Goal: Task Accomplishment & Management: Use online tool/utility

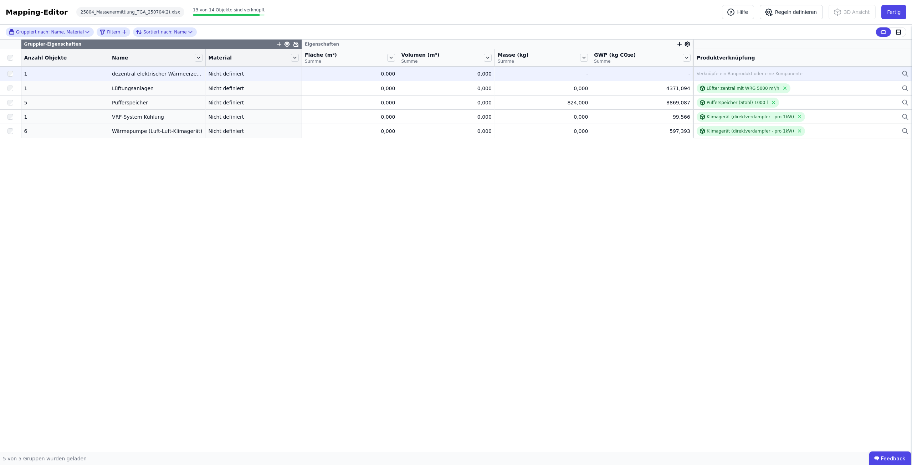
click at [715, 68] on td "Verknüpfe ein Bauprodukt oder eine Komponente Verknüpfe ein Bauprodukt oder ein…" at bounding box center [802, 74] width 219 height 14
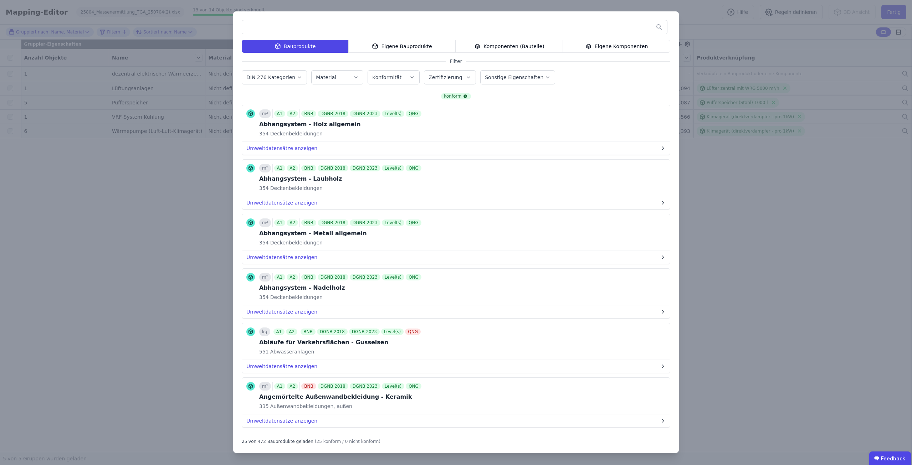
click at [402, 30] on input "text" at bounding box center [454, 27] width 425 height 13
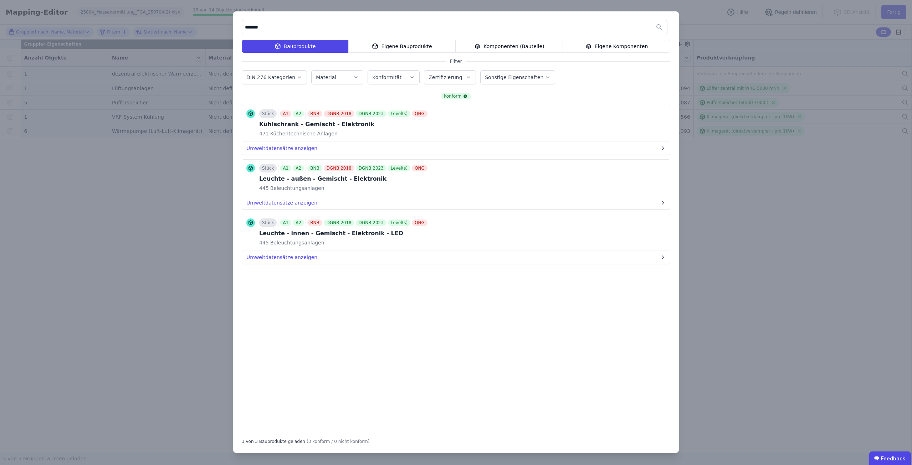
drag, startPoint x: 289, startPoint y: 27, endPoint x: 207, endPoint y: 27, distance: 82.0
click at [207, 27] on div "******* Bauprodukte Eigene Bauprodukte Komponenten (Bauteile) Eigene Komponente…" at bounding box center [456, 232] width 912 height 465
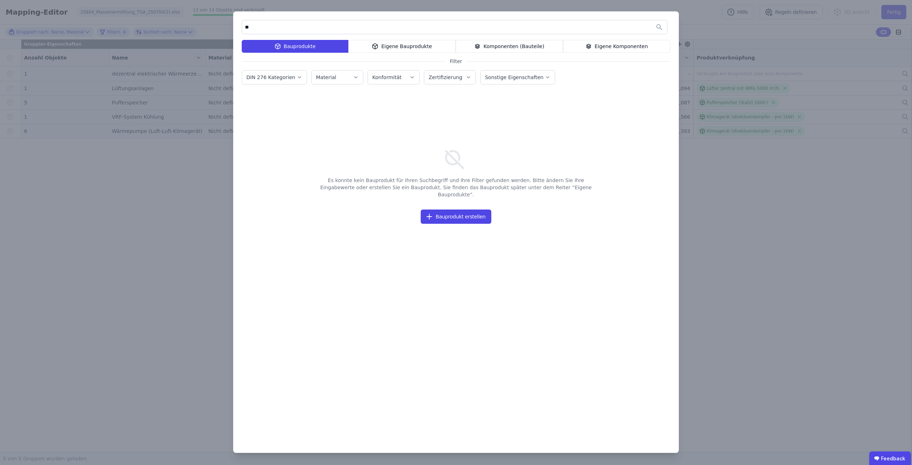
type input "*"
type input "********"
click at [437, 42] on div "Eigene Bauprodukte" at bounding box center [401, 46] width 107 height 13
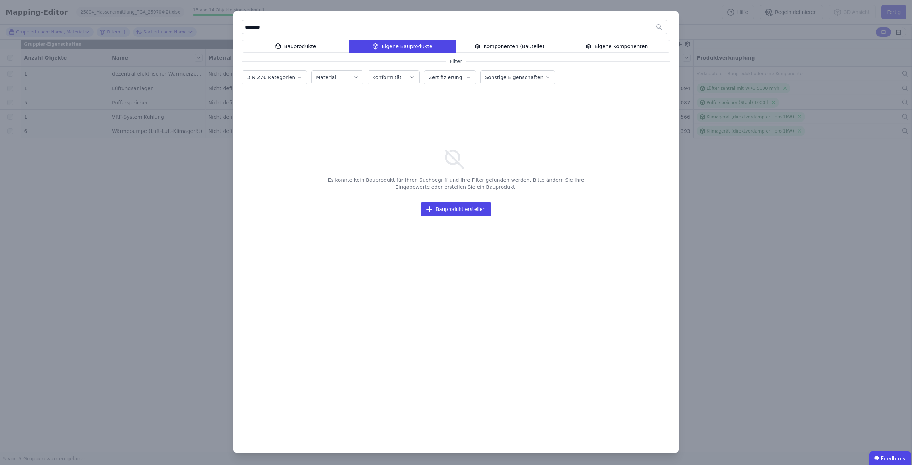
drag, startPoint x: 294, startPoint y: 26, endPoint x: 239, endPoint y: 34, distance: 55.6
click at [239, 34] on div "******** Bauprodukte Eigene Bauprodukte Komponenten (Bauteile) Eigene Komponent…" at bounding box center [456, 231] width 446 height 441
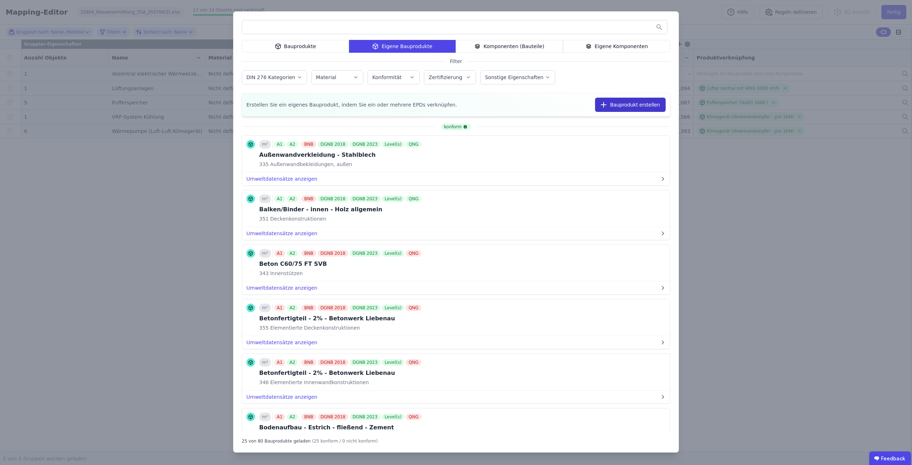
click at [627, 102] on button "Bauprodukt erstellen" at bounding box center [630, 105] width 71 height 14
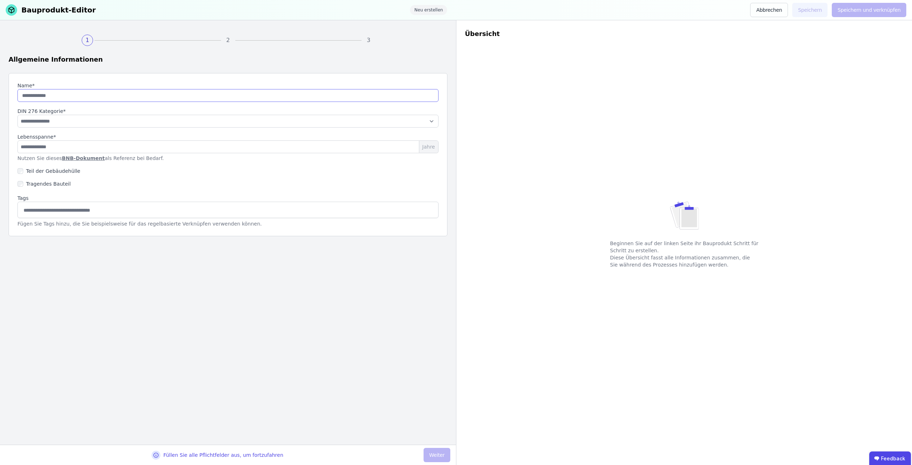
click at [72, 99] on input "string" at bounding box center [227, 95] width 421 height 13
click at [73, 94] on input "string" at bounding box center [227, 95] width 421 height 13
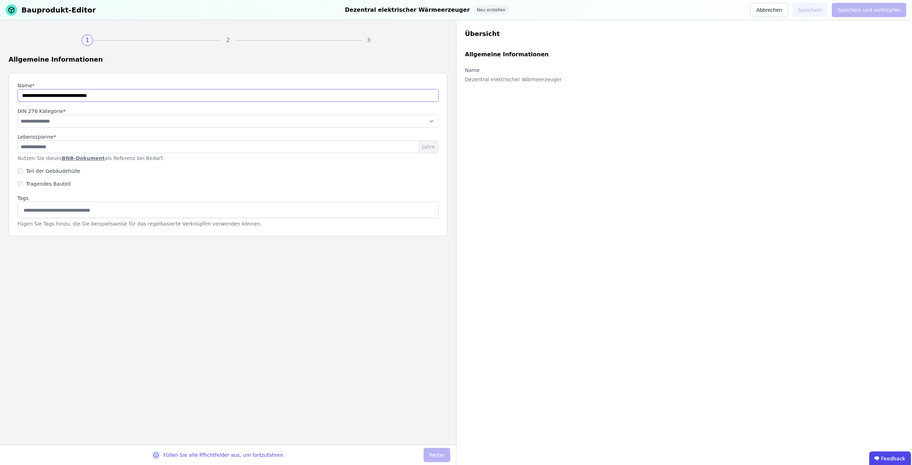
type input "**********"
click at [31, 117] on select "**********" at bounding box center [227, 121] width 421 height 13
select select "**********"
click at [17, 115] on select "**********" at bounding box center [227, 121] width 421 height 13
click at [78, 141] on input "number" at bounding box center [227, 146] width 421 height 13
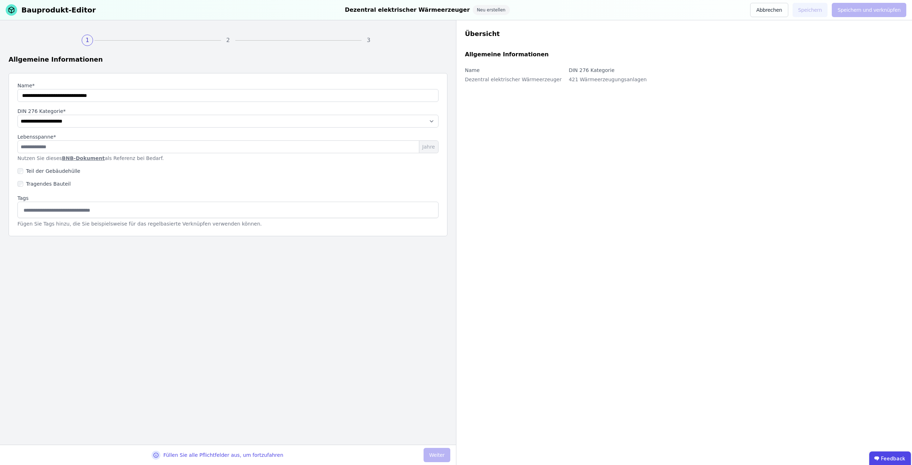
click at [71, 159] on link "BNB-Dokument" at bounding box center [83, 158] width 43 height 6
click at [96, 149] on input "number" at bounding box center [227, 146] width 421 height 13
click at [62, 149] on input "number" at bounding box center [227, 146] width 421 height 13
type input "**"
click at [39, 212] on input at bounding box center [228, 209] width 412 height 11
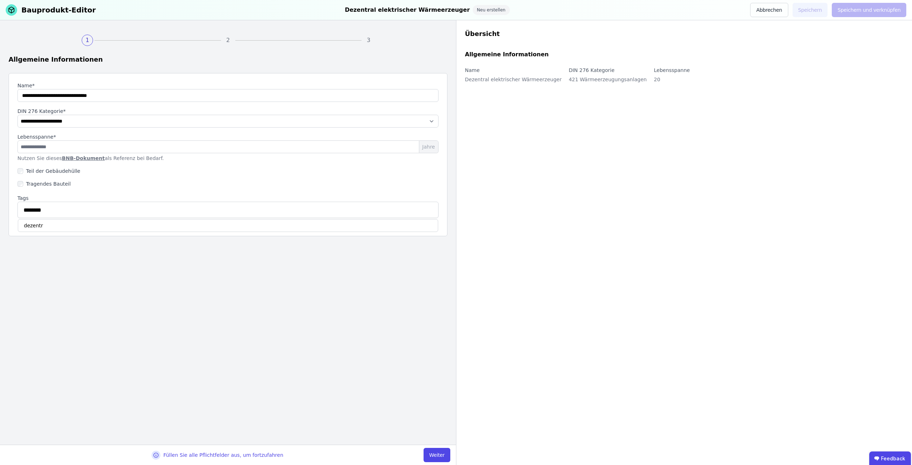
type input "*********"
type input "*******"
type input "**********"
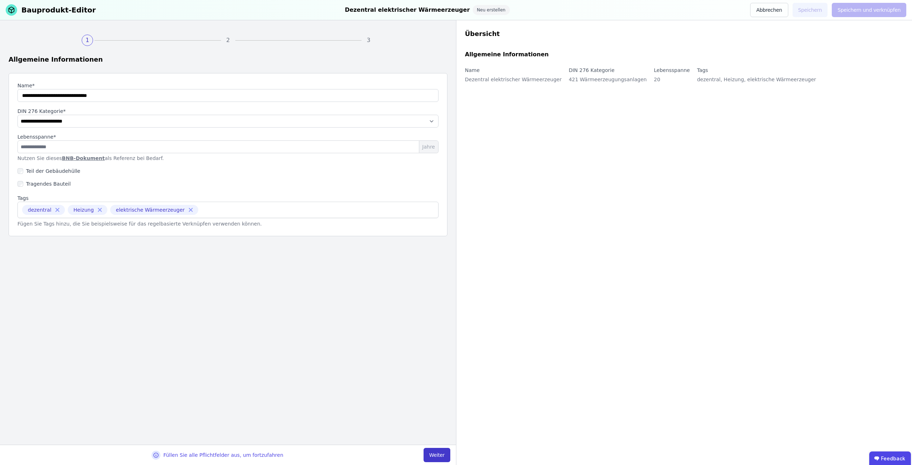
click at [433, 456] on button "Weiter" at bounding box center [437, 455] width 27 height 14
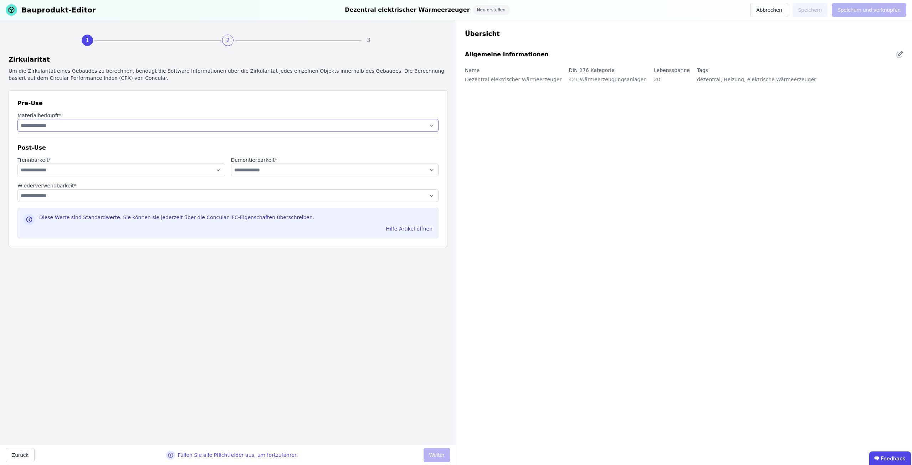
click at [96, 126] on select "**********" at bounding box center [227, 125] width 421 height 13
select select "**********"
click at [17, 119] on select "**********" at bounding box center [227, 125] width 421 height 13
click at [78, 174] on select "**********" at bounding box center [121, 170] width 208 height 13
select select "**********"
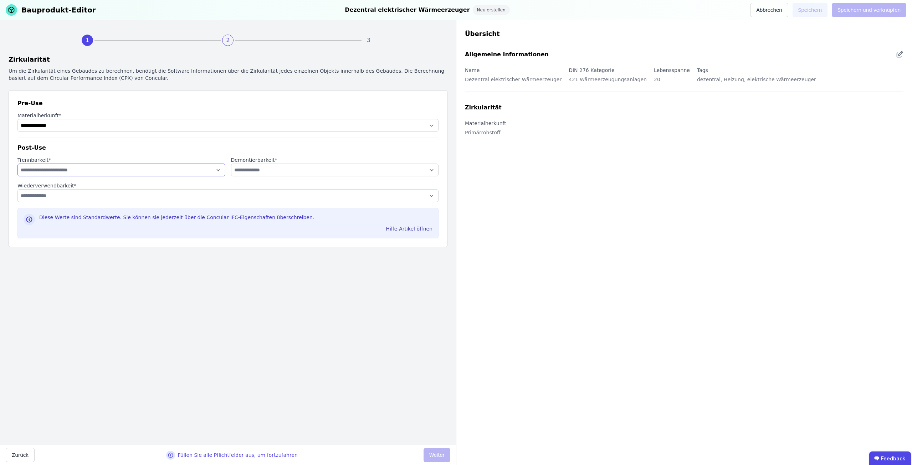
click at [17, 164] on select "**********" at bounding box center [121, 170] width 208 height 13
click at [265, 171] on select "**********" at bounding box center [335, 170] width 208 height 13
click at [64, 200] on select "**********" at bounding box center [227, 195] width 421 height 13
select select "**********"
click at [17, 189] on select "**********" at bounding box center [227, 195] width 421 height 13
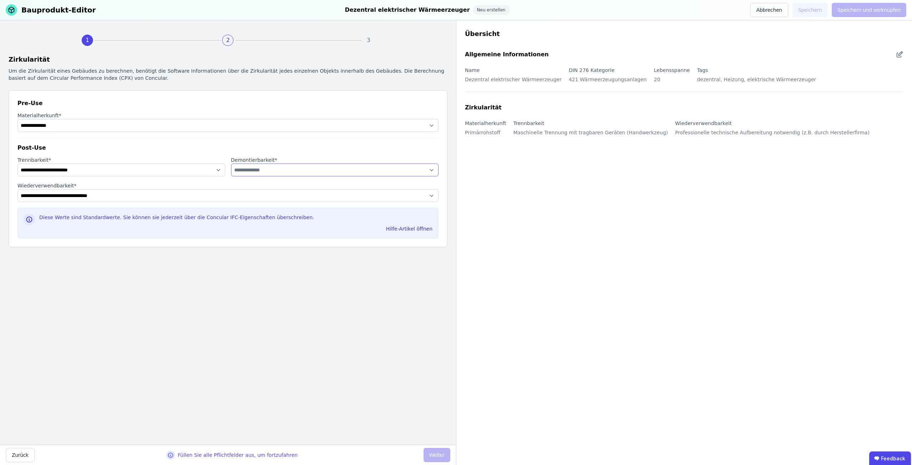
click at [249, 172] on select "**********" at bounding box center [335, 170] width 208 height 13
select select "**********"
click at [231, 164] on select "**********" at bounding box center [335, 170] width 208 height 13
click at [431, 452] on button "Weiter" at bounding box center [437, 455] width 27 height 14
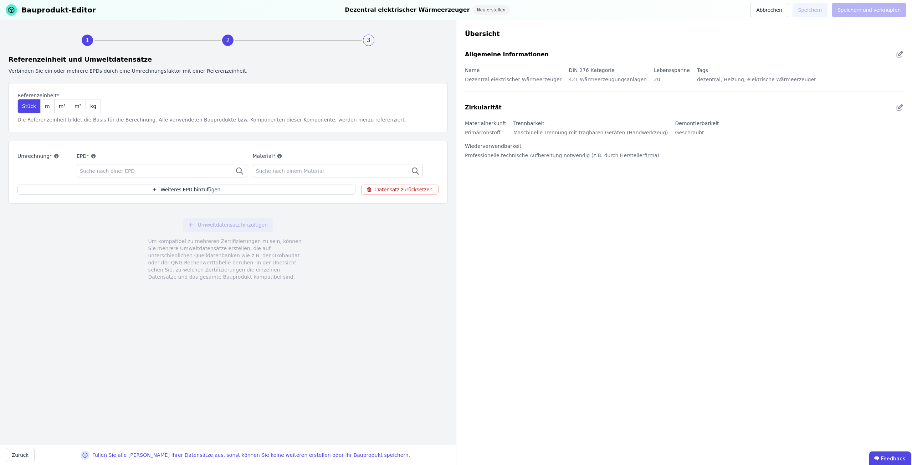
click at [184, 172] on div "Suche nach einer EPD" at bounding box center [162, 171] width 170 height 13
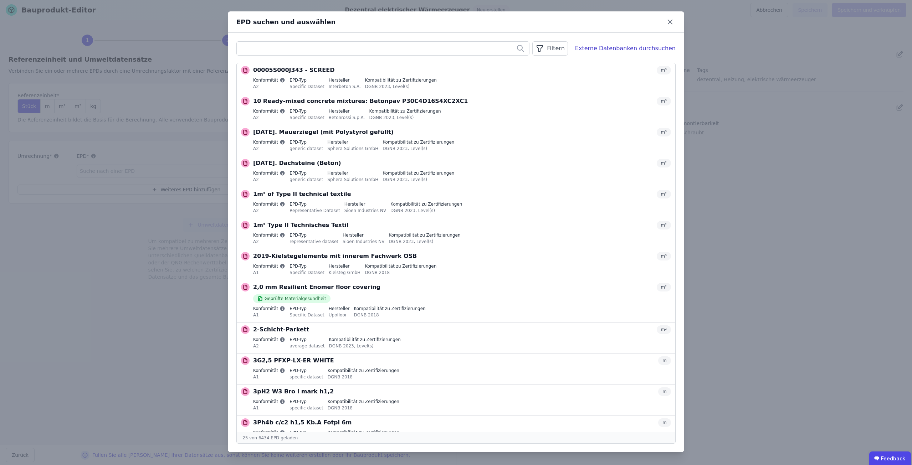
click at [342, 56] on div "Filtern Externe Datenbanken durchsuchen 00005S000J343 - SCREED m³ Konformität A…" at bounding box center [456, 243] width 456 height 420
click at [342, 48] on input "text" at bounding box center [383, 48] width 292 height 13
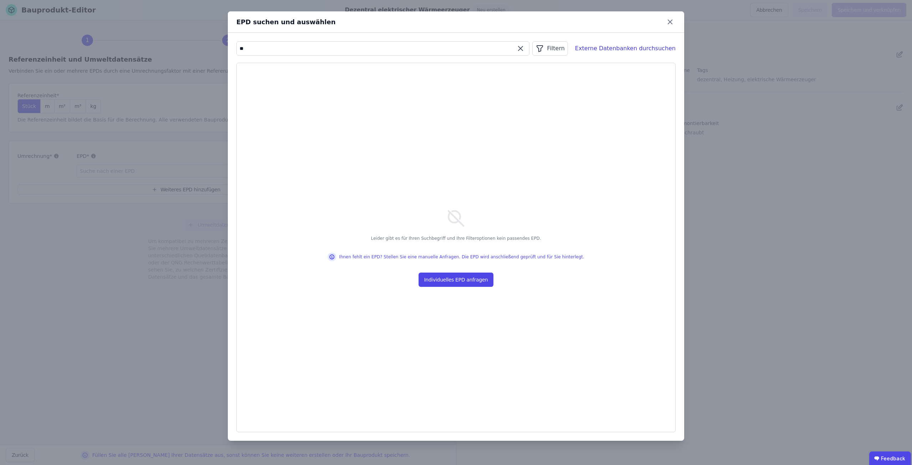
type input "*"
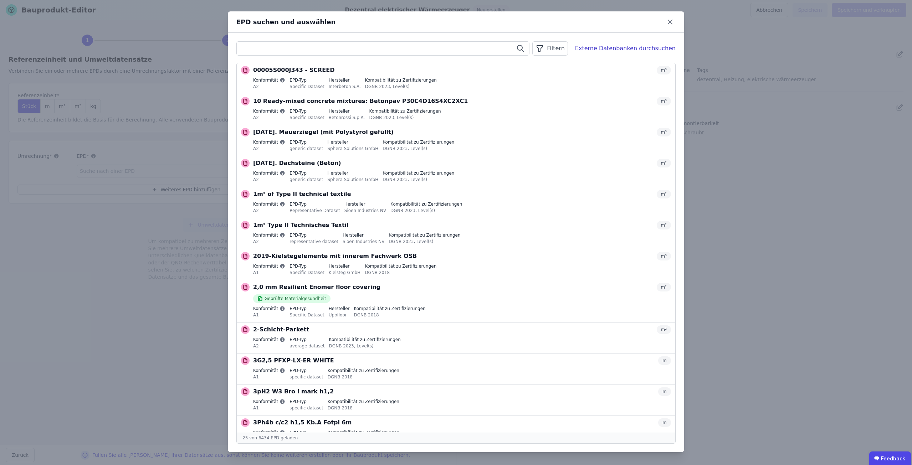
click at [288, 48] on input "text" at bounding box center [383, 48] width 292 height 13
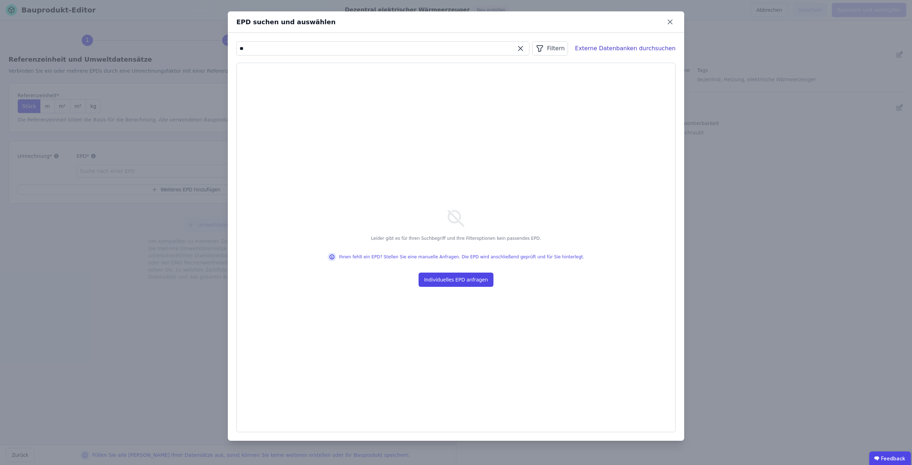
type input "*"
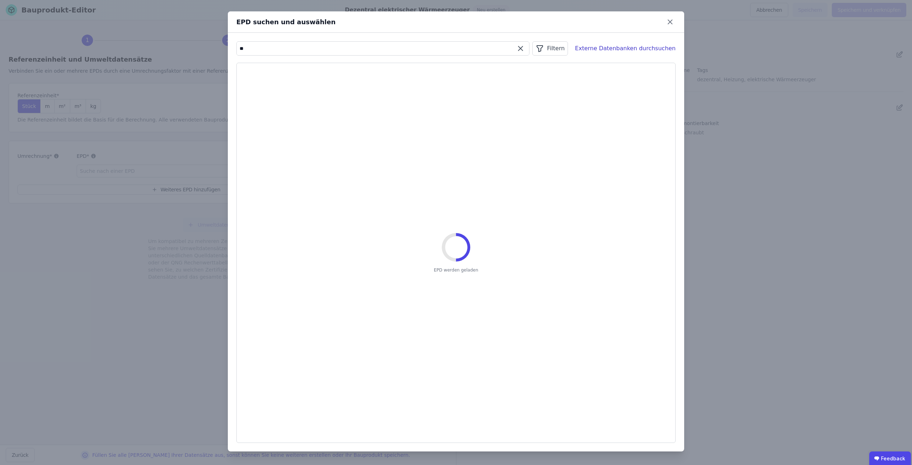
type input "*"
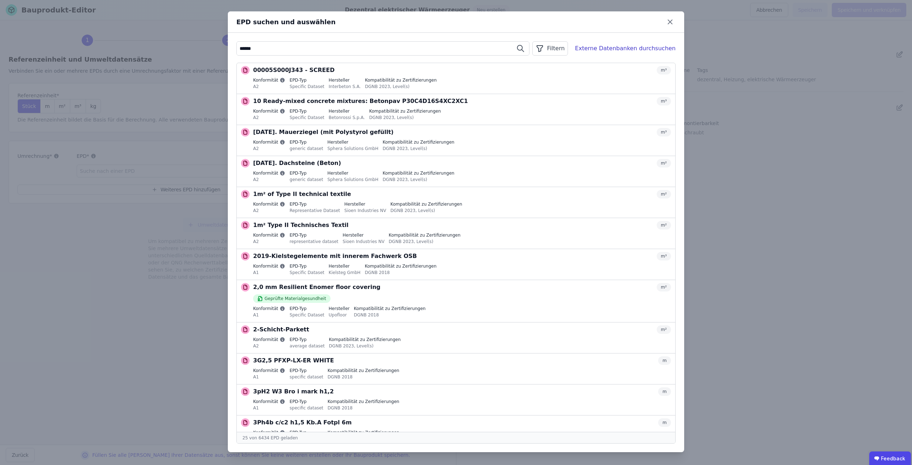
type input "*******"
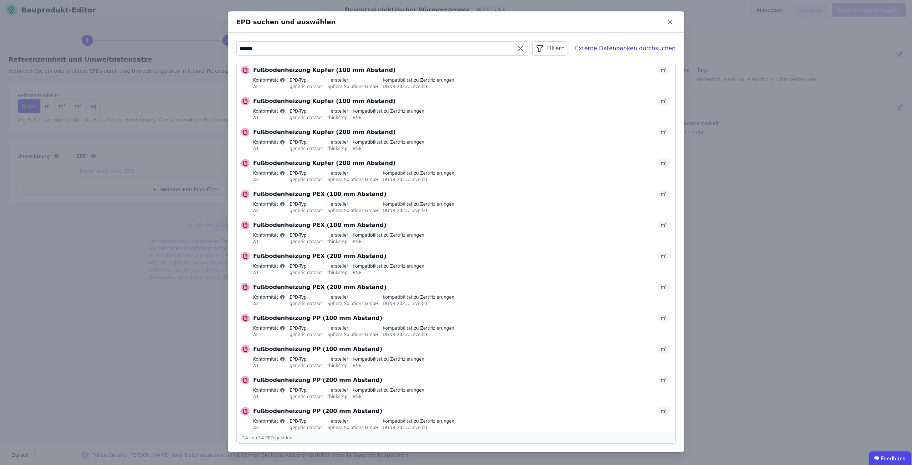
drag, startPoint x: 263, startPoint y: 46, endPoint x: 236, endPoint y: 51, distance: 27.9
click at [236, 51] on div "******* Filtern Externe Datenbanken durchsuchen Fußbodenheizung Kupfer (100 mm …" at bounding box center [456, 243] width 456 height 420
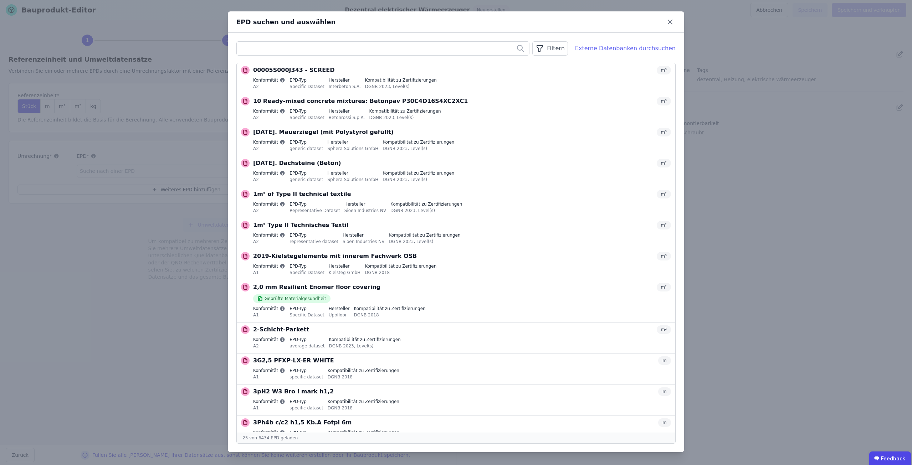
click at [597, 48] on div "Externe Datenbanken durchsuchen" at bounding box center [625, 48] width 101 height 9
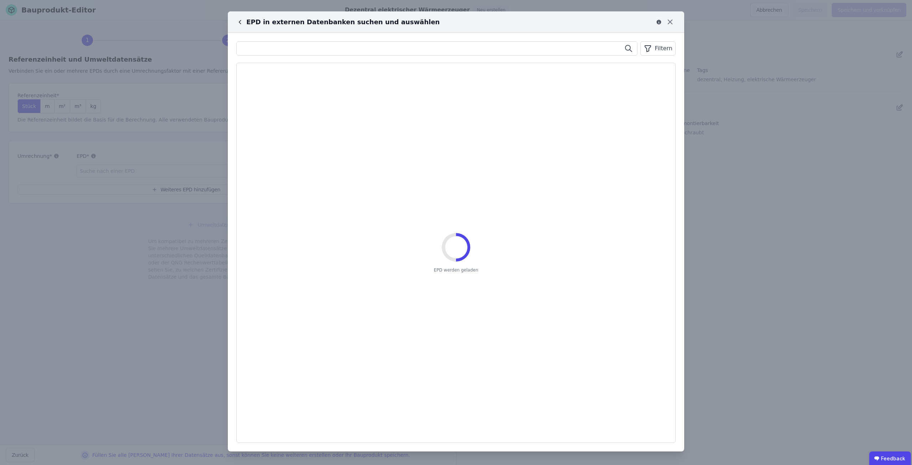
click at [266, 47] on input "text" at bounding box center [437, 48] width 400 height 13
type input "*"
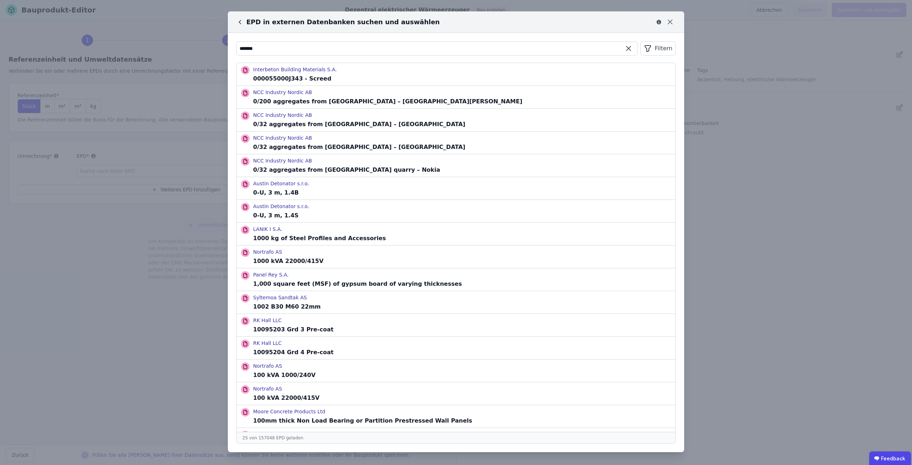
type input "*******"
click at [239, 20] on icon at bounding box center [239, 22] width 7 height 7
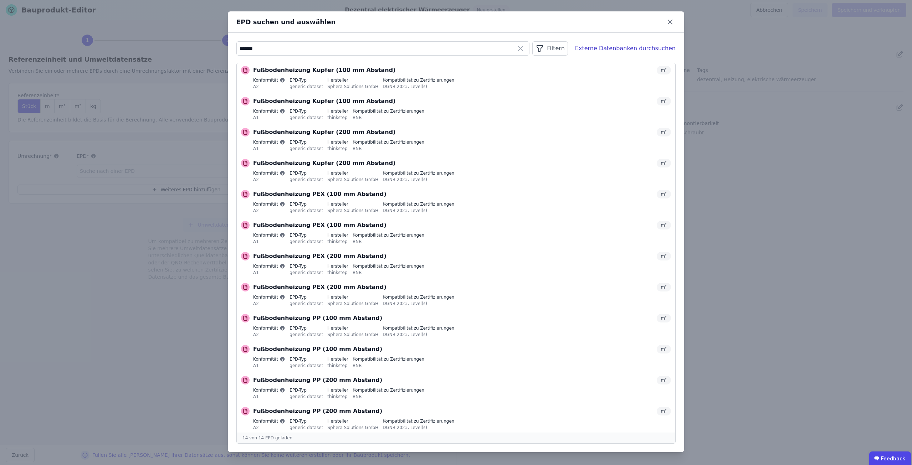
click at [525, 50] on icon at bounding box center [520, 48] width 9 height 9
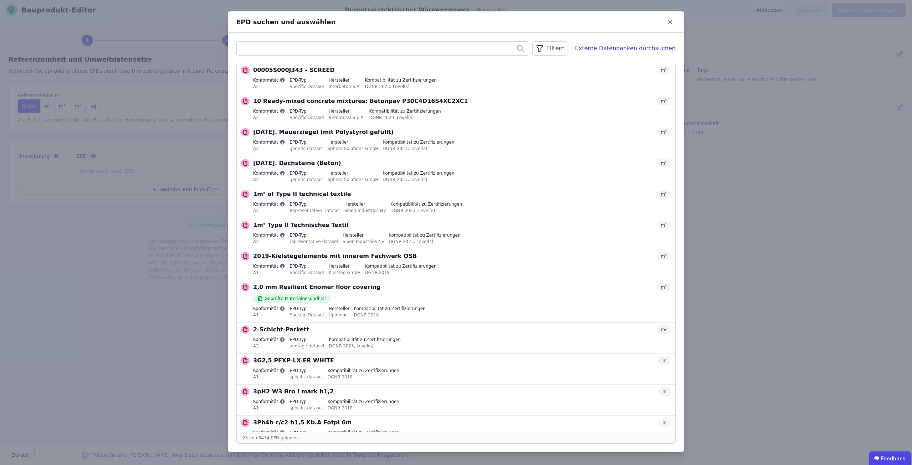
click at [543, 48] on icon "button" at bounding box center [540, 49] width 6 height 6
click at [508, 94] on li "Konformität" at bounding box center [514, 89] width 107 height 13
click at [483, 114] on div "A2" at bounding box center [480, 116] width 6 height 7
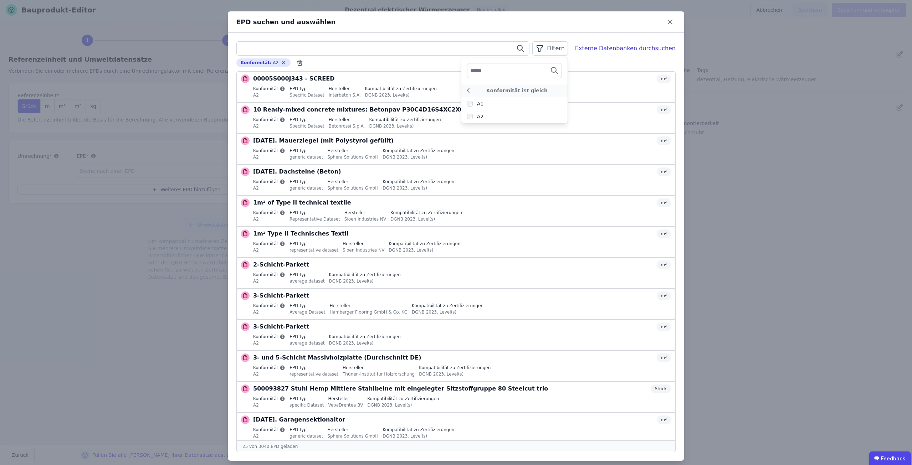
click at [472, 50] on input "text" at bounding box center [383, 48] width 292 height 13
click at [261, 49] on input "text" at bounding box center [383, 48] width 292 height 13
paste input "**********"
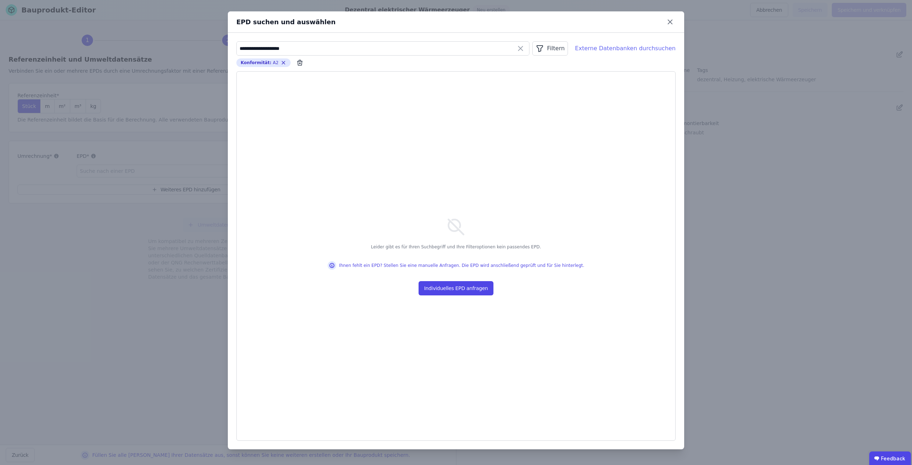
click at [601, 51] on div "Externe Datenbanken durchsuchen" at bounding box center [625, 48] width 101 height 9
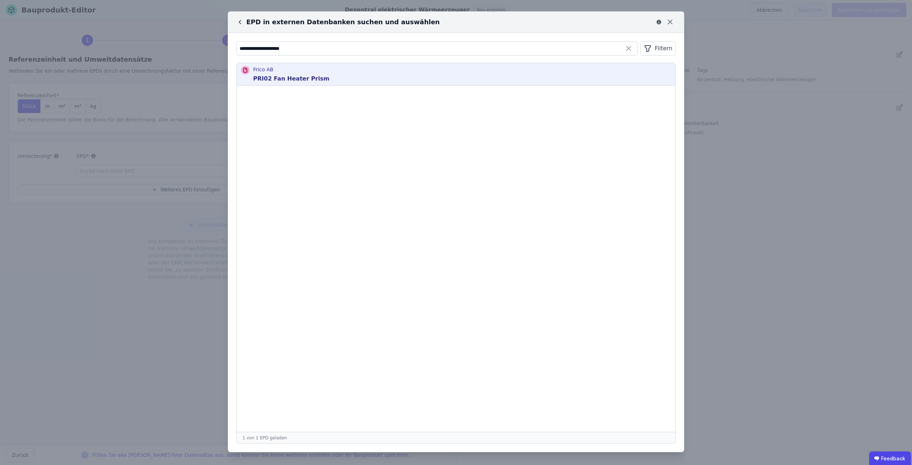
click at [291, 82] on p "PRI02 Fan Heater Prism" at bounding box center [291, 79] width 76 height 9
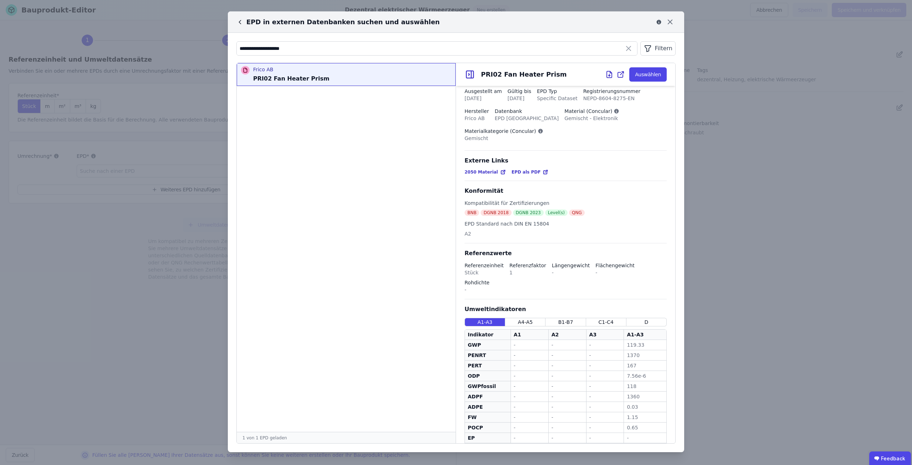
scroll to position [24, 0]
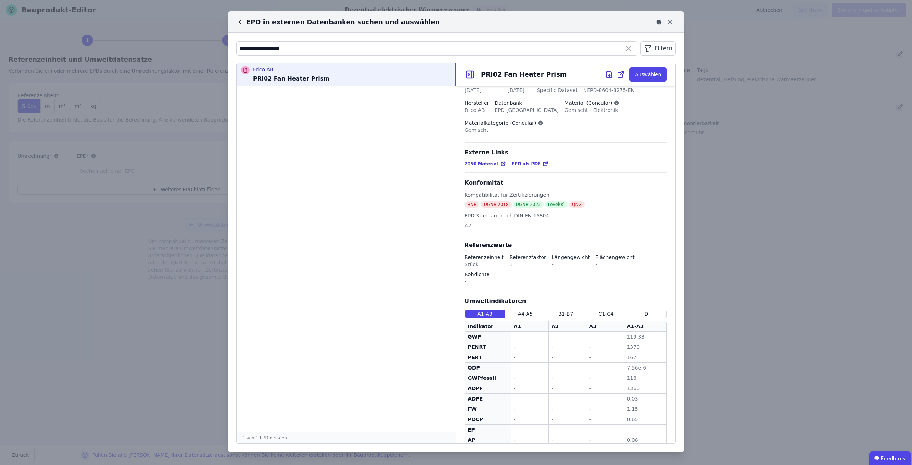
click at [544, 163] on icon at bounding box center [545, 164] width 3 height 3
drag, startPoint x: 304, startPoint y: 46, endPoint x: 178, endPoint y: 24, distance: 127.7
click at [178, 24] on div "**********" at bounding box center [456, 232] width 912 height 465
paste input "**********"
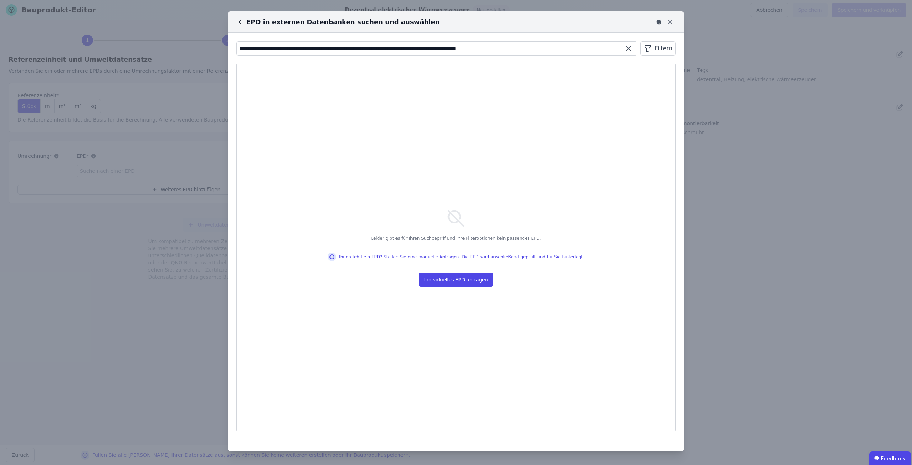
drag, startPoint x: 443, startPoint y: 46, endPoint x: 232, endPoint y: 46, distance: 210.7
click at [232, 46] on div "**********" at bounding box center [456, 237] width 456 height 408
drag, startPoint x: 291, startPoint y: 41, endPoint x: 277, endPoint y: 40, distance: 13.9
click at [277, 40] on div "**********" at bounding box center [456, 237] width 456 height 408
drag, startPoint x: 265, startPoint y: 48, endPoint x: 316, endPoint y: 56, distance: 51.9
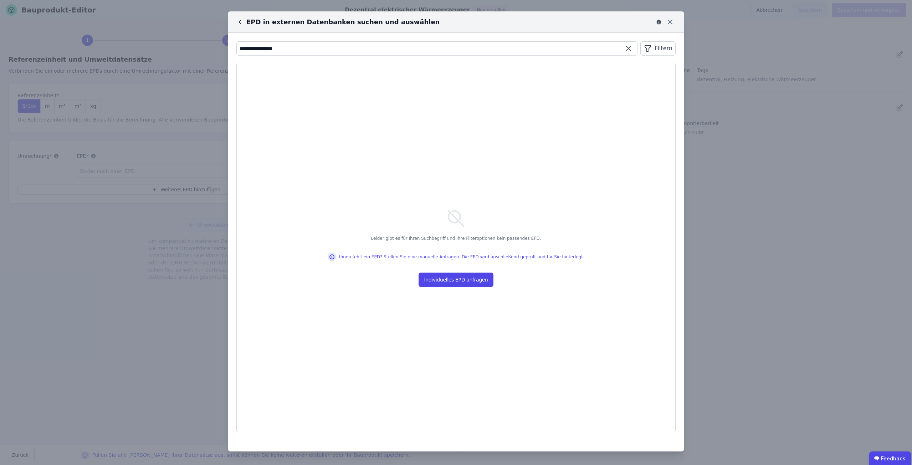
click at [316, 56] on div "**********" at bounding box center [456, 237] width 456 height 408
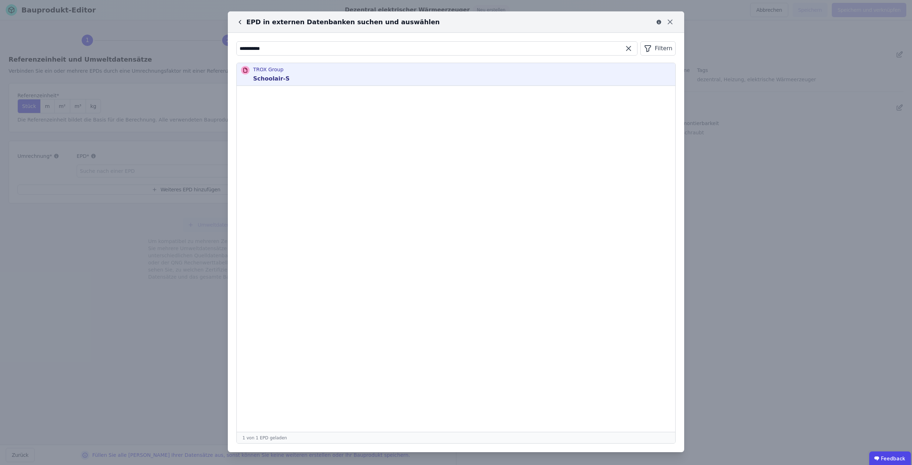
type input "**********"
click at [277, 74] on div "TROX Group Schoolair-S" at bounding box center [271, 74] width 36 height 17
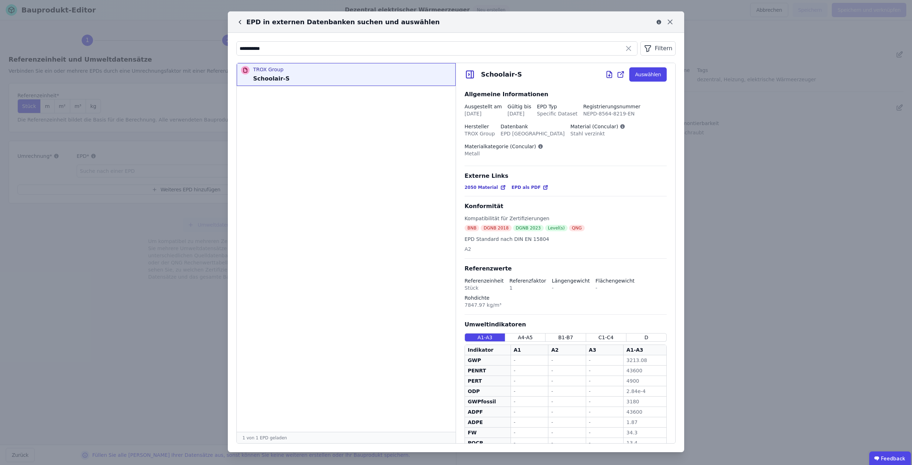
click at [527, 186] on span "EPD als PDF" at bounding box center [526, 188] width 29 height 6
click at [649, 73] on button "Auswählen" at bounding box center [647, 74] width 37 height 14
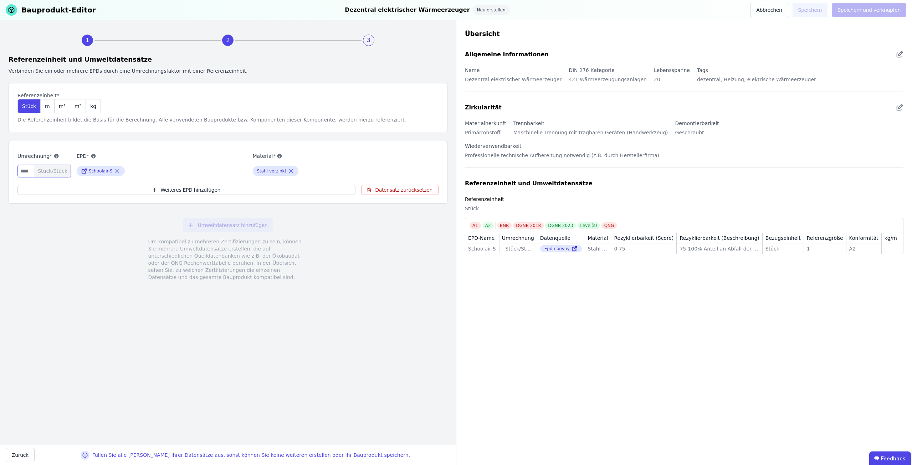
click at [31, 176] on input "number" at bounding box center [43, 171] width 53 height 13
type input "*"
click at [865, 12] on button "Speichern und verknüpfen" at bounding box center [869, 10] width 75 height 14
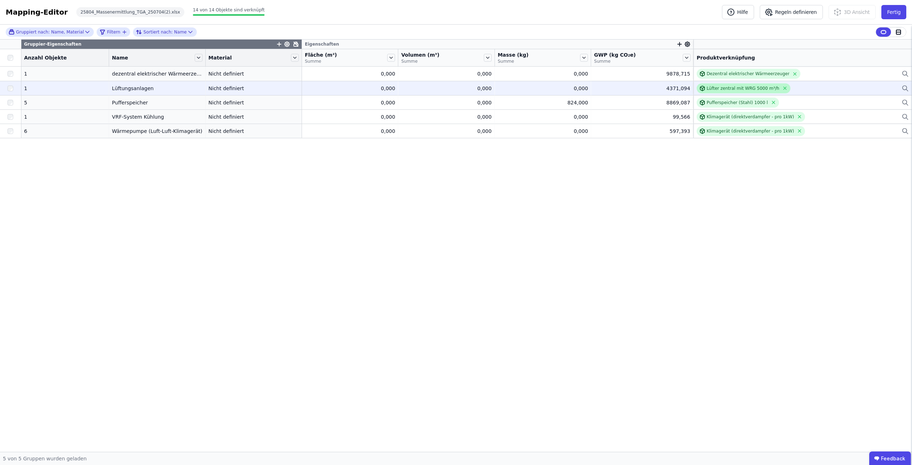
click at [720, 84] on div "Lüfter zentral mit WRG 5000 m³/h" at bounding box center [744, 88] width 94 height 10
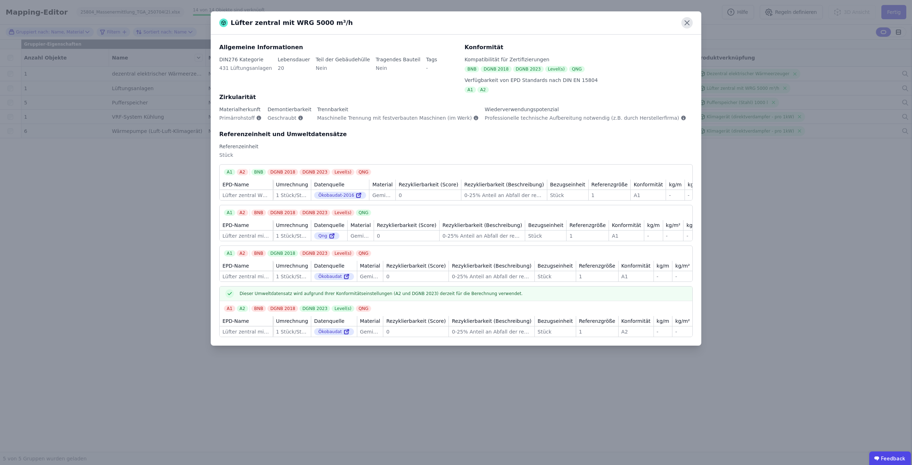
click at [682, 21] on icon at bounding box center [686, 22] width 11 height 11
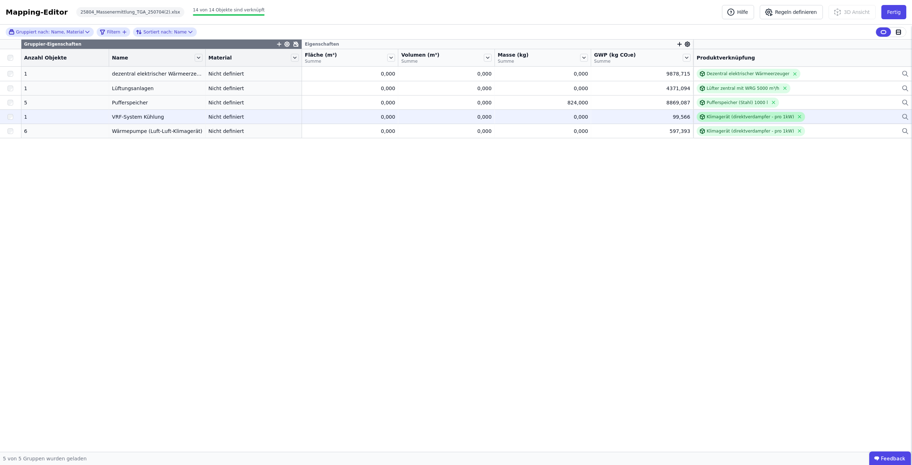
click at [713, 120] on div "Klimagerät (direktverdampfer - pro 1kW)" at bounding box center [751, 117] width 108 height 10
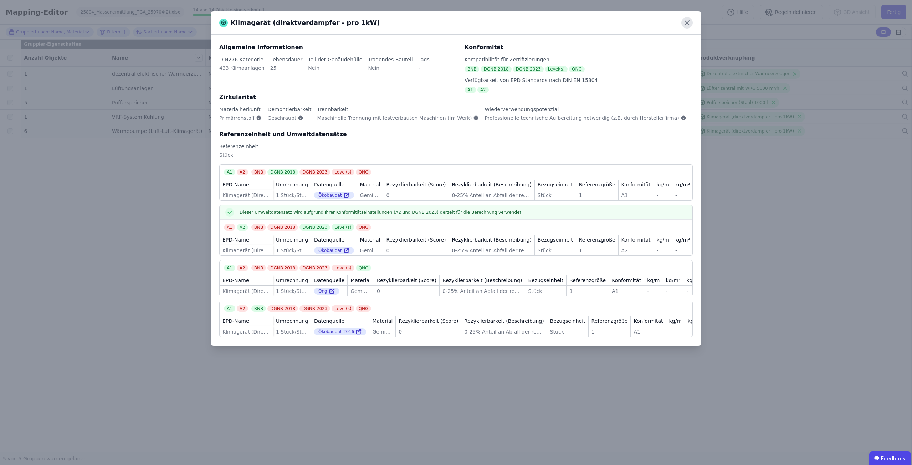
click at [687, 19] on icon at bounding box center [686, 22] width 11 height 11
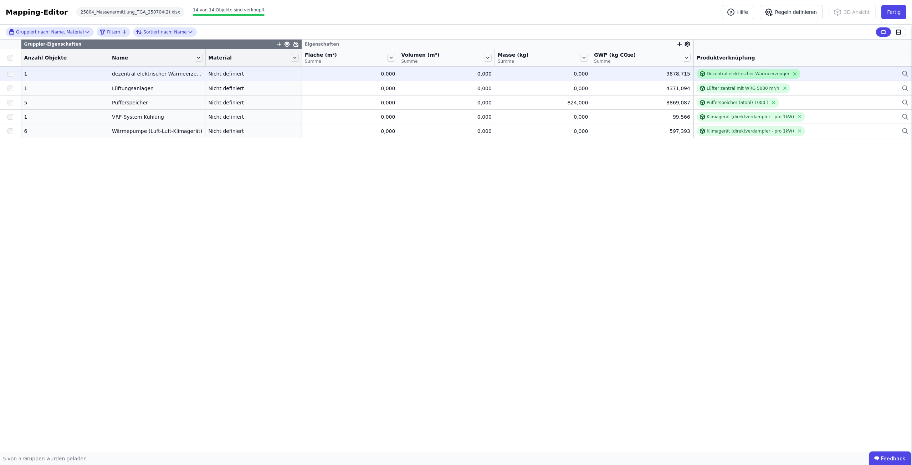
click at [721, 72] on div "Dezentral elektrischer Wärmeerzeuger" at bounding box center [748, 74] width 83 height 6
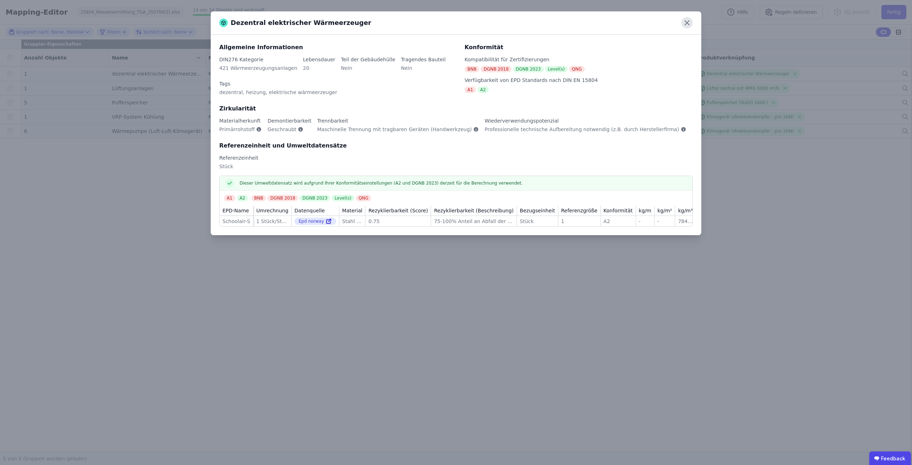
click at [686, 18] on icon at bounding box center [686, 22] width 11 height 11
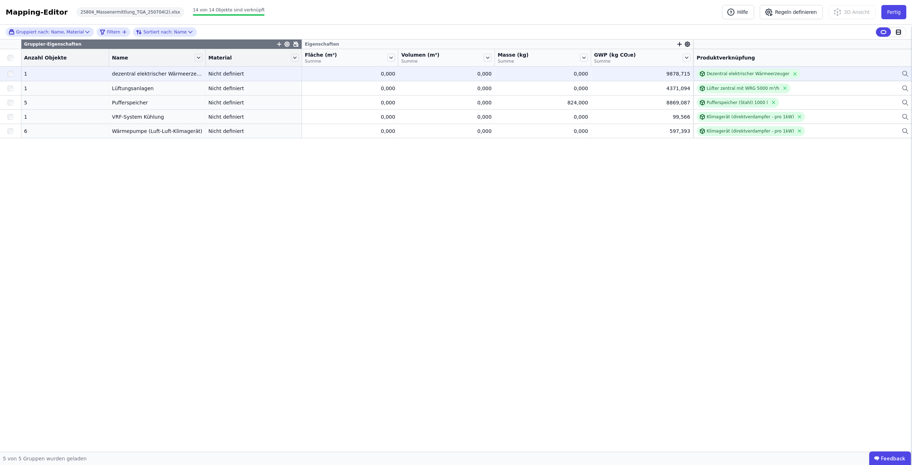
click at [815, 77] on div "Dezentral elektrischer Wärmeerzeuger" at bounding box center [803, 74] width 212 height 10
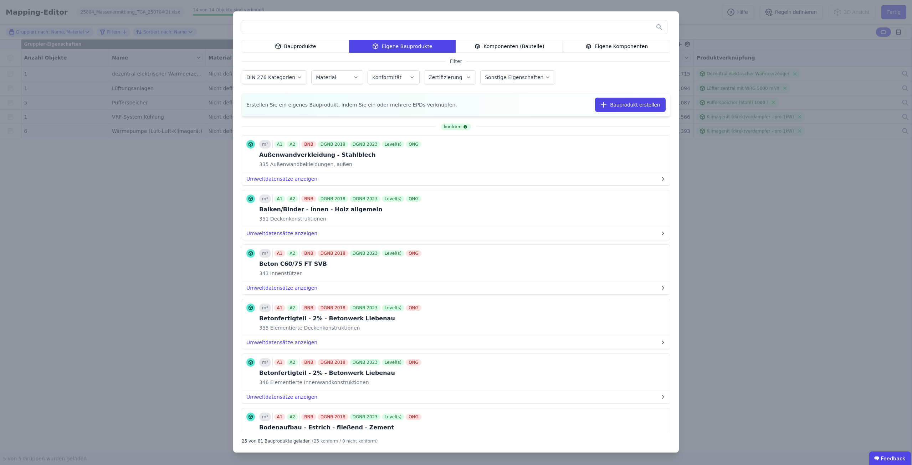
click at [316, 24] on input "text" at bounding box center [454, 27] width 425 height 13
type input "*********"
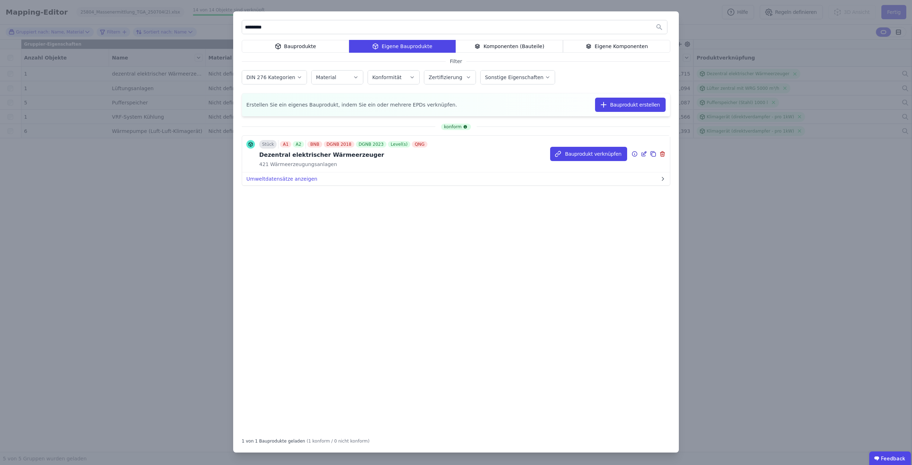
click at [643, 155] on icon at bounding box center [644, 154] width 6 height 9
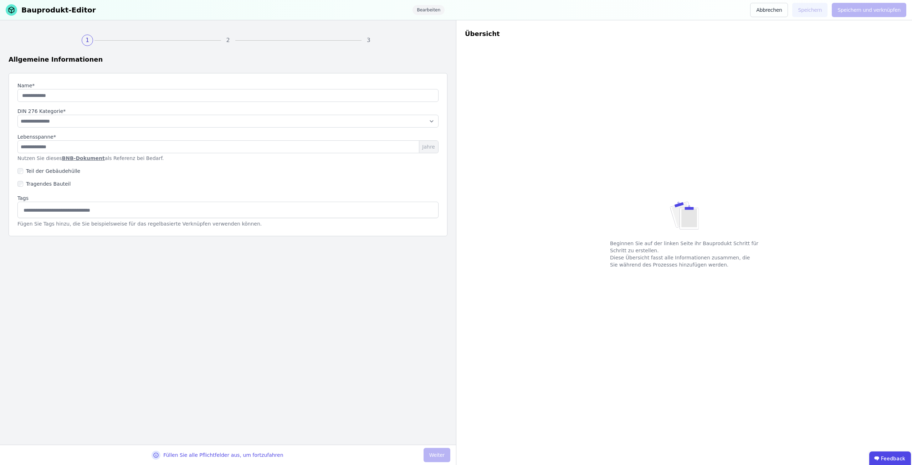
type input "**********"
select select "**********"
type input "**"
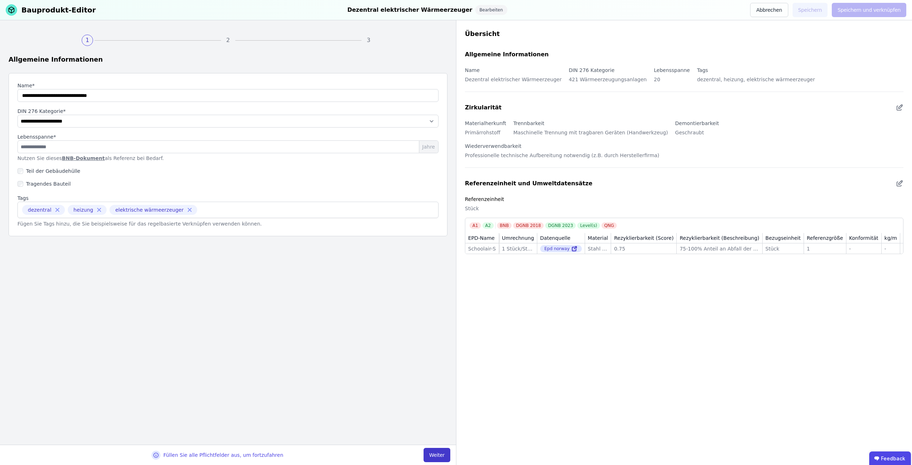
click at [441, 458] on button "Weiter" at bounding box center [437, 455] width 27 height 14
select select "**********"
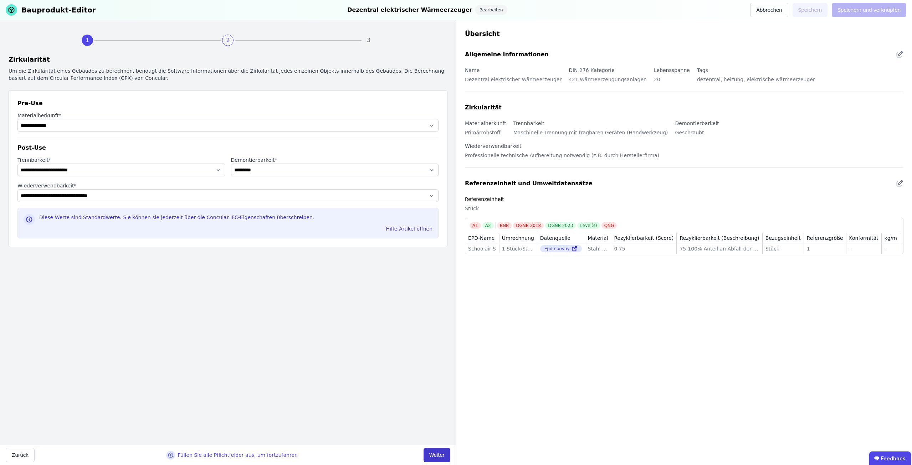
click at [441, 458] on button "Weiter" at bounding box center [437, 455] width 27 height 14
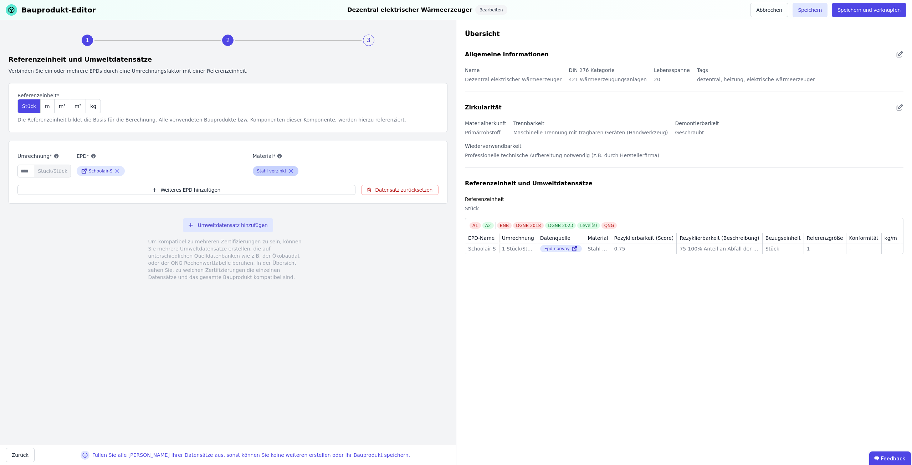
click at [288, 169] on icon at bounding box center [291, 171] width 6 height 9
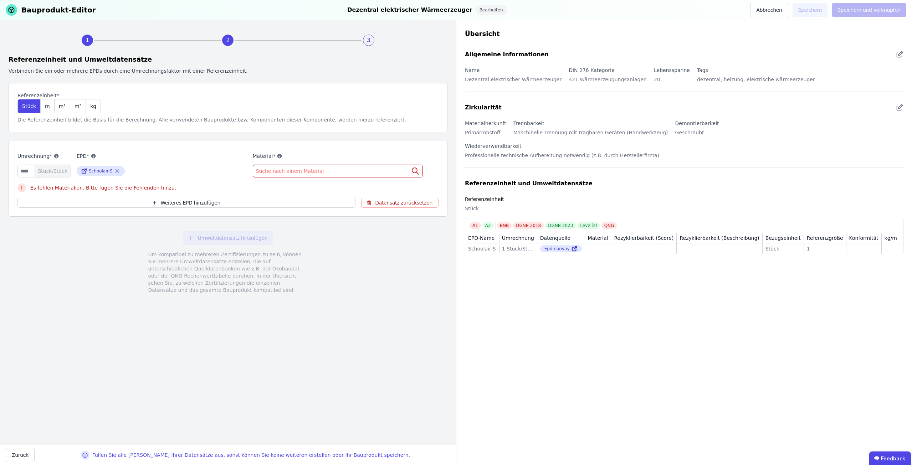
click at [276, 171] on span "Suche nach einem Material" at bounding box center [291, 171] width 70 height 7
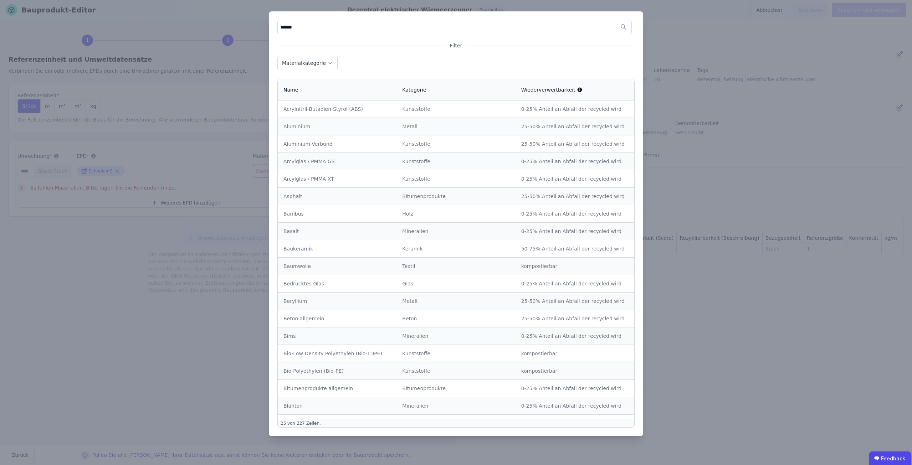
type input "*******"
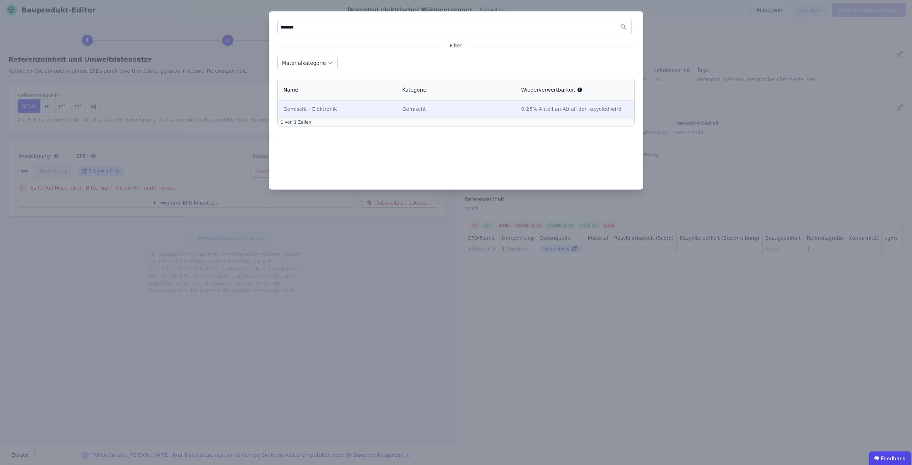
click at [314, 106] on div "Gemischt - Elektronik" at bounding box center [336, 109] width 107 height 7
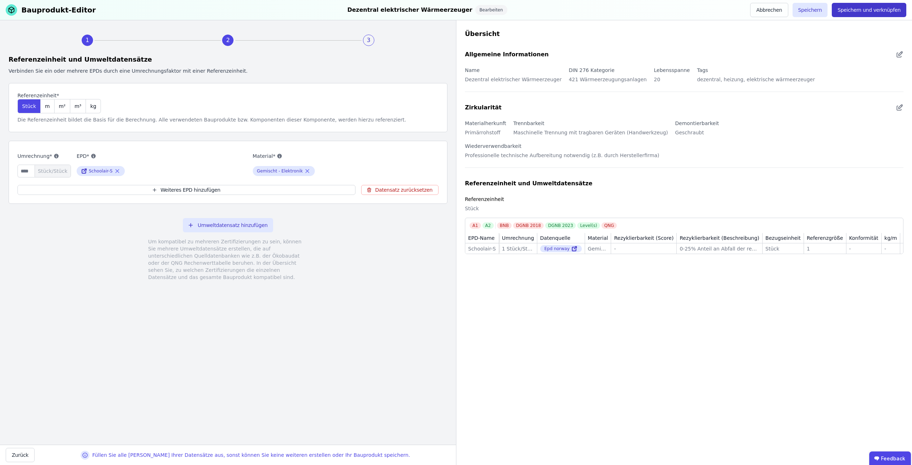
click at [869, 11] on button "Speichern und verknüpfen" at bounding box center [869, 10] width 75 height 14
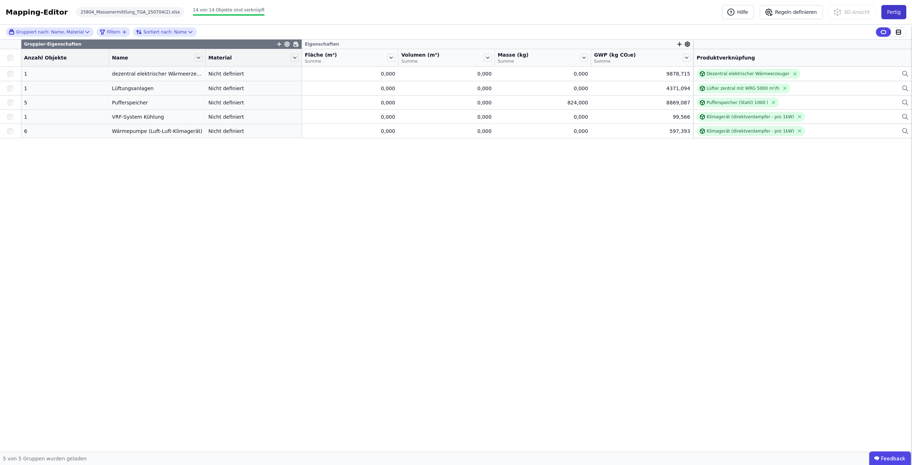
click at [897, 15] on button "Fertig" at bounding box center [893, 12] width 25 height 14
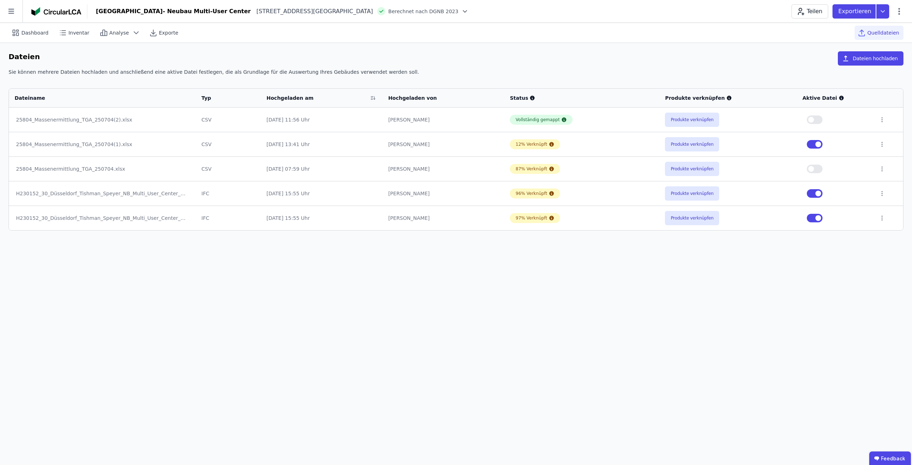
click at [819, 122] on button "button" at bounding box center [815, 120] width 16 height 9
click at [816, 142] on button "button" at bounding box center [815, 144] width 16 height 9
click at [882, 144] on icon at bounding box center [882, 144] width 1 height 4
click at [854, 144] on div "Löschen" at bounding box center [844, 142] width 71 height 11
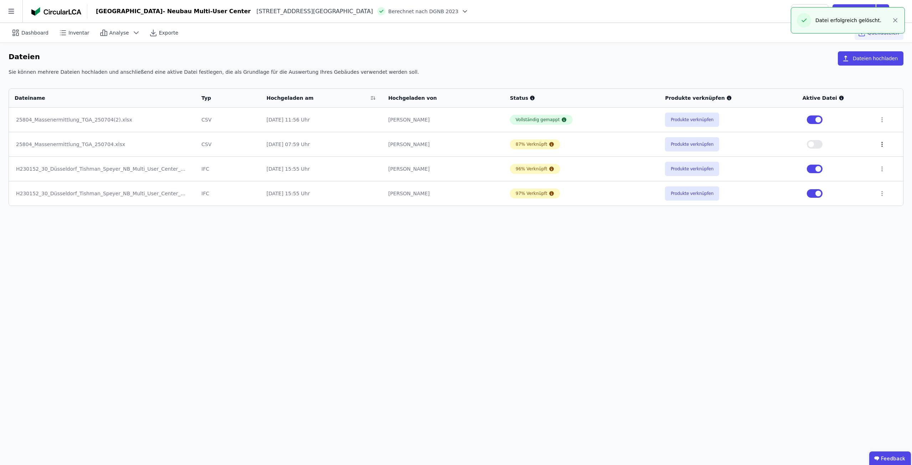
click at [881, 144] on icon at bounding box center [882, 144] width 6 height 6
click at [857, 144] on div "Löschen" at bounding box center [844, 142] width 71 height 11
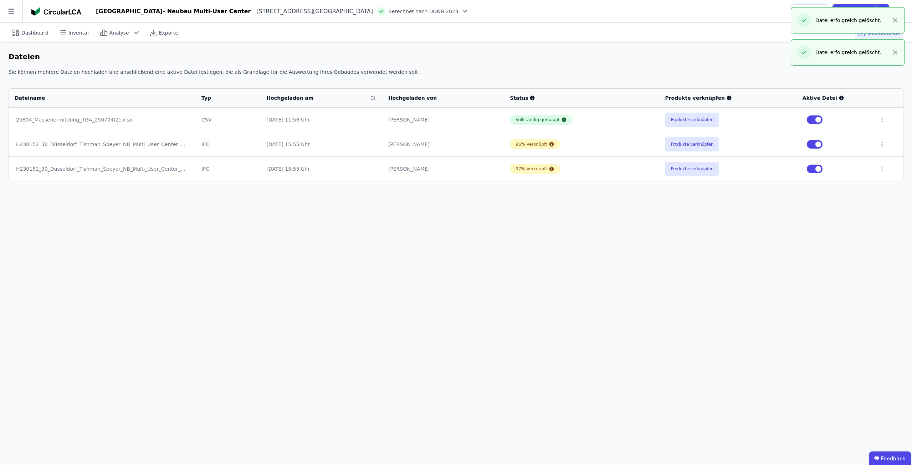
drag, startPoint x: 582, startPoint y: 334, endPoint x: 557, endPoint y: 326, distance: 25.9
click at [582, 334] on div "Dashboard Inventar Analyse Exporte Quelldateien Dateien Dateien hochladen Sie k…" at bounding box center [456, 244] width 912 height 442
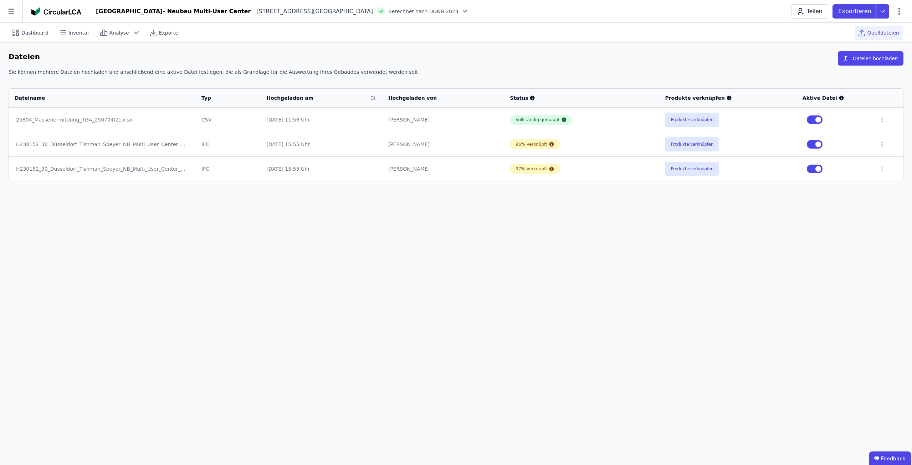
click at [569, 335] on div "Dashboard Inventar Analyse Exporte Quelldateien Dateien Dateien hochladen Sie k…" at bounding box center [456, 244] width 912 height 442
click at [39, 33] on span "Dashboard" at bounding box center [34, 32] width 27 height 7
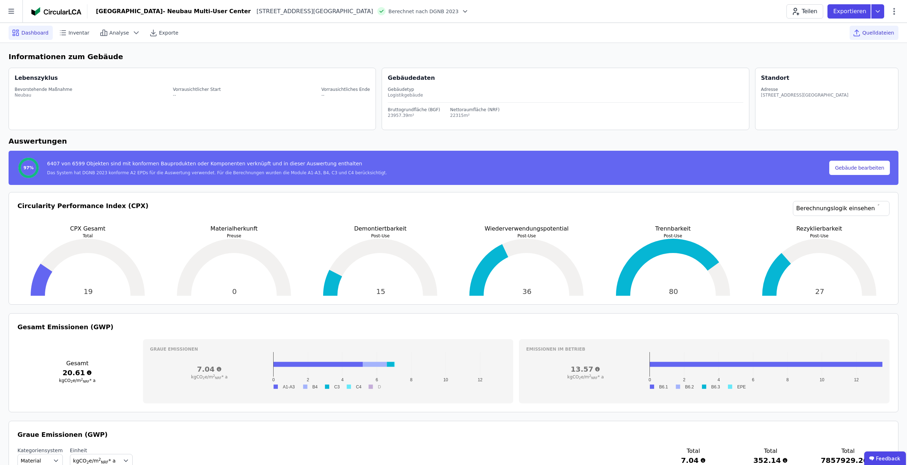
click at [861, 35] on icon at bounding box center [856, 33] width 9 height 9
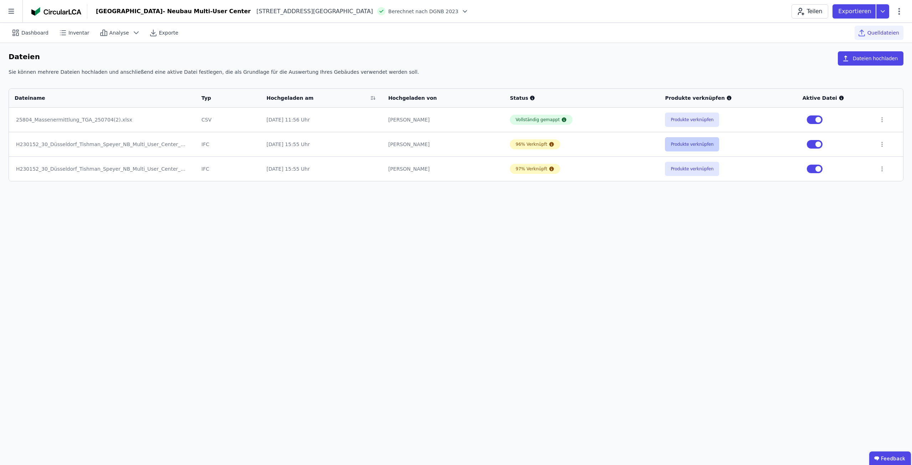
click at [692, 148] on button "Produkte verknüpfen" at bounding box center [692, 144] width 54 height 14
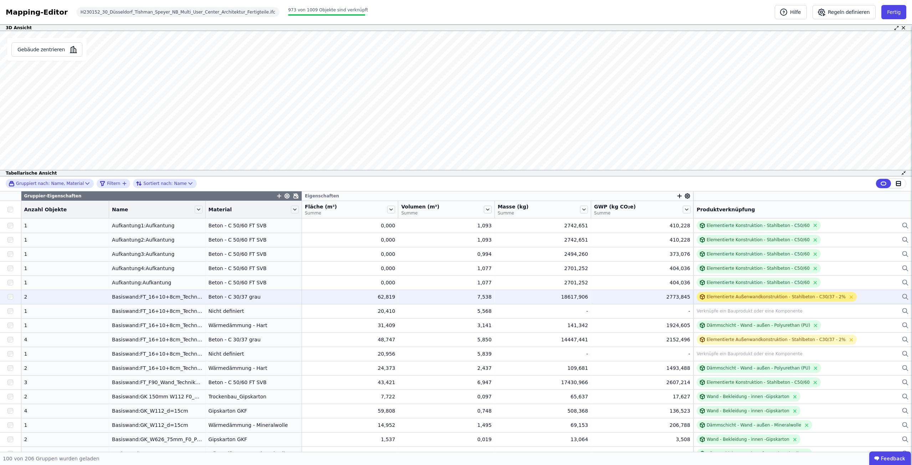
click at [762, 300] on div "Elementierte Außenwandkonstruktion - Stahlbeton - C30/37 - 2%" at bounding box center [776, 297] width 139 height 6
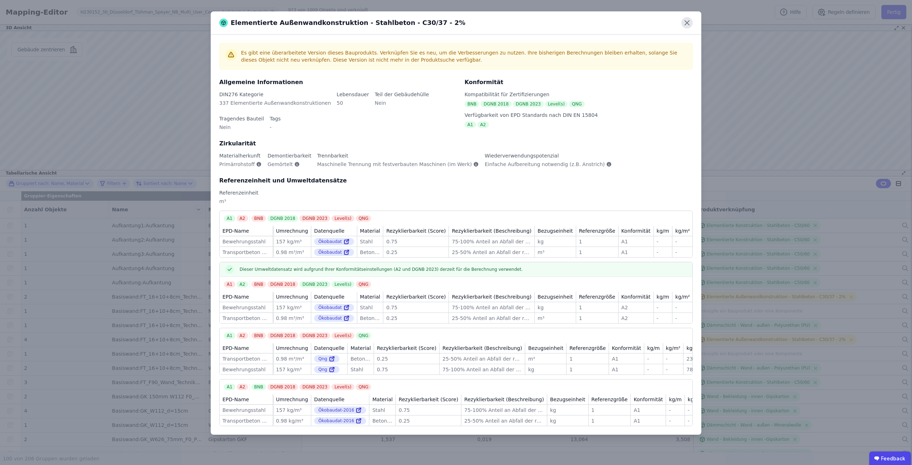
click at [689, 22] on icon at bounding box center [686, 22] width 11 height 11
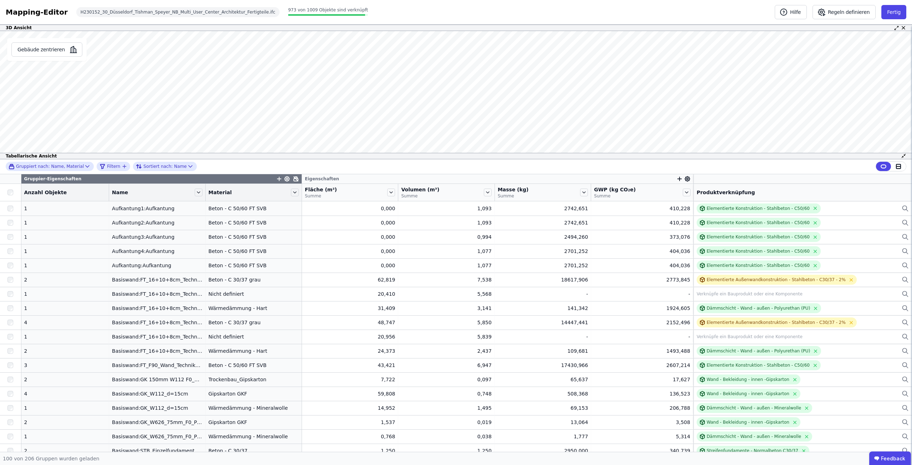
click at [586, 354] on div "3D Ansicht Gebäude zentrieren Es sind keine Objektdaten verfügbar Dieses Objekt…" at bounding box center [456, 238] width 912 height 427
click at [193, 193] on div "Name" at bounding box center [157, 192] width 96 height 12
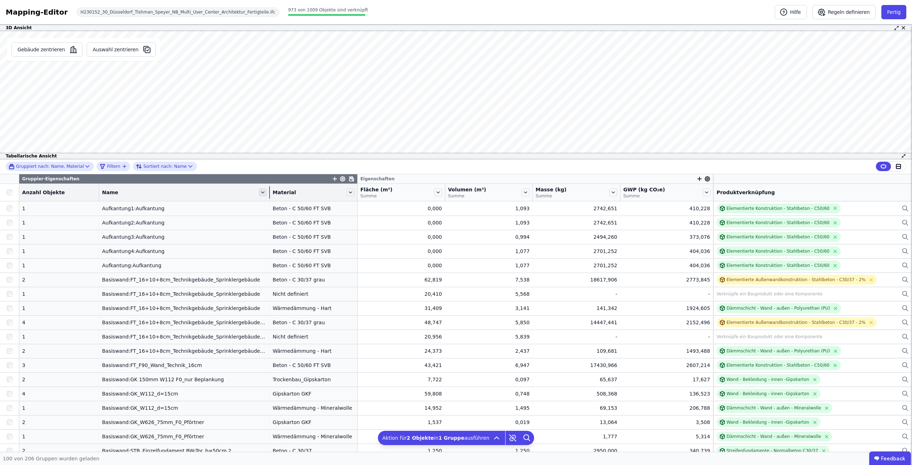
drag, startPoint x: 194, startPoint y: 193, endPoint x: 245, endPoint y: 193, distance: 51.0
click at [245, 193] on div "Name" at bounding box center [184, 192] width 170 height 12
click at [524, 436] on icon at bounding box center [529, 438] width 14 height 14
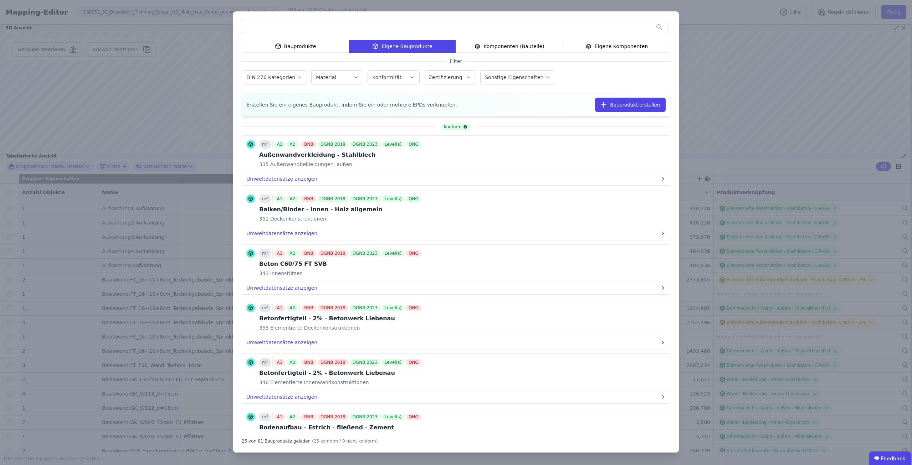
click at [413, 25] on input "text" at bounding box center [454, 27] width 425 height 13
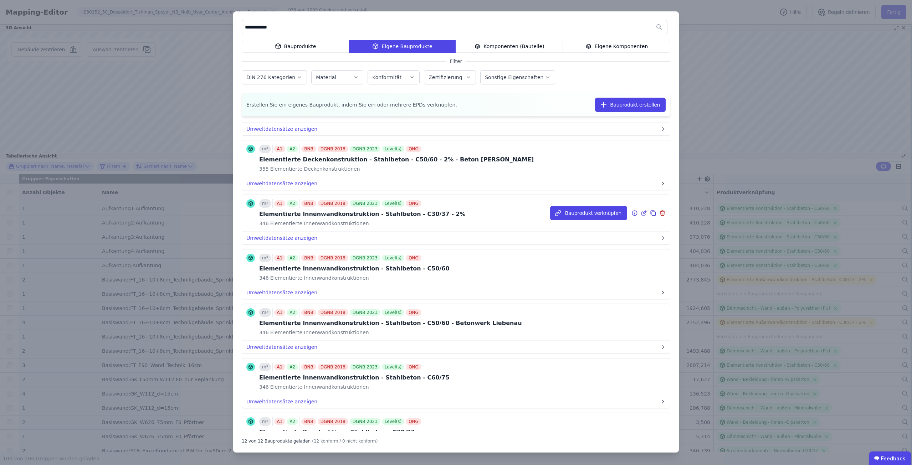
scroll to position [214, 0]
type input "**********"
click at [280, 237] on button "Umweltdatensätze anzeigen" at bounding box center [456, 237] width 428 height 13
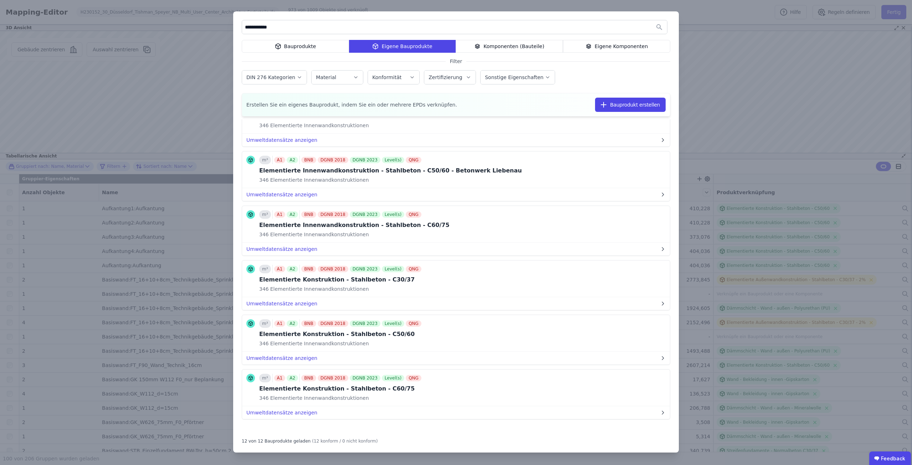
scroll to position [424, 0]
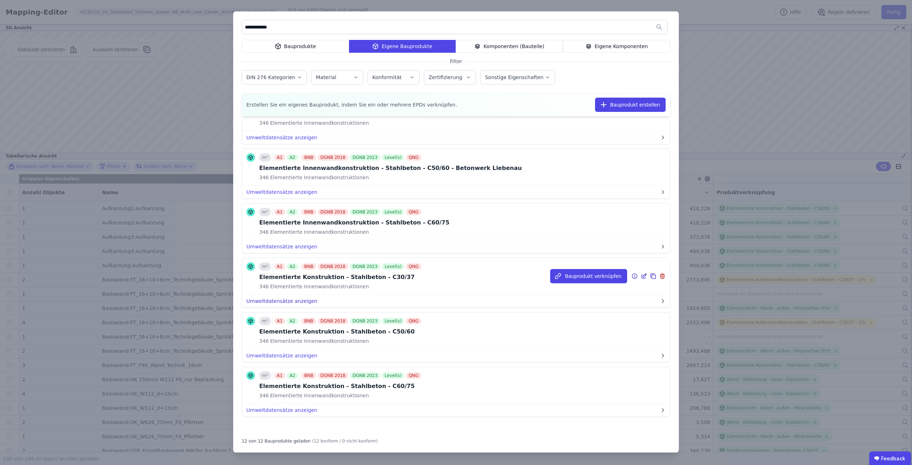
click at [308, 300] on button "Umweltdatensätze anzeigen" at bounding box center [456, 301] width 428 height 13
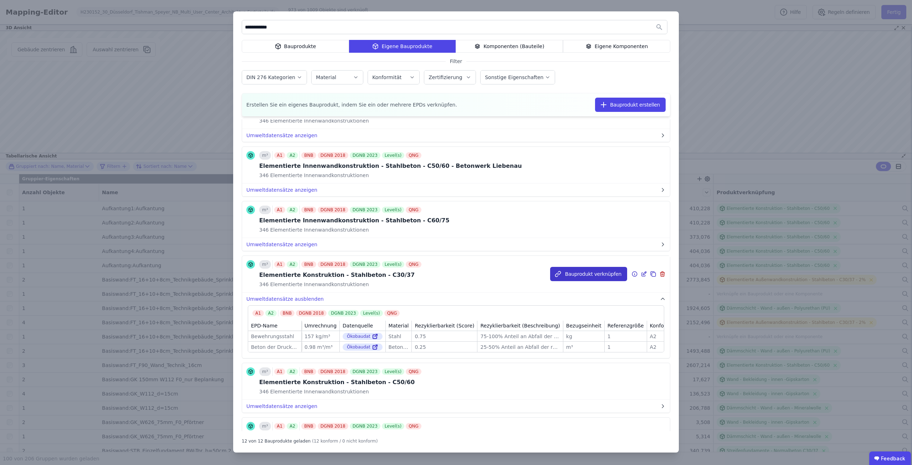
click at [594, 275] on button "Bauprodukt verknüpfen" at bounding box center [588, 274] width 77 height 14
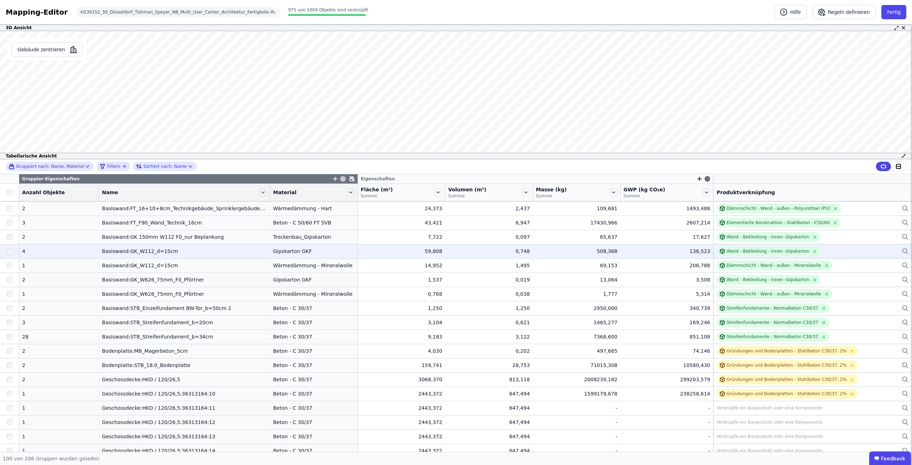
scroll to position [178, 0]
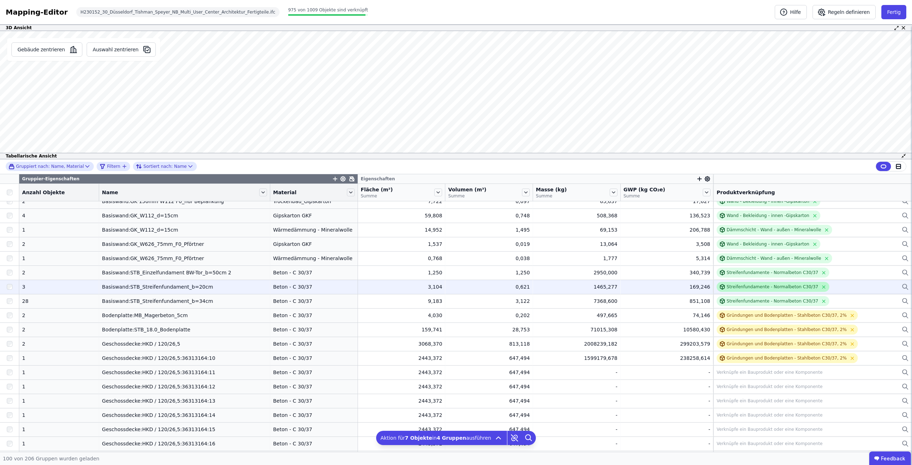
click at [736, 283] on div "Streifenfundamente - Normalbeton C30/37" at bounding box center [773, 287] width 113 height 10
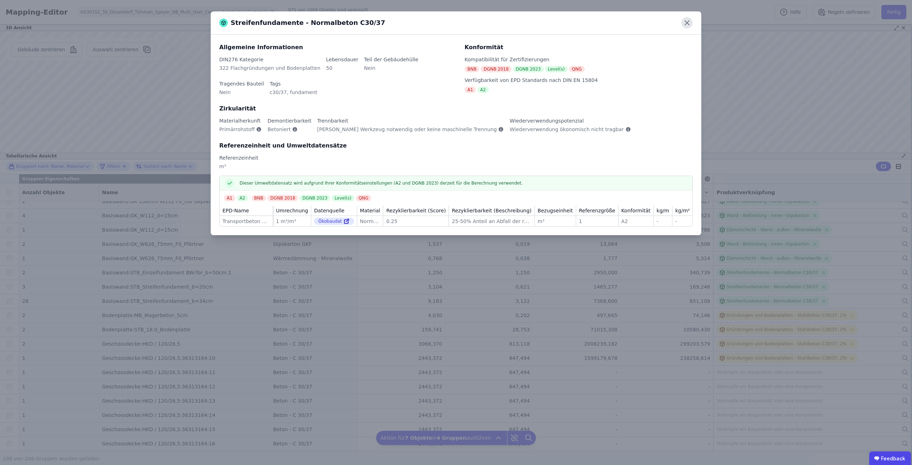
click at [683, 22] on icon at bounding box center [686, 22] width 11 height 11
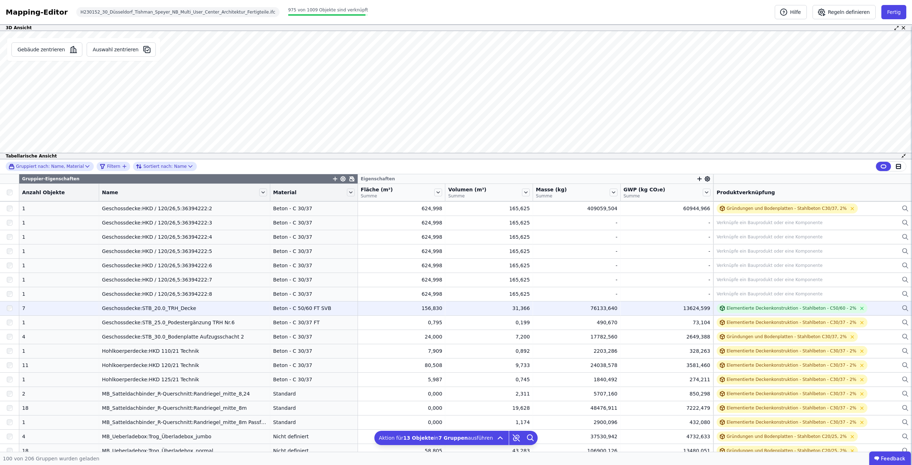
scroll to position [749, 0]
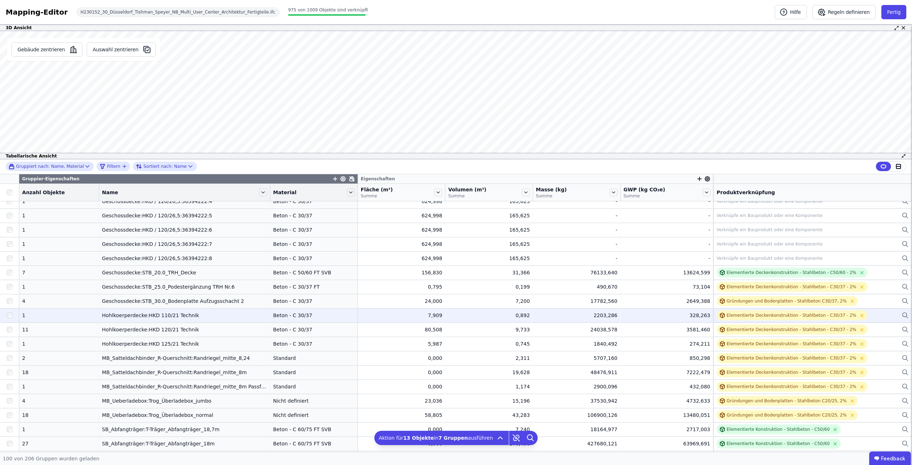
click at [6, 315] on div at bounding box center [9, 315] width 19 height 13
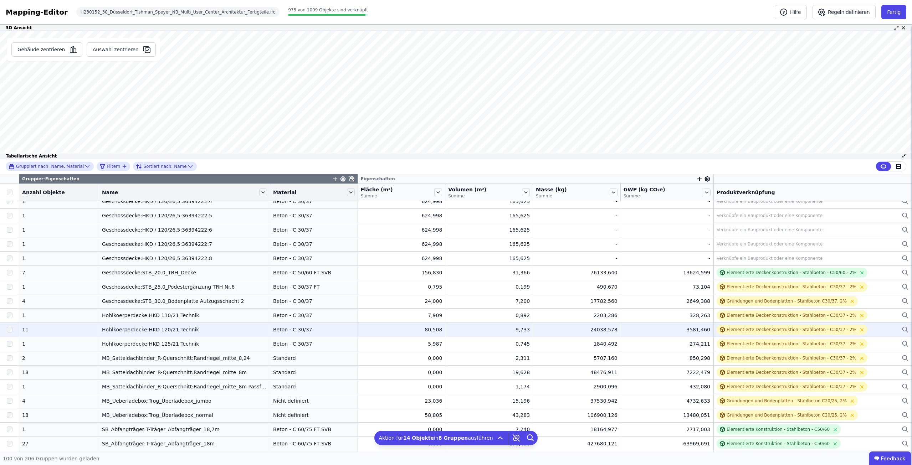
click at [6, 329] on div at bounding box center [9, 329] width 19 height 13
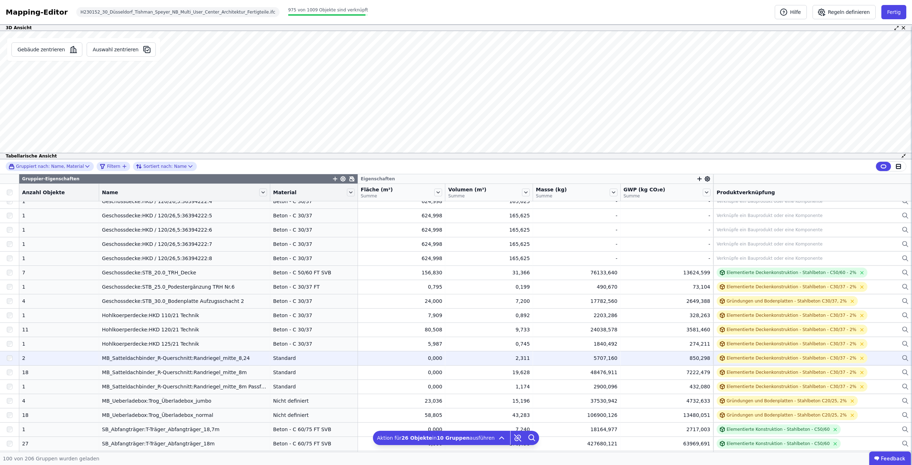
click at [6, 358] on div at bounding box center [9, 358] width 19 height 13
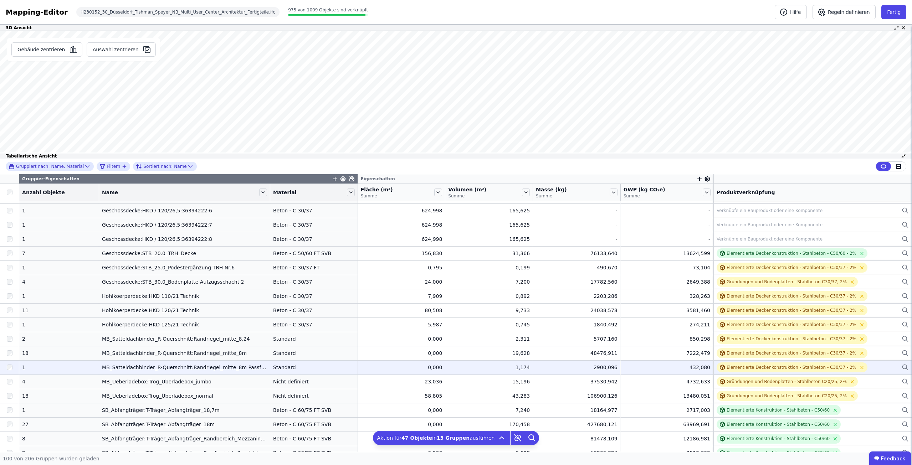
scroll to position [784, 0]
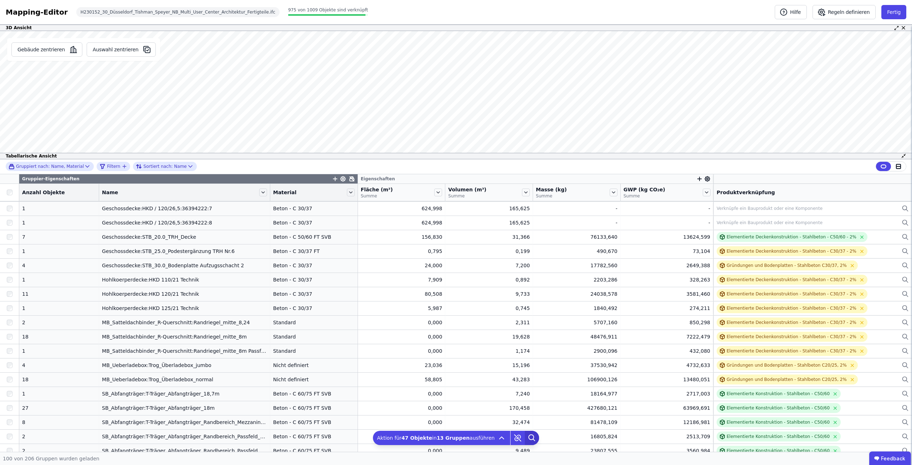
click at [525, 438] on icon at bounding box center [532, 438] width 14 height 14
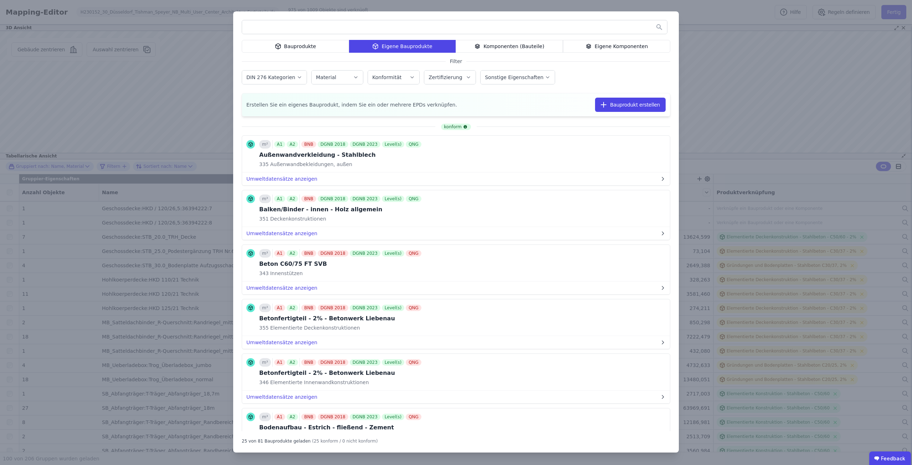
click at [361, 26] on input "text" at bounding box center [454, 27] width 425 height 13
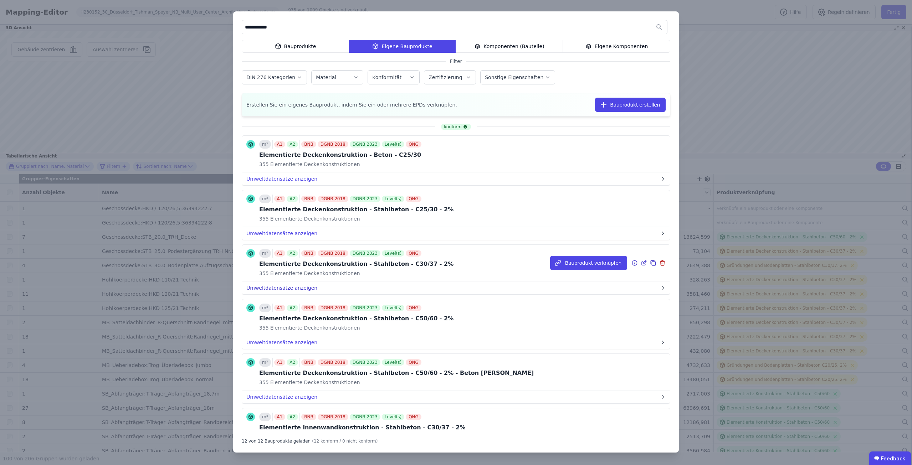
type input "**********"
click at [288, 289] on button "Umweltdatensätze anzeigen" at bounding box center [456, 288] width 428 height 13
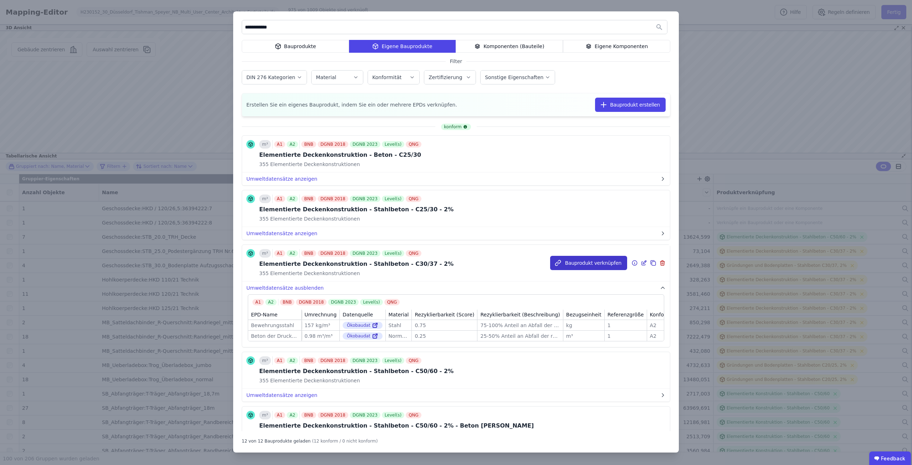
click at [583, 263] on button "Bauprodukt verknüpfen" at bounding box center [588, 263] width 77 height 14
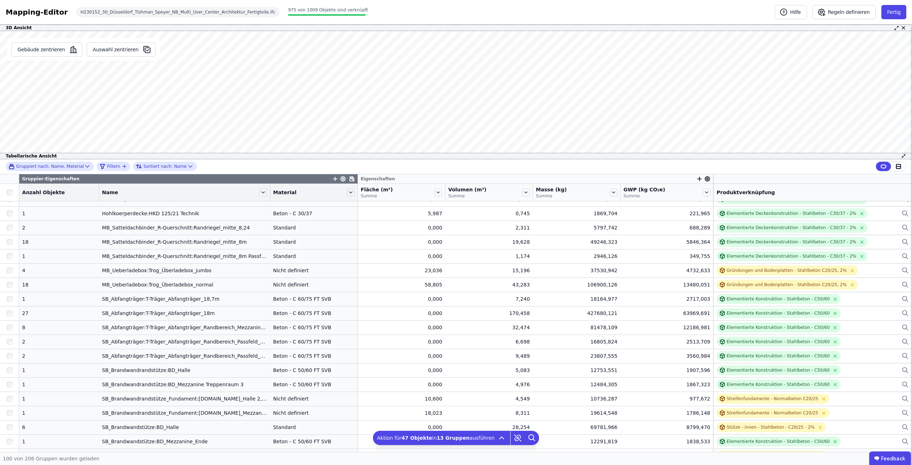
scroll to position [891, 0]
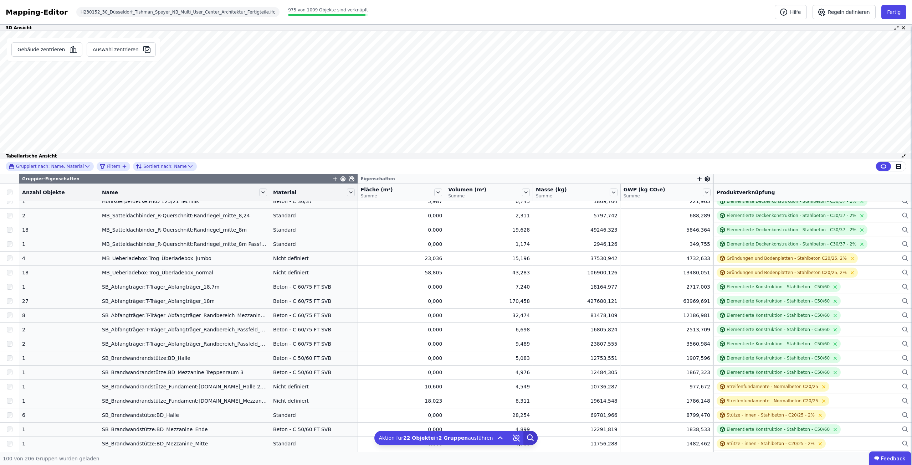
click at [523, 435] on icon at bounding box center [530, 438] width 14 height 14
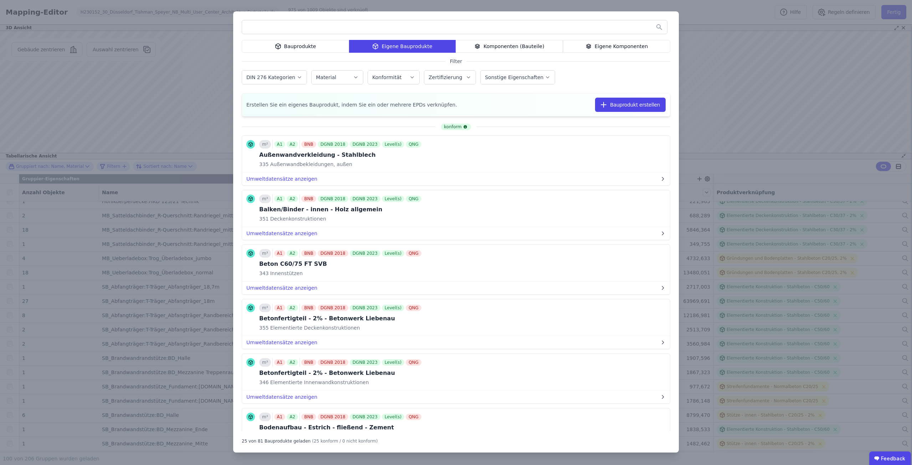
click at [368, 30] on input "text" at bounding box center [454, 27] width 425 height 13
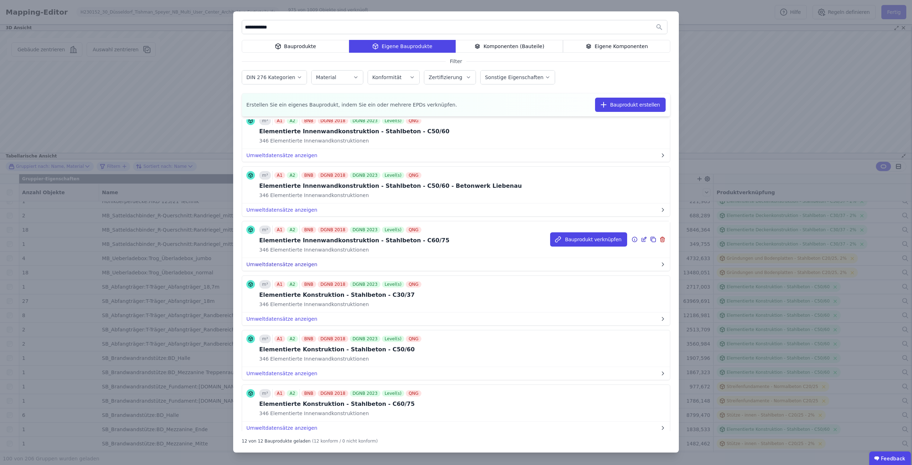
scroll to position [369, 0]
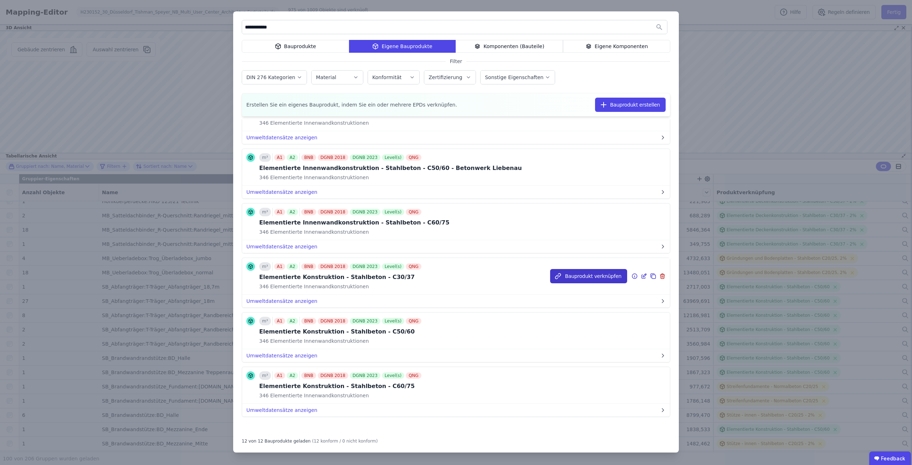
type input "**********"
click at [577, 276] on button "Bauprodukt verknüpfen" at bounding box center [588, 276] width 77 height 14
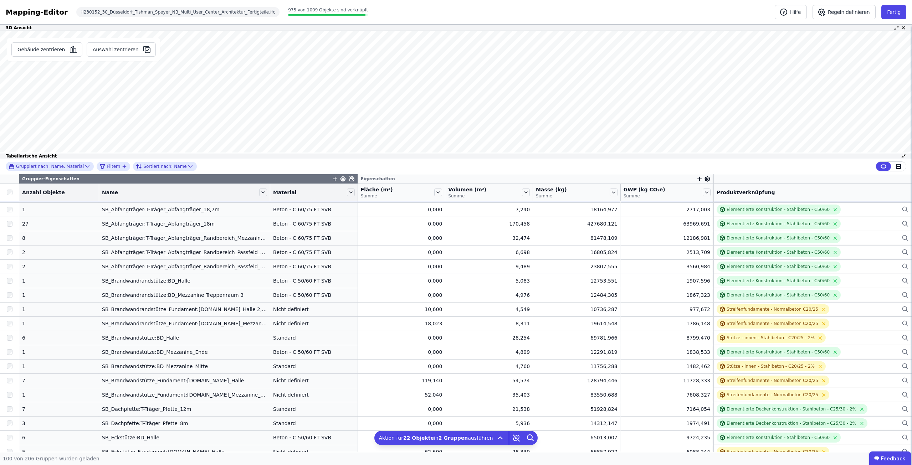
scroll to position [998, 0]
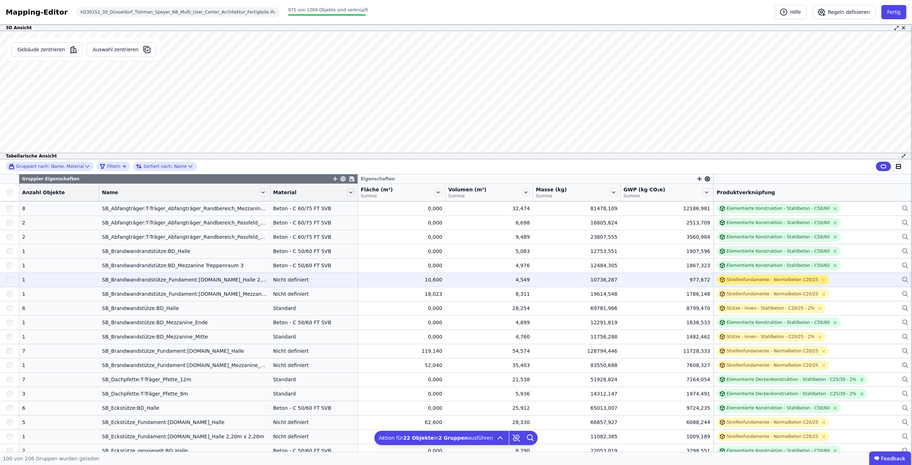
click at [727, 281] on div "Streifenfundamente - Normalbeton C20/25" at bounding box center [773, 280] width 92 height 6
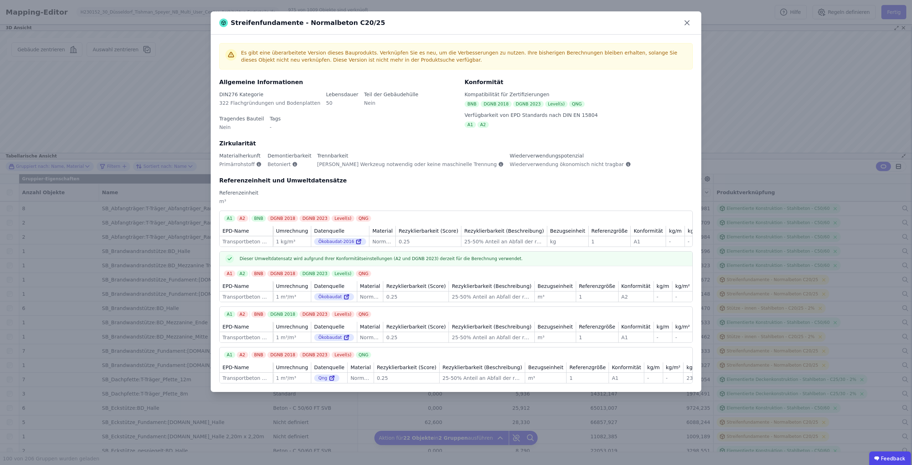
click at [755, 216] on div "Streifenfundamente - Normalbeton C20/25 Es gibt eine überarbeitete Version dies…" at bounding box center [456, 232] width 912 height 465
click at [689, 20] on icon at bounding box center [686, 22] width 11 height 11
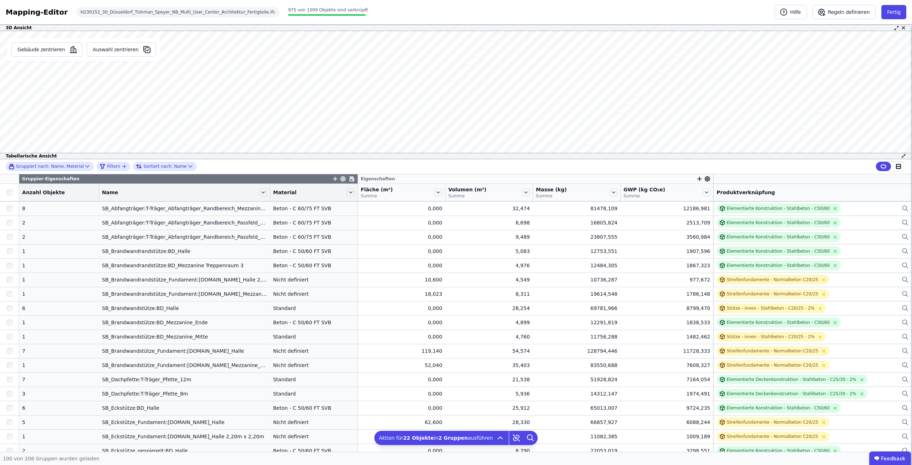
click at [9, 195] on div at bounding box center [9, 193] width 19 height 10
click at [227, 156] on div "Tabellarische Ansicht" at bounding box center [456, 156] width 912 height 6
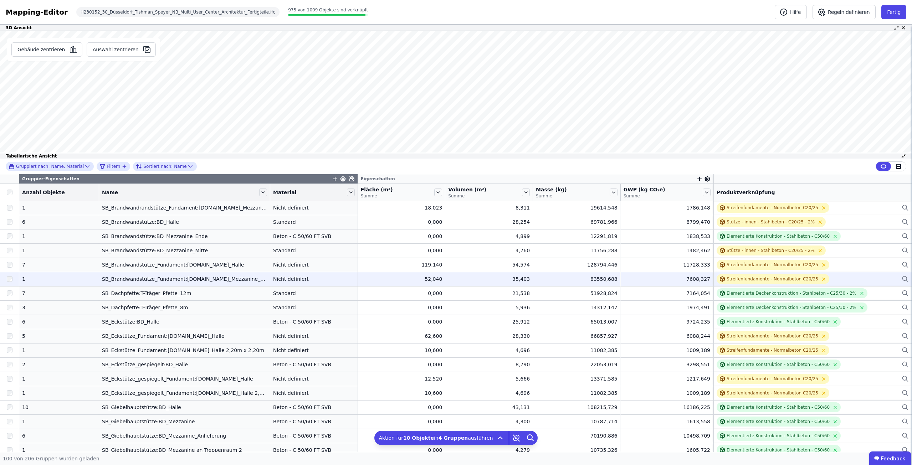
scroll to position [1105, 0]
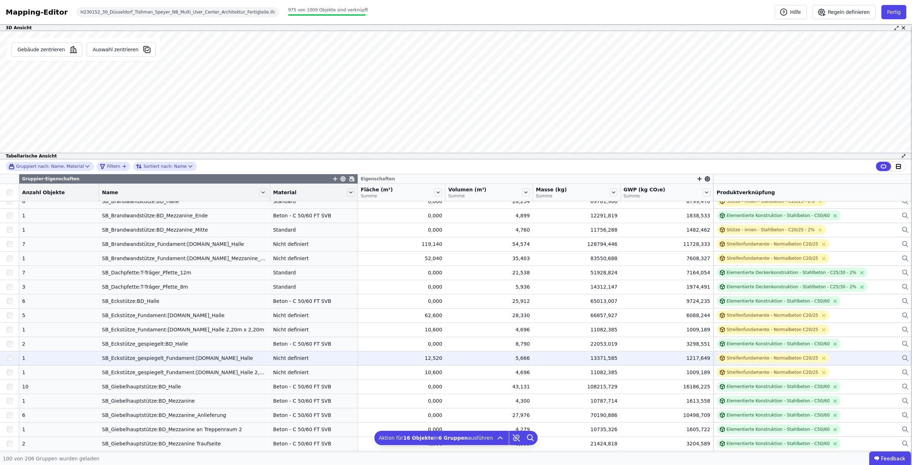
click at [6, 355] on div at bounding box center [9, 358] width 19 height 13
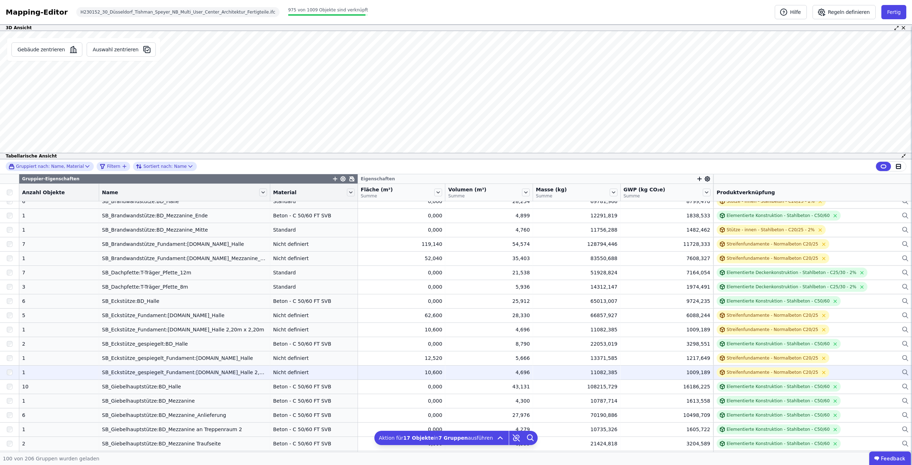
click at [6, 370] on div at bounding box center [9, 372] width 19 height 13
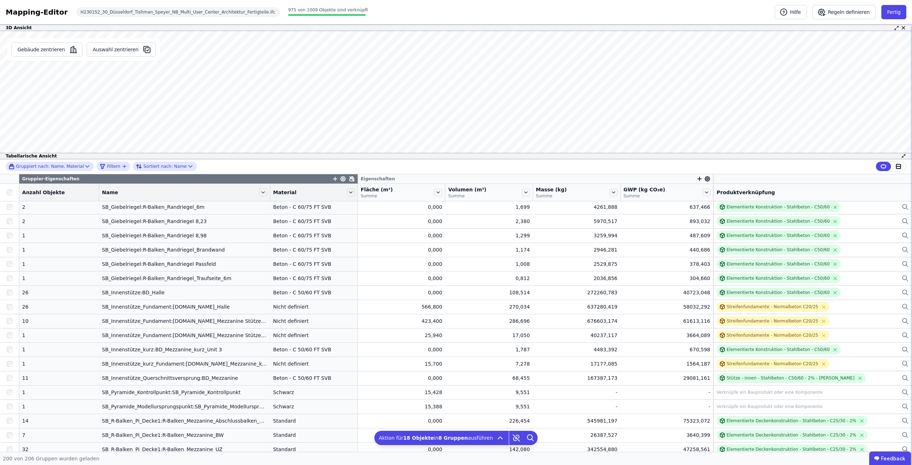
scroll to position [1746, 0]
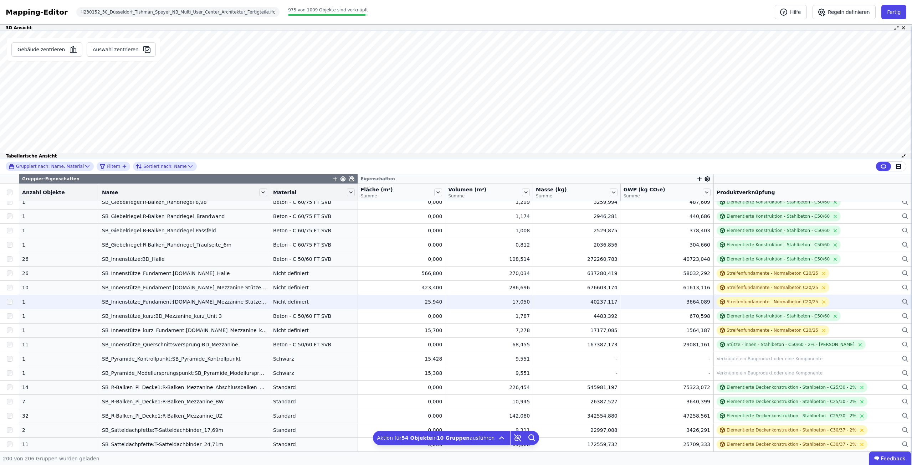
click at [9, 298] on div at bounding box center [9, 302] width 19 height 13
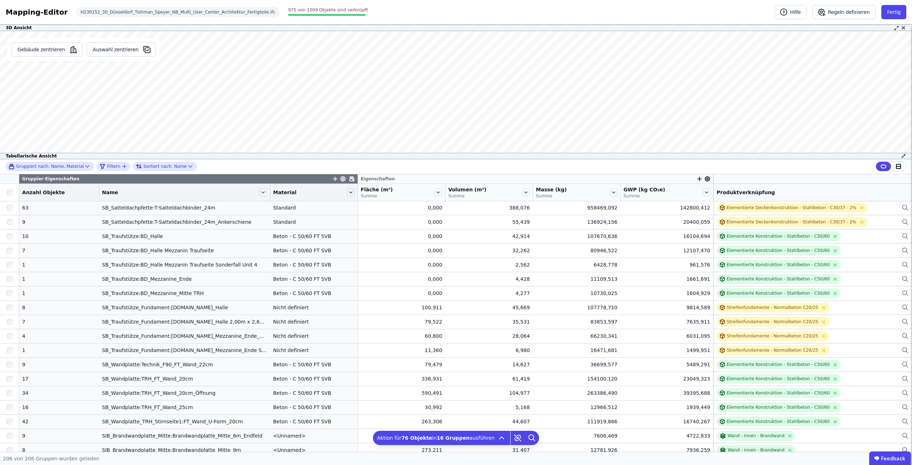
scroll to position [2010, 0]
click at [529, 440] on icon at bounding box center [531, 437] width 5 height 5
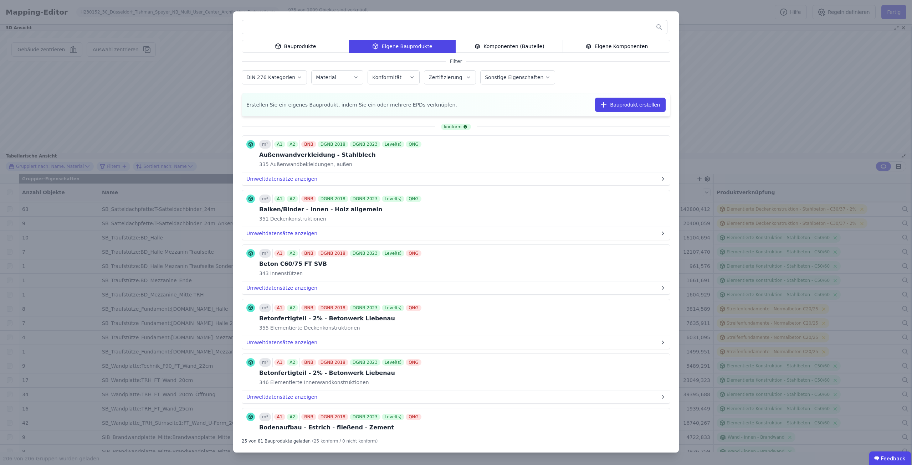
click at [324, 29] on input "text" at bounding box center [454, 27] width 425 height 13
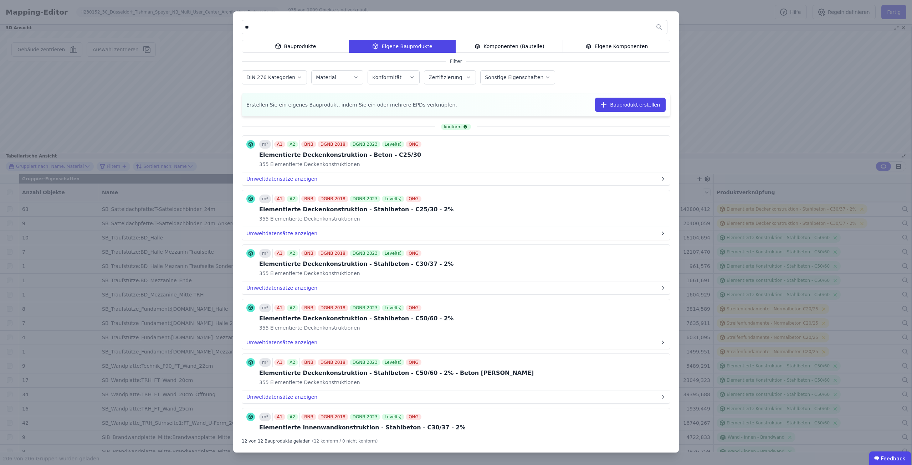
type input "*"
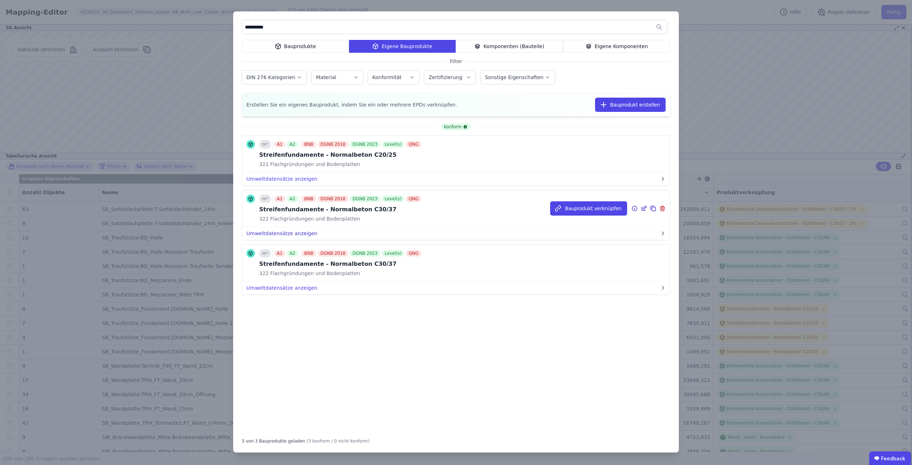
type input "**********"
click at [274, 231] on button "Umweltdatensätze anzeigen" at bounding box center [456, 233] width 428 height 13
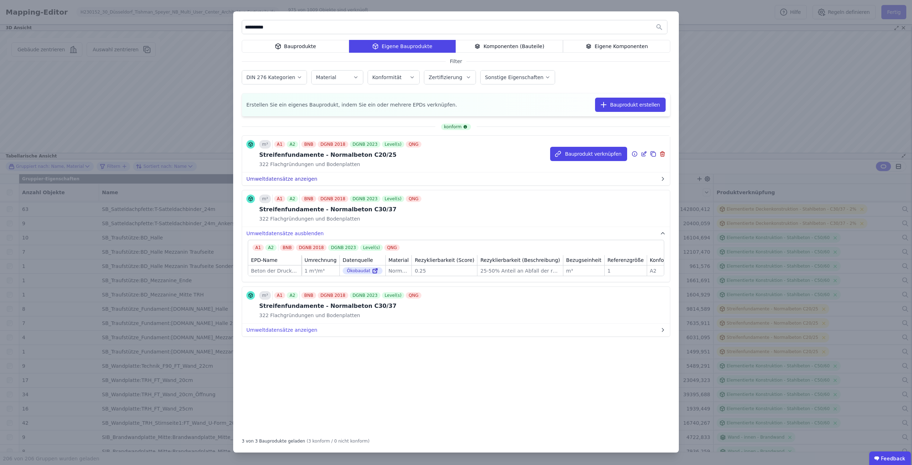
click at [286, 174] on button "Umweltdatensätze anzeigen" at bounding box center [456, 179] width 428 height 13
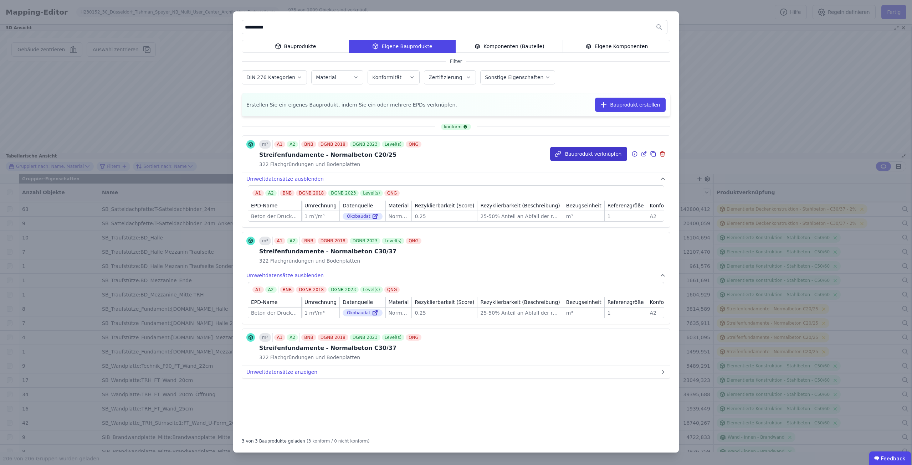
click at [586, 149] on button "Bauprodukt verknüpfen" at bounding box center [588, 154] width 77 height 14
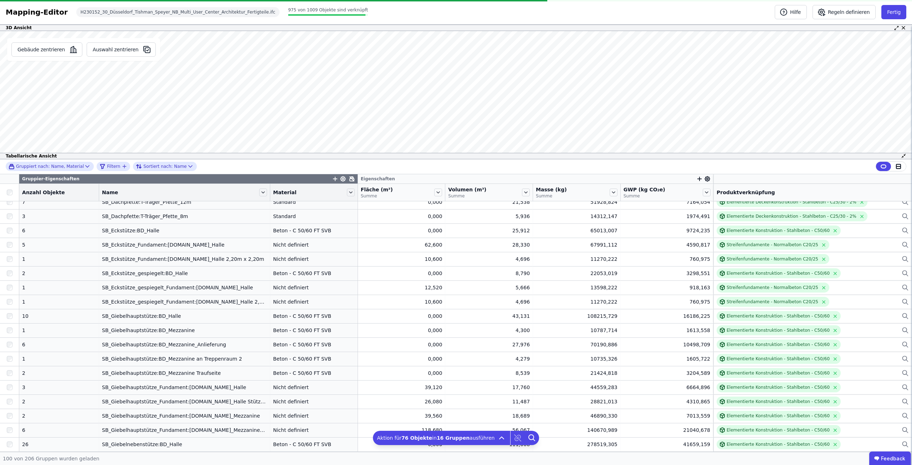
scroll to position [0, 0]
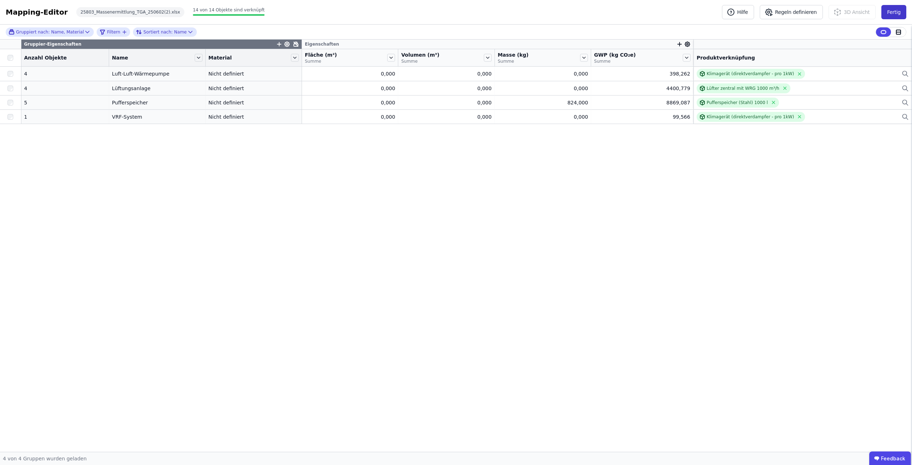
click at [890, 5] on button "Fertig" at bounding box center [893, 12] width 25 height 14
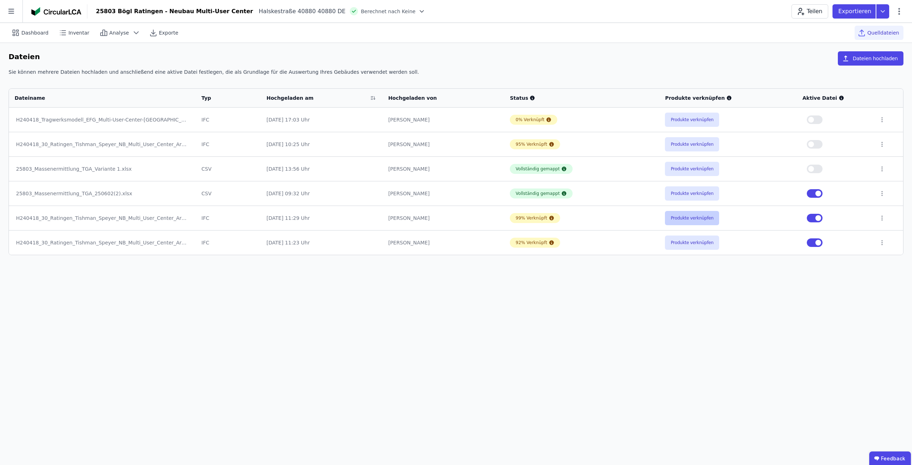
click at [688, 222] on button "Produkte verknüpfen" at bounding box center [692, 218] width 54 height 14
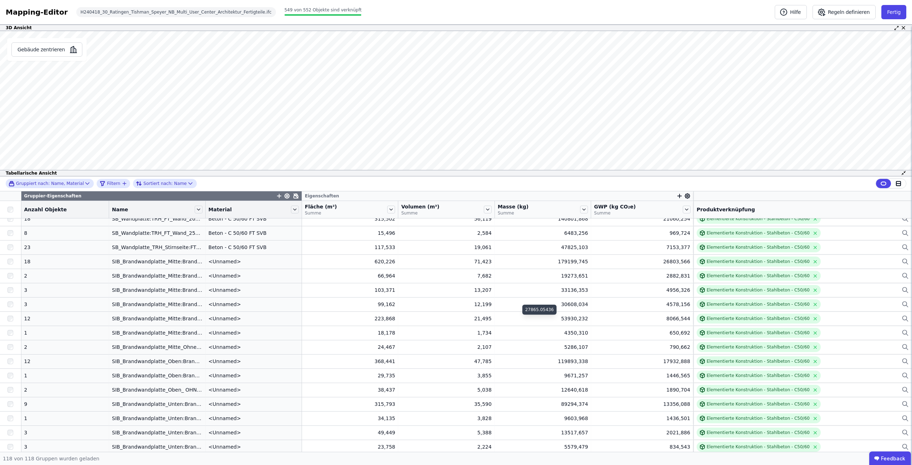
scroll to position [998, 0]
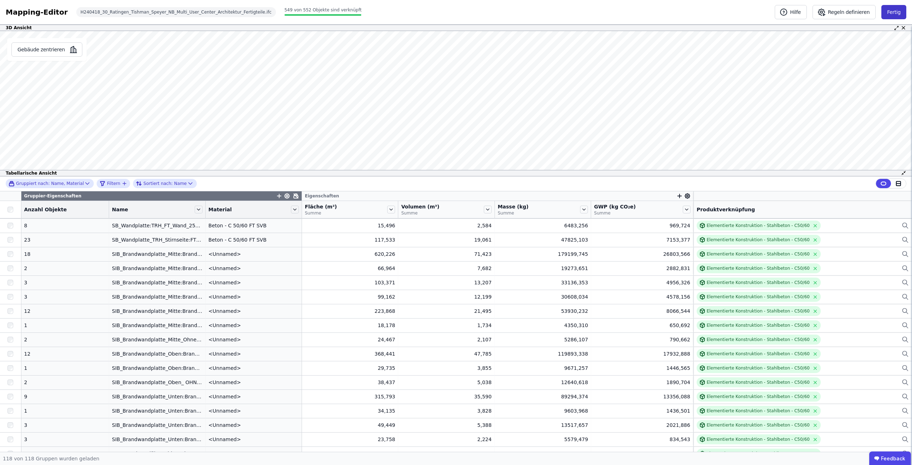
click at [890, 14] on button "Fertig" at bounding box center [893, 12] width 25 height 14
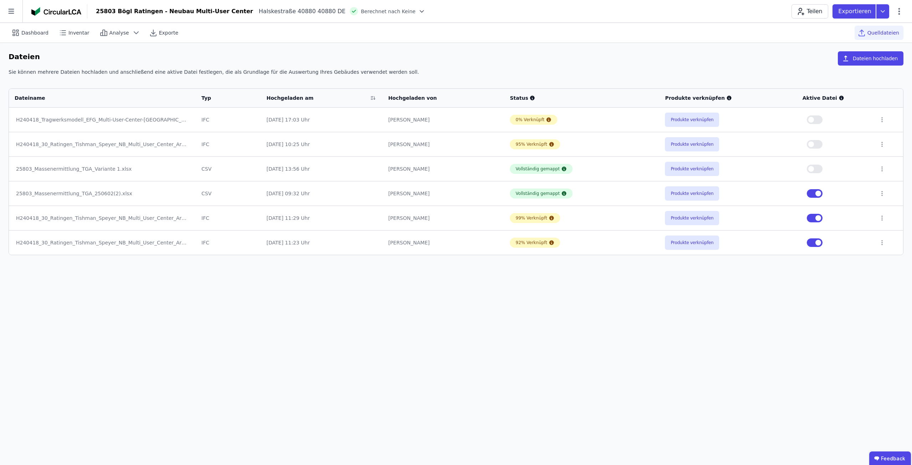
click at [676, 235] on td "Produkte verknüpfen" at bounding box center [727, 242] width 137 height 25
click at [677, 240] on button "Produkte verknüpfen" at bounding box center [692, 243] width 54 height 14
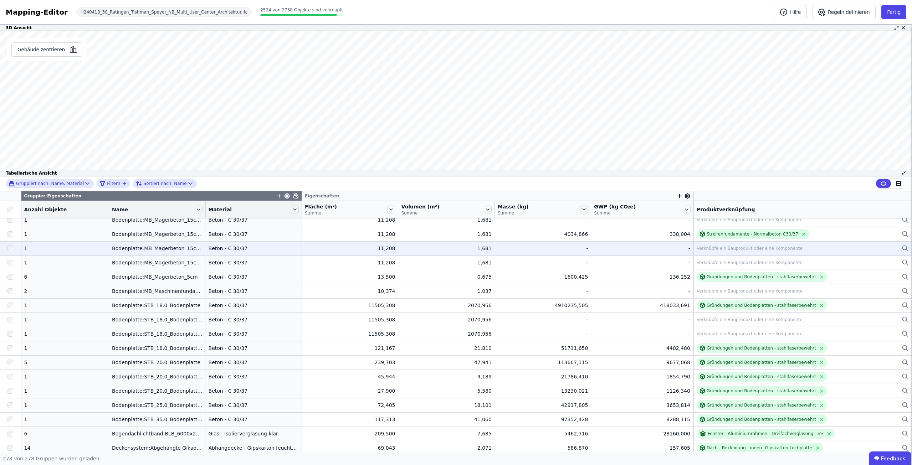
scroll to position [1093, 0]
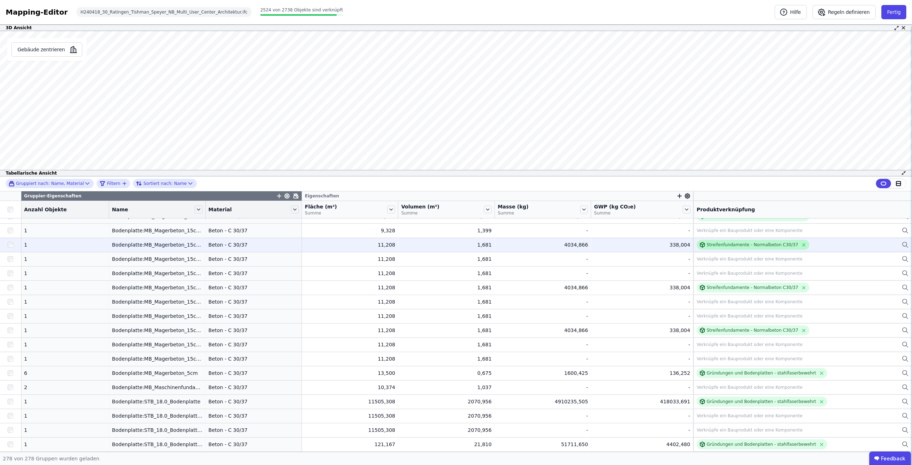
click at [739, 248] on div "Streifenfundamente - Normalbeton C30/37" at bounding box center [753, 245] width 92 height 6
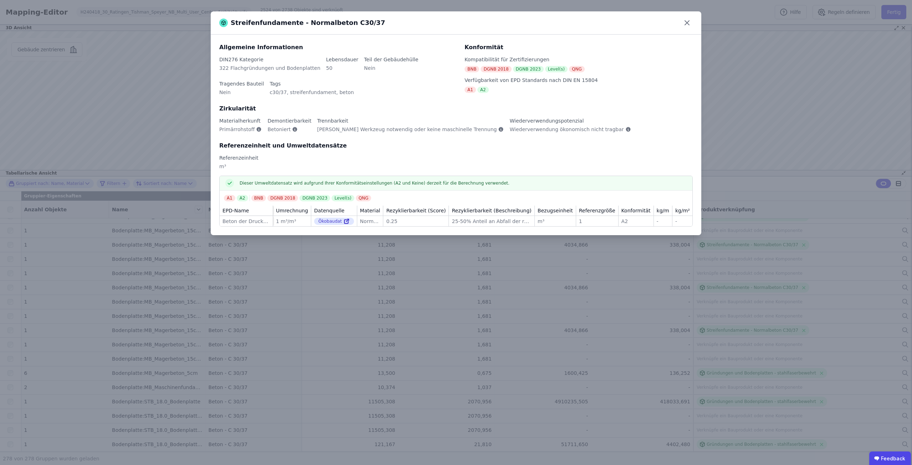
click at [683, 23] on icon at bounding box center [686, 22] width 11 height 11
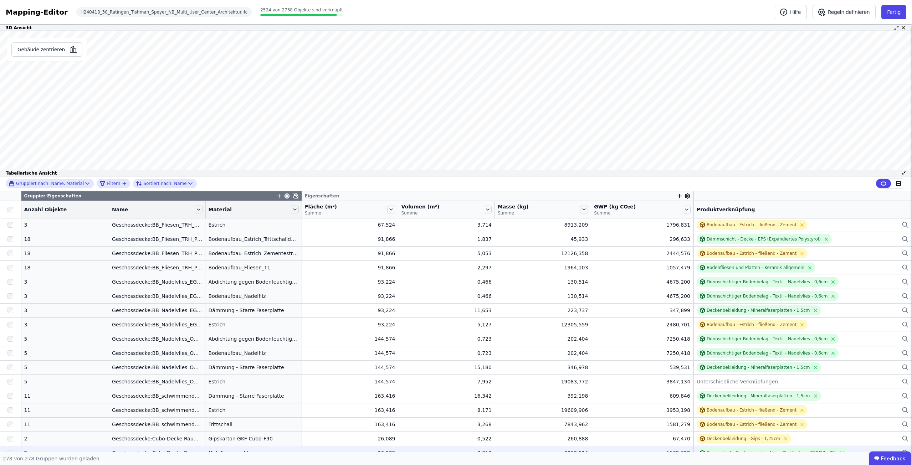
scroll to position [1984, 0]
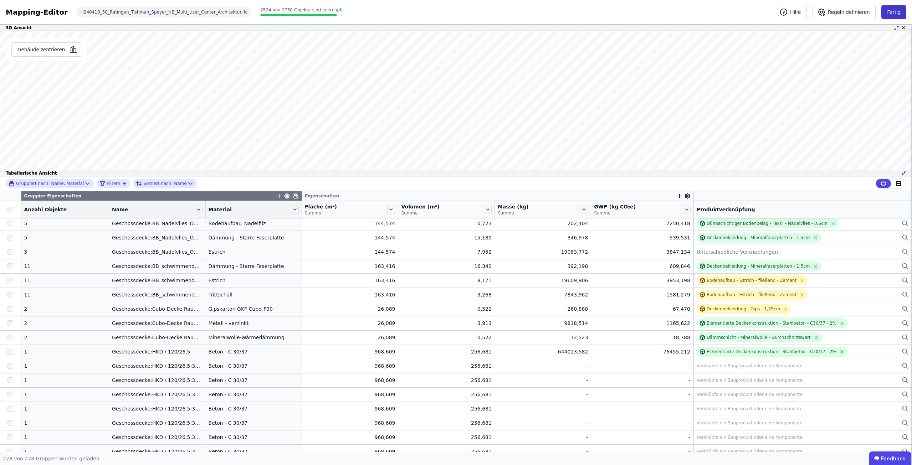
click at [902, 10] on button "Fertig" at bounding box center [893, 12] width 25 height 14
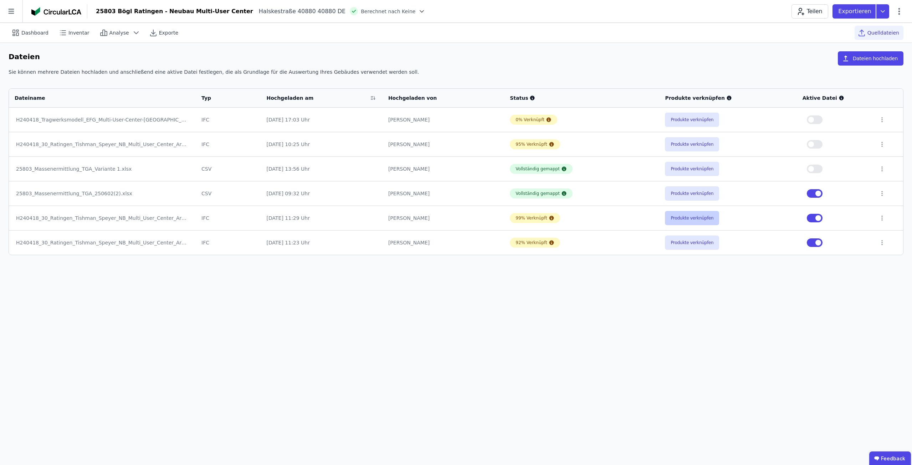
click at [706, 218] on button "Produkte verknüpfen" at bounding box center [692, 218] width 54 height 14
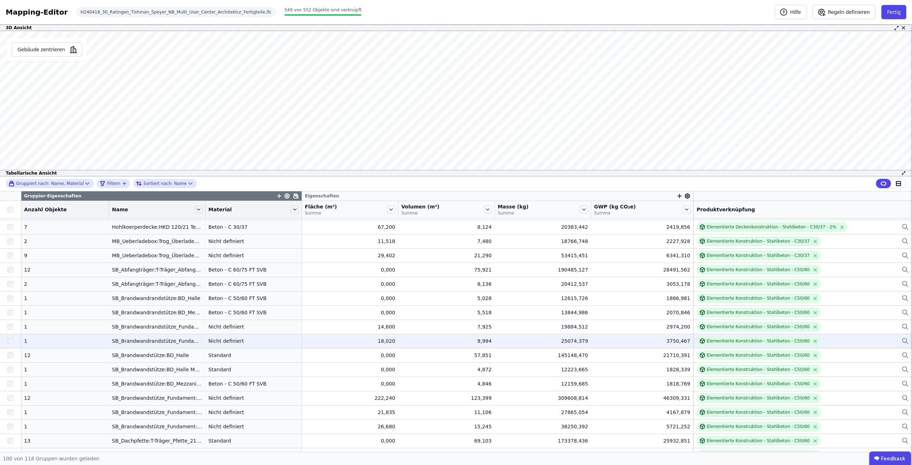
scroll to position [143, 0]
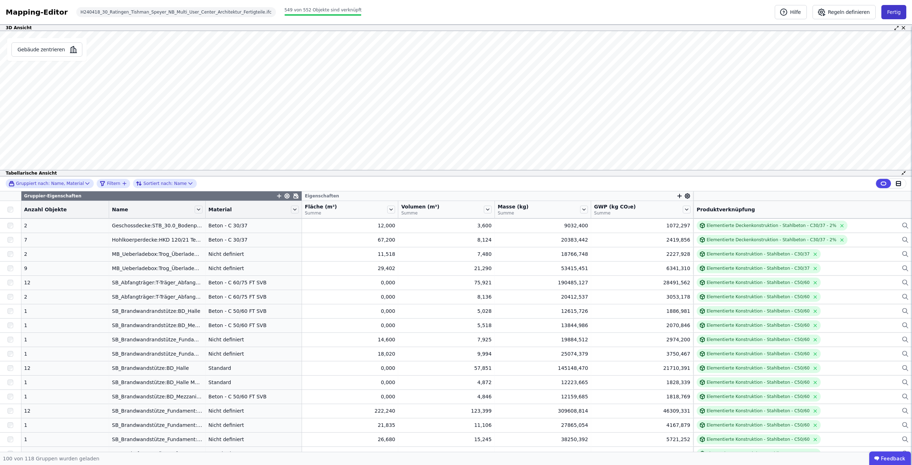
click at [887, 16] on button "Fertig" at bounding box center [893, 12] width 25 height 14
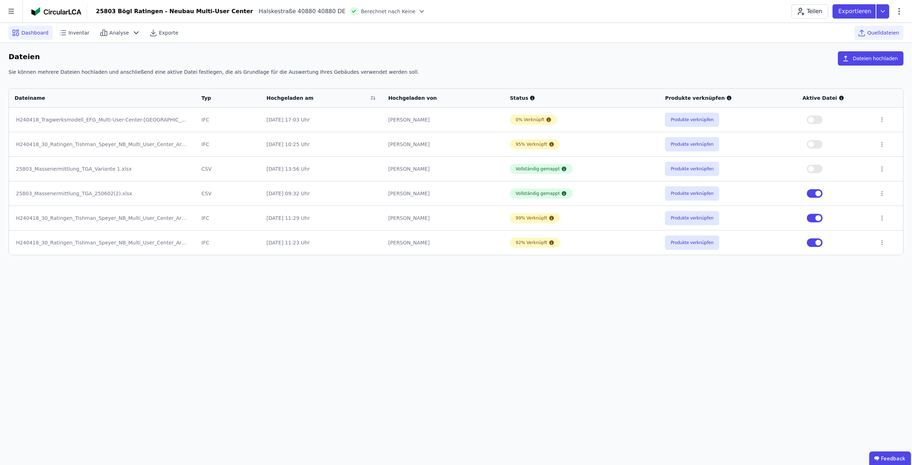
click at [40, 27] on div "Dashboard" at bounding box center [31, 33] width 44 height 14
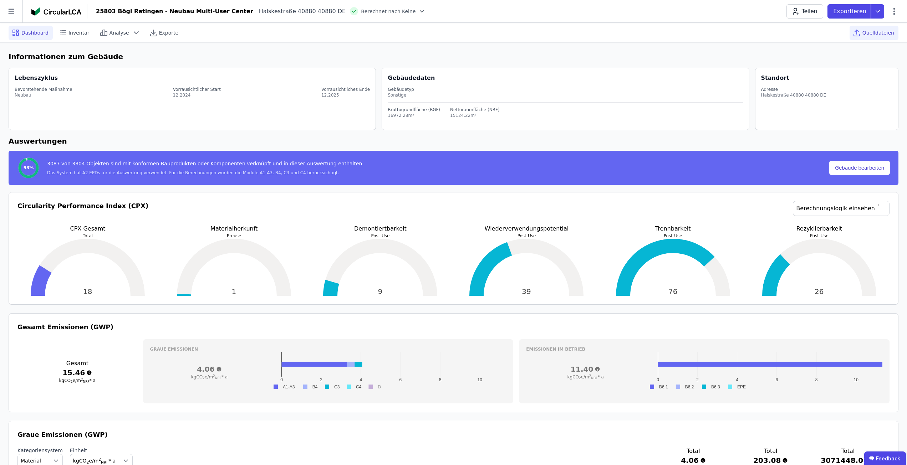
click at [866, 33] on span "Quelldateien" at bounding box center [878, 32] width 32 height 7
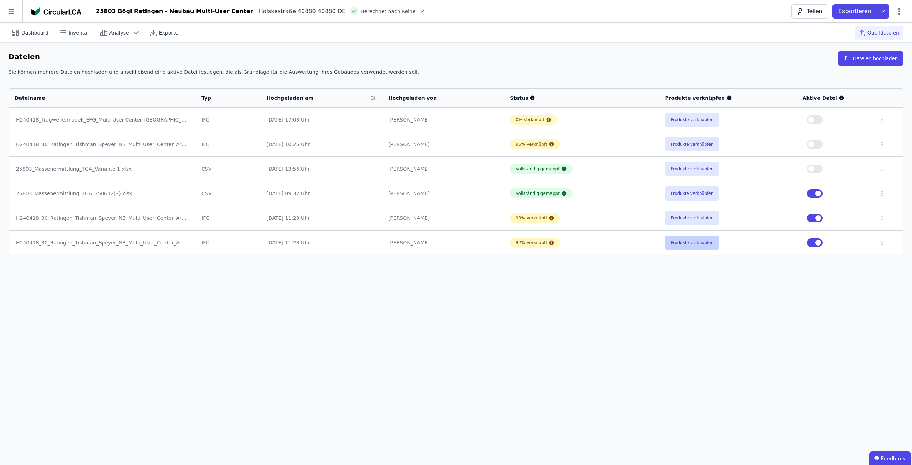
click at [667, 242] on button "Produkte verknüpfen" at bounding box center [692, 243] width 54 height 14
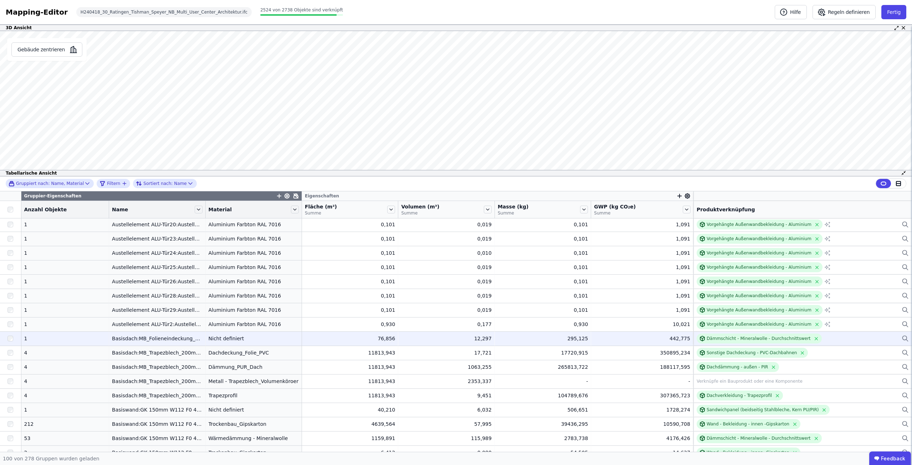
scroll to position [107, 0]
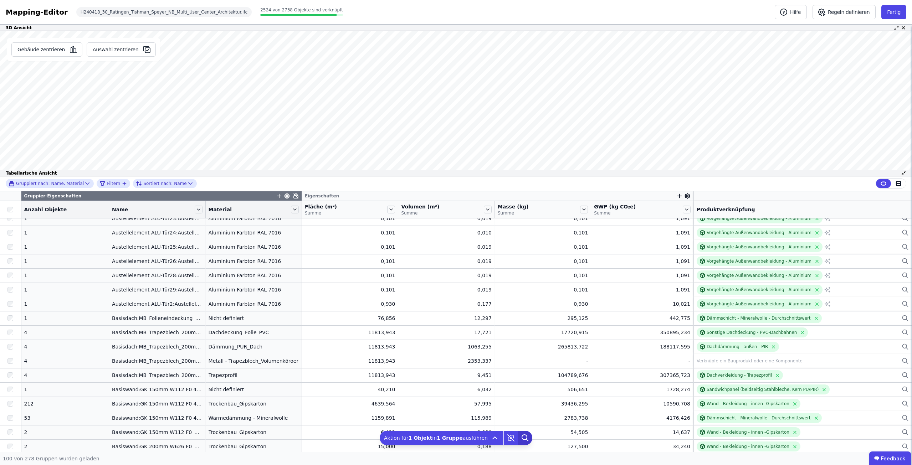
click at [521, 436] on icon at bounding box center [525, 438] width 14 height 14
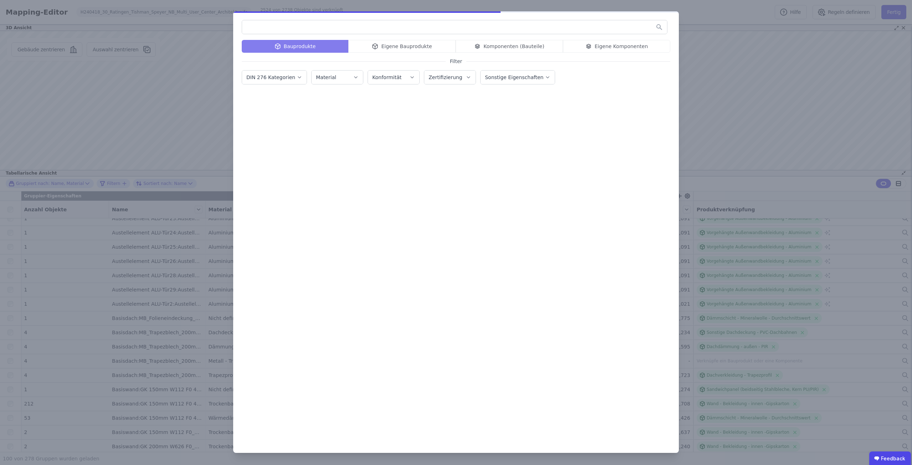
click at [311, 31] on input "text" at bounding box center [454, 27] width 425 height 13
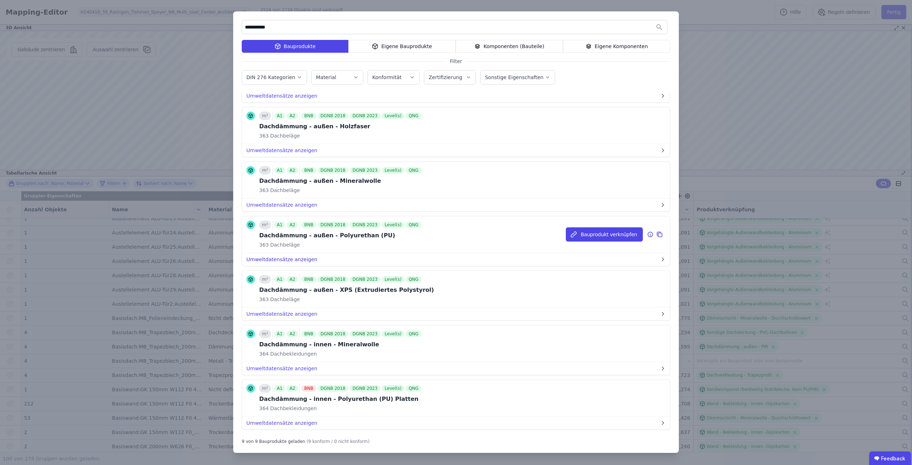
type input "**********"
click at [301, 263] on button "Umweltdatensätze anzeigen" at bounding box center [456, 259] width 428 height 13
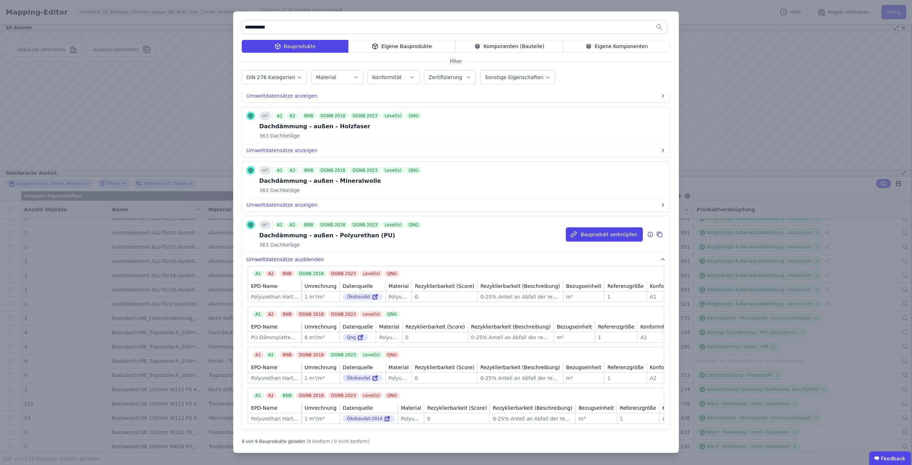
click at [306, 261] on button "Umweltdatensätze ausblenden" at bounding box center [456, 259] width 428 height 13
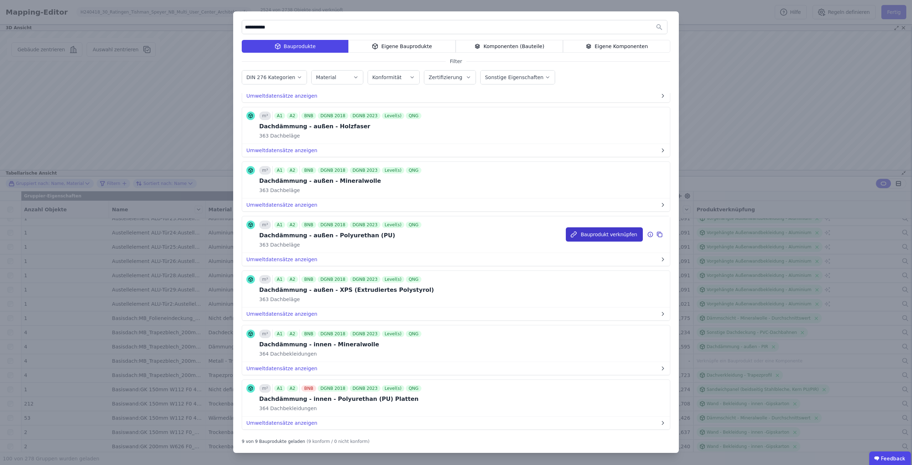
click at [585, 230] on button "Bauprodukt verknüpfen" at bounding box center [604, 234] width 77 height 14
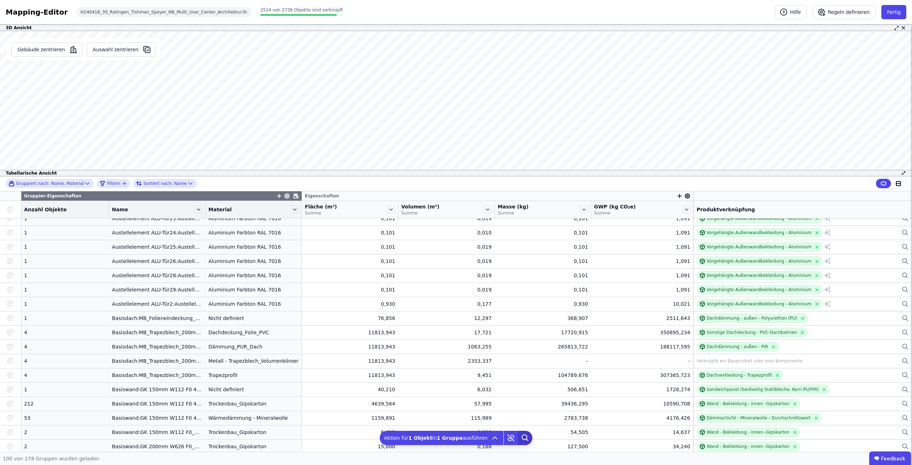
click at [523, 442] on icon at bounding box center [525, 438] width 14 height 14
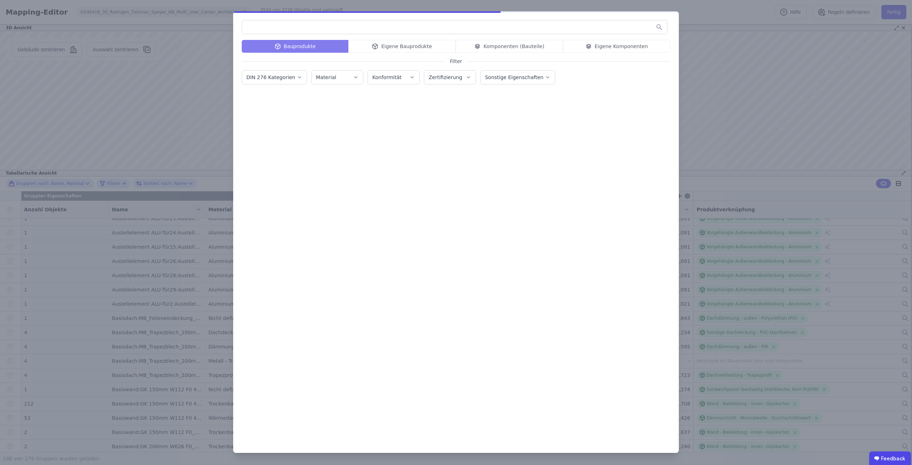
click at [401, 24] on input "text" at bounding box center [454, 27] width 425 height 13
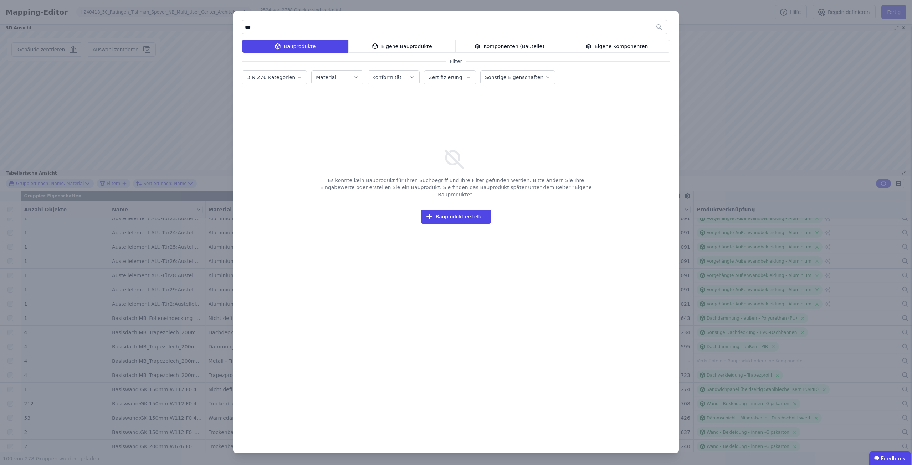
type input "***"
click at [401, 41] on div "Eigene Bauprodukte" at bounding box center [401, 46] width 107 height 13
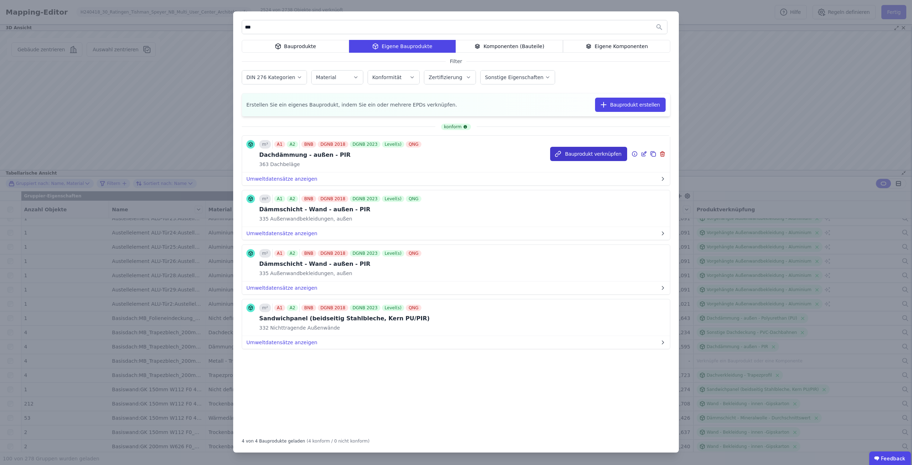
click at [580, 154] on button "Bauprodukt verknüpfen" at bounding box center [588, 154] width 77 height 14
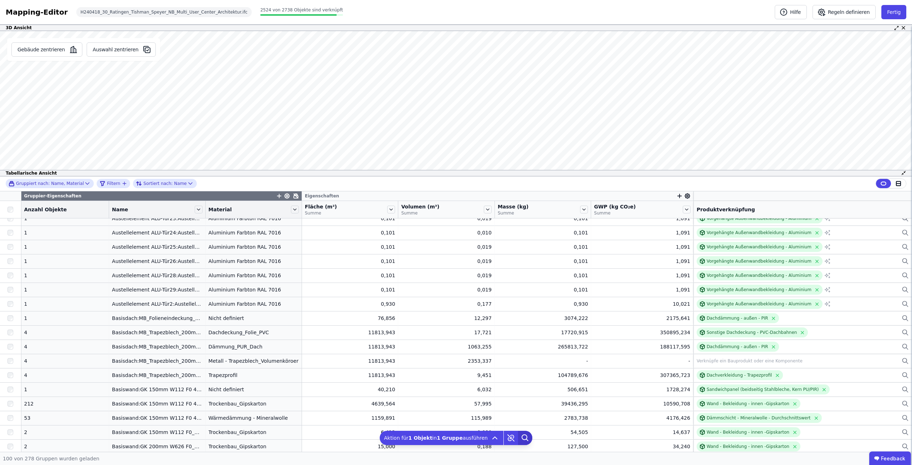
click at [523, 436] on icon at bounding box center [525, 438] width 14 height 14
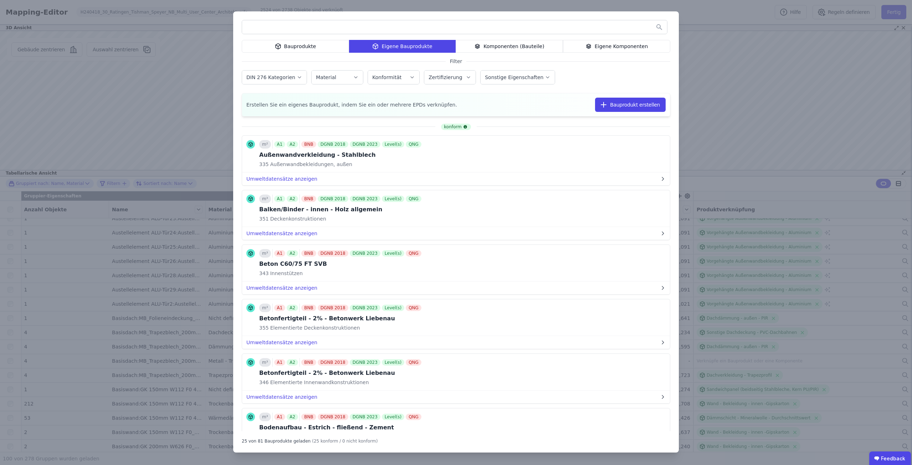
click at [336, 29] on input "text" at bounding box center [454, 27] width 425 height 13
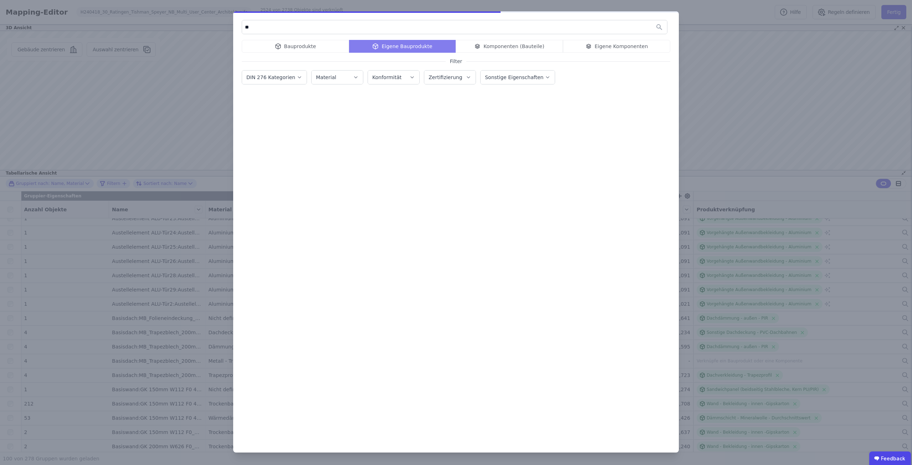
type input "*"
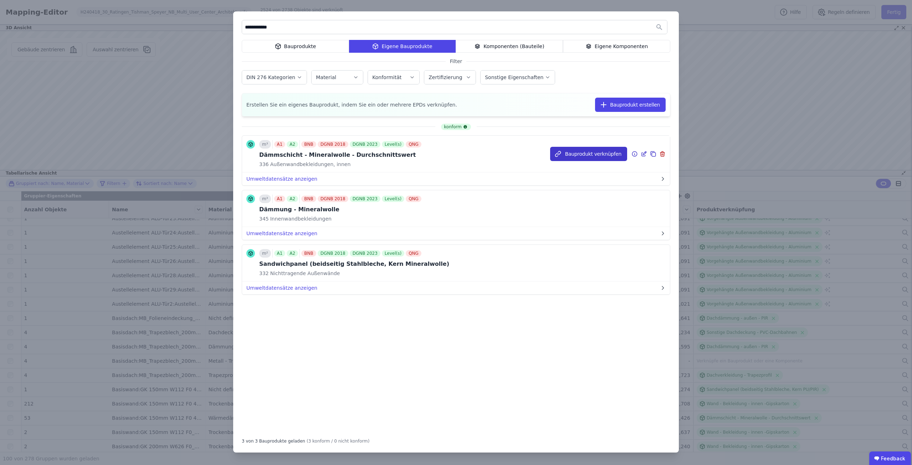
type input "**********"
click at [586, 152] on button "Bauprodukt verknüpfen" at bounding box center [588, 154] width 77 height 14
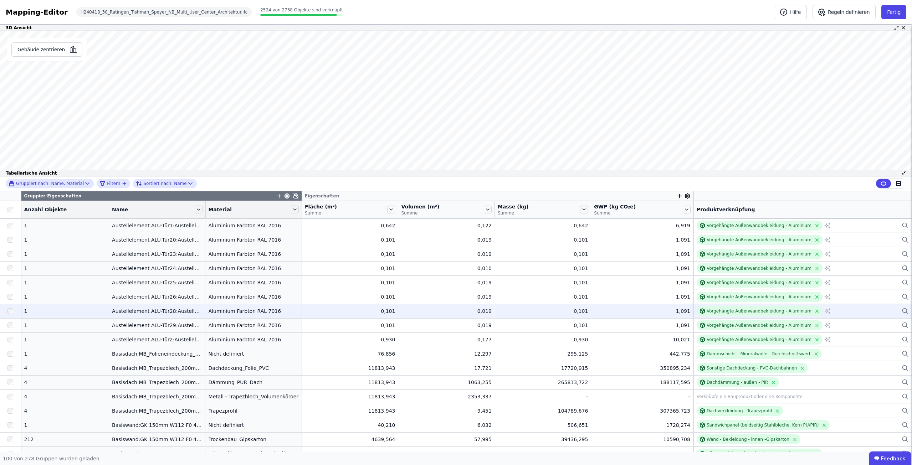
scroll to position [0, 0]
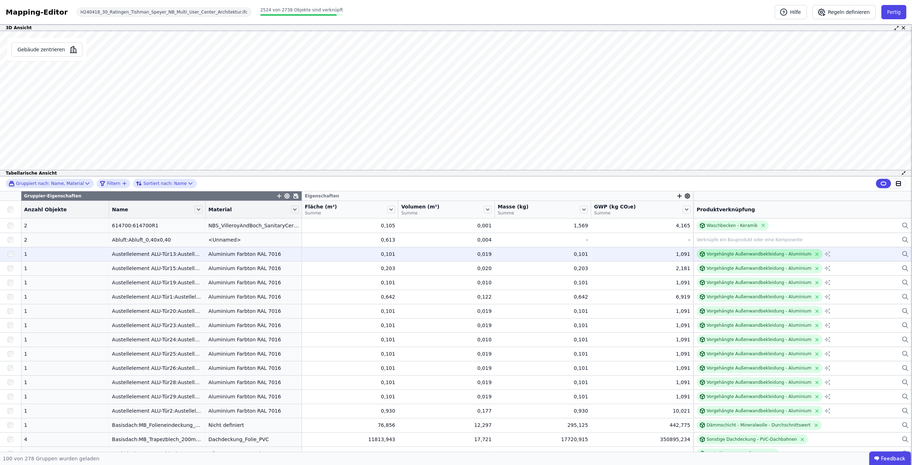
click at [771, 250] on div "Vorgehängte Außenwandbekleidung - Aluminium" at bounding box center [760, 254] width 126 height 10
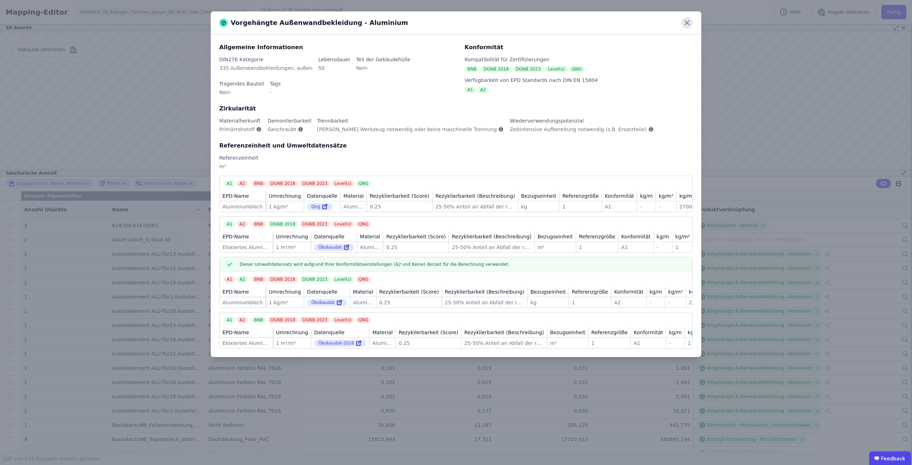
click at [691, 22] on icon at bounding box center [686, 22] width 11 height 11
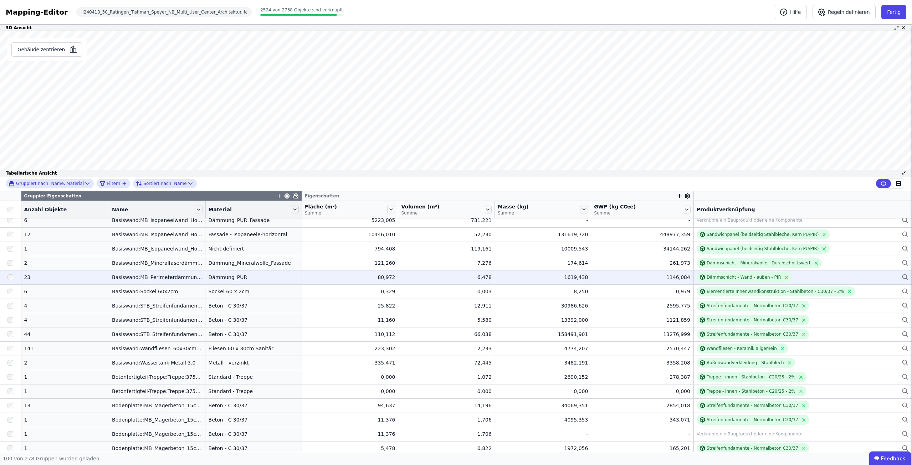
scroll to position [891, 0]
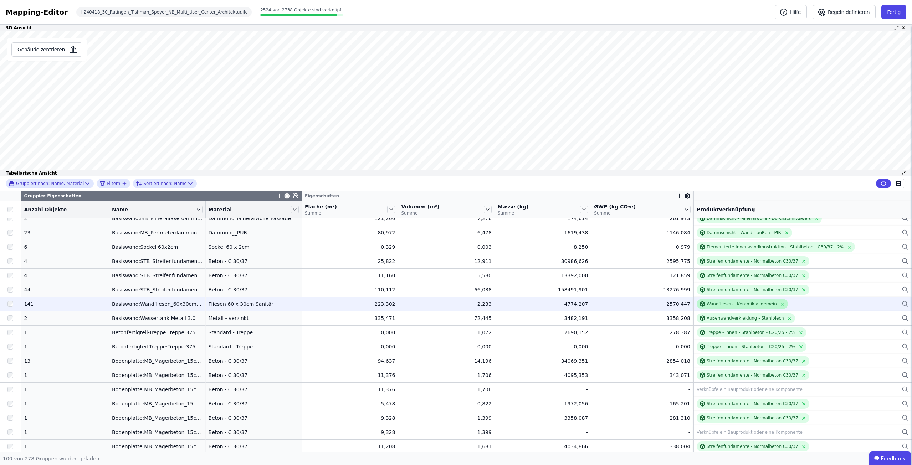
click at [707, 307] on div "Wandfliesen - Keramik allgemein" at bounding box center [742, 304] width 70 height 6
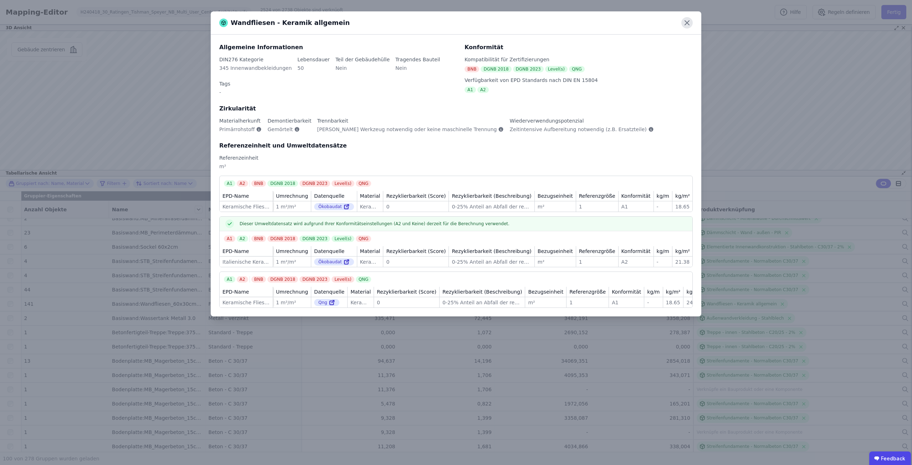
click at [689, 19] on icon at bounding box center [686, 22] width 11 height 11
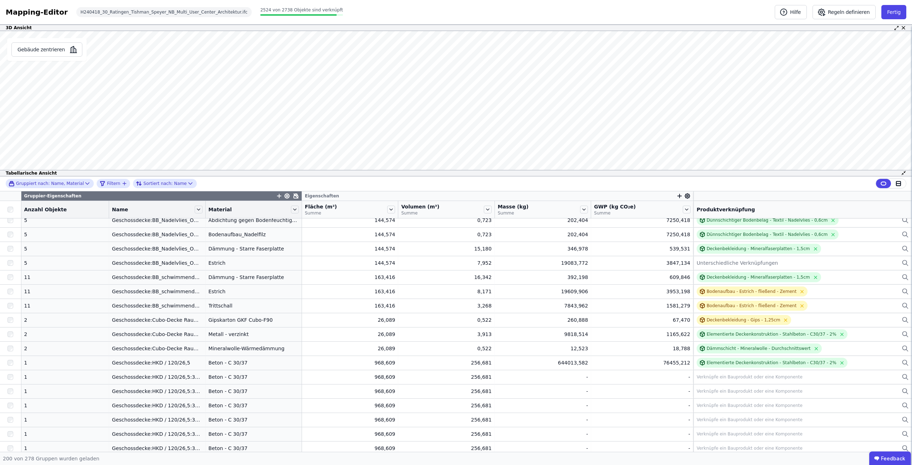
scroll to position [1977, 0]
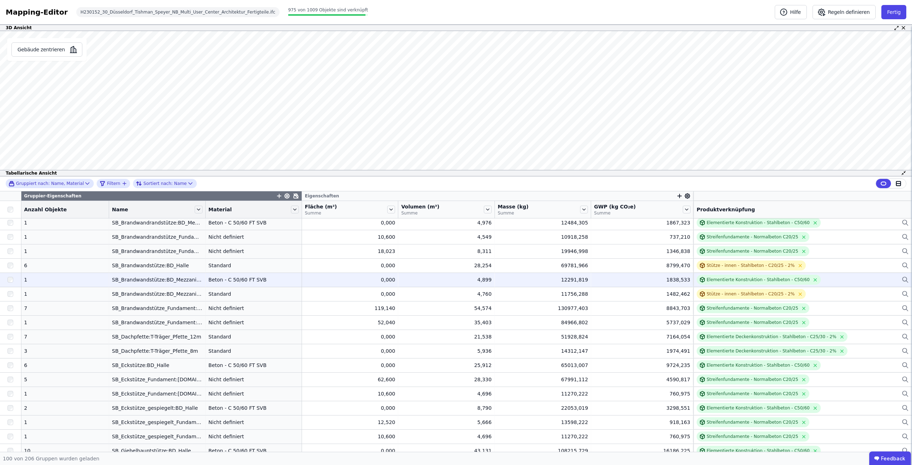
scroll to position [1070, 0]
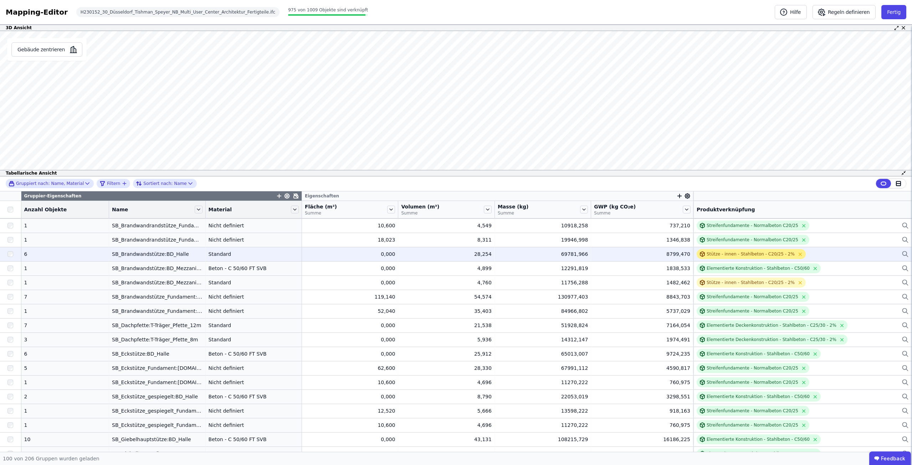
click at [728, 254] on div "Stütze - innen - Stahlbeton - C20/25 - 2%" at bounding box center [751, 254] width 88 height 6
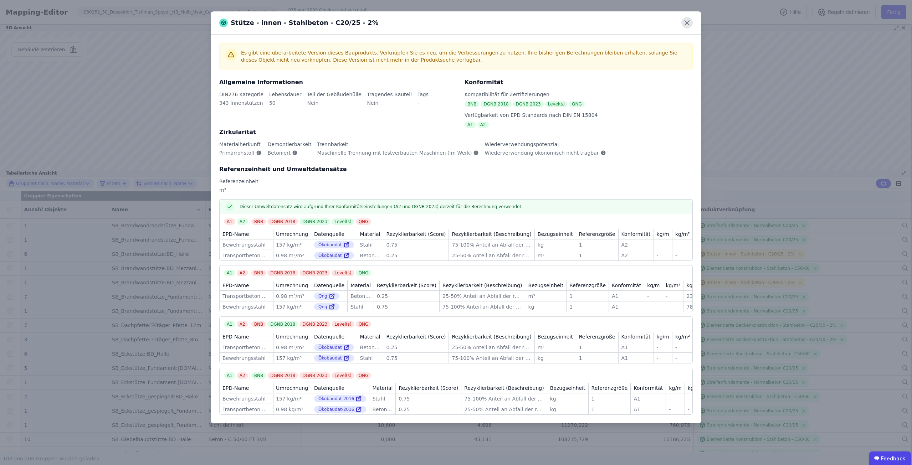
click at [683, 22] on icon at bounding box center [686, 22] width 11 height 11
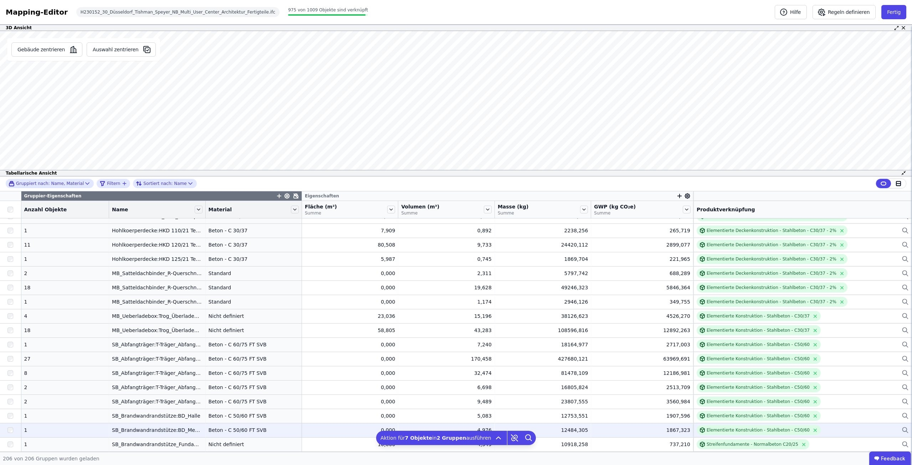
scroll to position [993, 0]
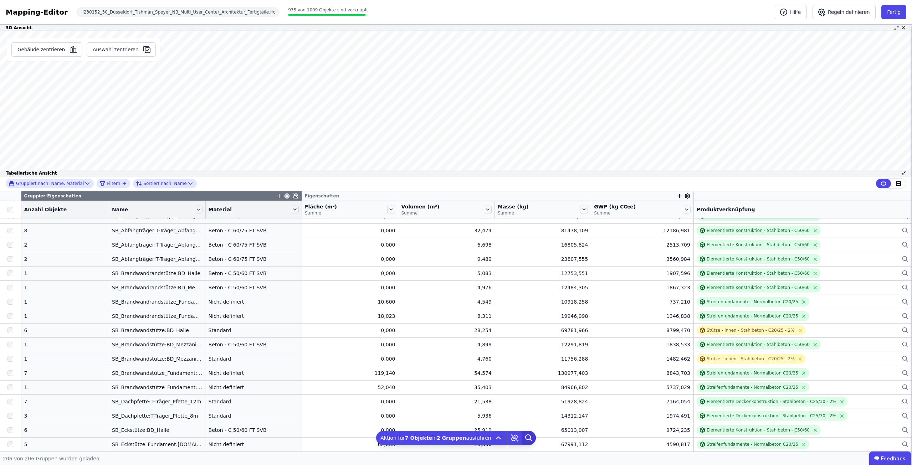
click at [526, 437] on icon at bounding box center [528, 437] width 5 height 5
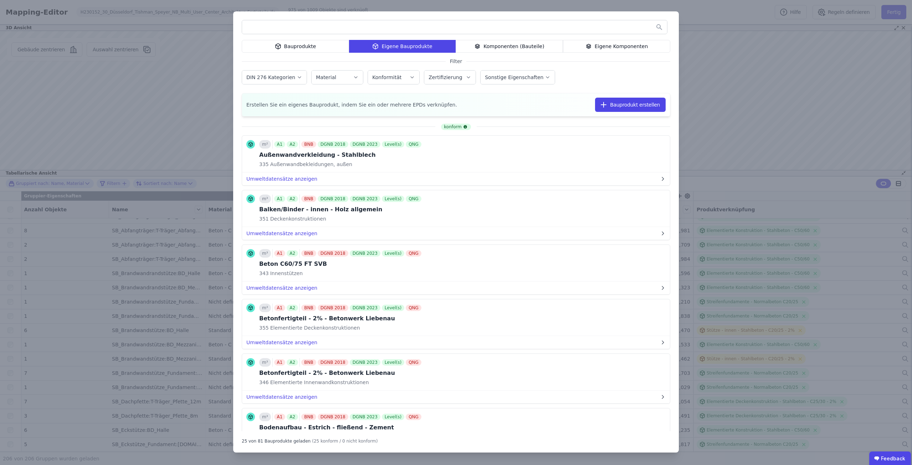
click at [407, 25] on input "text" at bounding box center [454, 27] width 425 height 13
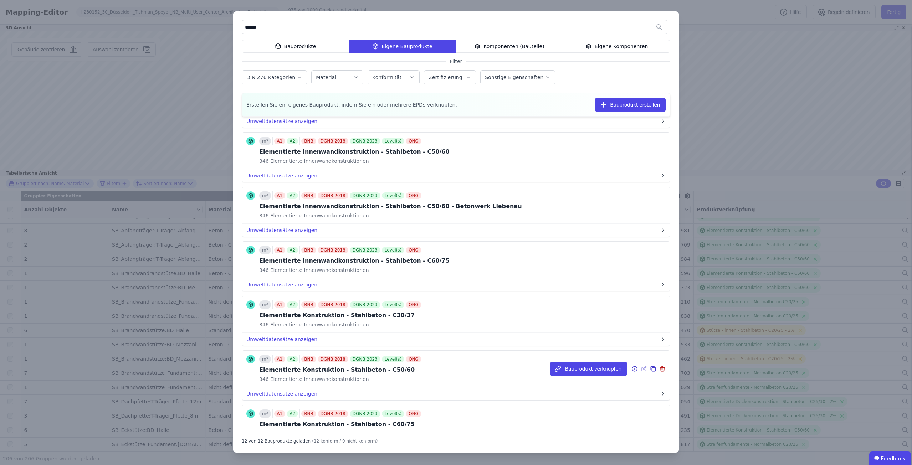
scroll to position [369, 0]
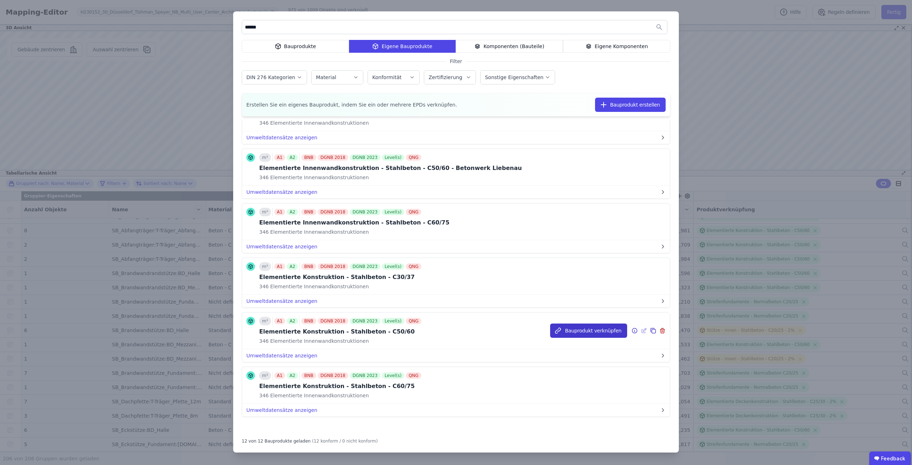
type input "******"
click at [603, 331] on button "Bauprodukt verknüpfen" at bounding box center [588, 331] width 77 height 14
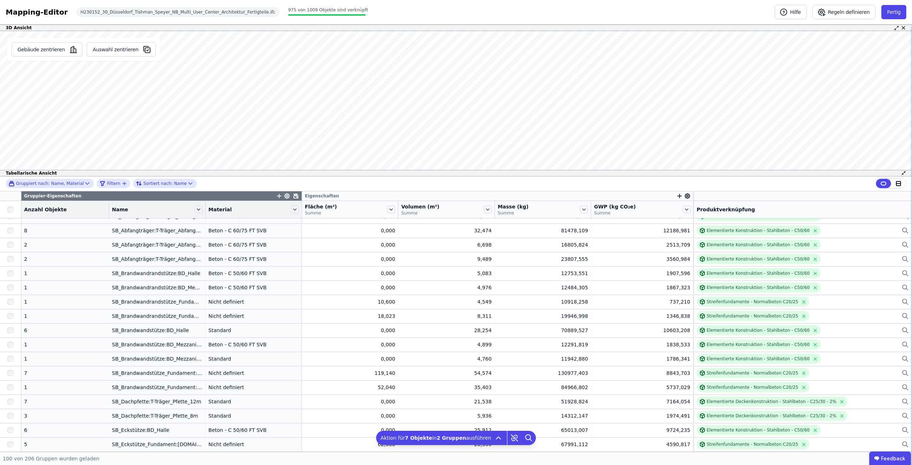
click at [13, 212] on div at bounding box center [10, 210] width 15 height 6
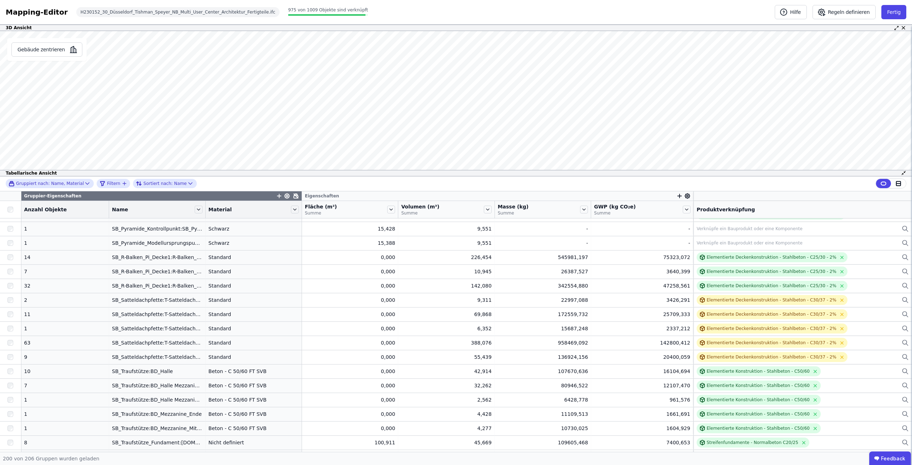
scroll to position [1906, 0]
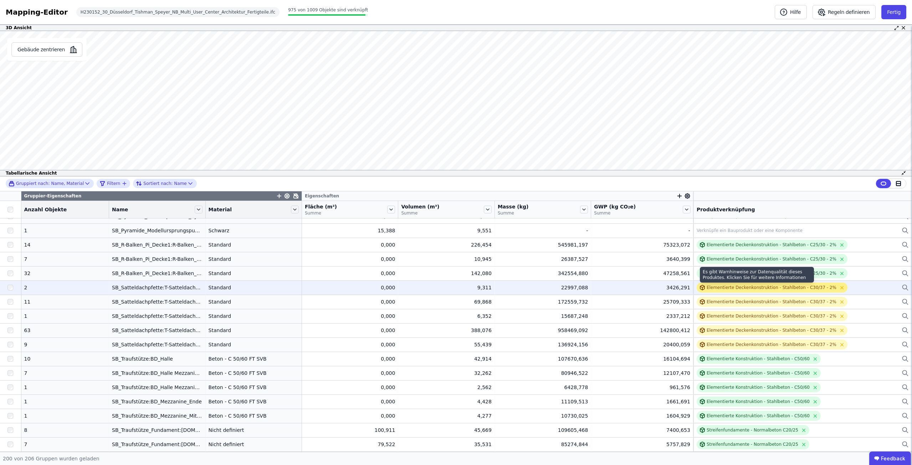
click at [723, 290] on div "Elementierte Deckenkonstruktion - Stahlbeton - C30/37 - 2%" at bounding box center [772, 288] width 130 height 6
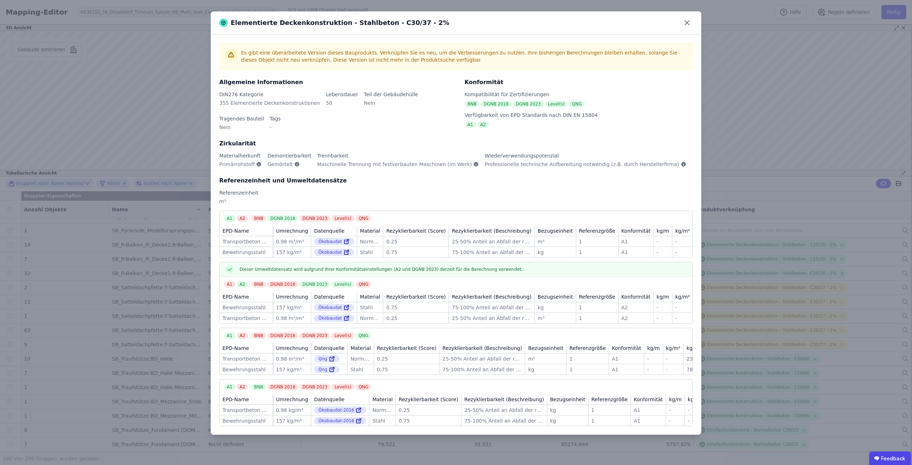
click at [686, 24] on icon at bounding box center [687, 23] width 4 height 4
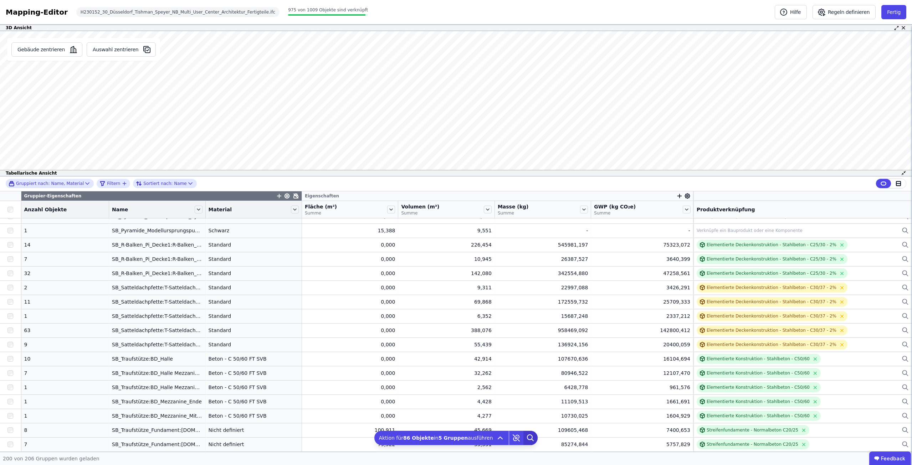
click at [523, 436] on icon at bounding box center [530, 438] width 14 height 14
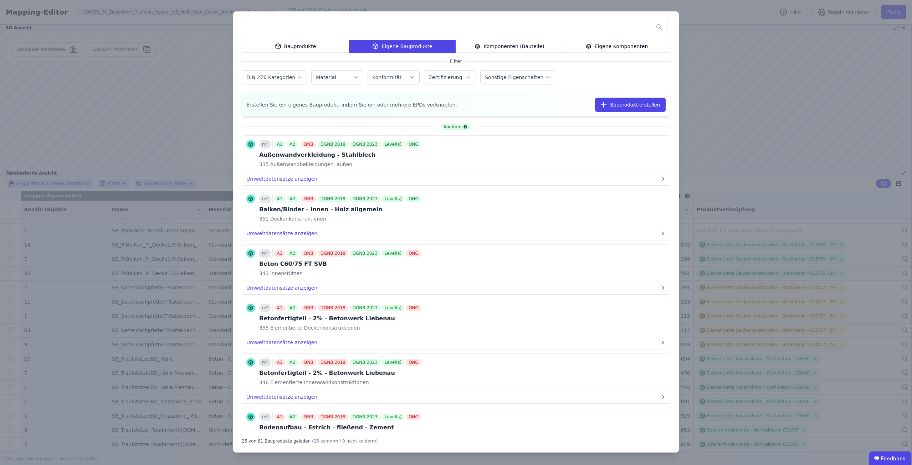
click at [354, 26] on input "text" at bounding box center [454, 27] width 425 height 13
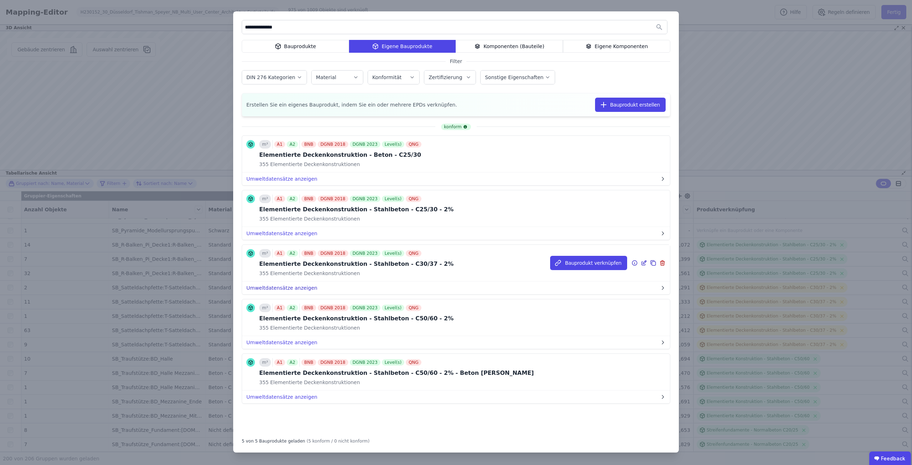
type input "**********"
click at [308, 287] on button "Umweltdatensätze anzeigen" at bounding box center [456, 288] width 428 height 13
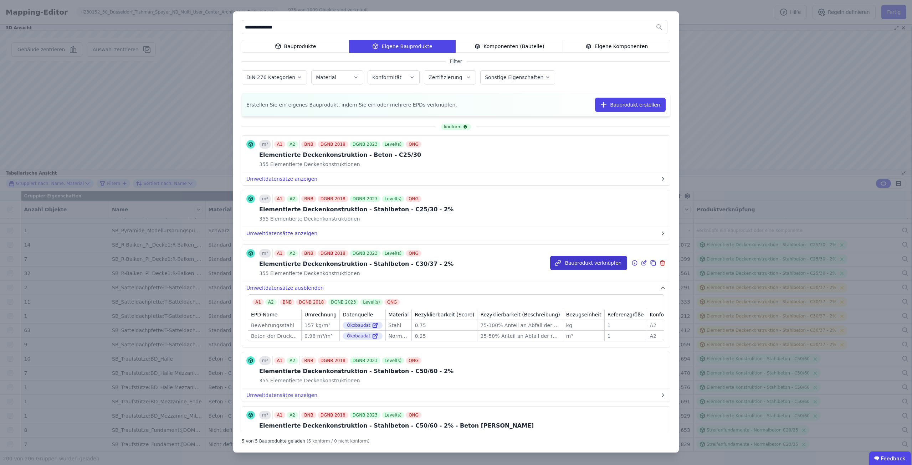
click at [564, 262] on button "Bauprodukt verknüpfen" at bounding box center [588, 263] width 77 height 14
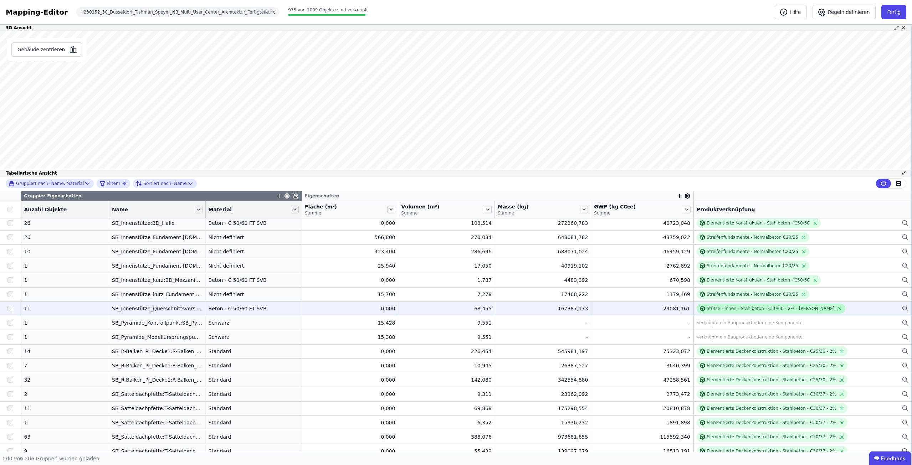
scroll to position [1799, 0]
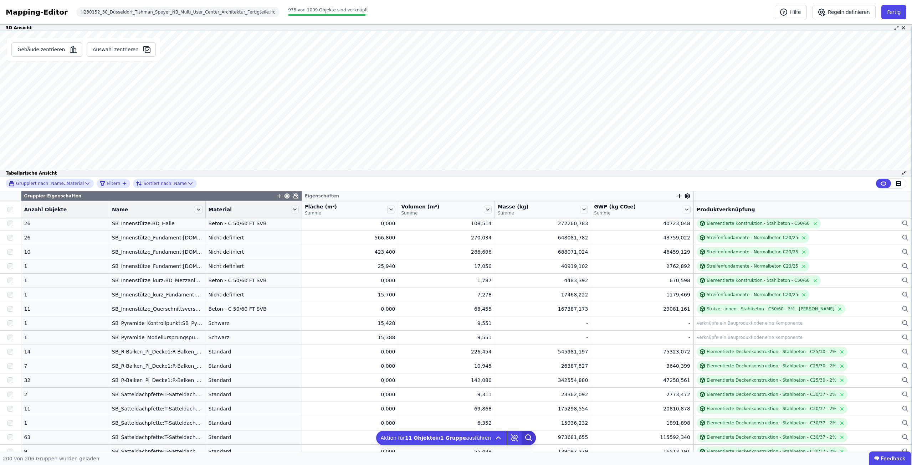
click at [528, 436] on icon at bounding box center [529, 438] width 14 height 14
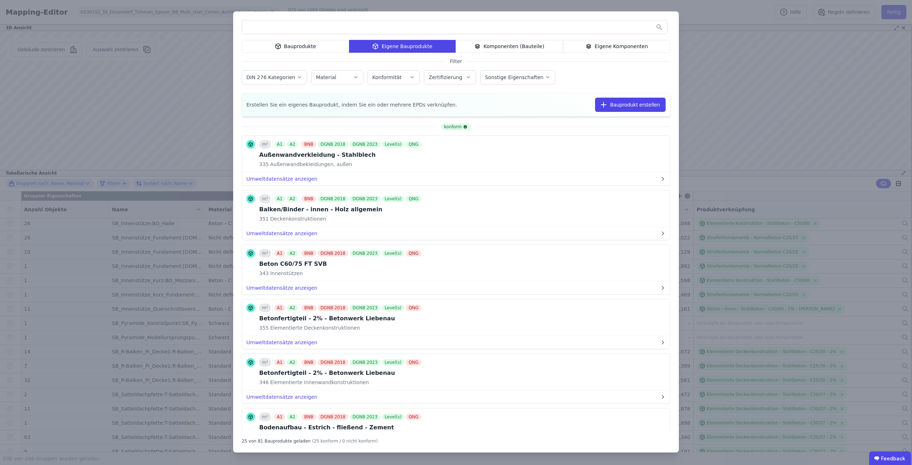
click at [429, 29] on input "text" at bounding box center [454, 27] width 425 height 13
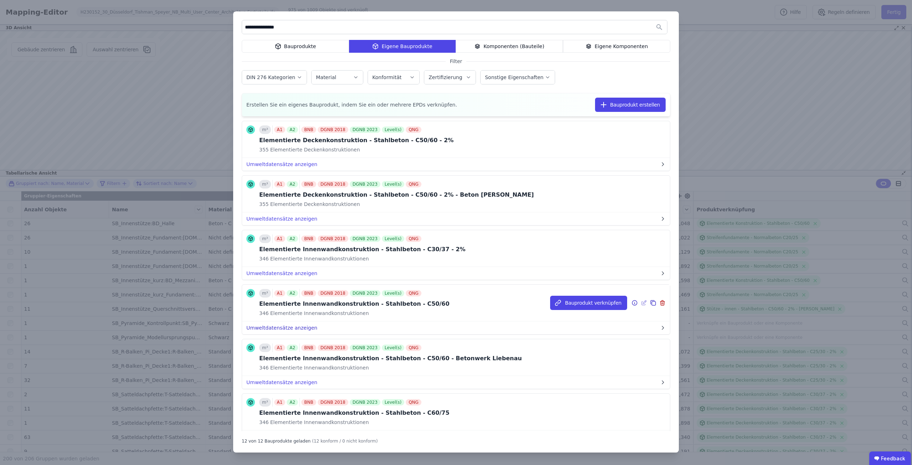
scroll to position [369, 0]
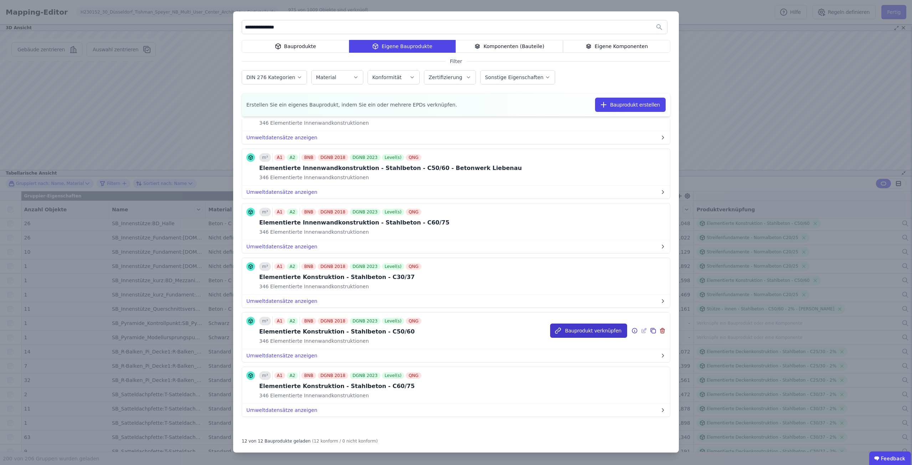
type input "**********"
click at [591, 324] on button "Bauprodukt verknüpfen" at bounding box center [588, 331] width 77 height 14
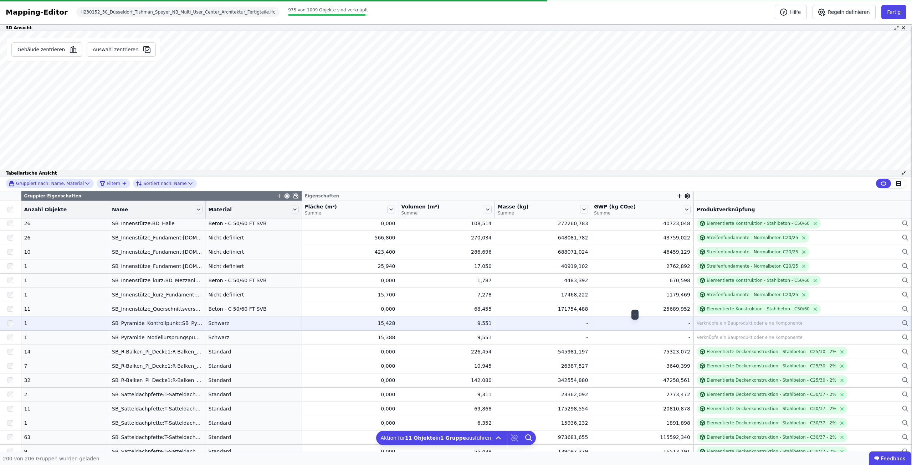
scroll to position [1193, 0]
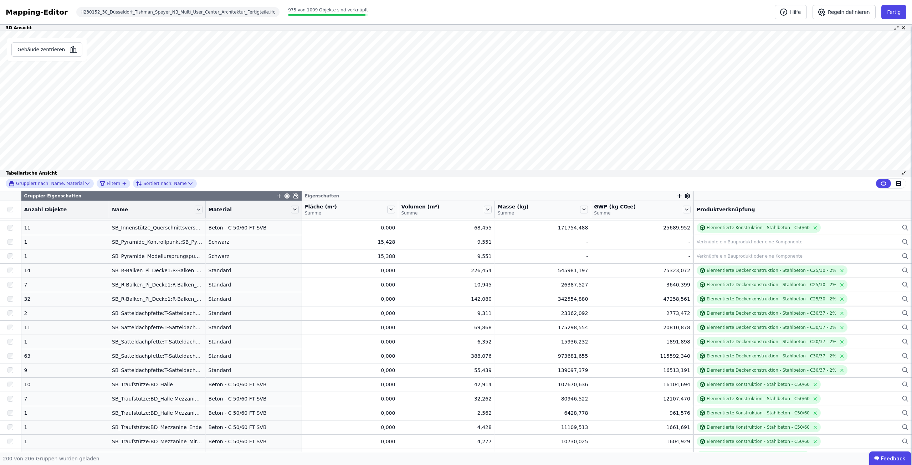
scroll to position [1906, 0]
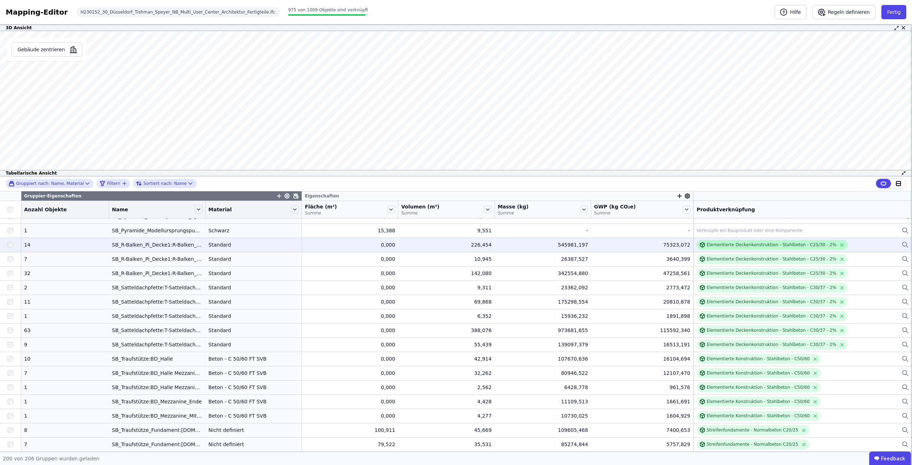
click at [753, 247] on div "Elementierte Deckenkonstruktion - Stahlbeton - C25/30 - 2%" at bounding box center [772, 245] width 130 height 6
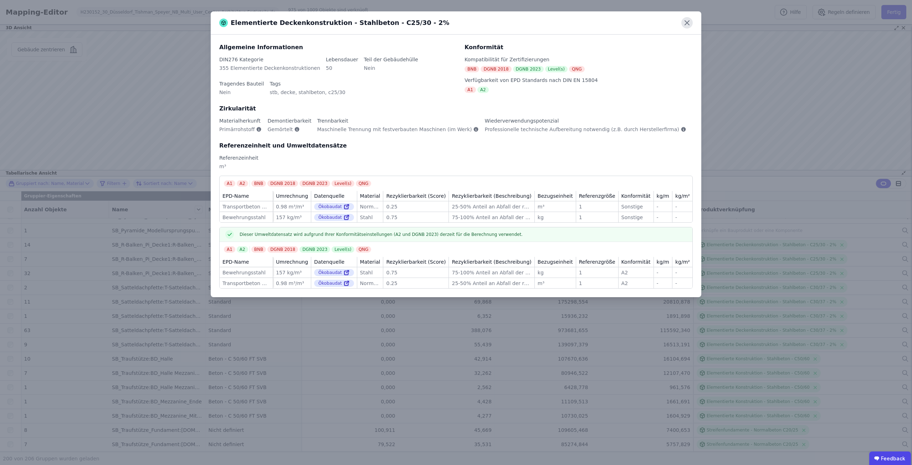
click at [690, 25] on icon at bounding box center [686, 22] width 11 height 11
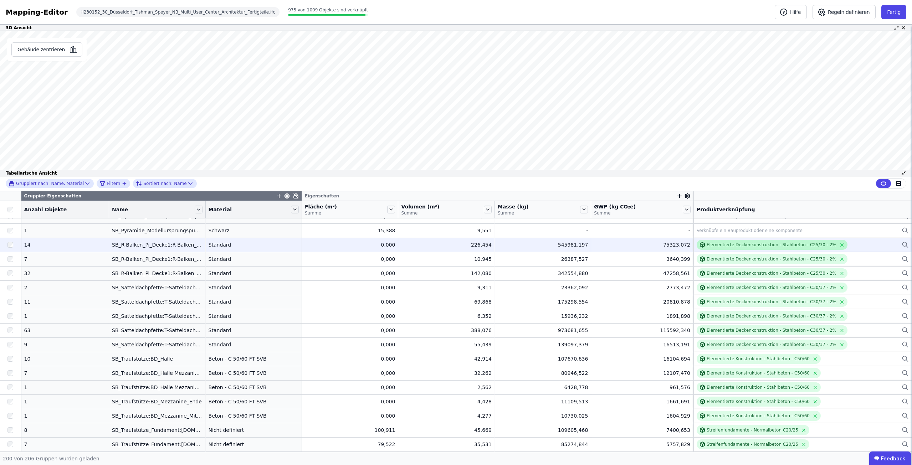
click at [730, 247] on div "Elementierte Deckenkonstruktion - Stahlbeton - C25/30 - 2%" at bounding box center [772, 245] width 130 height 6
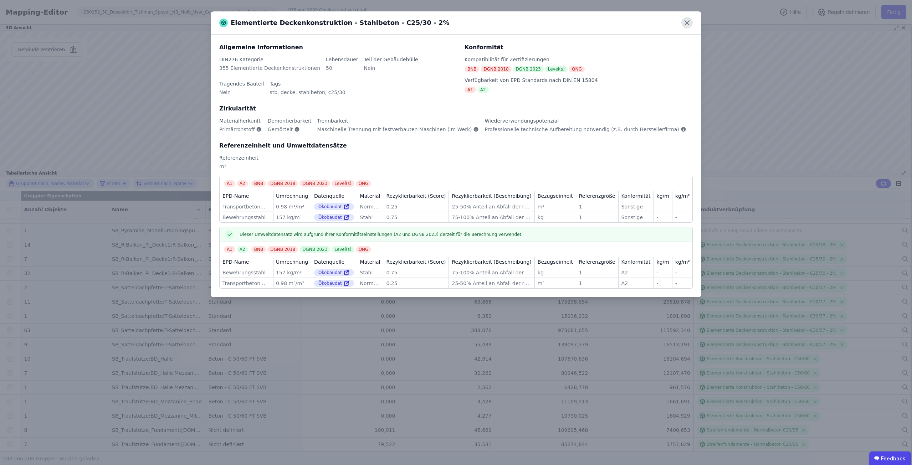
click at [685, 20] on icon at bounding box center [686, 22] width 11 height 11
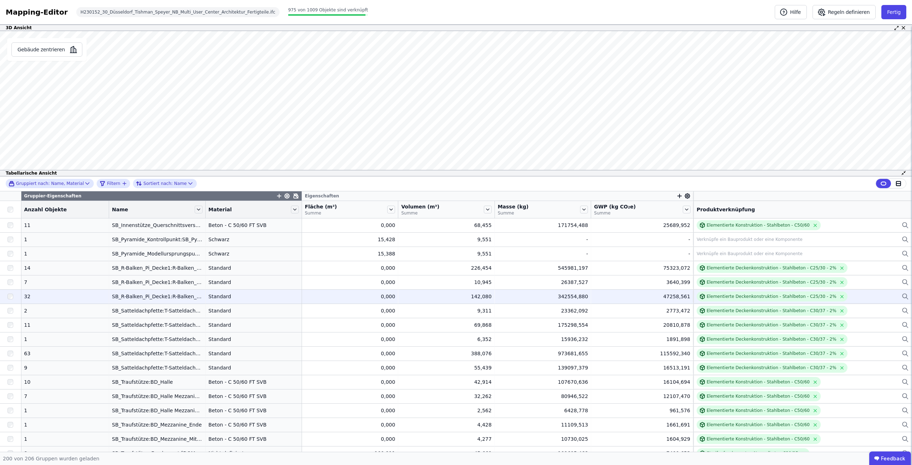
scroll to position [1870, 0]
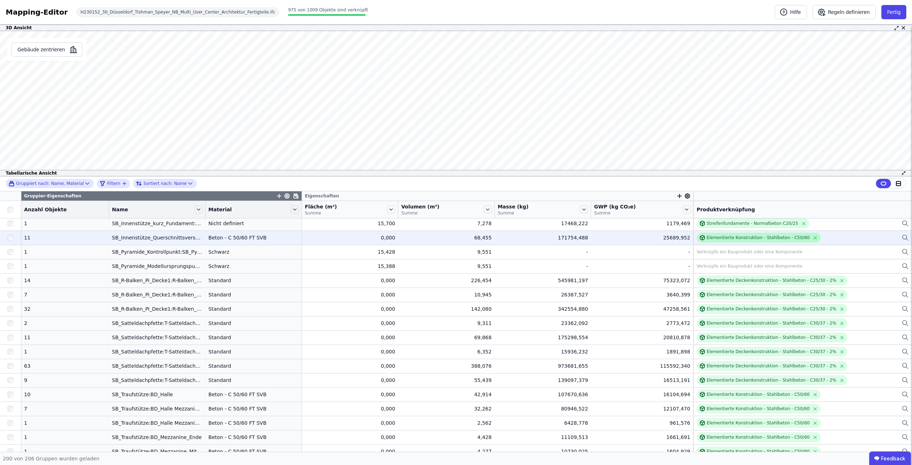
click at [707, 236] on div "Elementierte Konstruktion - Stahlbeton - C50/60" at bounding box center [758, 238] width 103 height 6
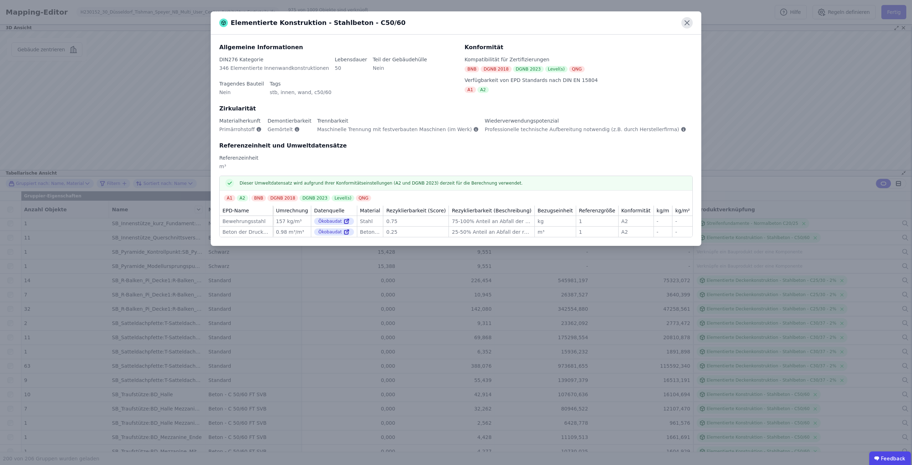
click at [682, 23] on icon at bounding box center [686, 22] width 11 height 11
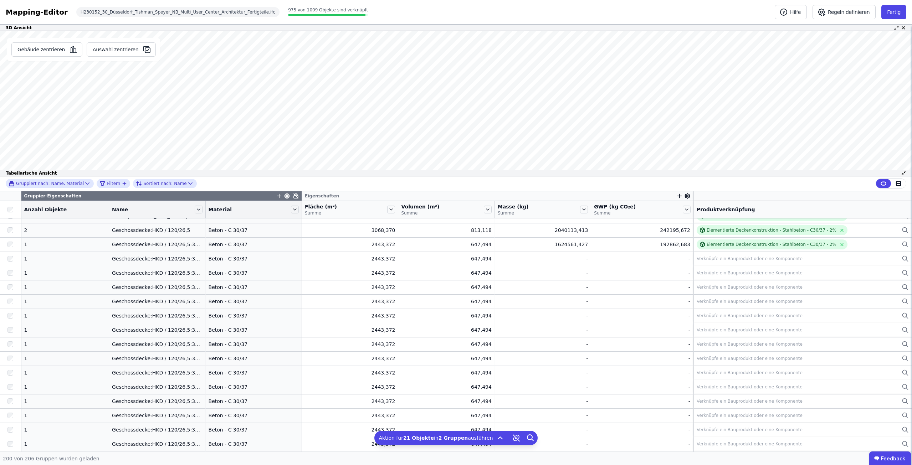
scroll to position [250, 0]
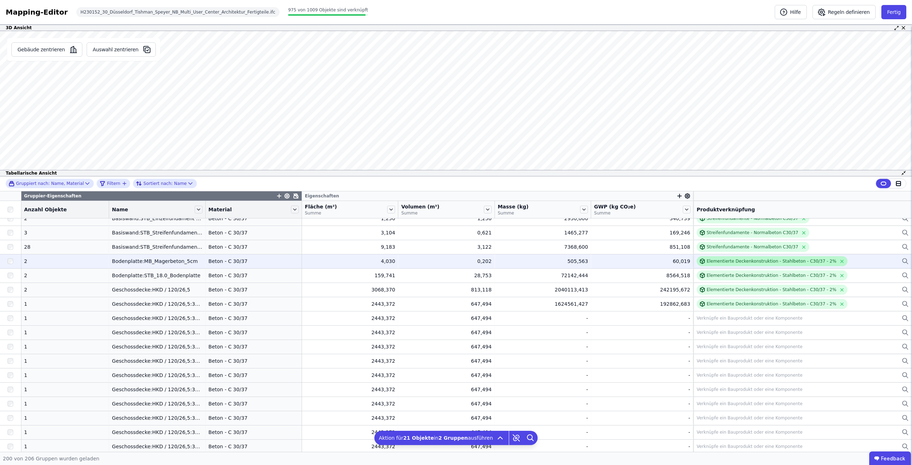
click at [768, 262] on div "Elementierte Deckenkonstruktion - Stahlbeton - C30/37 - 2%" at bounding box center [772, 261] width 130 height 6
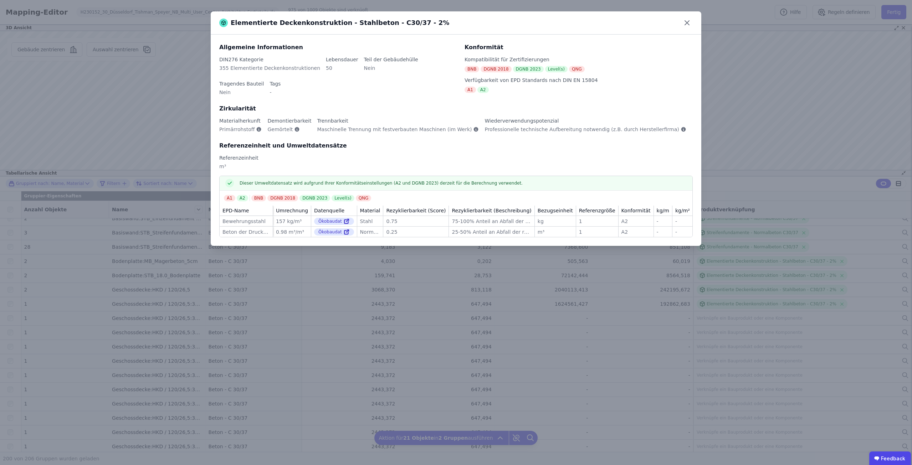
drag, startPoint x: 682, startPoint y: 22, endPoint x: 647, endPoint y: 66, distance: 55.9
click at [682, 22] on icon at bounding box center [686, 22] width 11 height 11
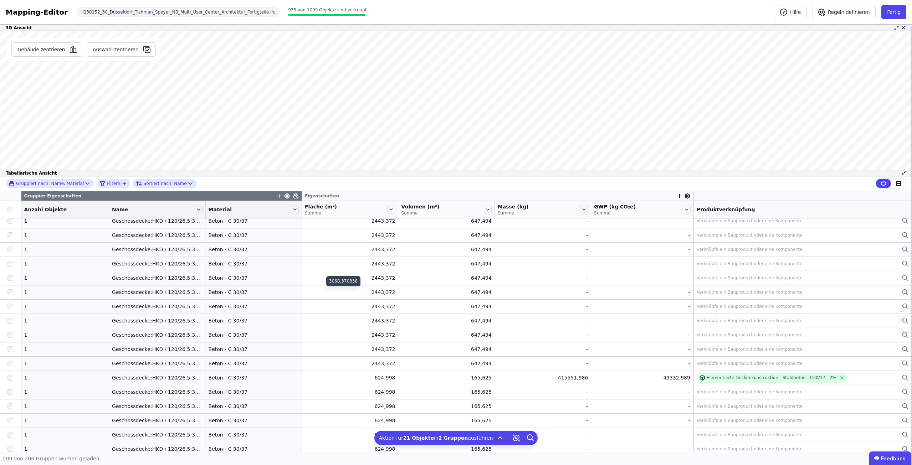
scroll to position [570, 0]
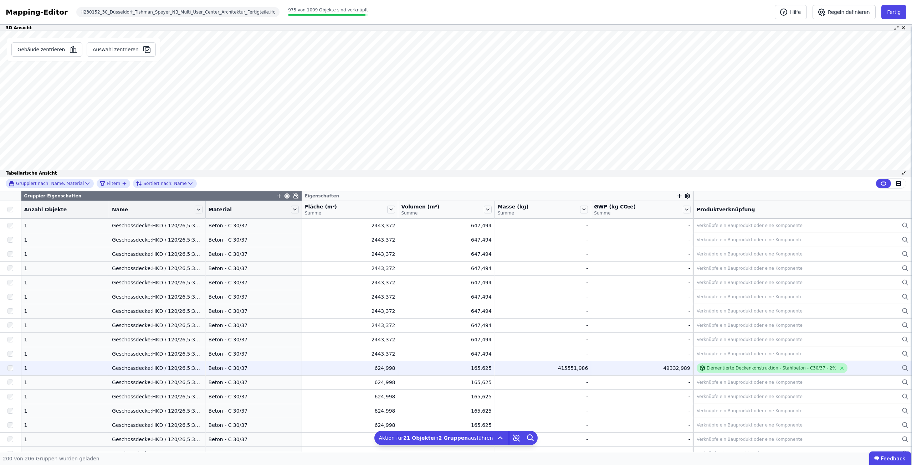
click at [707, 369] on div "Elementierte Deckenkonstruktion - Stahlbeton - C30/37 - 2%" at bounding box center [772, 368] width 130 height 6
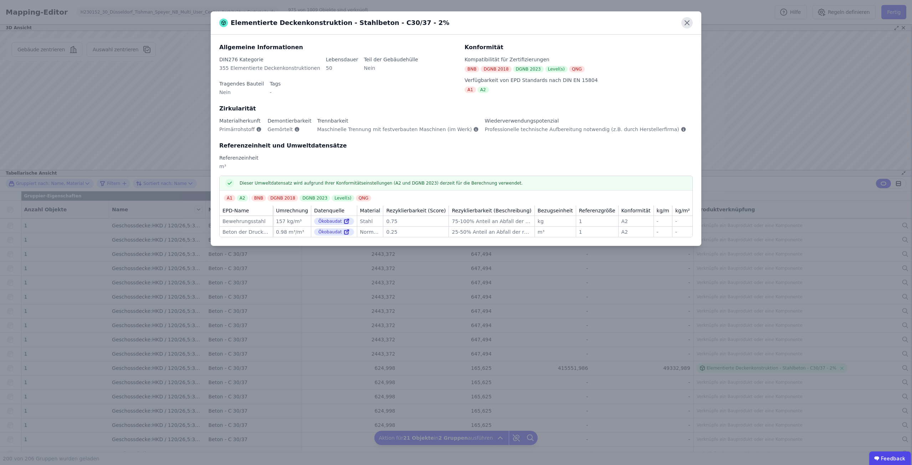
click at [691, 25] on icon at bounding box center [686, 22] width 11 height 11
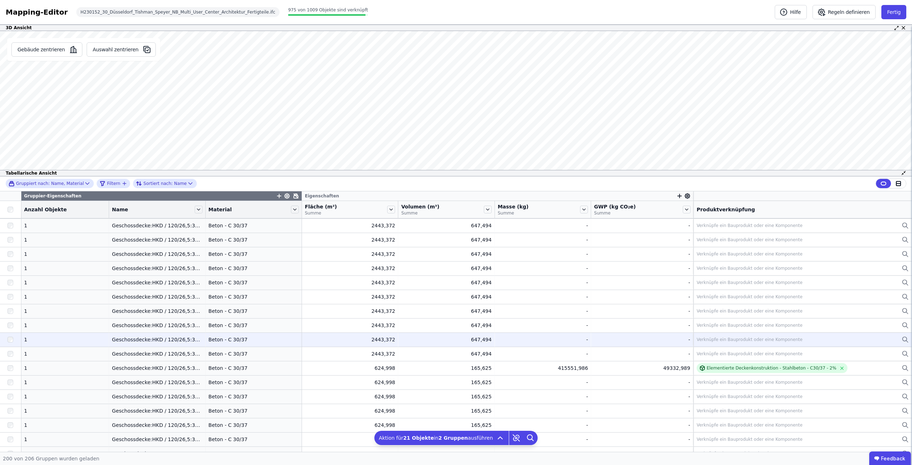
scroll to position [749, 0]
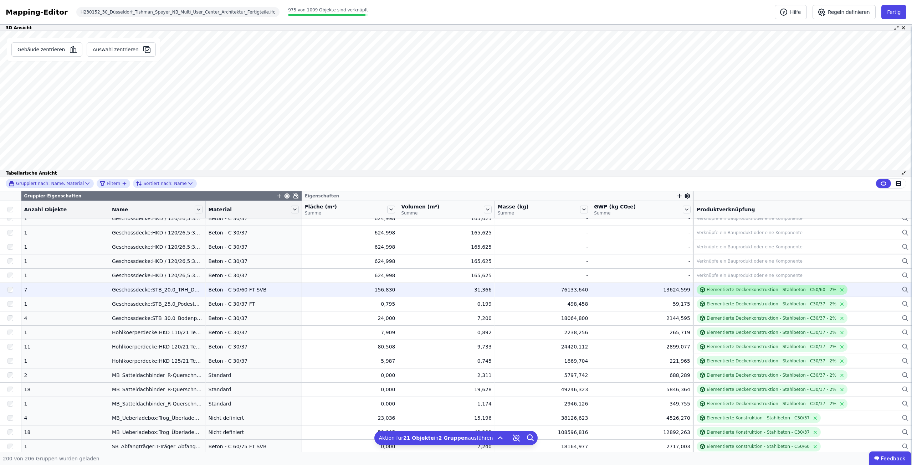
click at [735, 291] on div "Elementierte Deckenkonstruktion - Stahlbeton - C50/60 - 2%" at bounding box center [772, 290] width 130 height 6
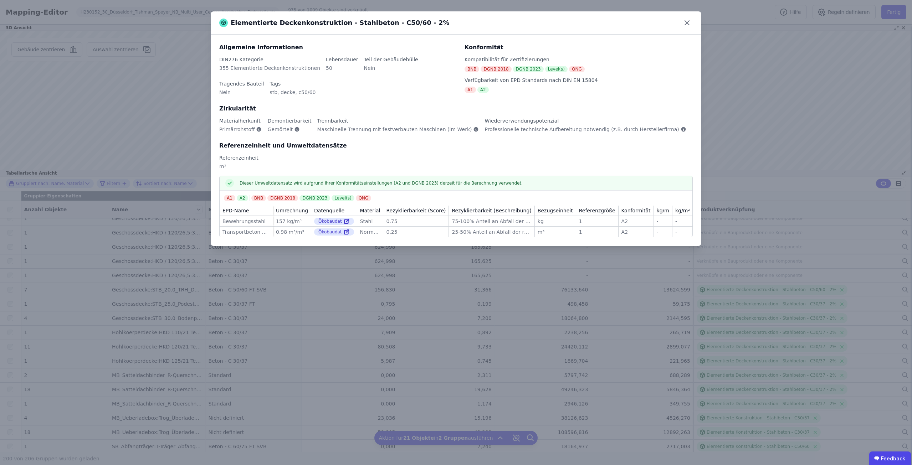
click at [752, 83] on div "Elementierte Deckenkonstruktion - Stahlbeton - C50/60 - 2% Allgemeine Informati…" at bounding box center [456, 232] width 912 height 465
click at [683, 22] on icon at bounding box center [686, 22] width 11 height 11
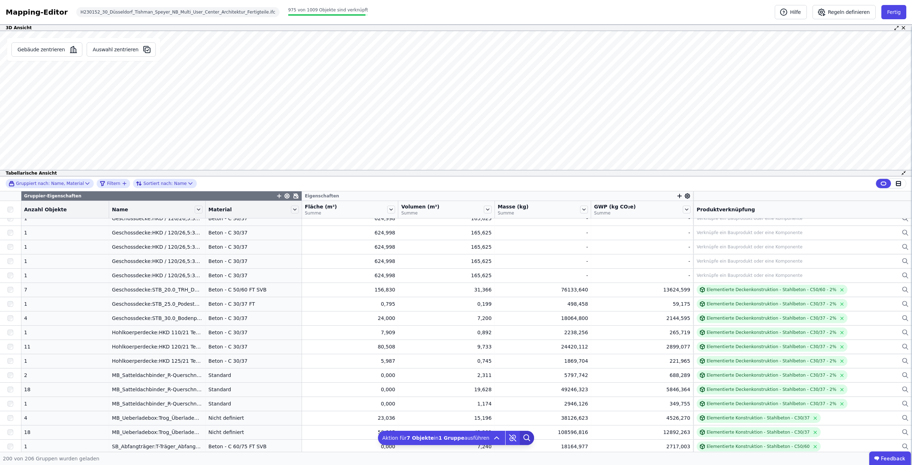
click at [520, 440] on icon at bounding box center [527, 438] width 14 height 14
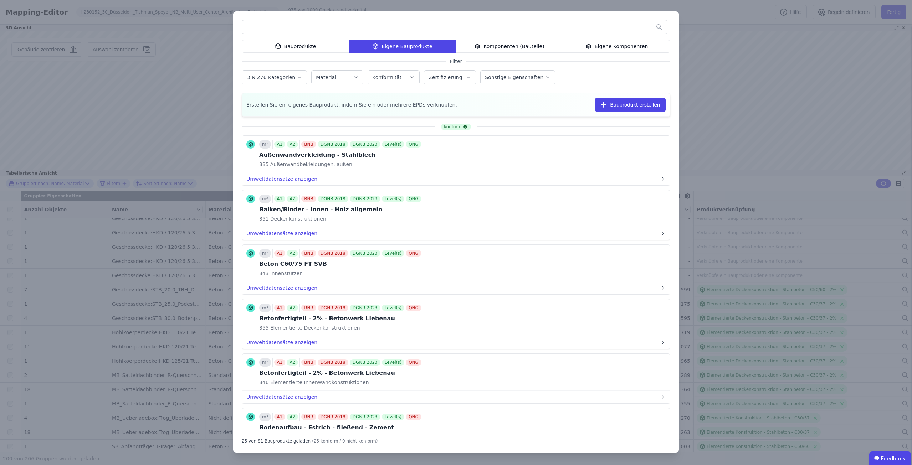
click at [381, 20] on div at bounding box center [455, 27] width 426 height 14
click at [368, 25] on input "text" at bounding box center [454, 27] width 425 height 13
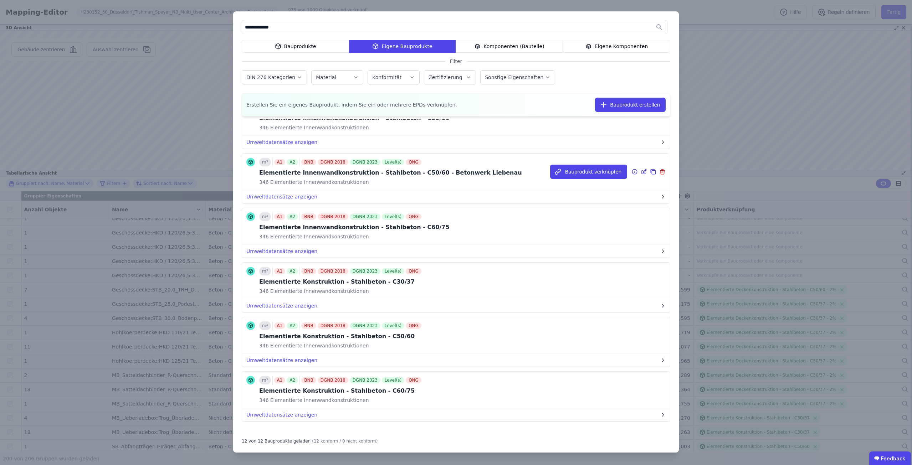
scroll to position [369, 0]
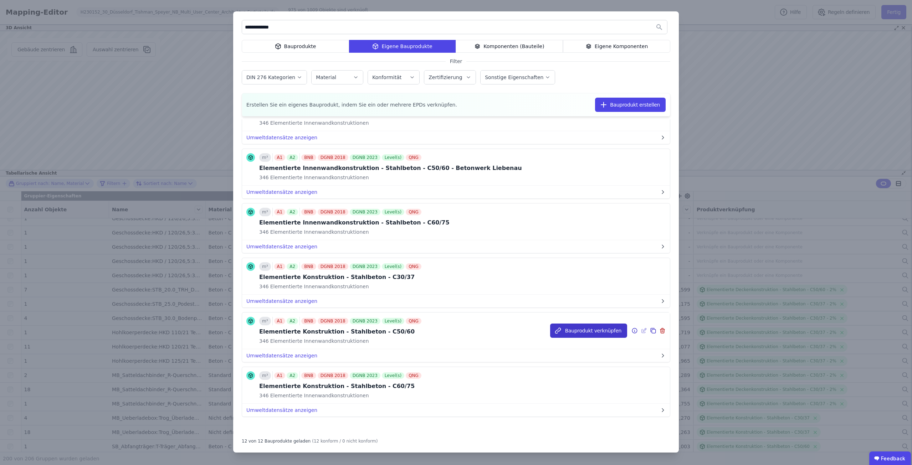
type input "**********"
click at [567, 333] on button "Bauprodukt verknüpfen" at bounding box center [588, 331] width 77 height 14
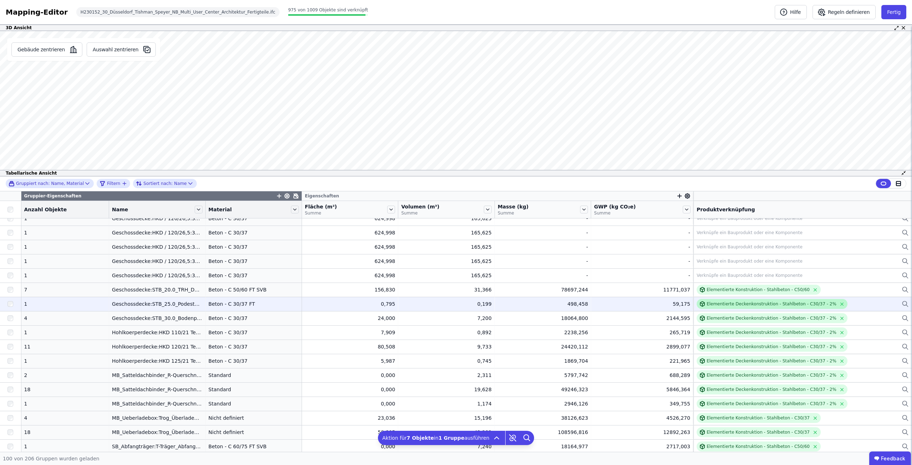
click at [770, 306] on div "Elementierte Deckenkonstruktion - Stahlbeton - C30/37 - 2%" at bounding box center [772, 304] width 130 height 6
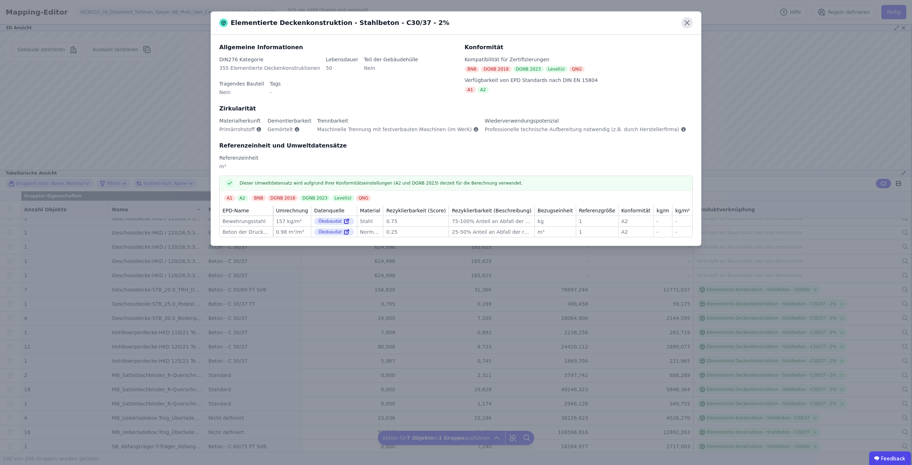
click at [686, 20] on icon at bounding box center [686, 22] width 11 height 11
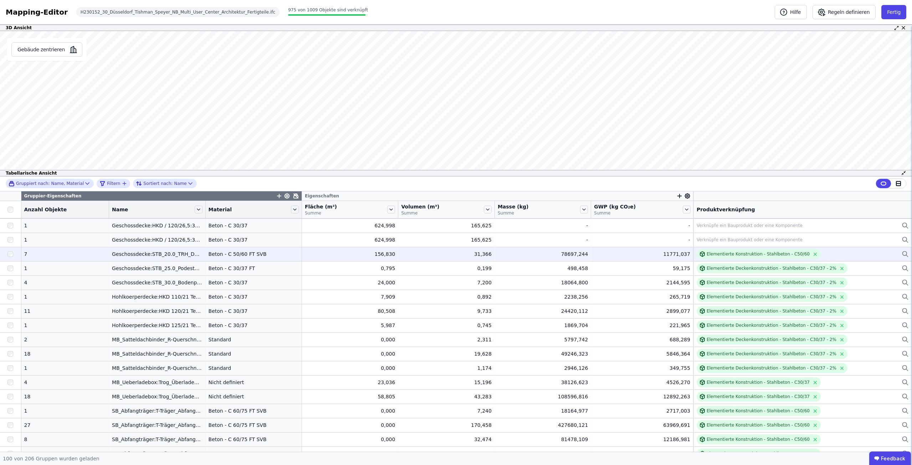
scroll to position [820, 0]
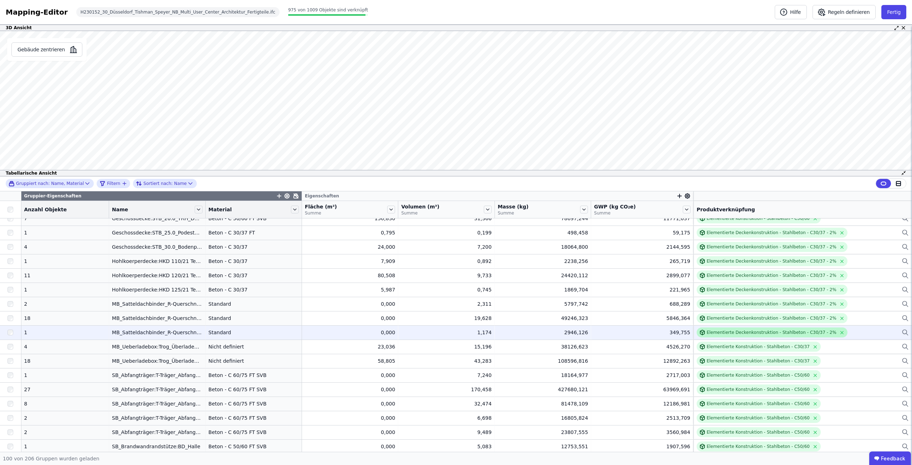
click at [771, 329] on div "Elementierte Deckenkonstruktion - Stahlbeton - C30/37 - 2%" at bounding box center [772, 333] width 151 height 10
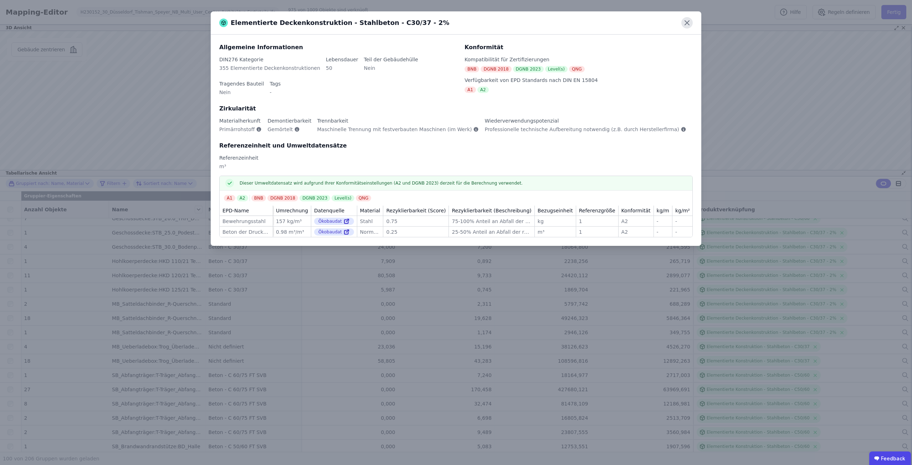
click at [683, 22] on icon at bounding box center [686, 22] width 11 height 11
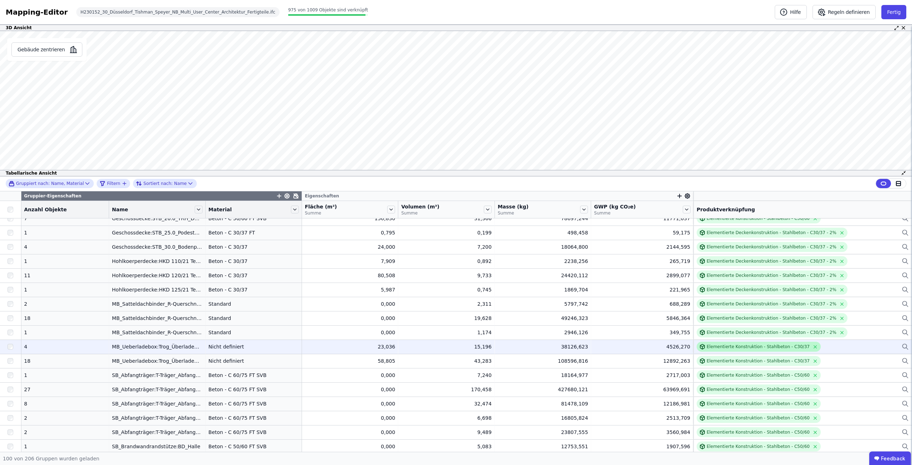
click at [717, 350] on div "Elementierte Konstruktion - Stahlbeton - C30/37" at bounding box center [758, 347] width 103 height 6
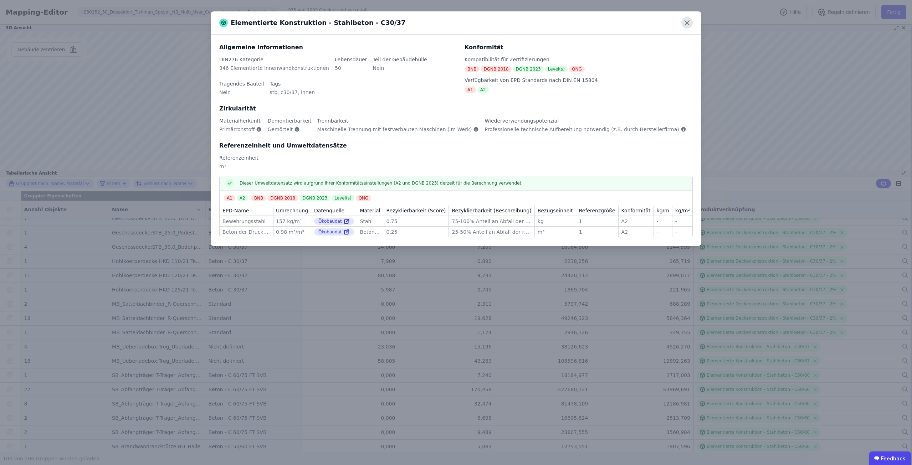
click at [688, 24] on icon at bounding box center [687, 23] width 4 height 4
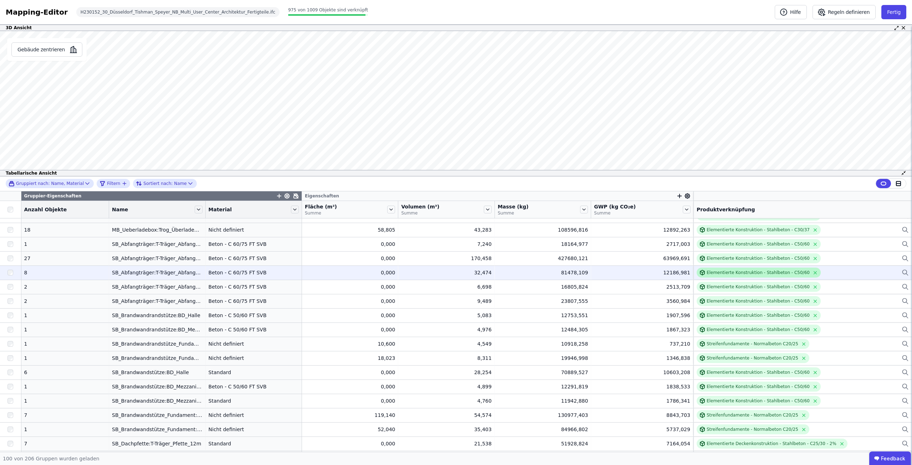
scroll to position [963, 0]
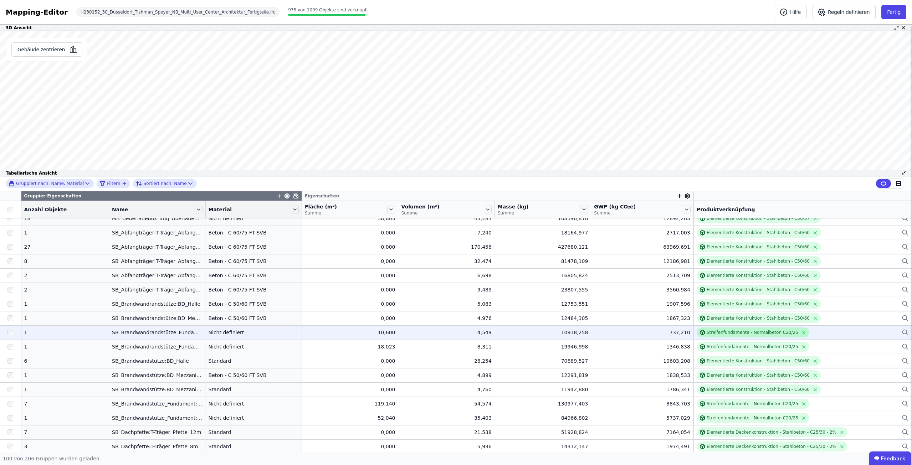
click at [745, 329] on div "Streifenfundamente - Normalbeton C20/25" at bounding box center [753, 333] width 113 height 10
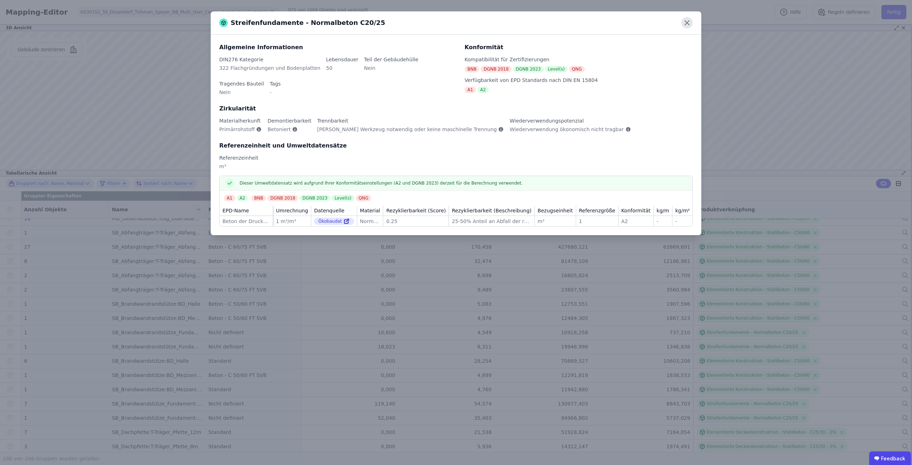
click at [686, 22] on icon at bounding box center [686, 22] width 11 height 11
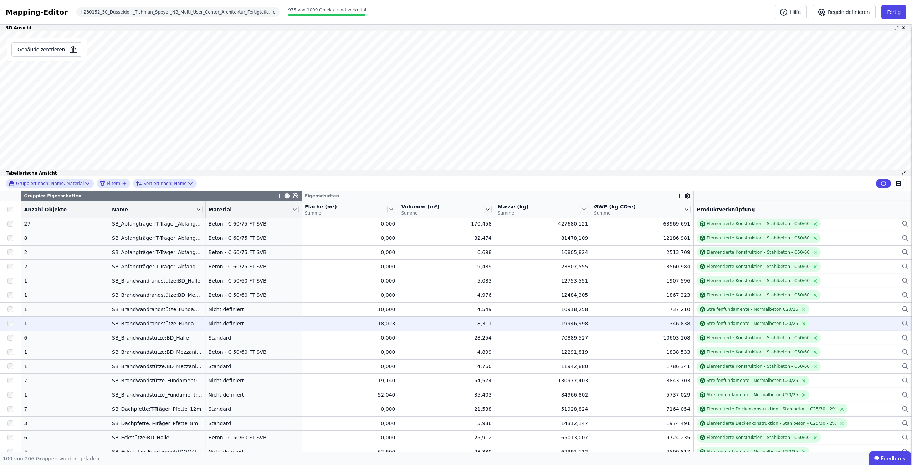
scroll to position [998, 0]
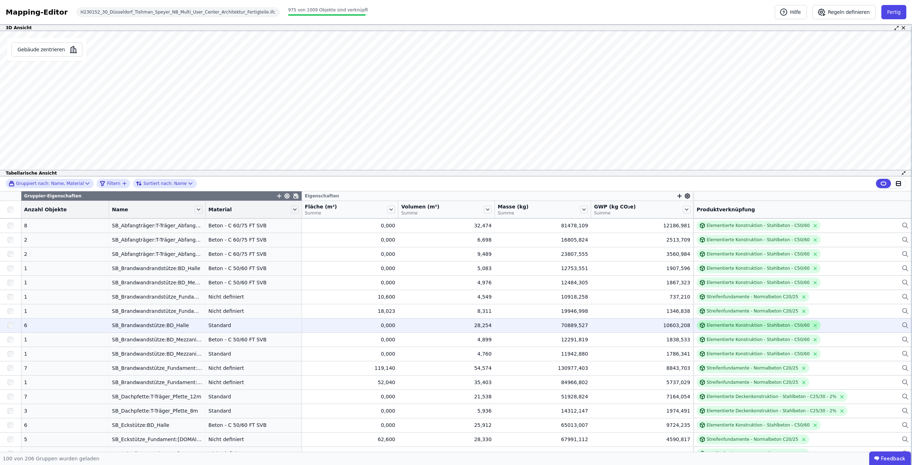
click at [713, 326] on div "Elementierte Konstruktion - Stahlbeton - C50/60" at bounding box center [758, 326] width 103 height 6
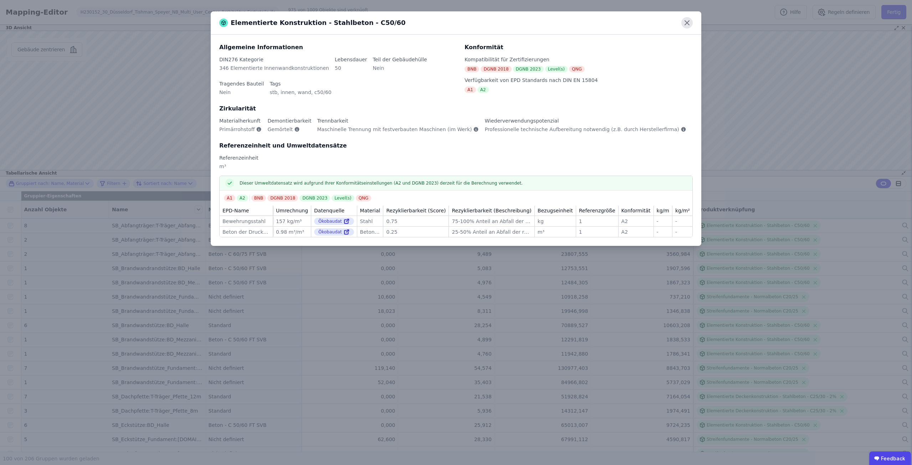
click at [684, 28] on icon at bounding box center [686, 22] width 11 height 11
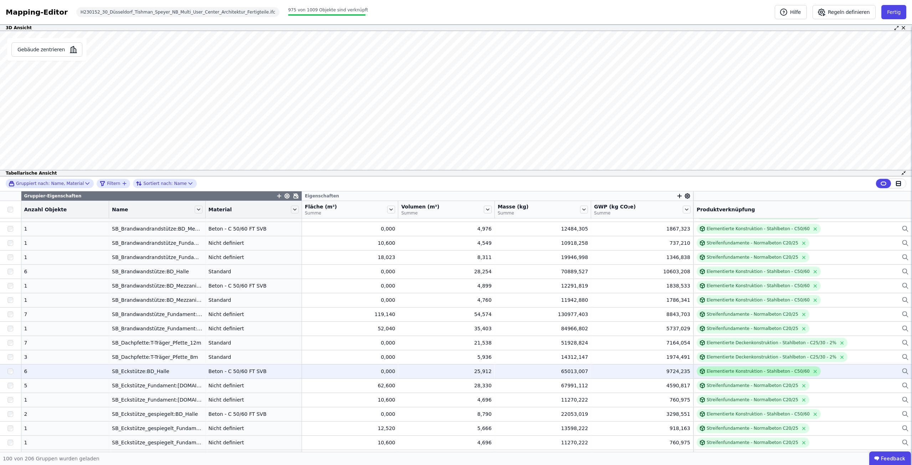
scroll to position [1070, 0]
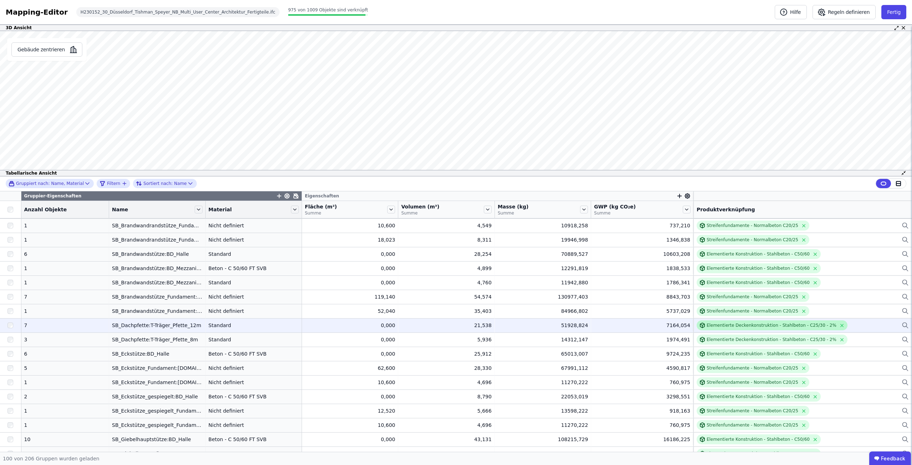
click at [740, 328] on div "Elementierte Deckenkonstruktion - Stahlbeton - C25/30 - 2%" at bounding box center [772, 326] width 130 height 6
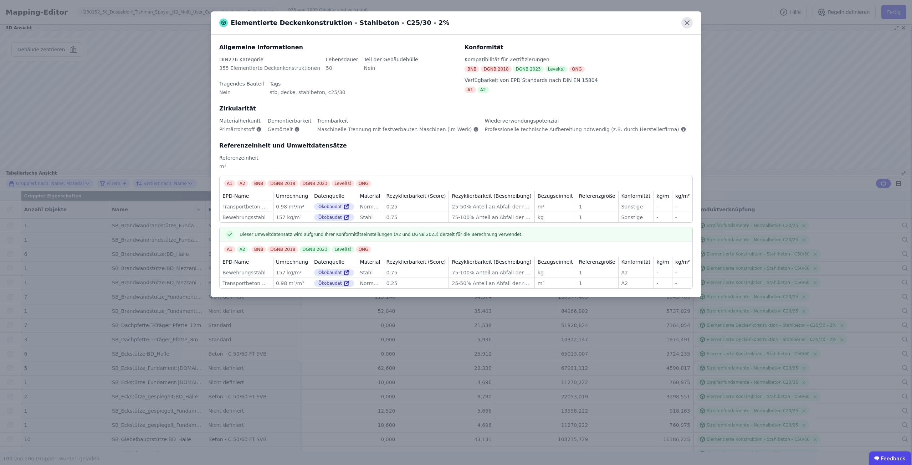
click at [686, 20] on icon at bounding box center [686, 22] width 11 height 11
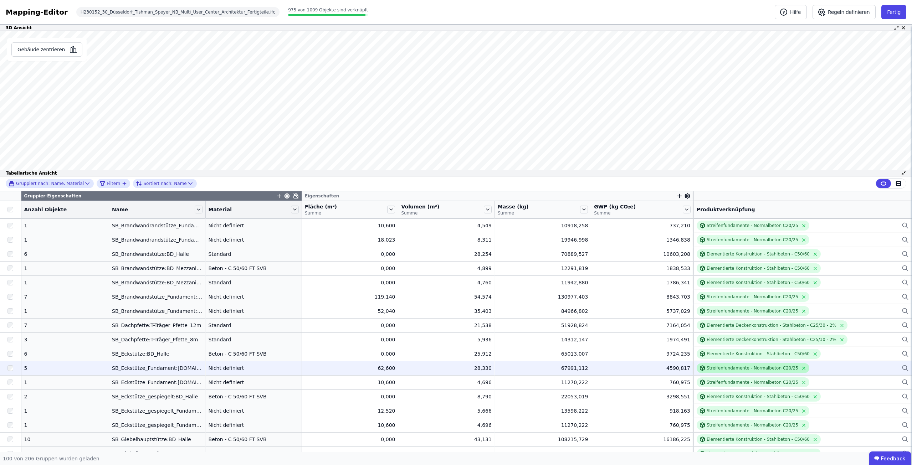
scroll to position [1105, 0]
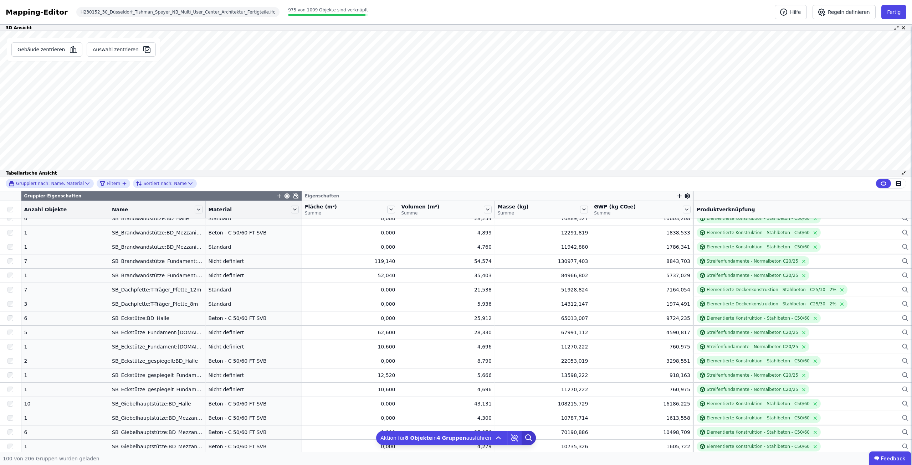
click at [525, 443] on icon at bounding box center [529, 438] width 14 height 14
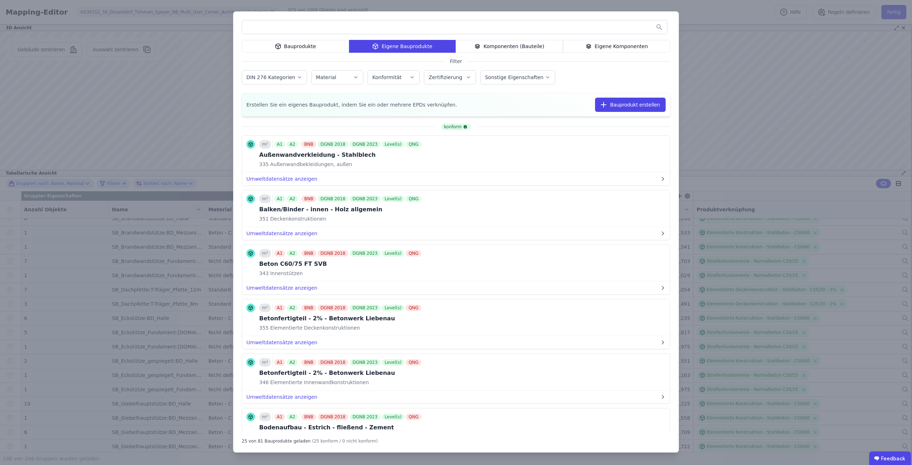
click at [447, 28] on input "text" at bounding box center [454, 27] width 425 height 13
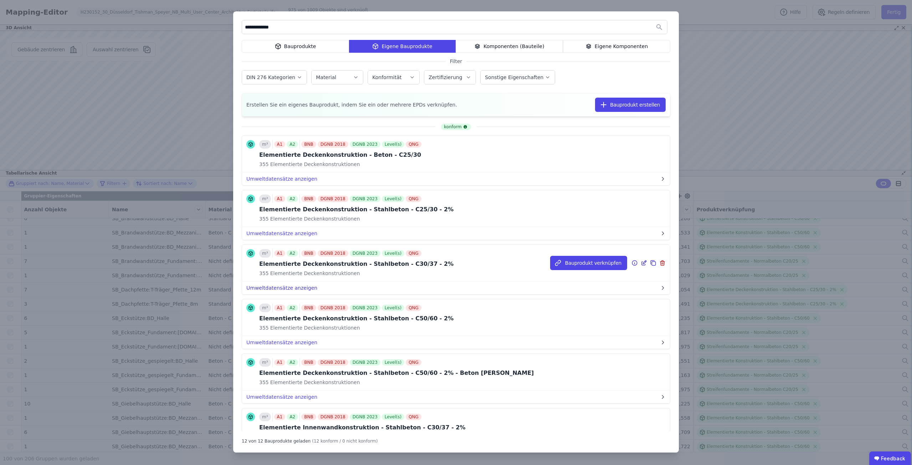
type input "**********"
click at [296, 287] on button "Umweltdatensätze anzeigen" at bounding box center [456, 288] width 428 height 13
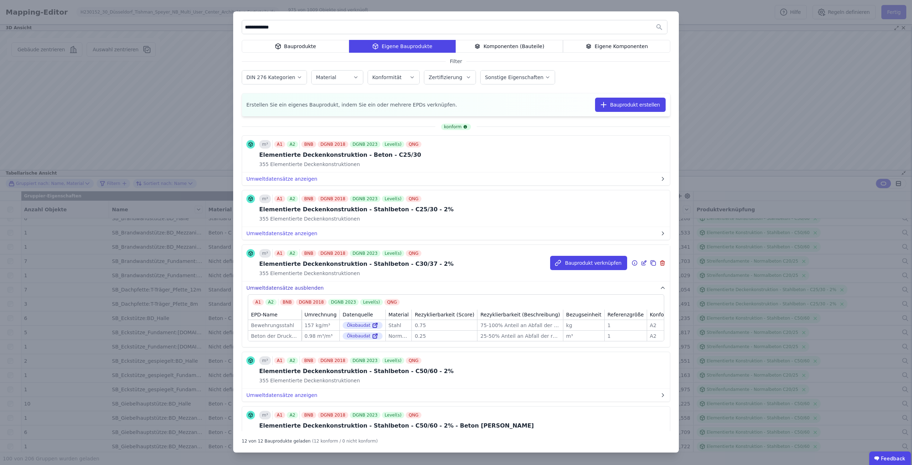
click at [296, 287] on button "Umweltdatensätze ausblenden" at bounding box center [456, 288] width 428 height 13
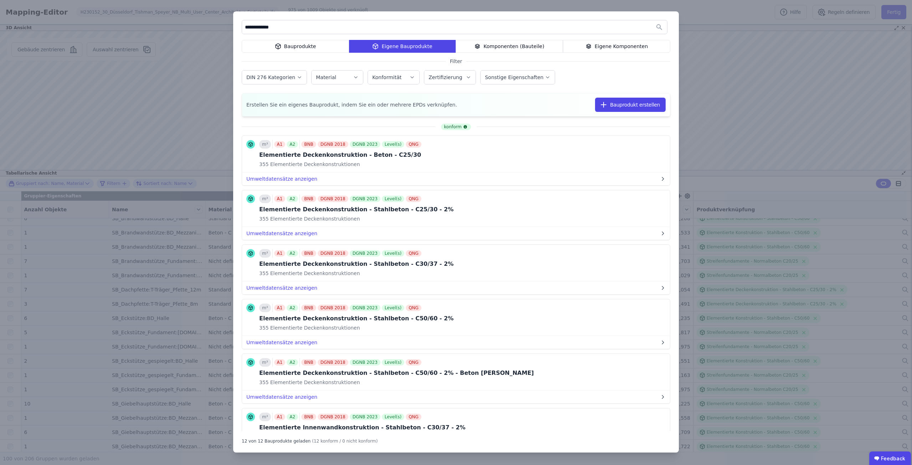
click at [719, 58] on div "**********" at bounding box center [456, 232] width 912 height 465
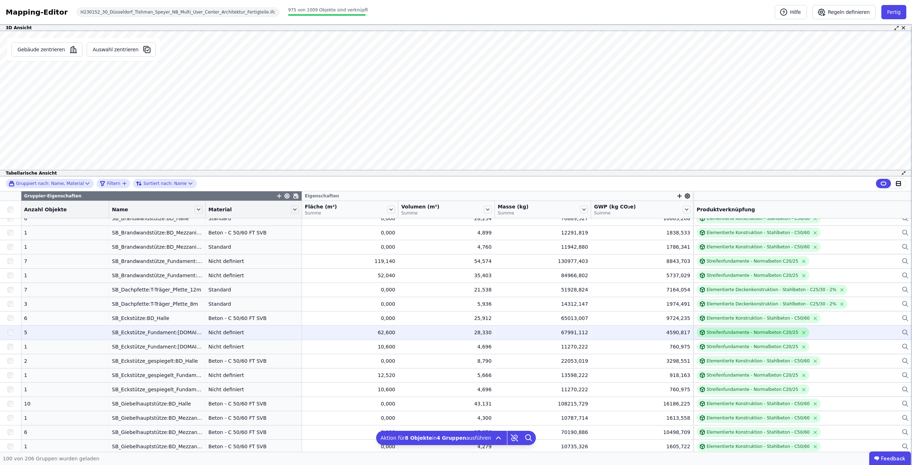
click at [714, 333] on div "Streifenfundamente - Normalbeton C20/25" at bounding box center [753, 333] width 92 height 6
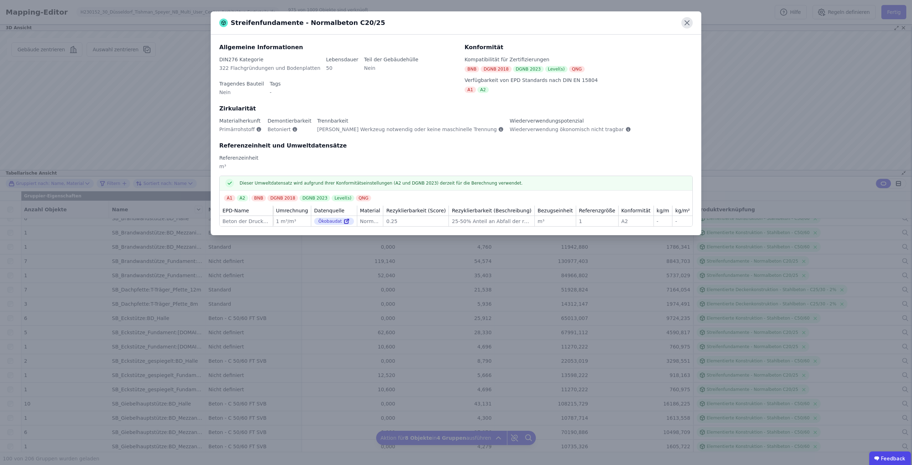
click at [682, 26] on icon at bounding box center [686, 22] width 11 height 11
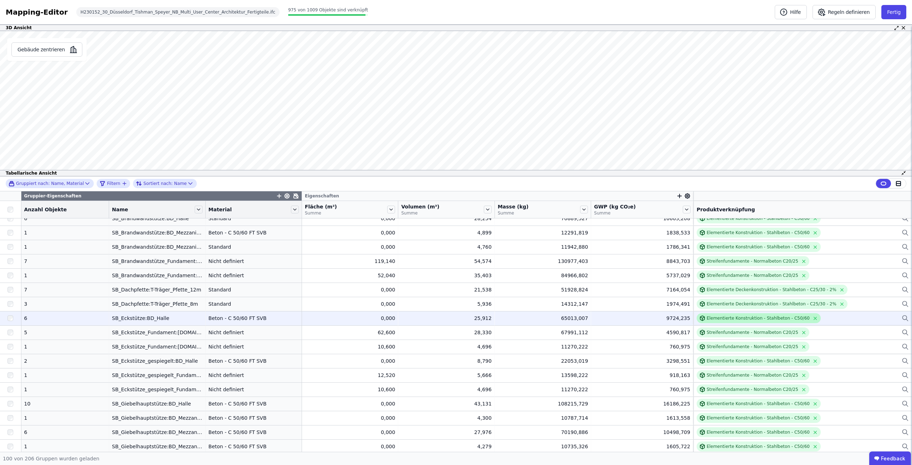
click at [750, 321] on div "Elementierte Konstruktion - Stahlbeton - C50/60" at bounding box center [758, 319] width 103 height 6
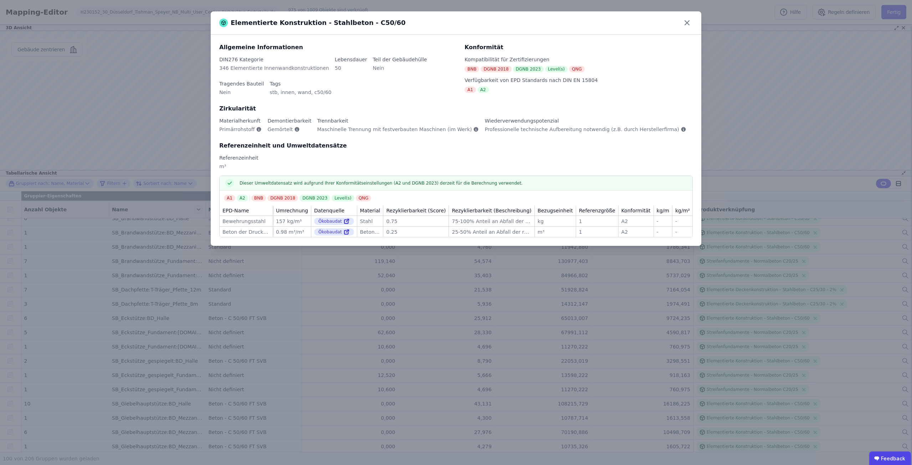
click at [781, 319] on div "Elementierte Konstruktion - Stahlbeton - C50/60 Allgemeine Informationen DIN276…" at bounding box center [456, 232] width 912 height 465
click at [689, 24] on icon at bounding box center [686, 22] width 11 height 11
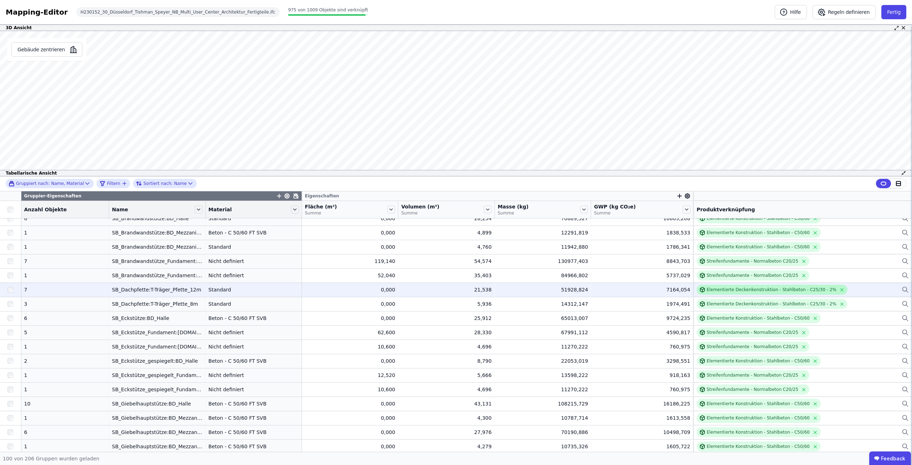
click at [755, 289] on div "Elementierte Deckenkonstruktion - Stahlbeton - C25/30 - 2%" at bounding box center [772, 290] width 130 height 6
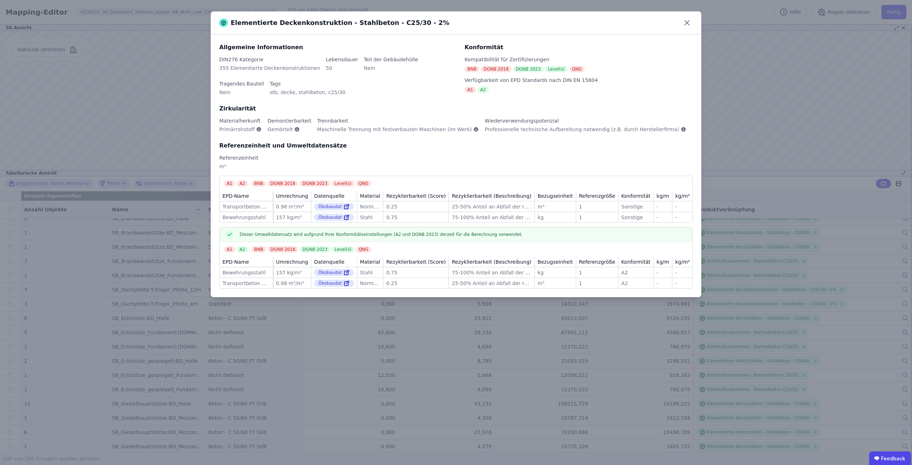
click at [698, 13] on div "Elementierte Deckenkonstruktion - Stahlbeton - C25/30 - 2%" at bounding box center [456, 22] width 491 height 23
click at [687, 18] on icon at bounding box center [686, 22] width 11 height 11
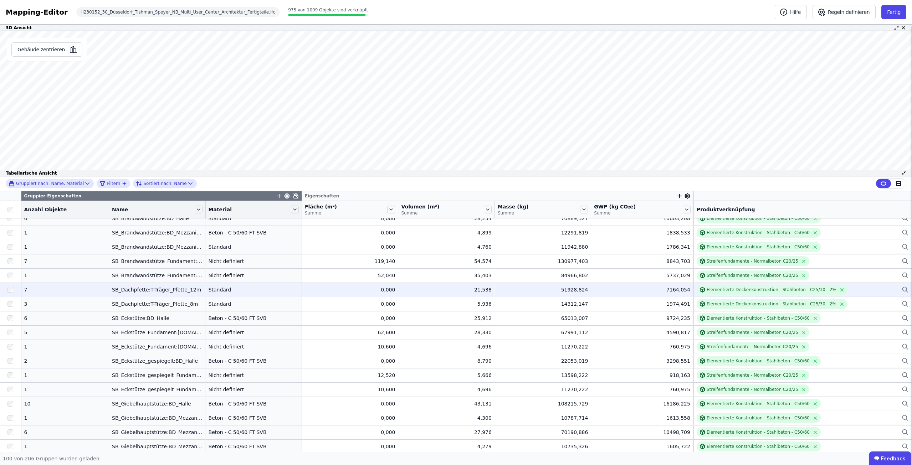
click at [14, 288] on div at bounding box center [10, 289] width 21 height 13
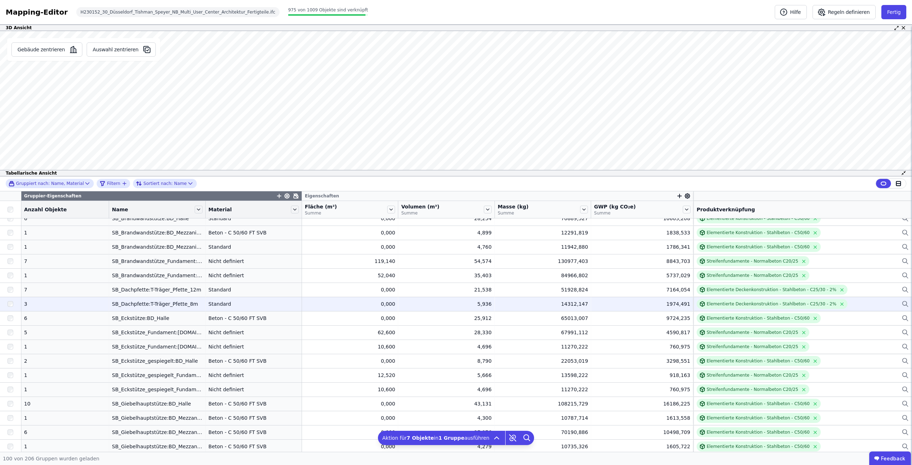
click at [15, 304] on div at bounding box center [10, 304] width 21 height 13
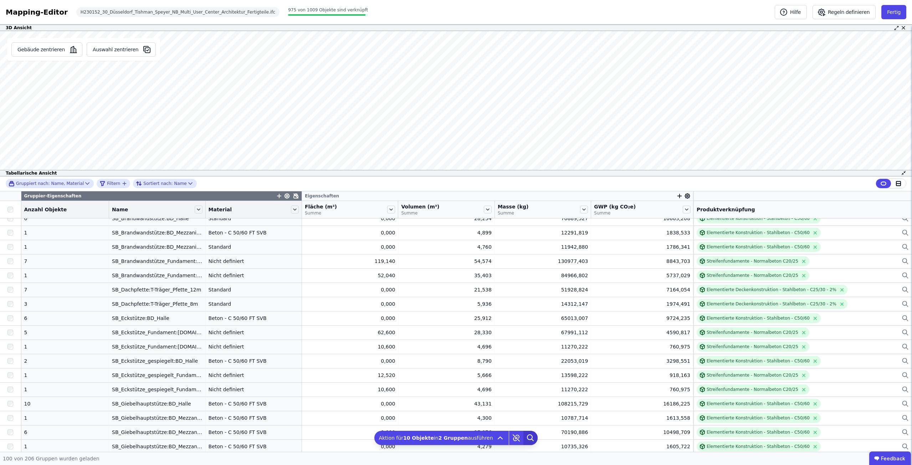
click at [527, 440] on icon at bounding box center [530, 438] width 14 height 14
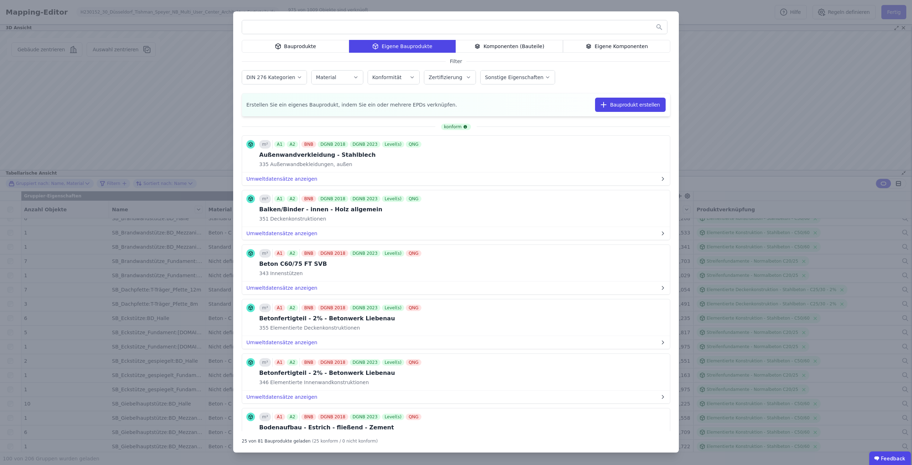
click at [439, 30] on input "text" at bounding box center [454, 27] width 425 height 13
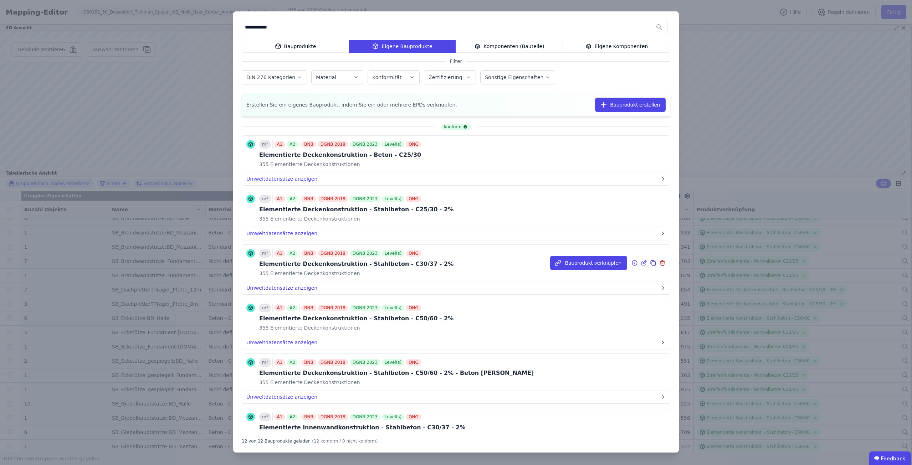
type input "**********"
click at [302, 289] on button "Umweltdatensätze anzeigen" at bounding box center [456, 288] width 428 height 13
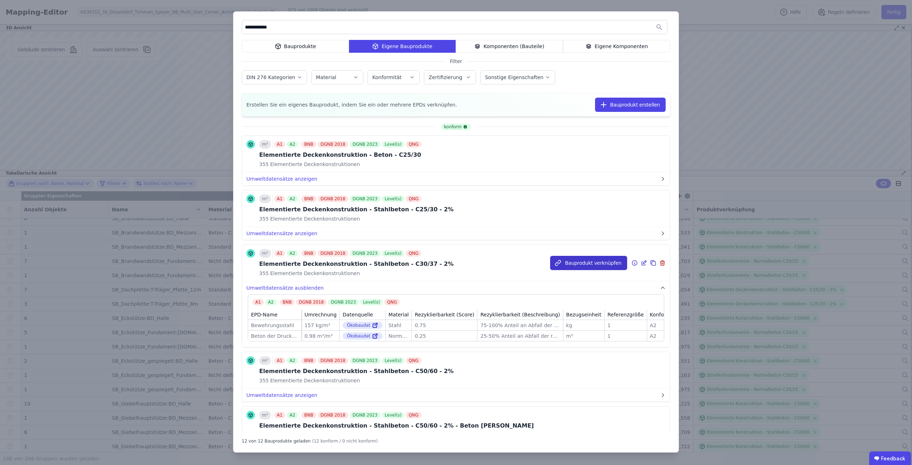
click at [562, 259] on button "Bauprodukt verknüpfen" at bounding box center [588, 263] width 77 height 14
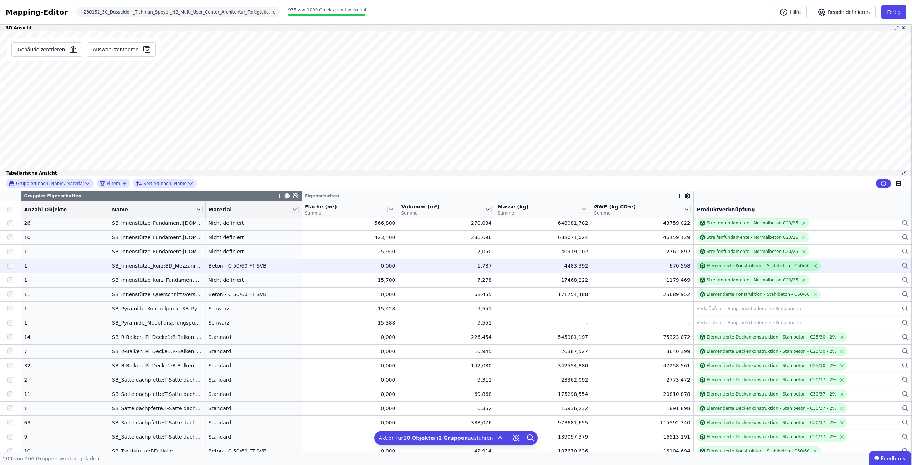
scroll to position [1870, 0]
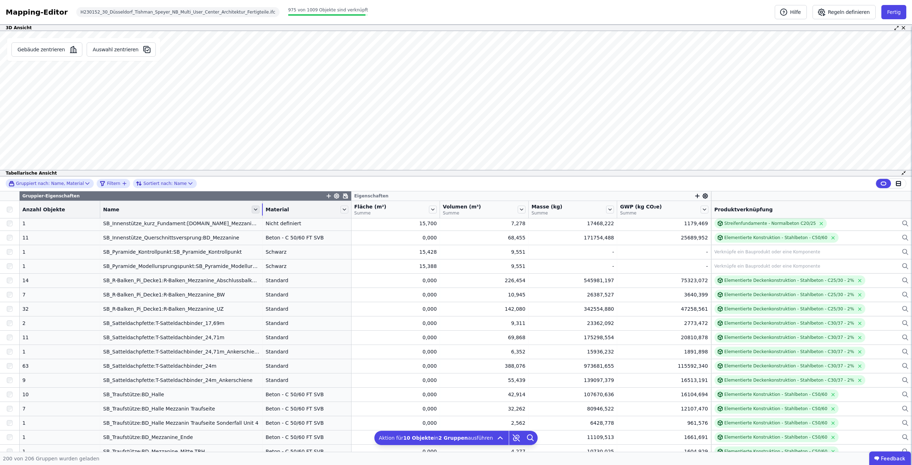
drag, startPoint x: 194, startPoint y: 210, endPoint x: 243, endPoint y: 210, distance: 49.6
click at [243, 210] on div "Name" at bounding box center [181, 210] width 162 height 12
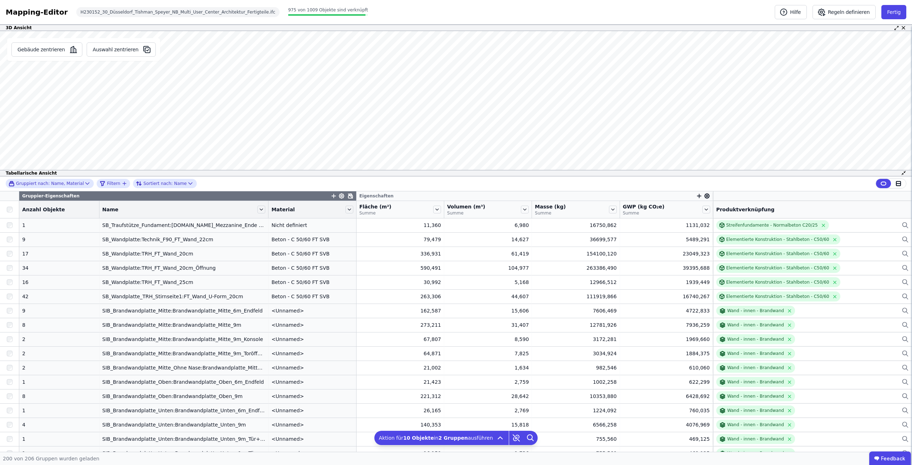
scroll to position [2156, 0]
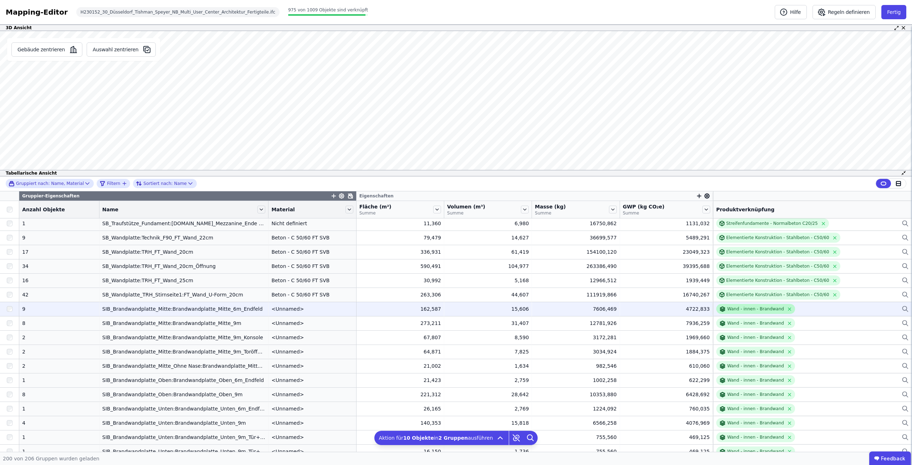
click at [727, 307] on div "Wand - innen - Brandwand" at bounding box center [755, 309] width 57 height 6
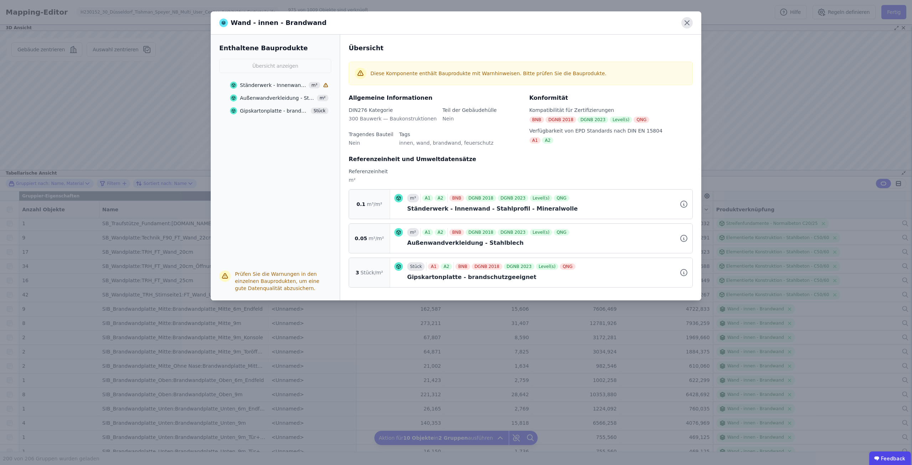
click at [690, 22] on icon at bounding box center [686, 22] width 11 height 11
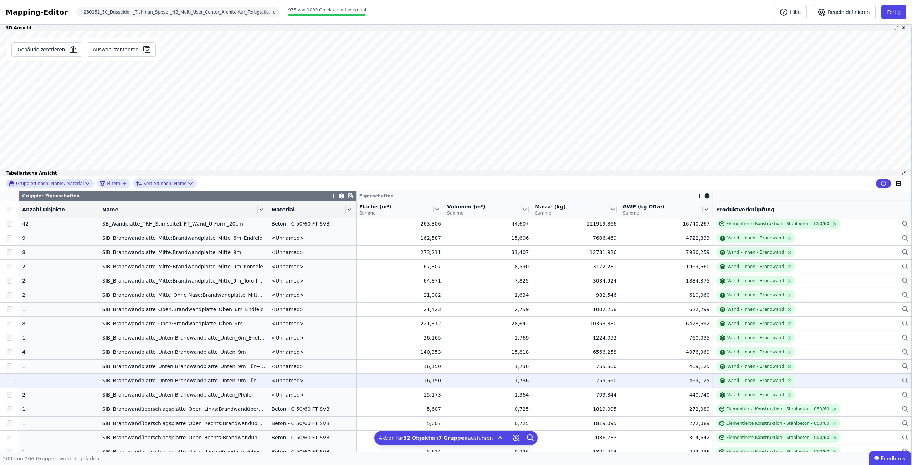
scroll to position [2227, 0]
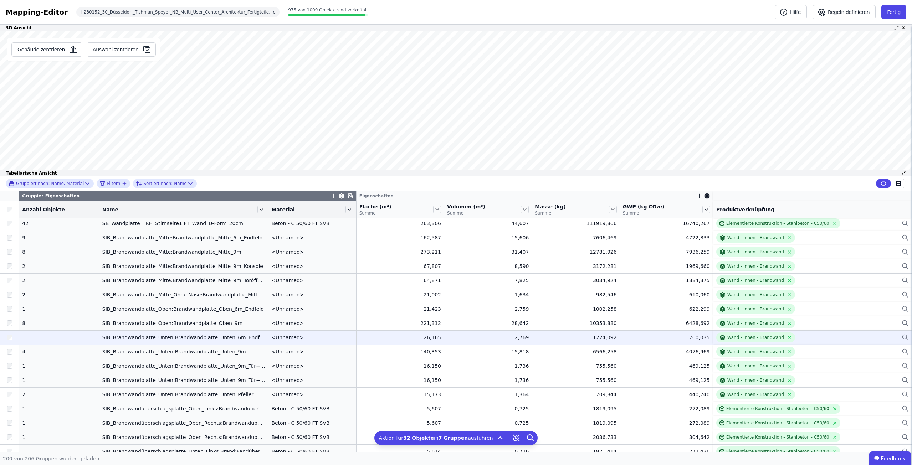
click at [5, 337] on div at bounding box center [9, 337] width 19 height 13
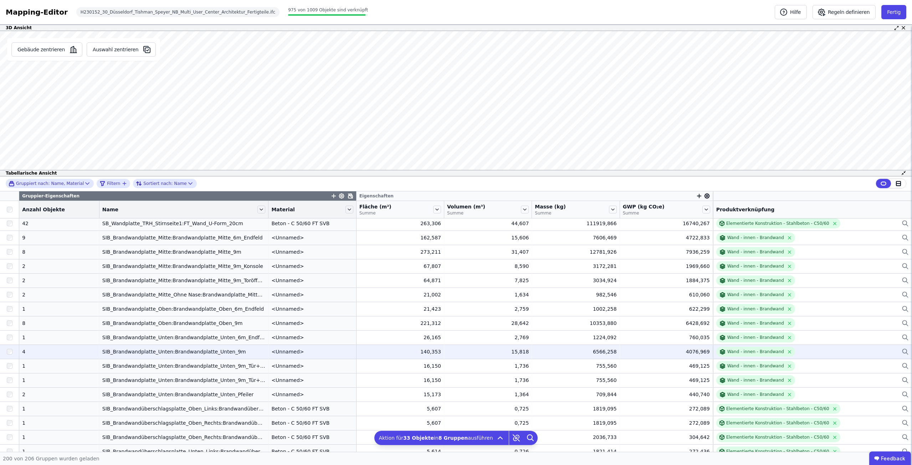
click at [9, 355] on div at bounding box center [9, 351] width 19 height 13
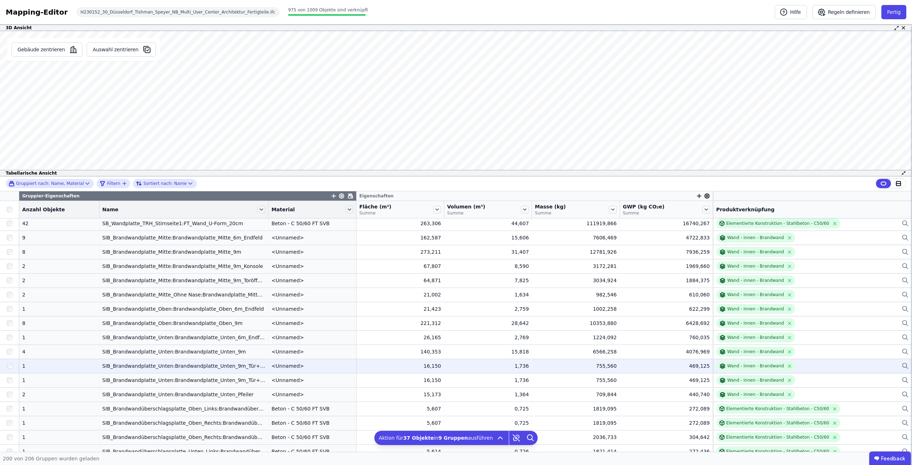
click at [6, 367] on div at bounding box center [9, 366] width 19 height 13
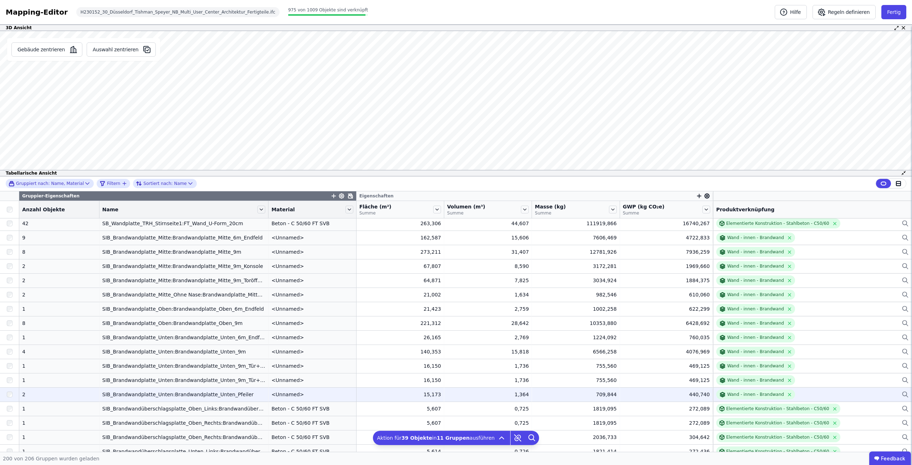
click at [9, 390] on div at bounding box center [9, 394] width 19 height 13
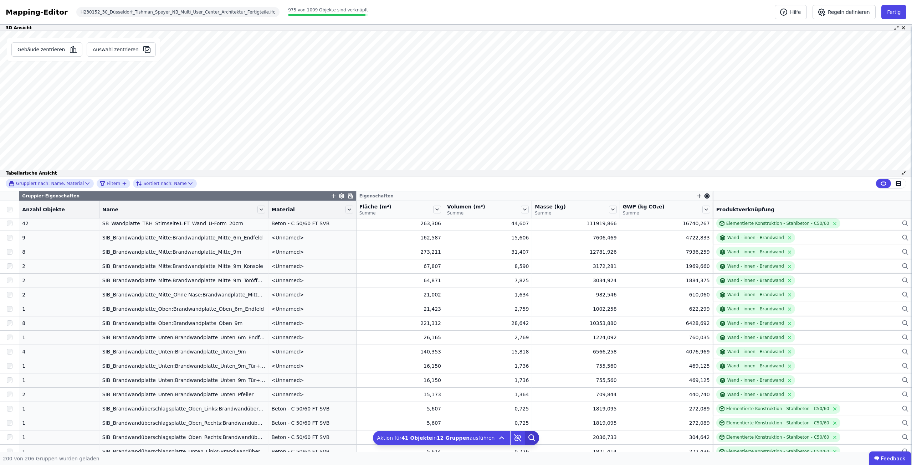
click at [526, 442] on icon at bounding box center [532, 438] width 14 height 14
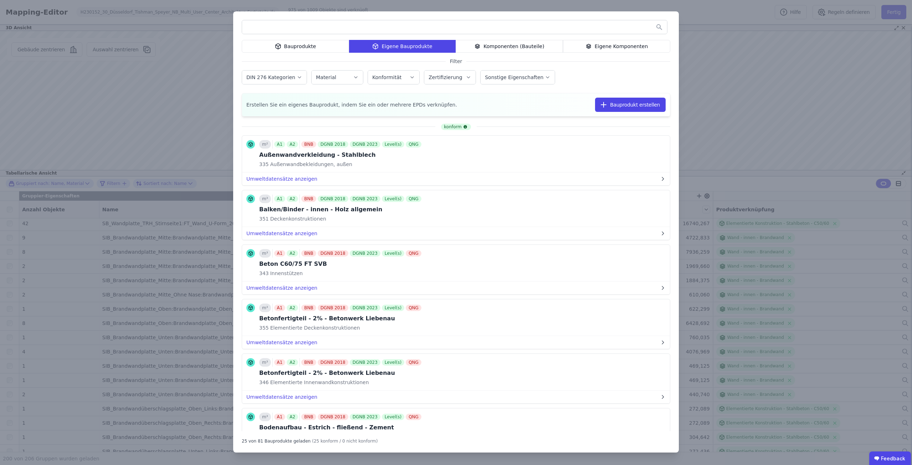
click at [355, 29] on input "text" at bounding box center [454, 27] width 425 height 13
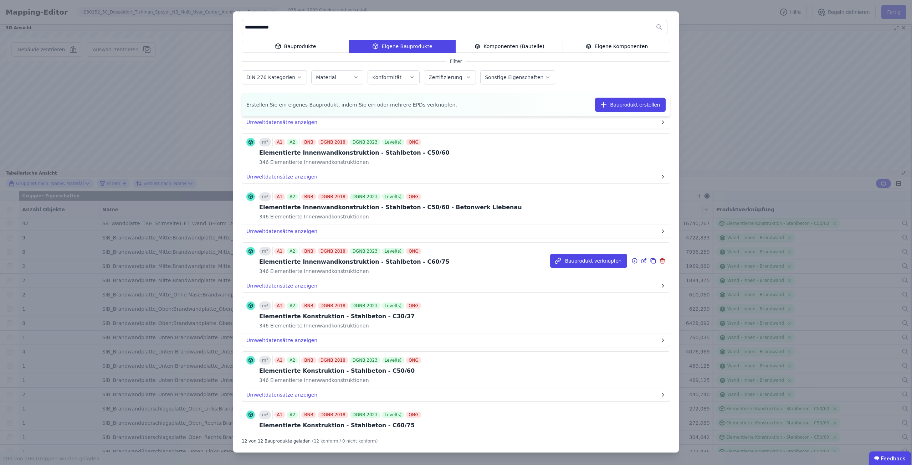
scroll to position [369, 0]
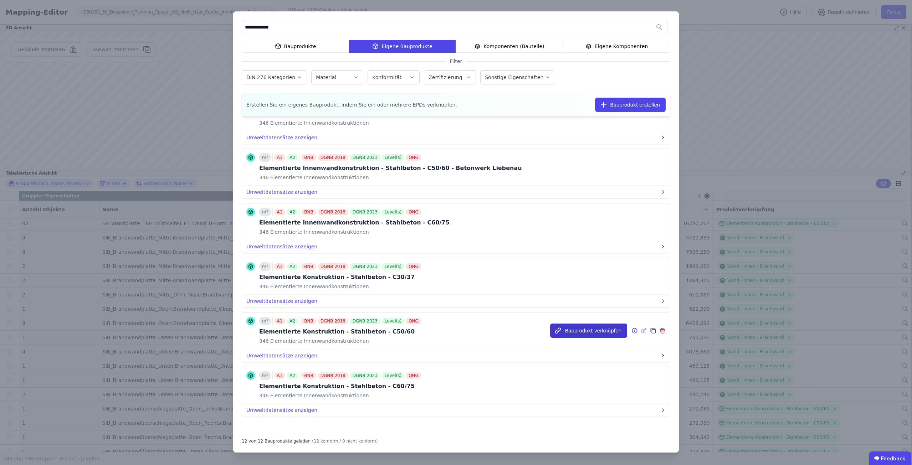
type input "**********"
click at [572, 326] on button "Bauprodukt verknüpfen" at bounding box center [588, 331] width 77 height 14
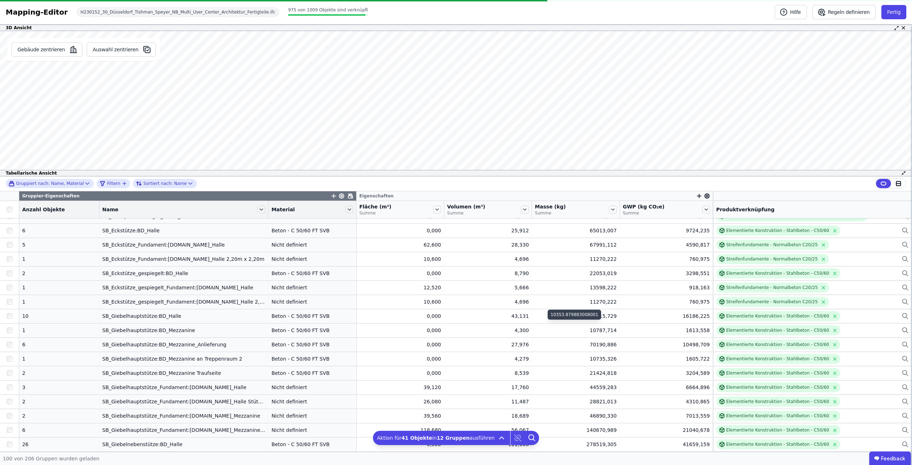
scroll to position [0, 0]
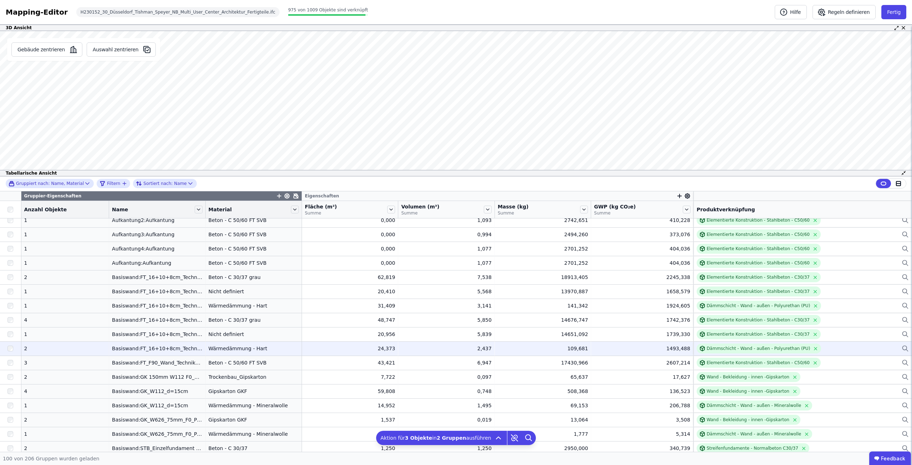
scroll to position [36, 0]
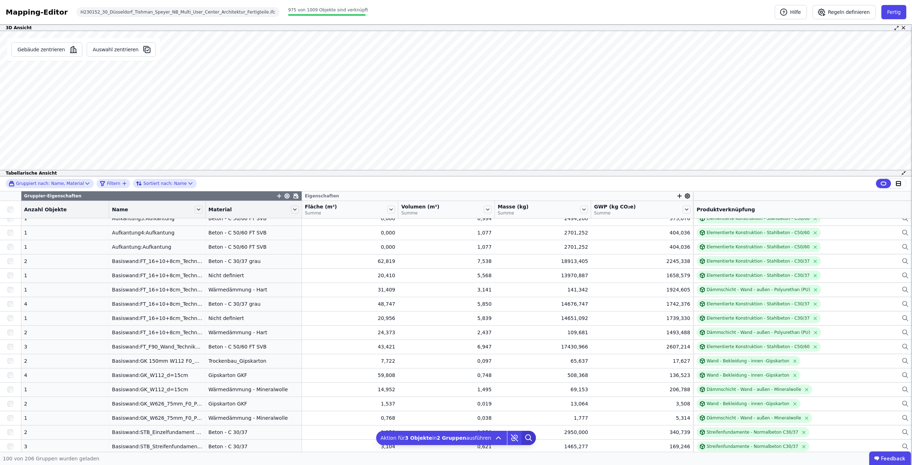
click at [522, 438] on icon at bounding box center [529, 438] width 14 height 14
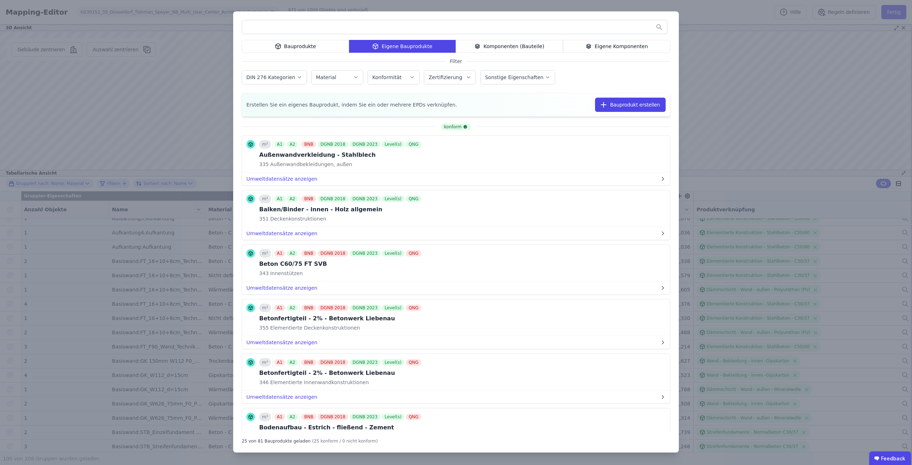
click at [352, 27] on input "text" at bounding box center [454, 27] width 425 height 13
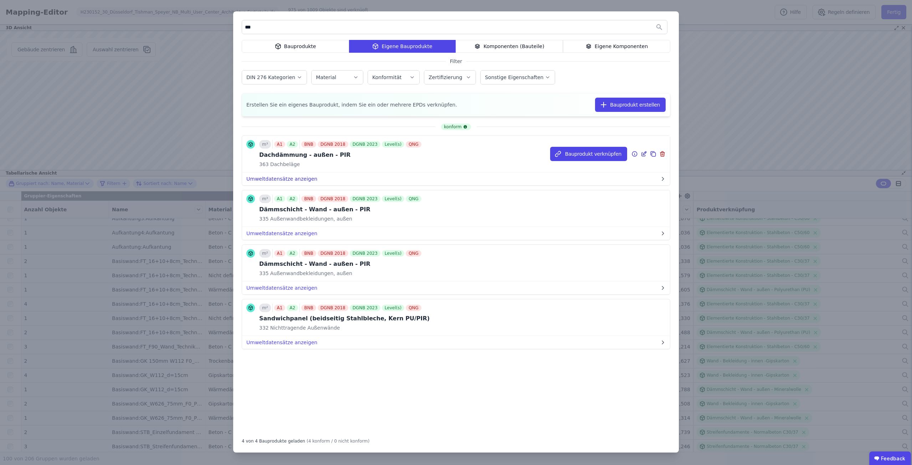
type input "***"
click at [294, 175] on button "Umweltdatensätze anzeigen" at bounding box center [456, 179] width 428 height 13
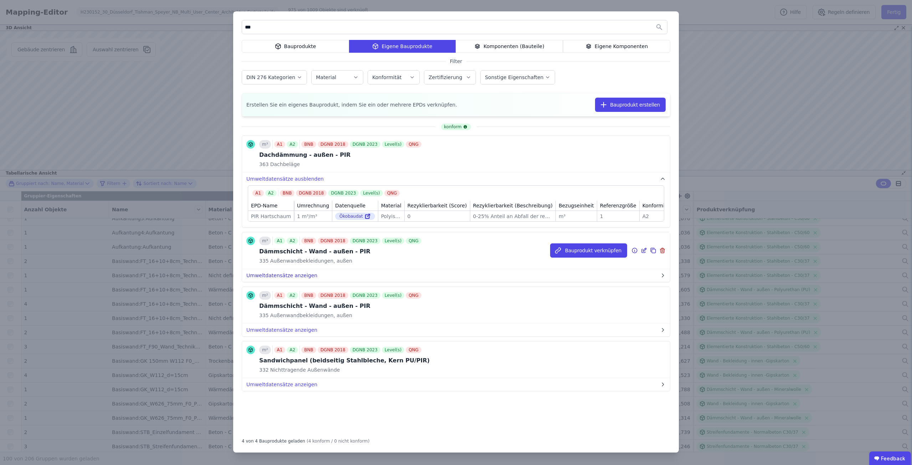
click at [301, 275] on button "Umweltdatensätze anzeigen" at bounding box center [456, 275] width 428 height 13
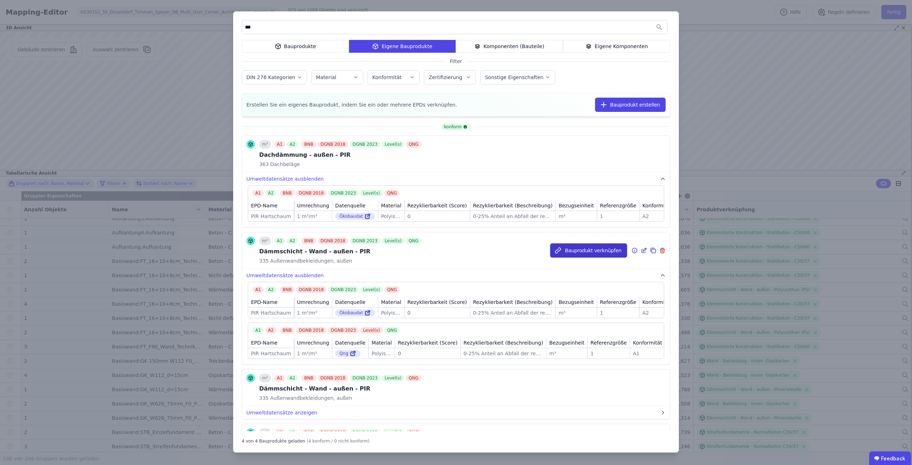
click at [593, 250] on button "Bauprodukt verknüpfen" at bounding box center [588, 251] width 77 height 14
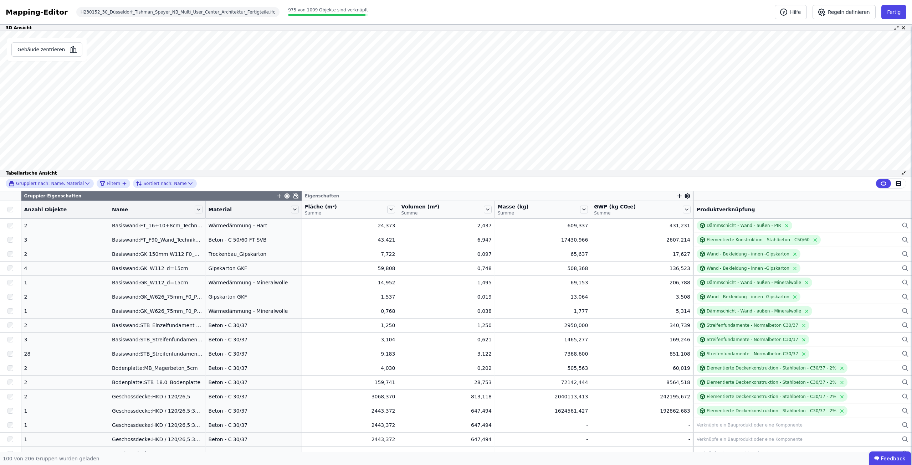
scroll to position [178, 0]
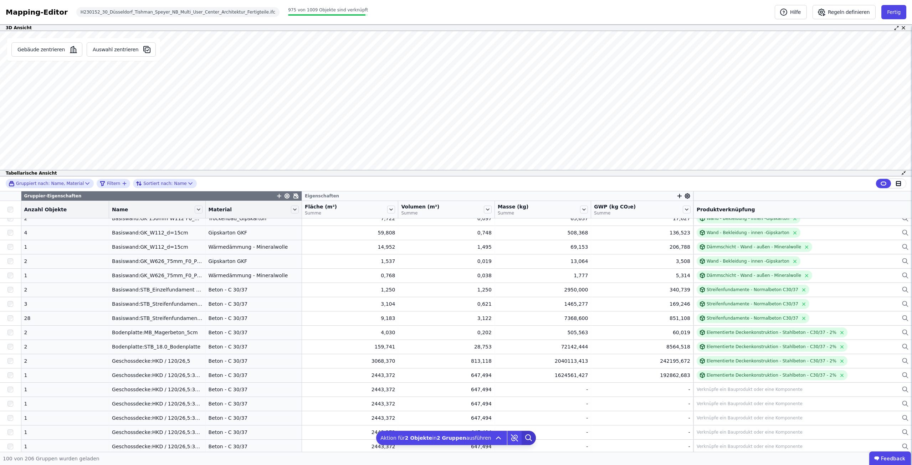
click at [524, 438] on icon at bounding box center [529, 438] width 14 height 14
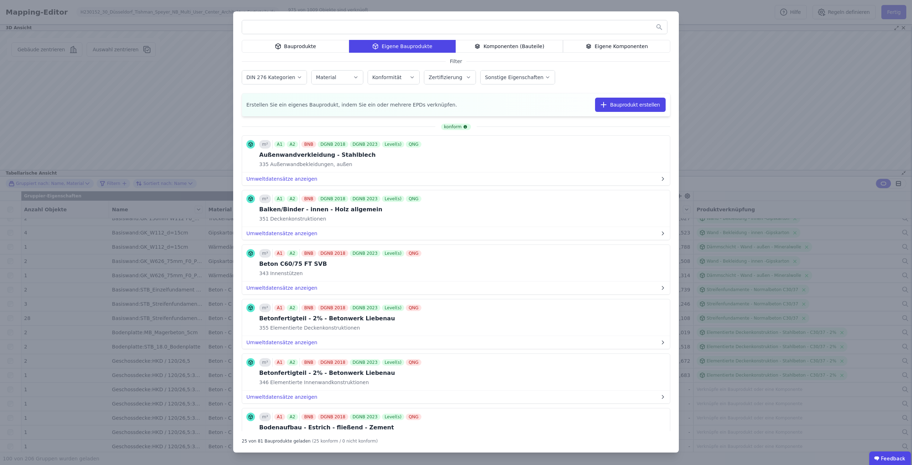
click at [403, 22] on input "text" at bounding box center [454, 27] width 425 height 13
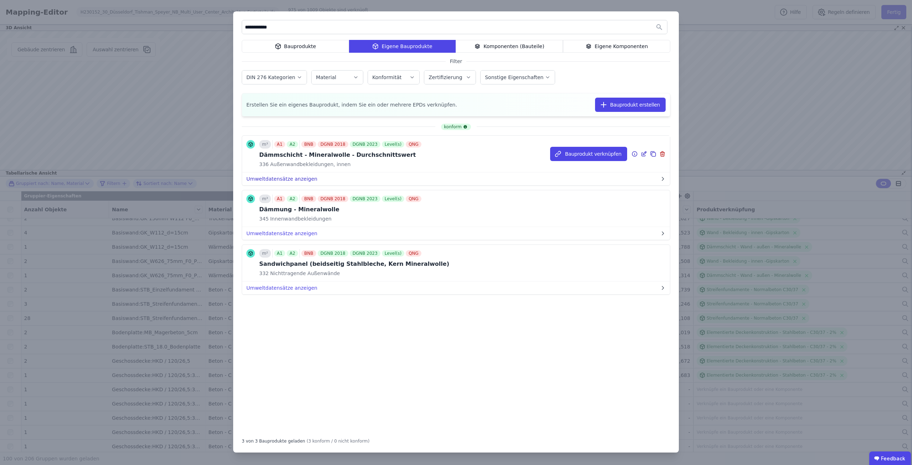
type input "**********"
click at [291, 180] on button "Umweltdatensätze anzeigen" at bounding box center [456, 179] width 428 height 13
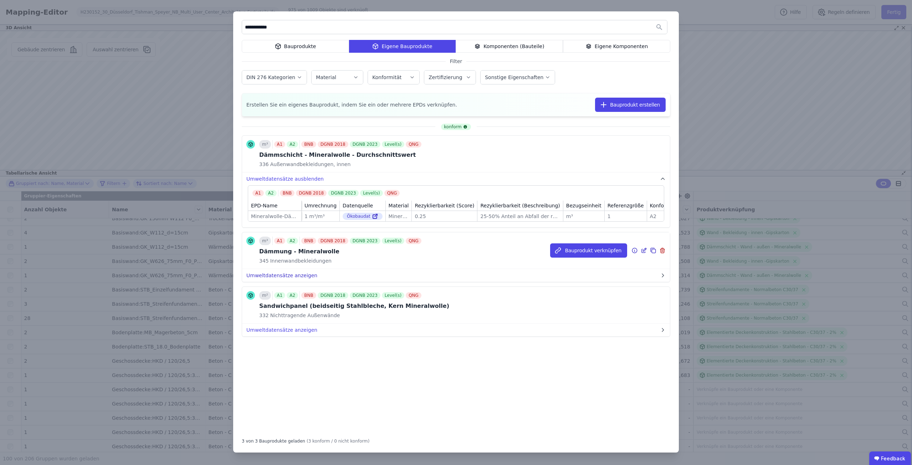
click at [292, 280] on button "Umweltdatensätze anzeigen" at bounding box center [456, 275] width 428 height 13
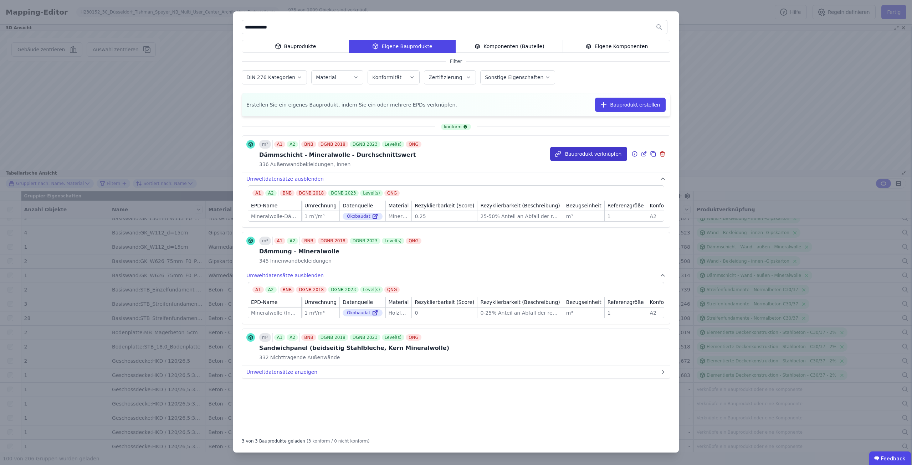
click at [593, 149] on button "Bauprodukt verknüpfen" at bounding box center [588, 154] width 77 height 14
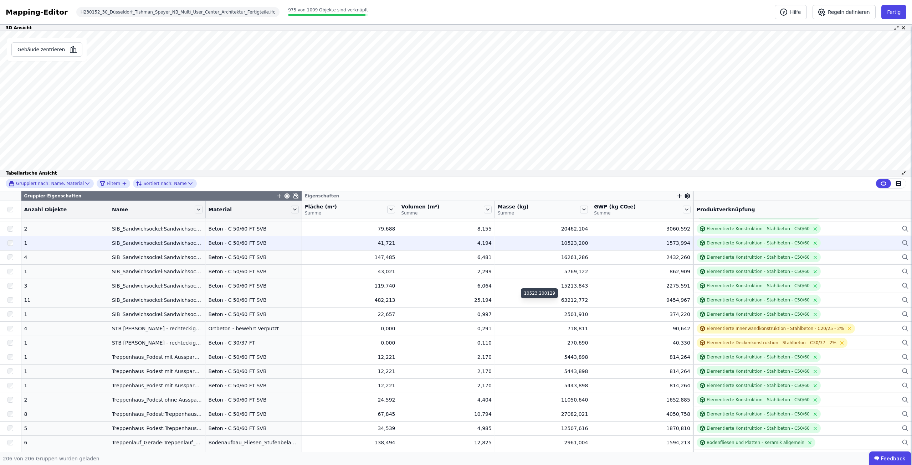
scroll to position [2705, 0]
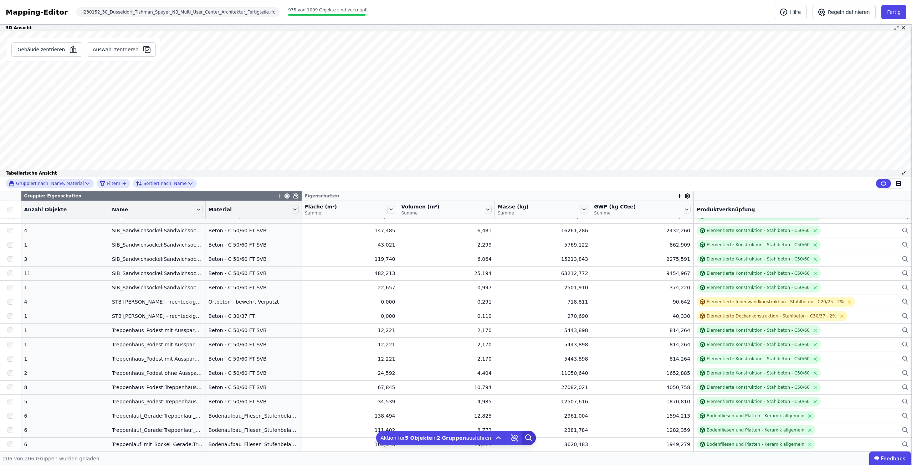
click at [524, 437] on icon at bounding box center [529, 438] width 14 height 14
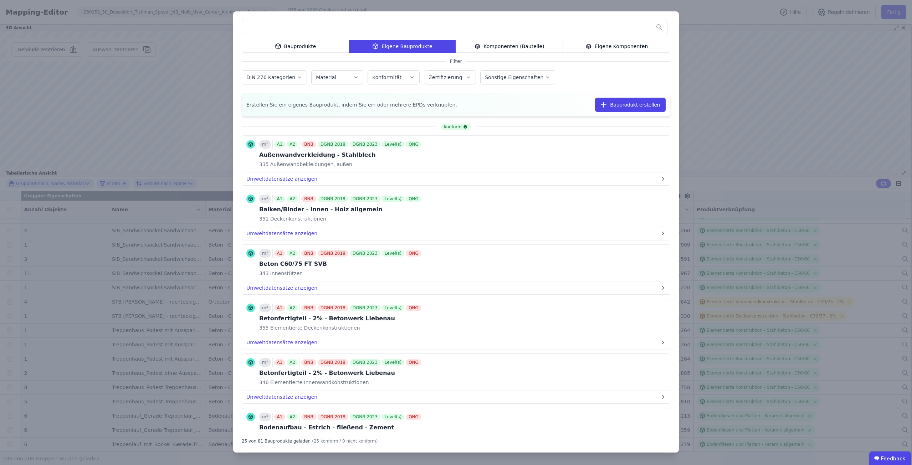
click at [351, 26] on input "text" at bounding box center [454, 27] width 425 height 13
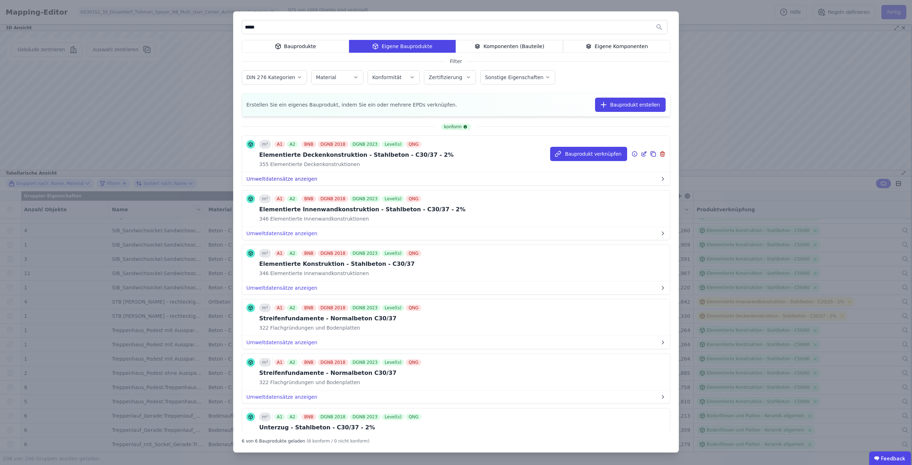
type input "*****"
click at [282, 180] on button "Umweltdatensätze anzeigen" at bounding box center [456, 179] width 428 height 13
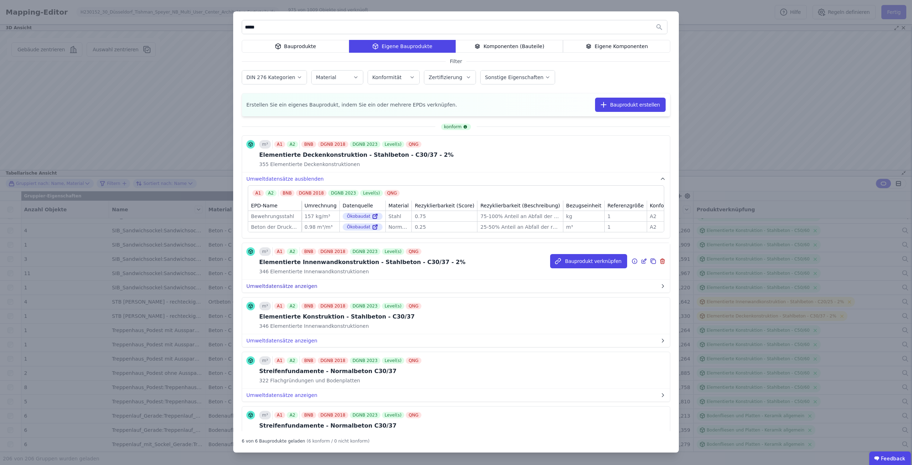
click at [295, 289] on button "Umweltdatensätze anzeigen" at bounding box center [456, 286] width 428 height 13
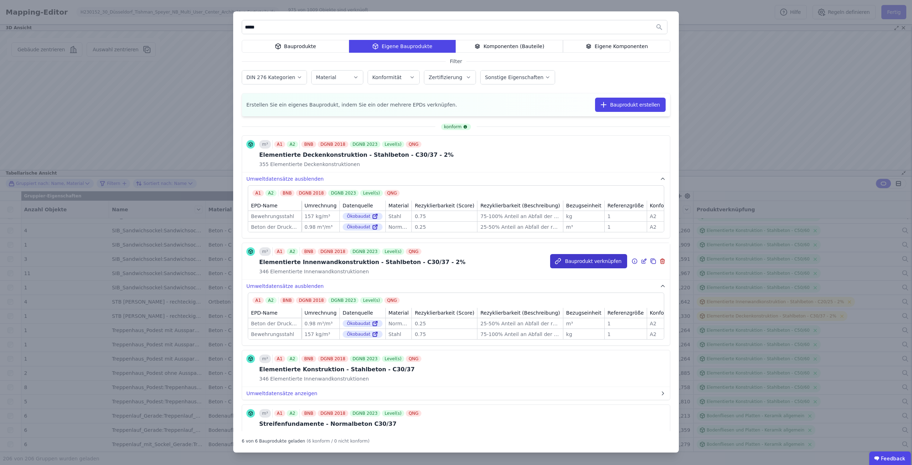
click at [583, 262] on button "Bauprodukt verknüpfen" at bounding box center [588, 261] width 77 height 14
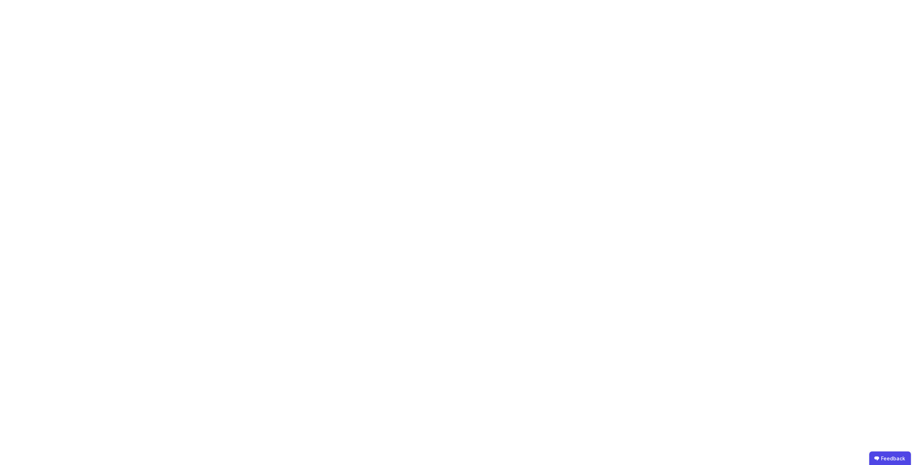
click at [365, 0] on body "Feedback" at bounding box center [456, 232] width 912 height 465
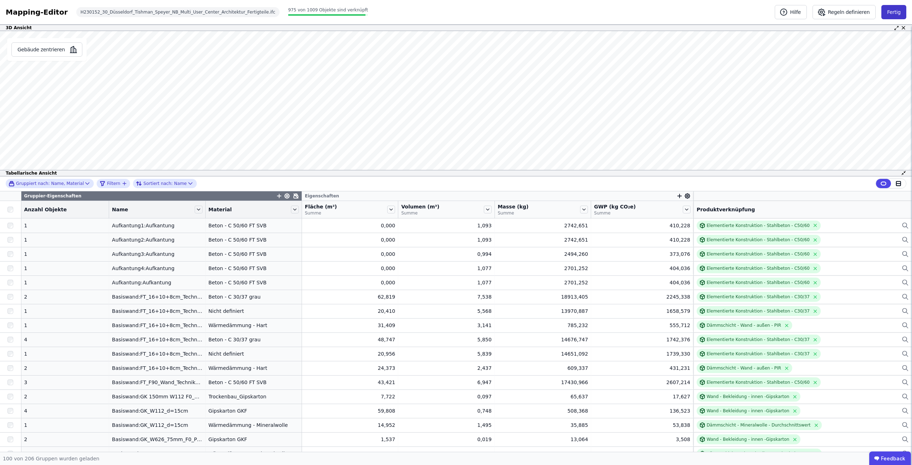
click at [898, 9] on button "Fertig" at bounding box center [893, 12] width 25 height 14
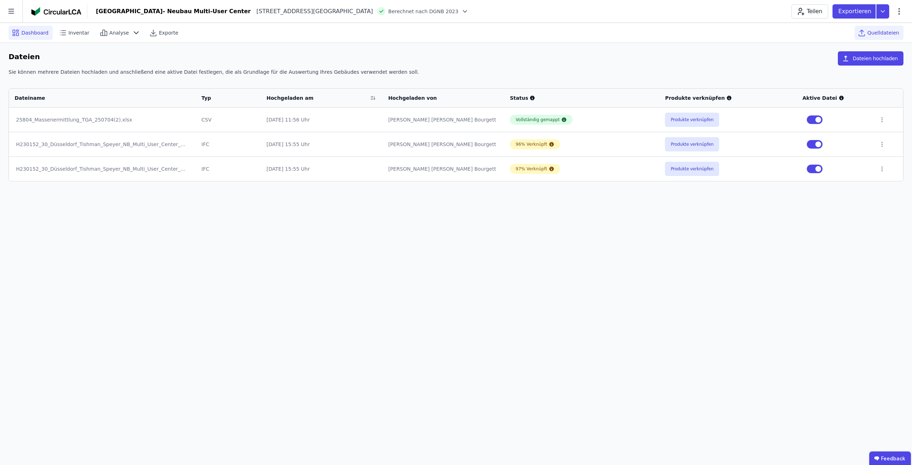
click at [45, 34] on span "Dashboard" at bounding box center [34, 32] width 27 height 7
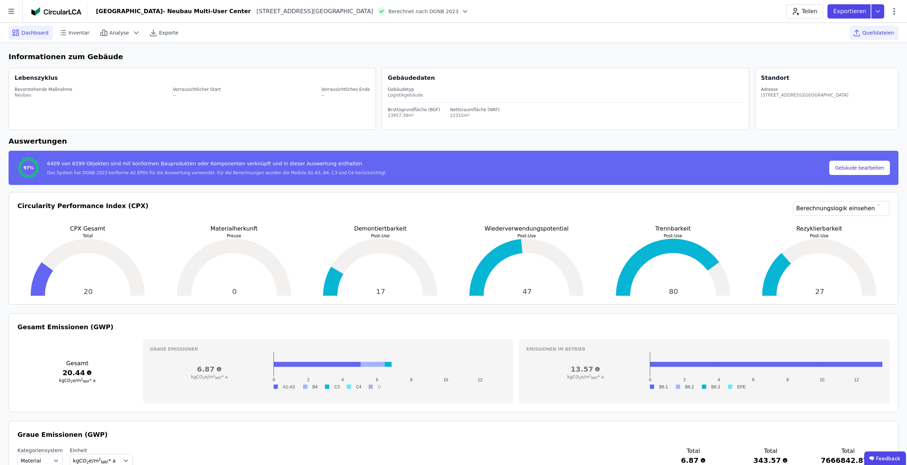
click at [866, 30] on span "Quelldateien" at bounding box center [878, 32] width 32 height 7
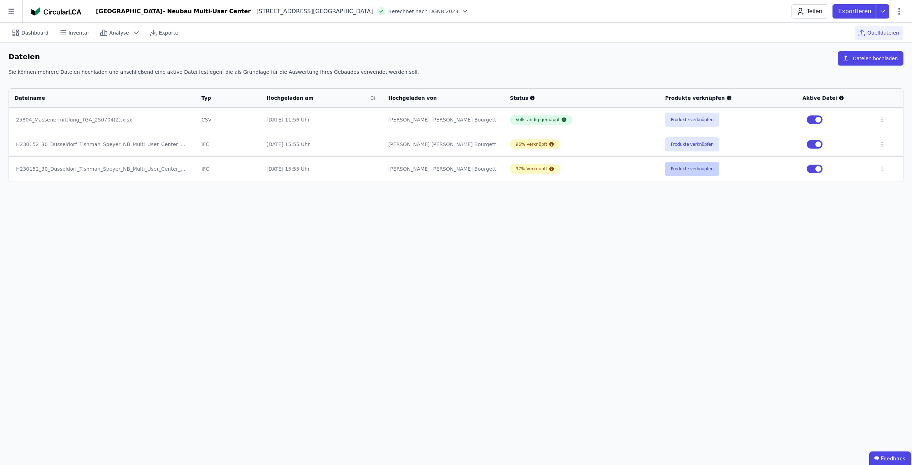
click at [686, 169] on button "Produkte verknüpfen" at bounding box center [692, 169] width 54 height 14
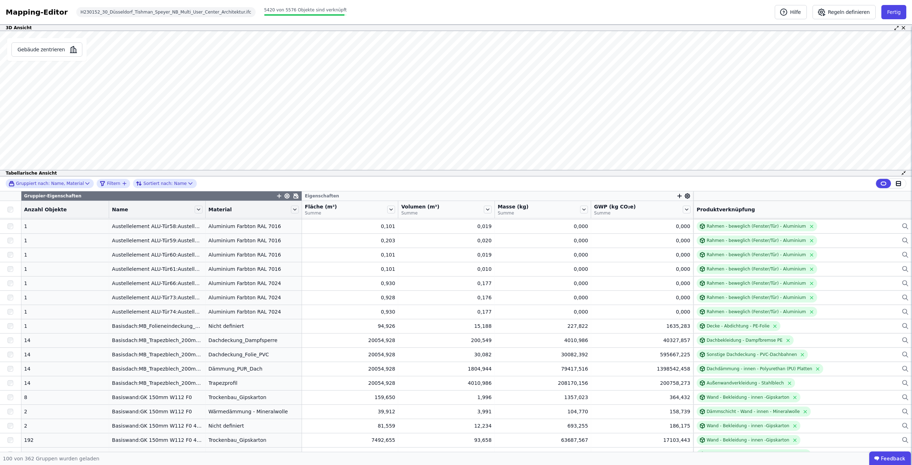
scroll to position [214, 0]
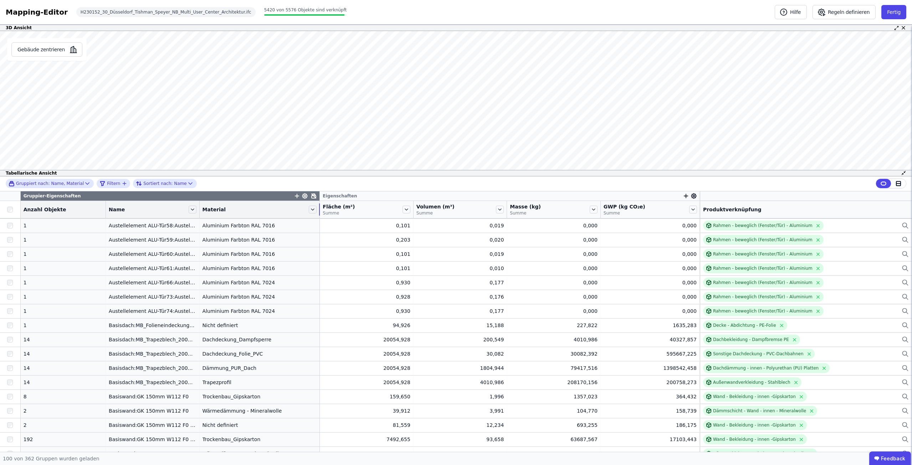
click at [295, 210] on div "Material" at bounding box center [260, 210] width 120 height 12
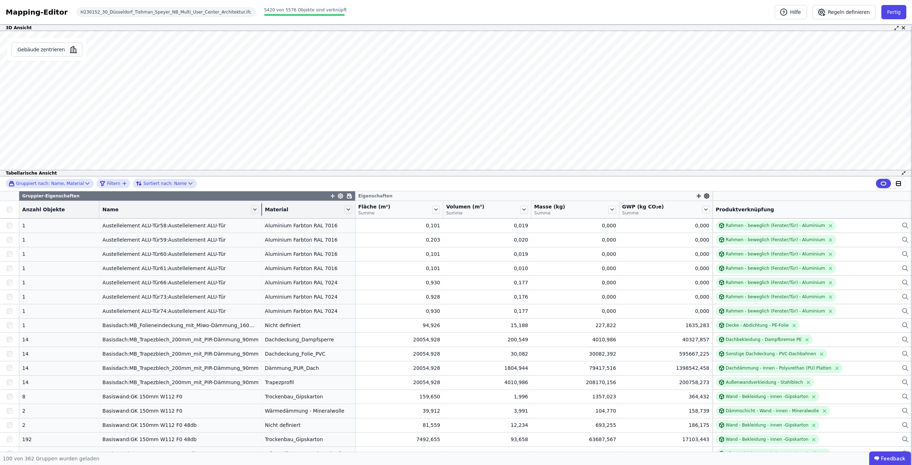
drag, startPoint x: 192, startPoint y: 208, endPoint x: 251, endPoint y: 212, distance: 59.4
click at [251, 212] on div "Name" at bounding box center [180, 210] width 162 height 12
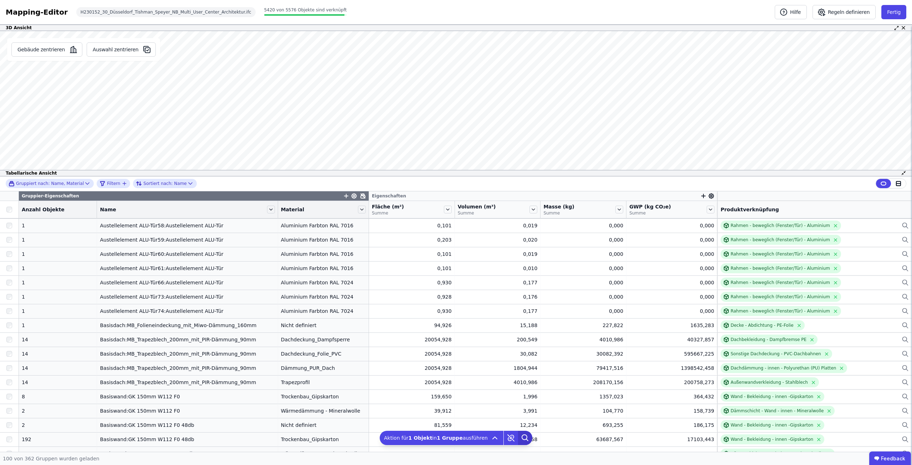
click at [526, 440] on icon at bounding box center [527, 440] width 2 height 2
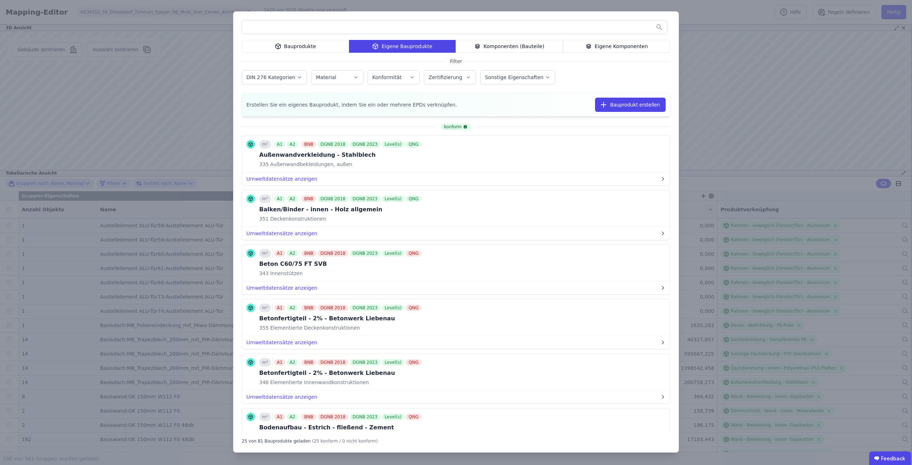
click at [500, 25] on input "text" at bounding box center [454, 27] width 425 height 13
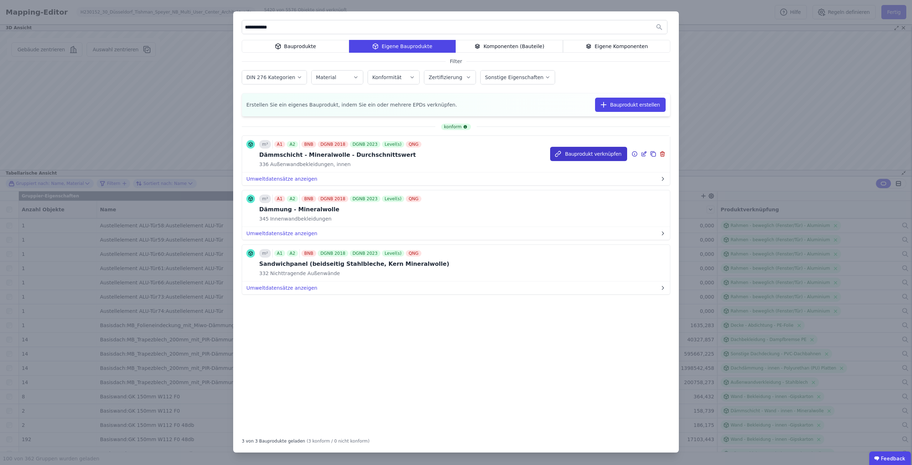
type input "**********"
click at [562, 151] on icon "button" at bounding box center [557, 153] width 7 height 7
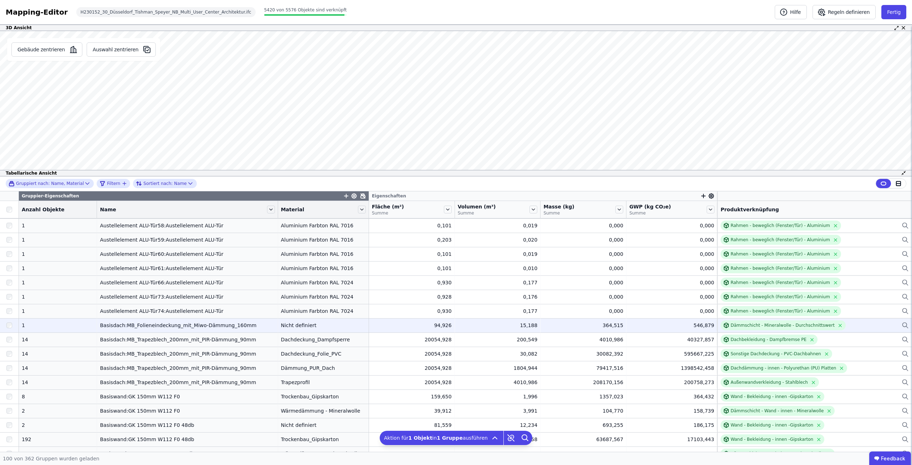
click at [10, 322] on div at bounding box center [9, 325] width 19 height 13
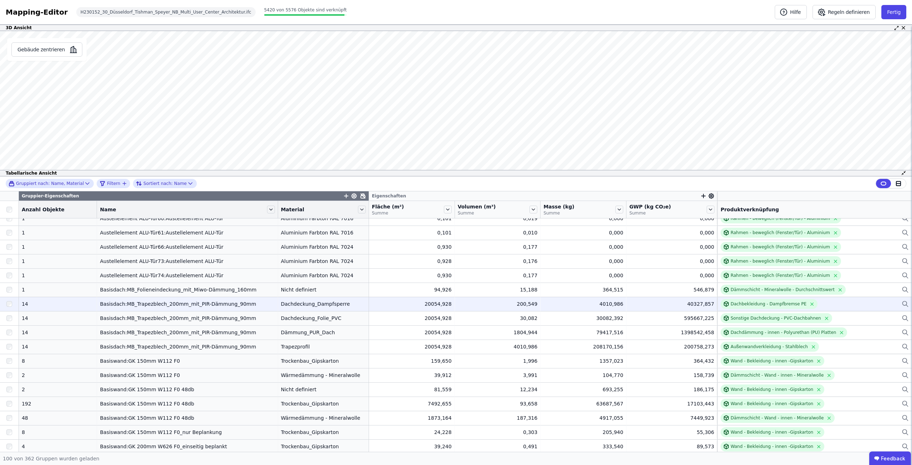
scroll to position [285, 0]
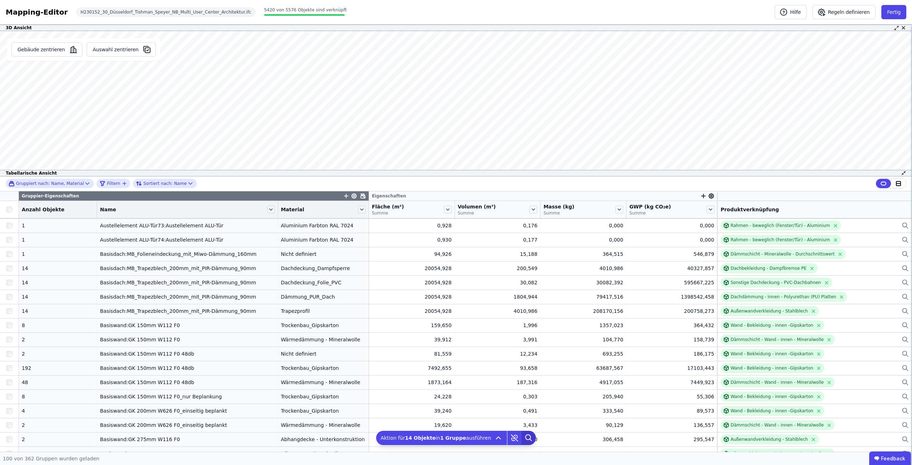
click at [530, 440] on icon at bounding box center [531, 440] width 2 height 2
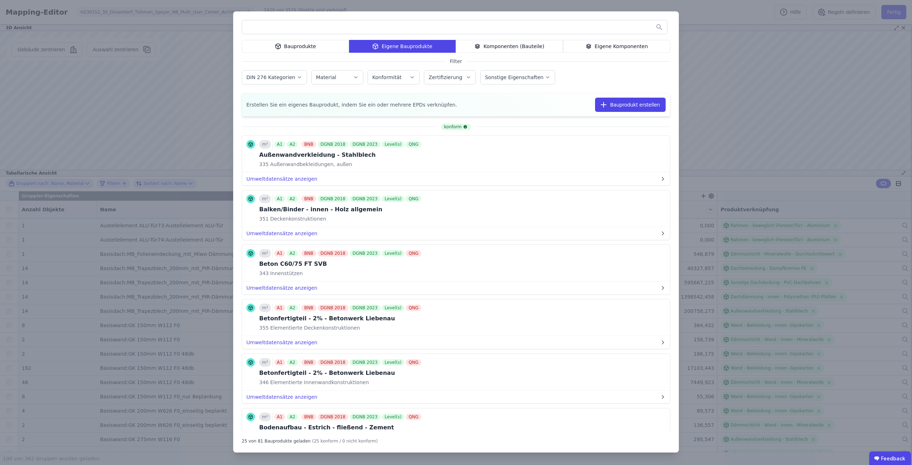
click at [350, 21] on input "text" at bounding box center [454, 27] width 425 height 13
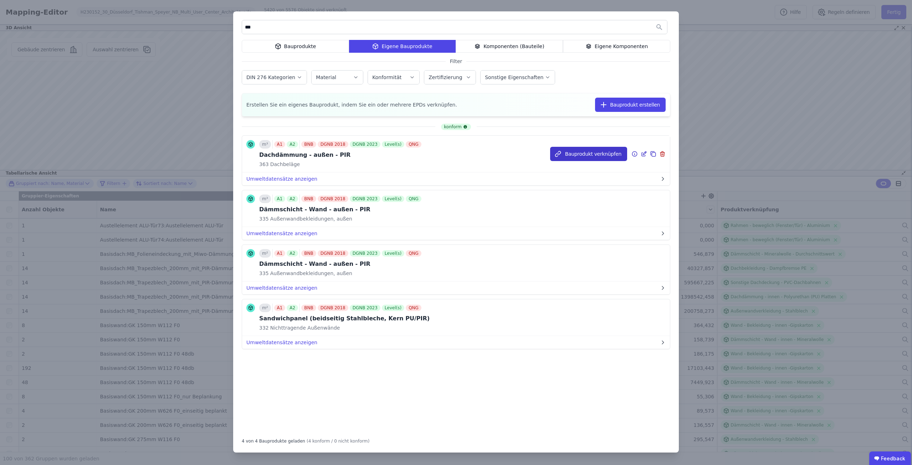
type input "***"
click at [572, 155] on button "Bauprodukt verknüpfen" at bounding box center [588, 154] width 77 height 14
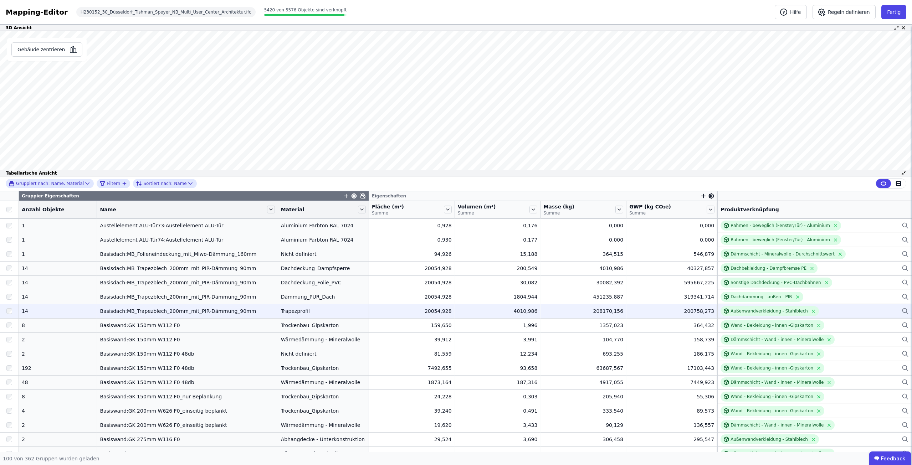
click at [9, 314] on div at bounding box center [9, 311] width 19 height 13
click at [840, 313] on div "Außenwandverkleidung - Stahlblech" at bounding box center [815, 311] width 188 height 10
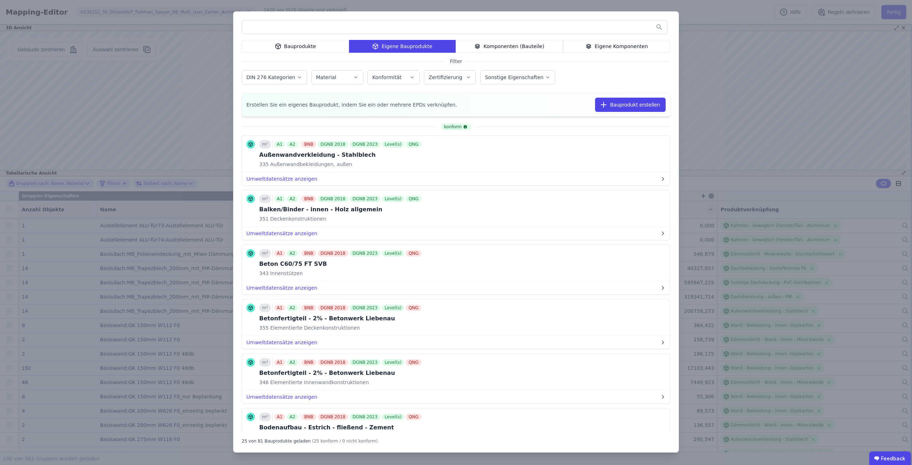
click at [435, 27] on input "text" at bounding box center [454, 27] width 425 height 13
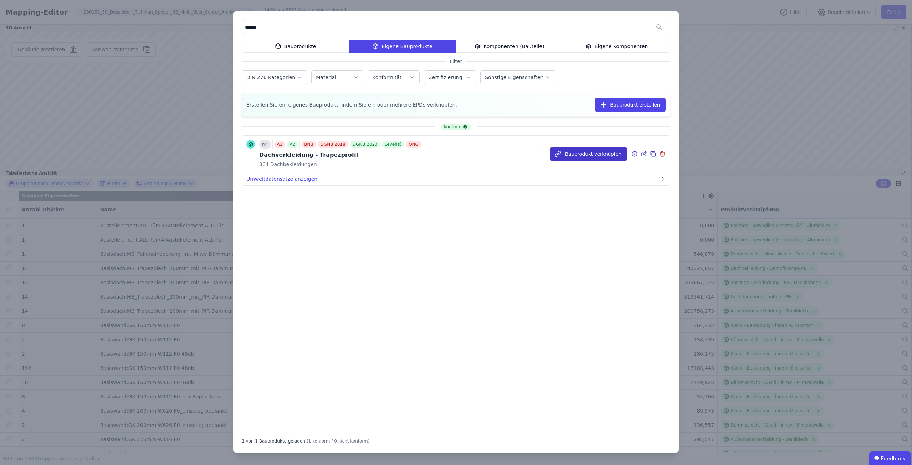
type input "******"
click at [560, 154] on icon "button" at bounding box center [557, 154] width 5 height 5
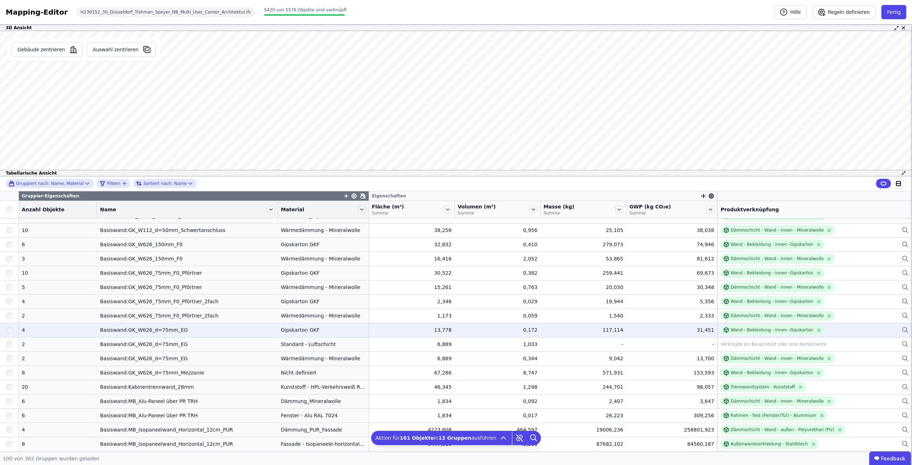
scroll to position [784, 0]
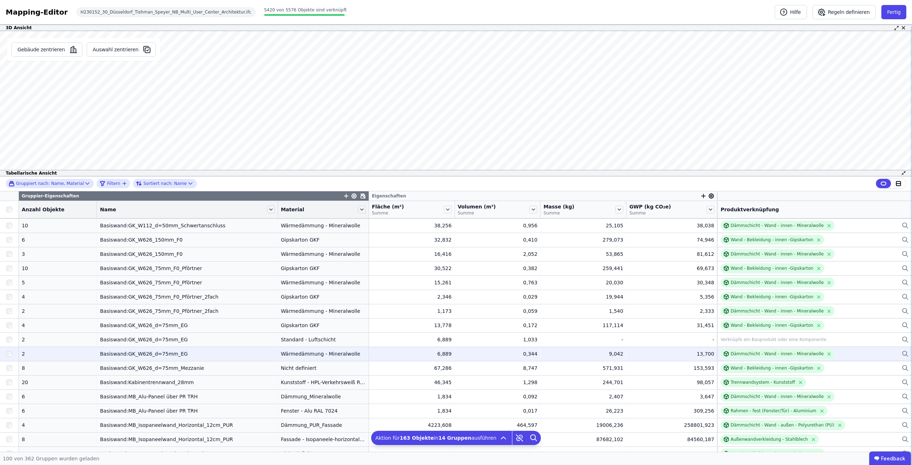
click at [5, 355] on div at bounding box center [9, 354] width 19 height 13
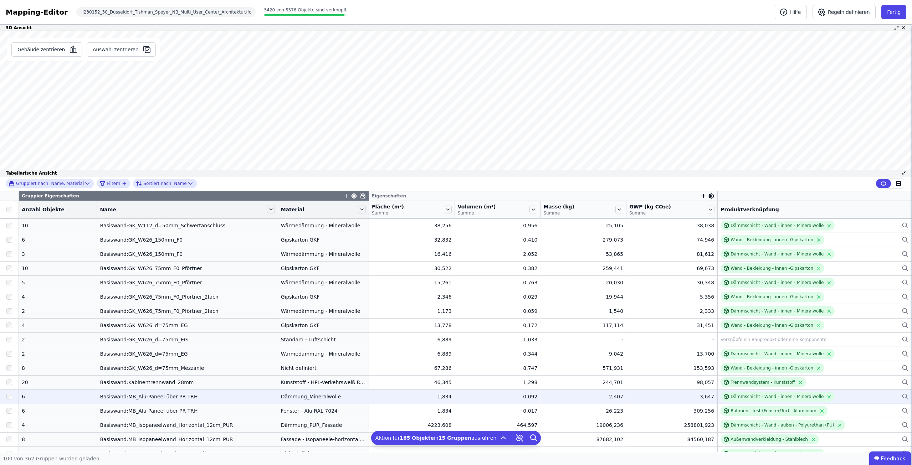
click at [13, 397] on div at bounding box center [9, 396] width 19 height 13
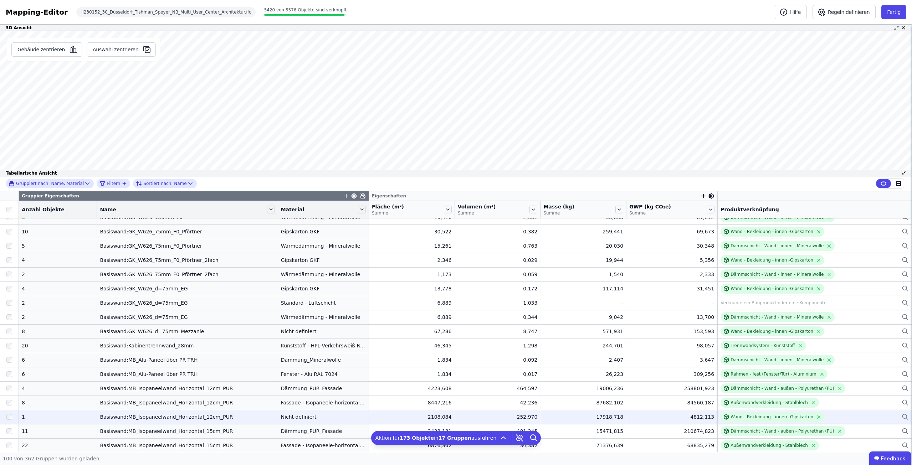
scroll to position [820, 0]
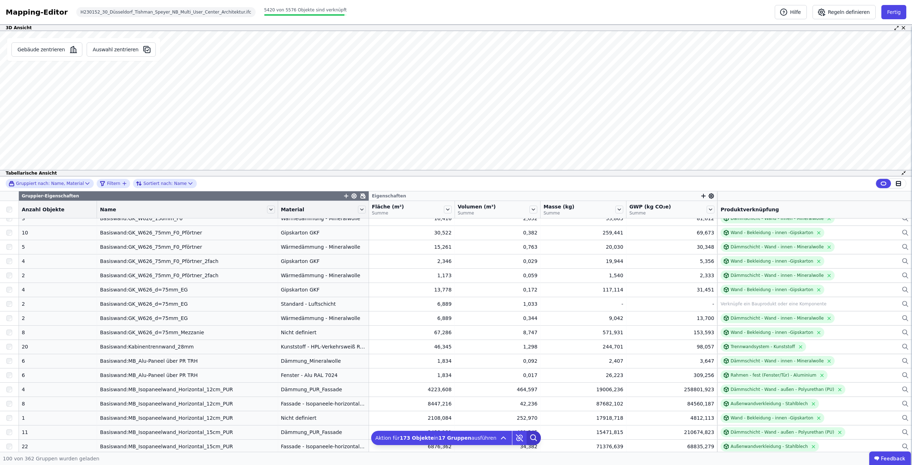
click at [534, 439] on icon at bounding box center [534, 438] width 14 height 14
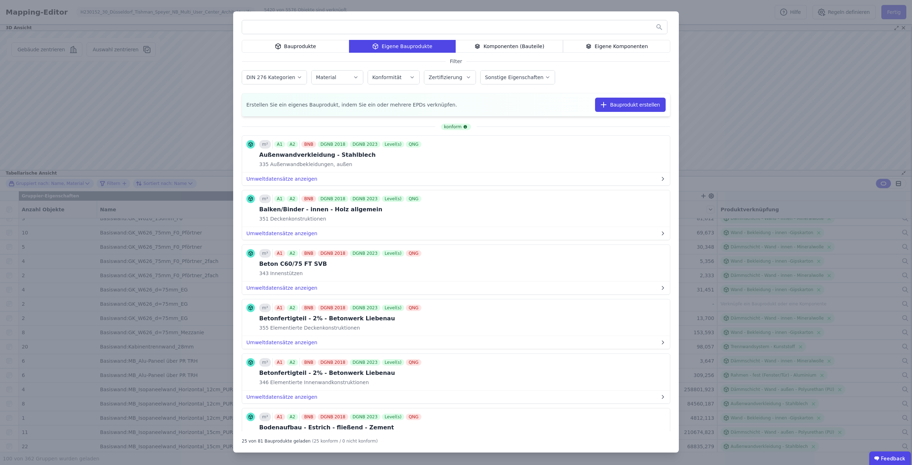
click at [369, 29] on input "text" at bounding box center [454, 27] width 425 height 13
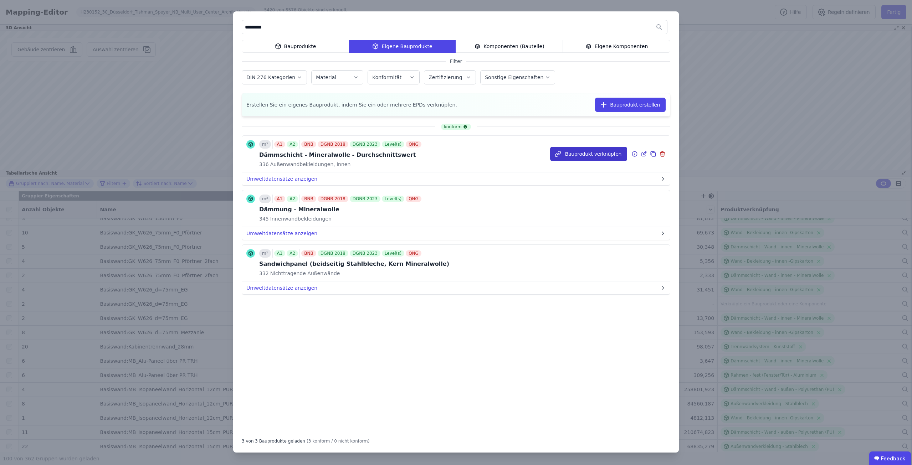
type input "*********"
click at [573, 153] on button "Bauprodukt verknüpfen" at bounding box center [588, 154] width 77 height 14
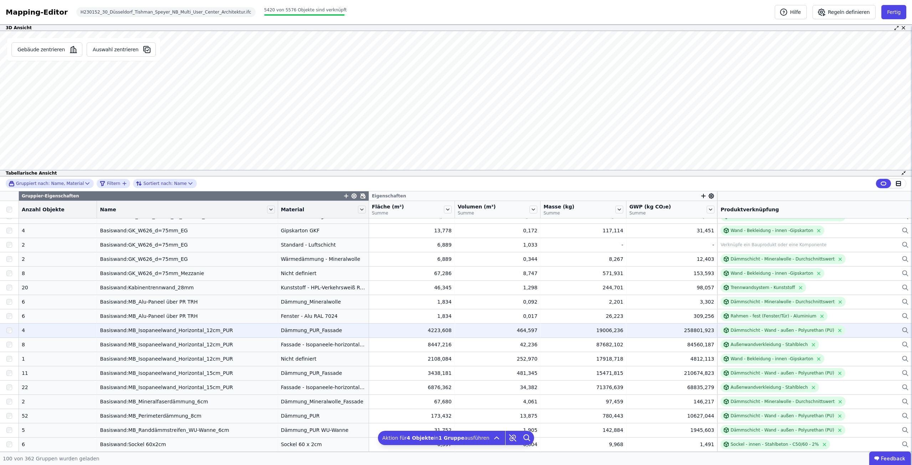
scroll to position [891, 0]
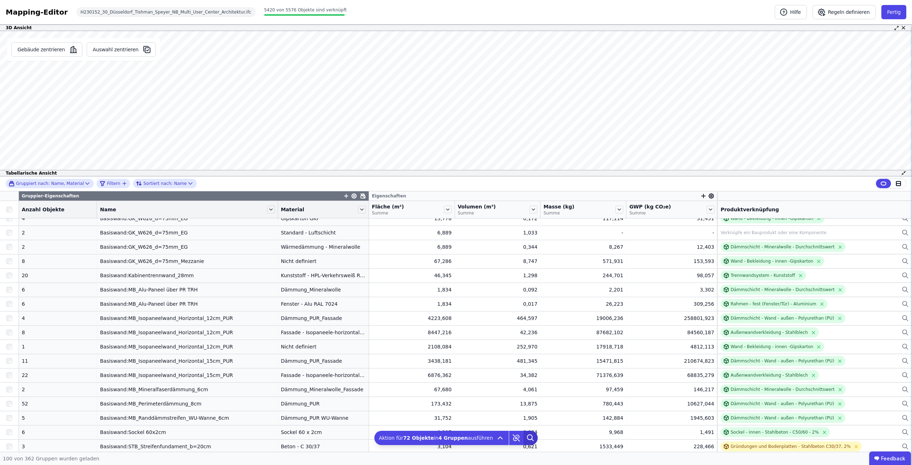
click at [523, 437] on icon at bounding box center [530, 438] width 14 height 14
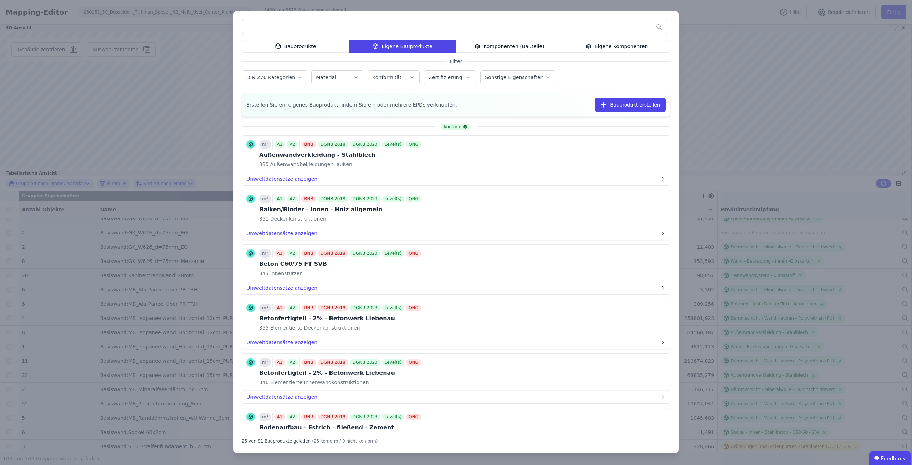
click at [382, 30] on input "text" at bounding box center [454, 27] width 425 height 13
type input "***"
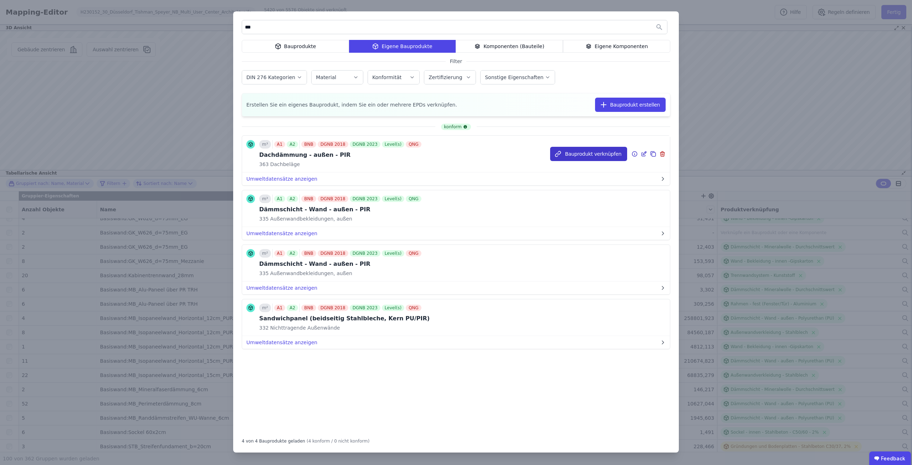
click at [584, 151] on button "Bauprodukt verknüpfen" at bounding box center [588, 154] width 77 height 14
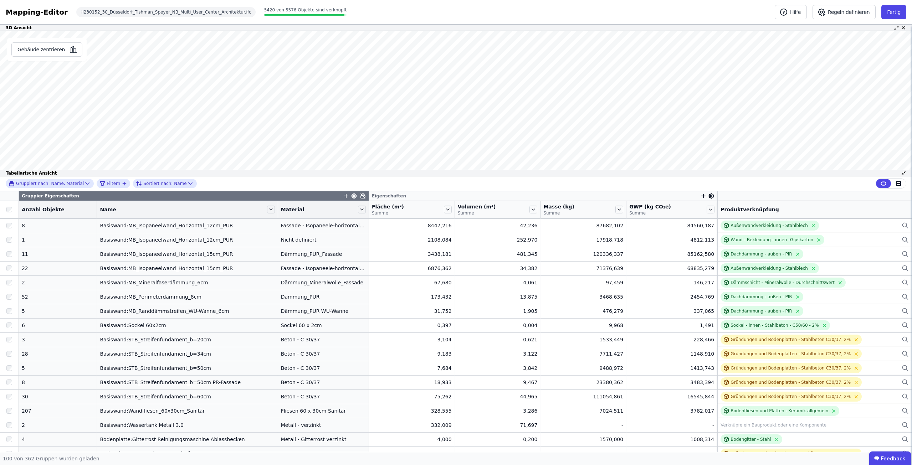
scroll to position [1034, 0]
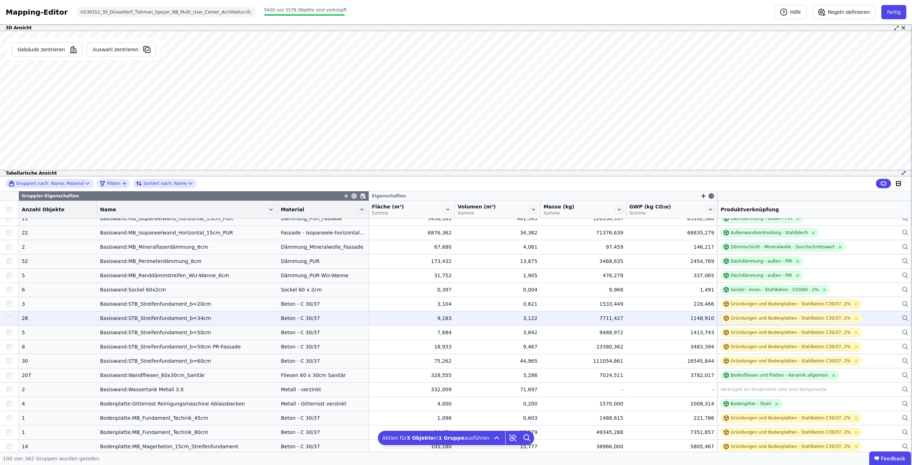
click at [10, 315] on div at bounding box center [9, 318] width 19 height 13
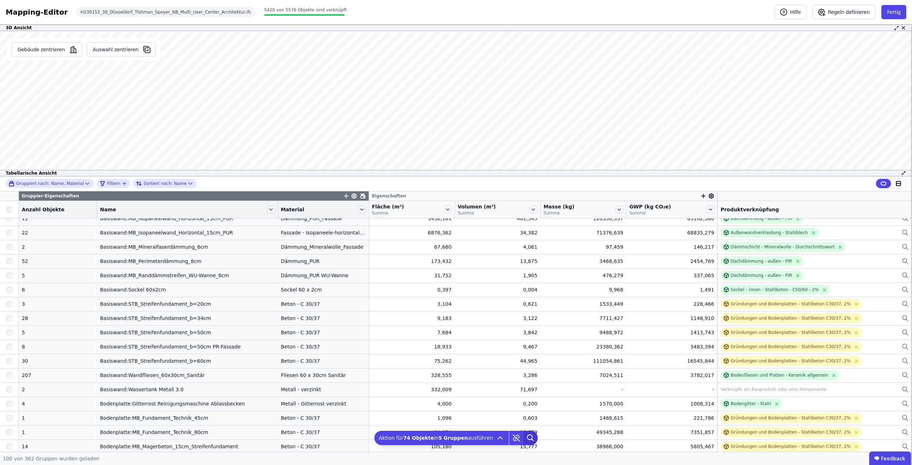
click at [527, 436] on icon at bounding box center [529, 437] width 5 height 5
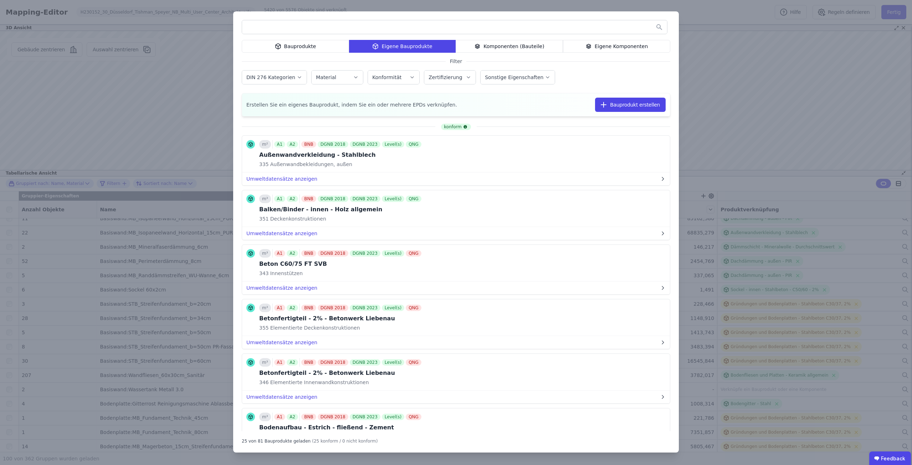
click at [251, 24] on input "text" at bounding box center [454, 27] width 425 height 13
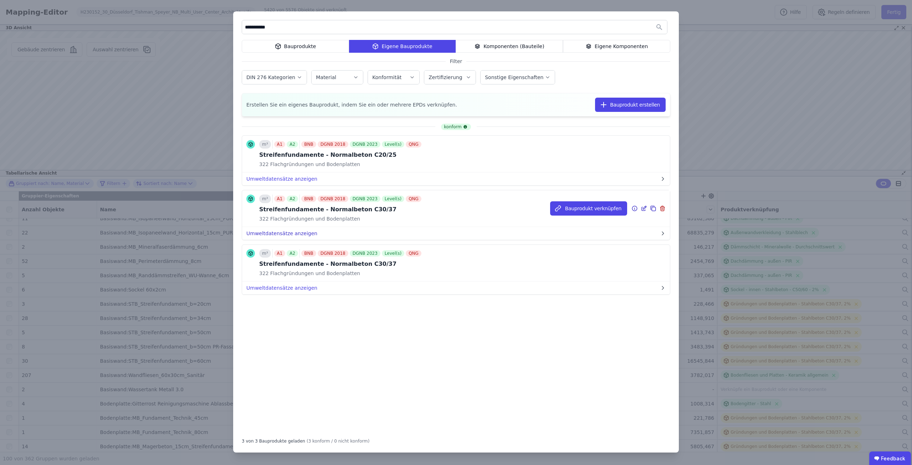
type input "**********"
click at [293, 236] on button "Umweltdatensätze anzeigen" at bounding box center [456, 233] width 428 height 13
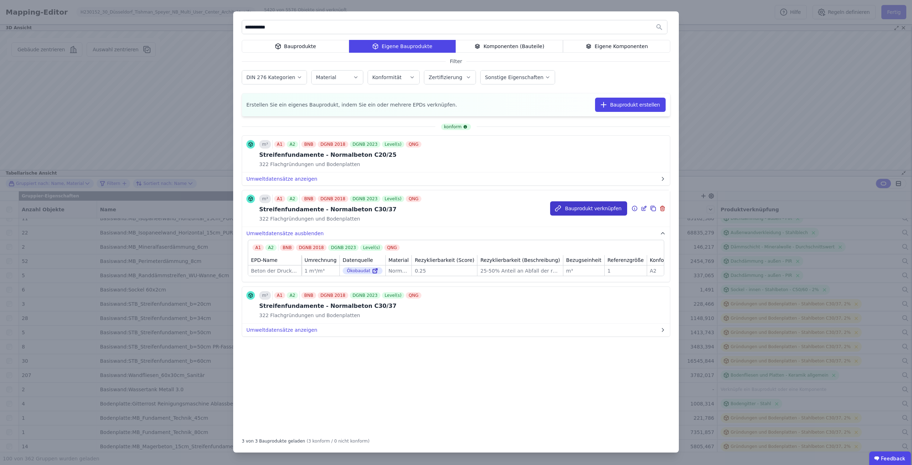
click at [575, 206] on button "Bauprodukt verknüpfen" at bounding box center [588, 208] width 77 height 14
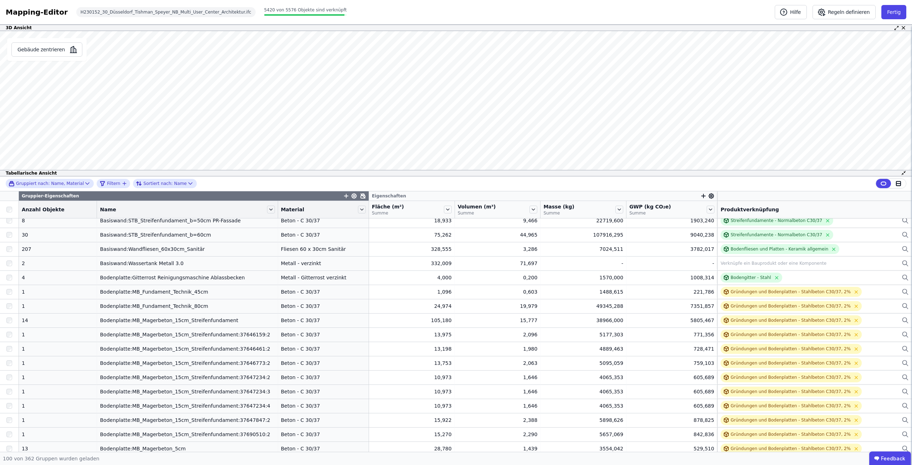
scroll to position [1177, 0]
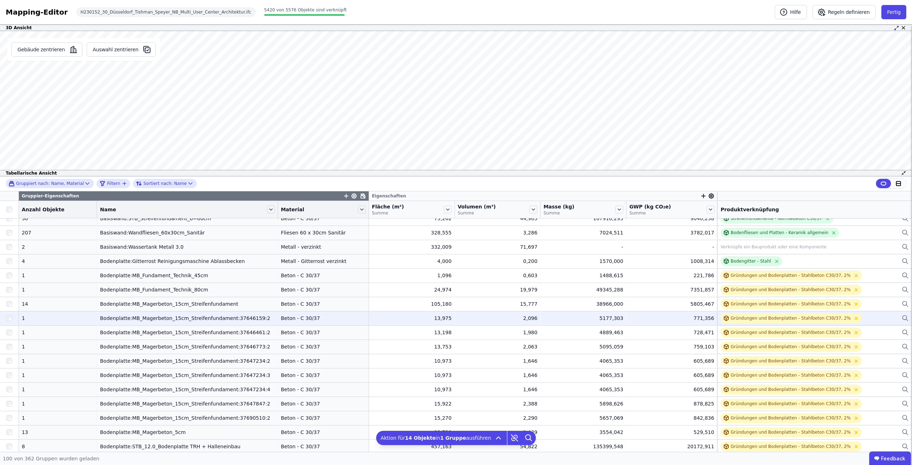
click at [7, 313] on div at bounding box center [9, 318] width 19 height 13
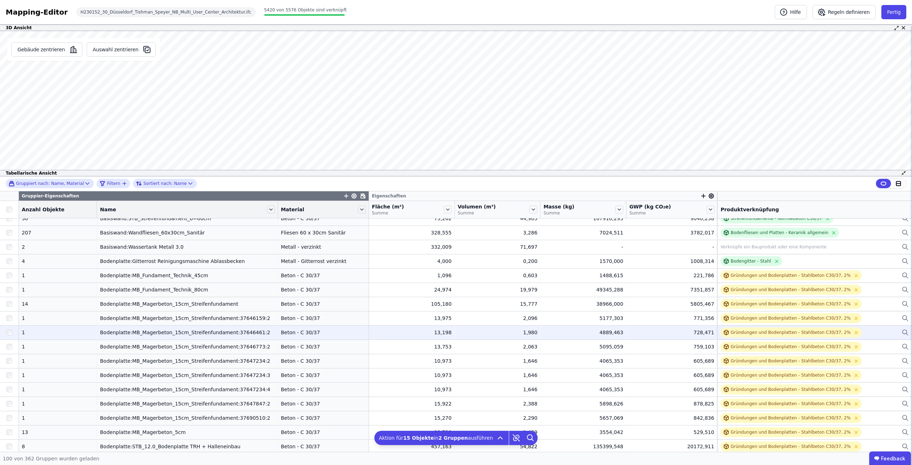
click at [9, 326] on td at bounding box center [9, 333] width 19 height 14
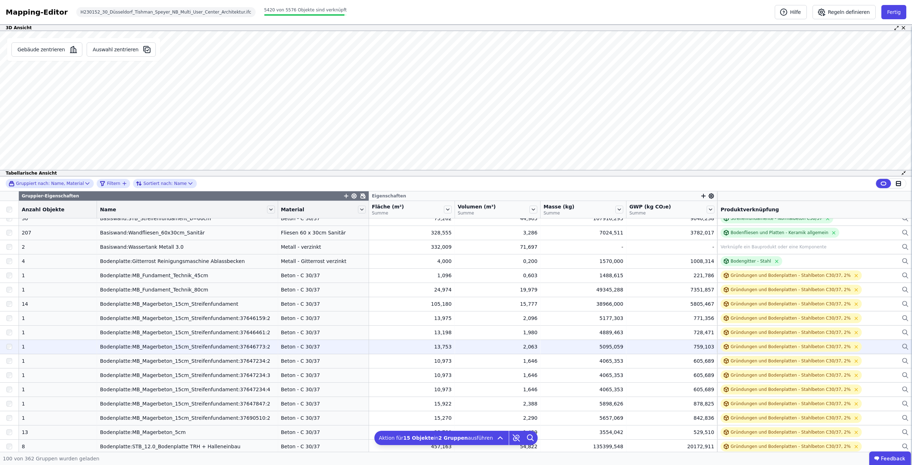
click at [9, 342] on div at bounding box center [9, 346] width 19 height 13
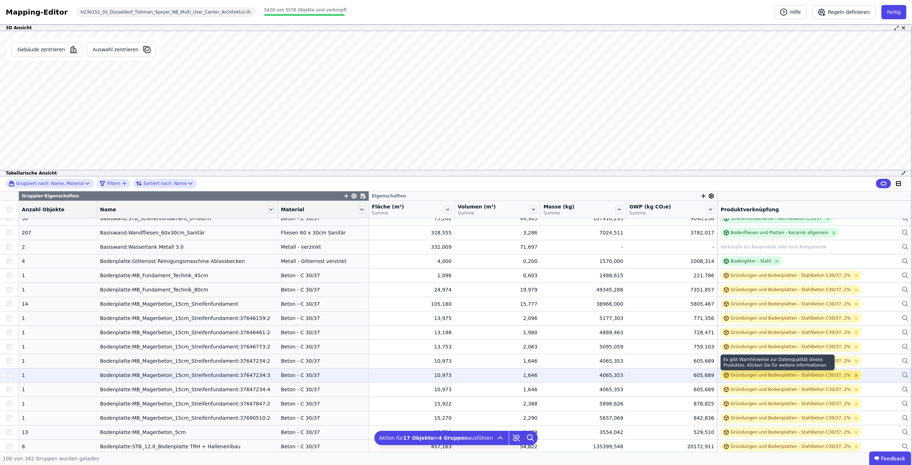
click at [854, 376] on icon at bounding box center [856, 375] width 5 height 5
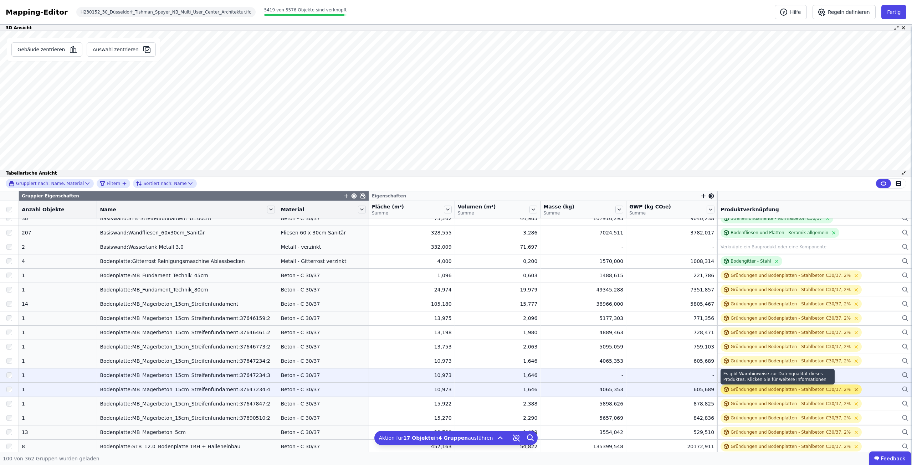
click at [854, 388] on icon at bounding box center [856, 389] width 5 height 5
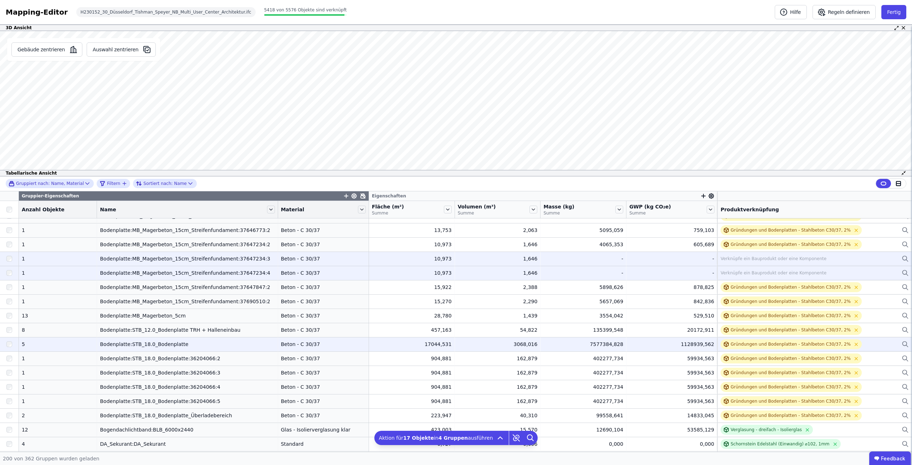
scroll to position [1300, 0]
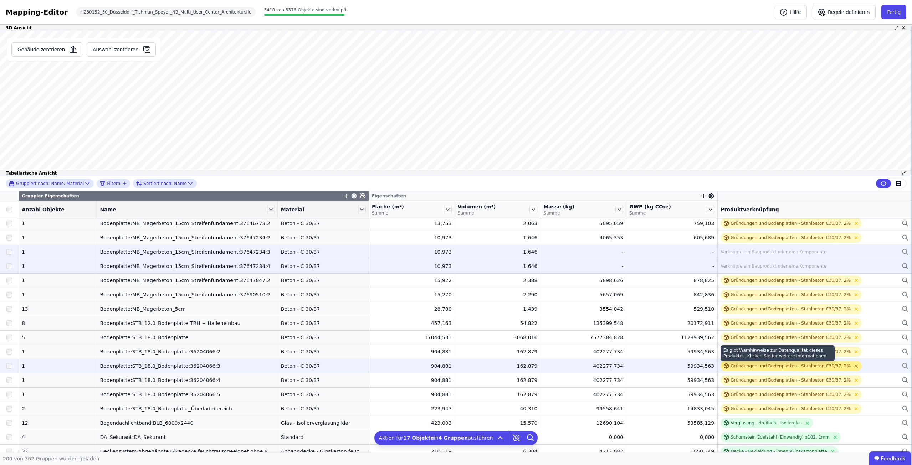
click at [855, 366] on icon at bounding box center [856, 366] width 3 height 3
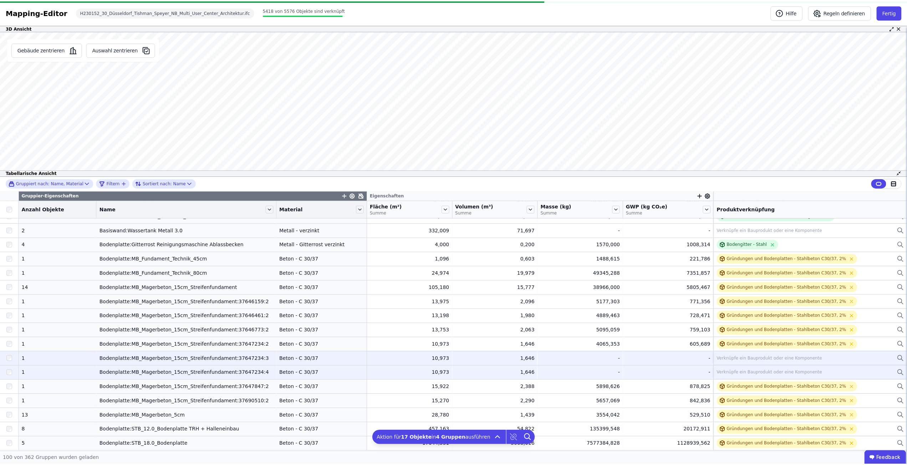
scroll to position [1193, 0]
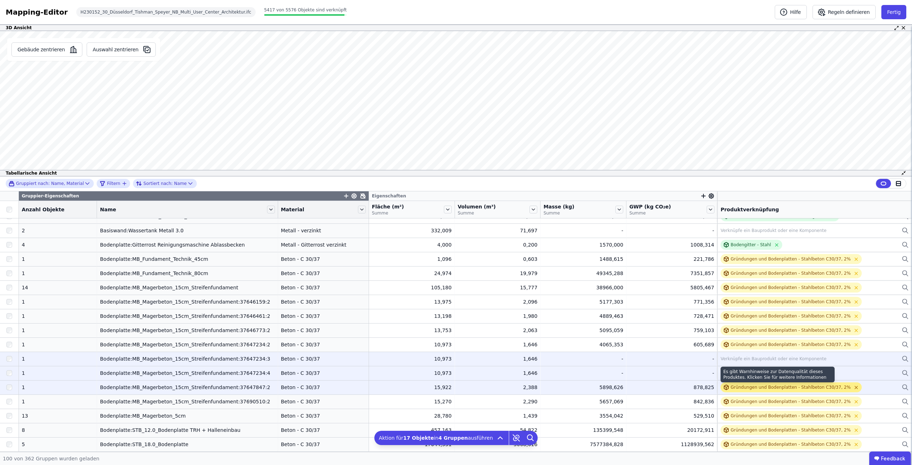
click at [854, 388] on icon at bounding box center [856, 387] width 5 height 5
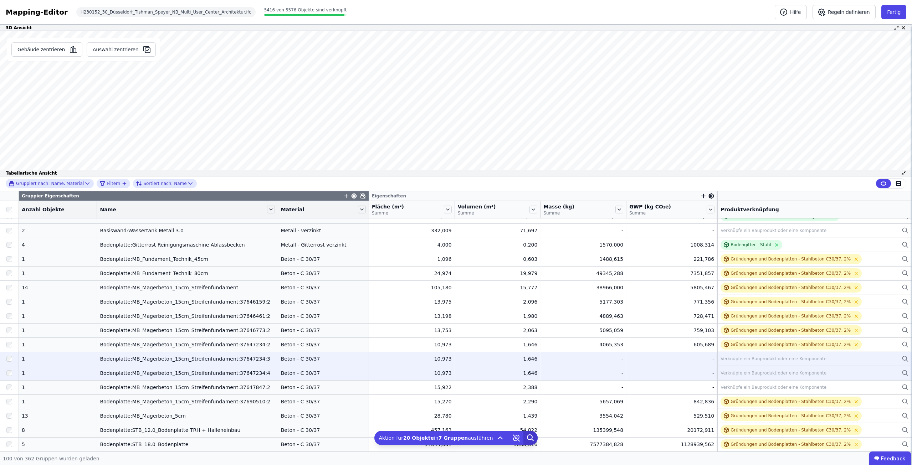
click at [526, 437] on icon at bounding box center [530, 438] width 14 height 14
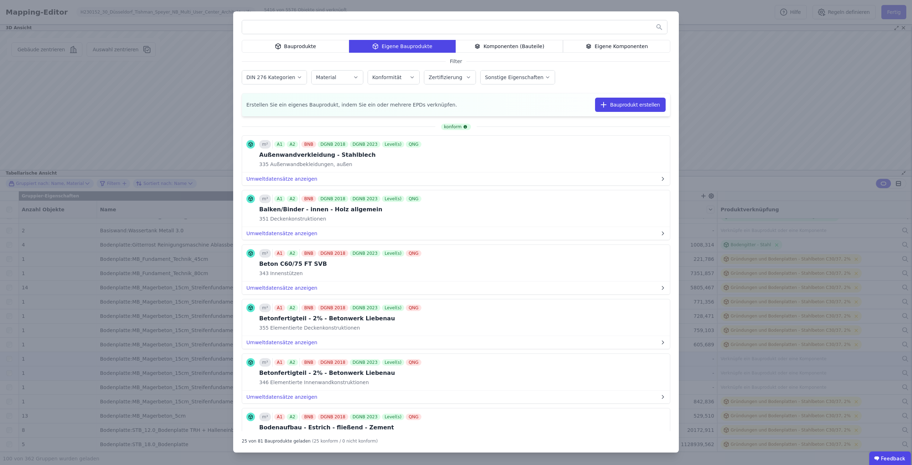
click at [360, 24] on input "text" at bounding box center [454, 27] width 425 height 13
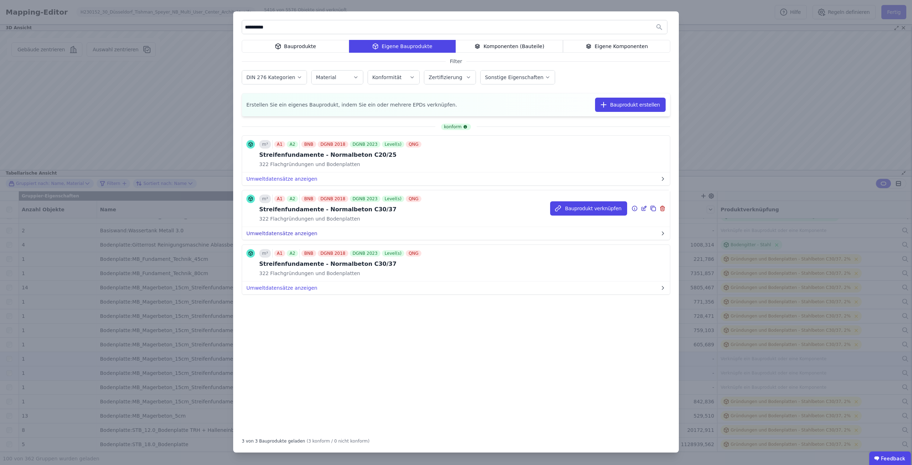
type input "**********"
click at [300, 231] on button "Umweltdatensätze anzeigen" at bounding box center [456, 233] width 428 height 13
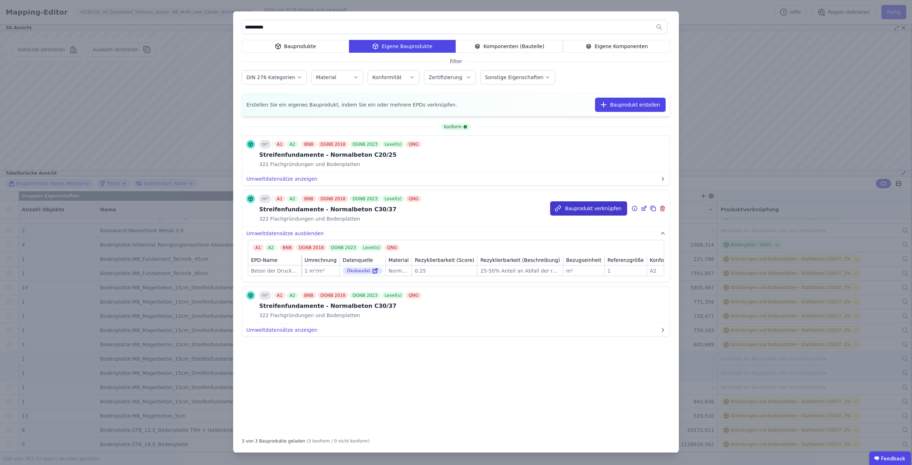
click at [603, 206] on button "Bauprodukt verknüpfen" at bounding box center [588, 208] width 77 height 14
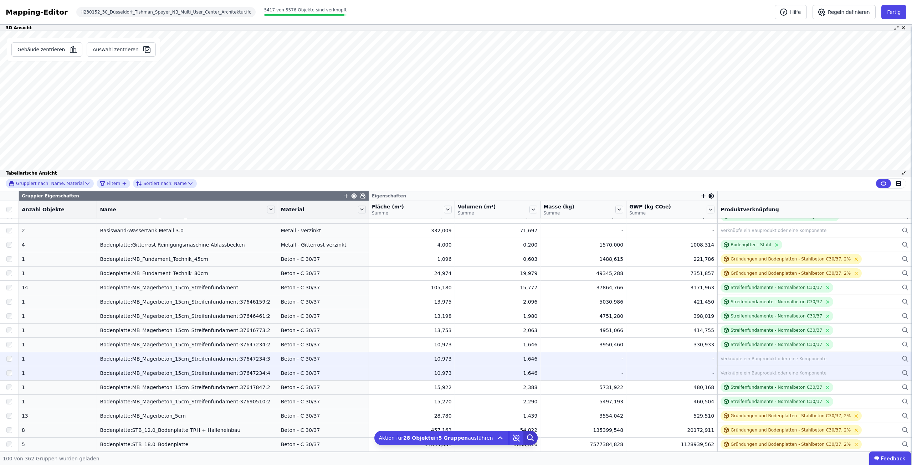
click at [524, 440] on icon at bounding box center [530, 438] width 14 height 14
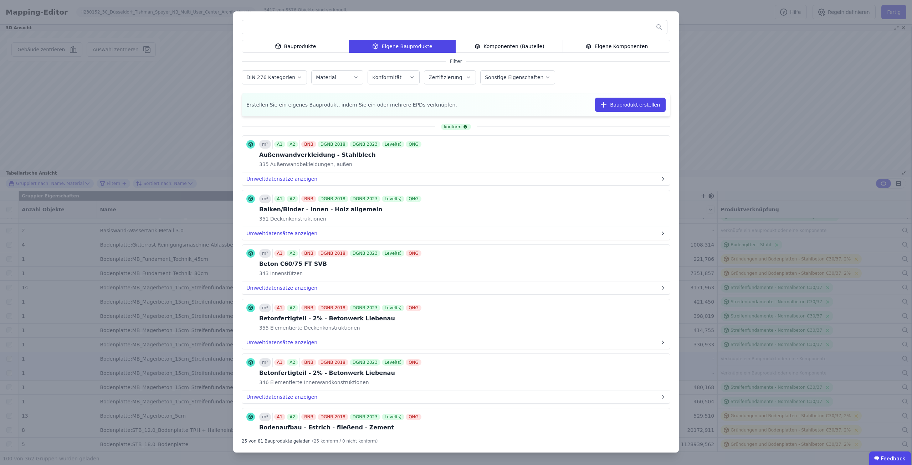
click at [377, 30] on input "text" at bounding box center [454, 27] width 425 height 13
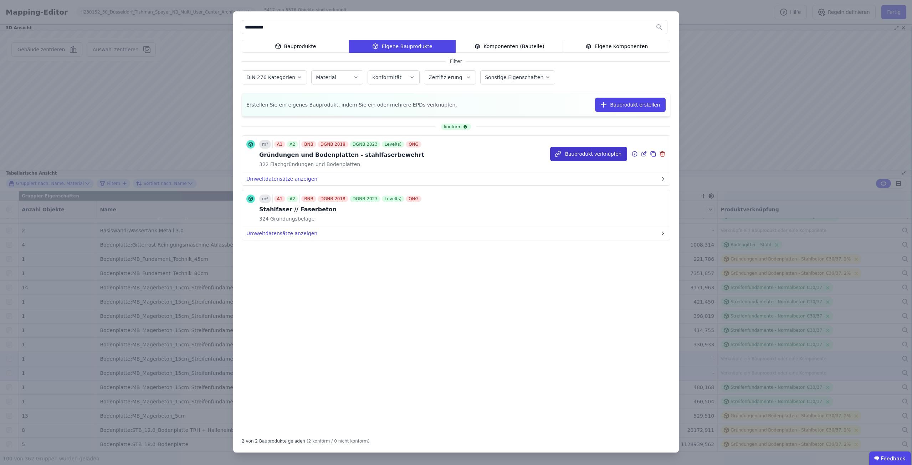
type input "**********"
click at [572, 152] on button "Bauprodukt verknüpfen" at bounding box center [588, 154] width 77 height 14
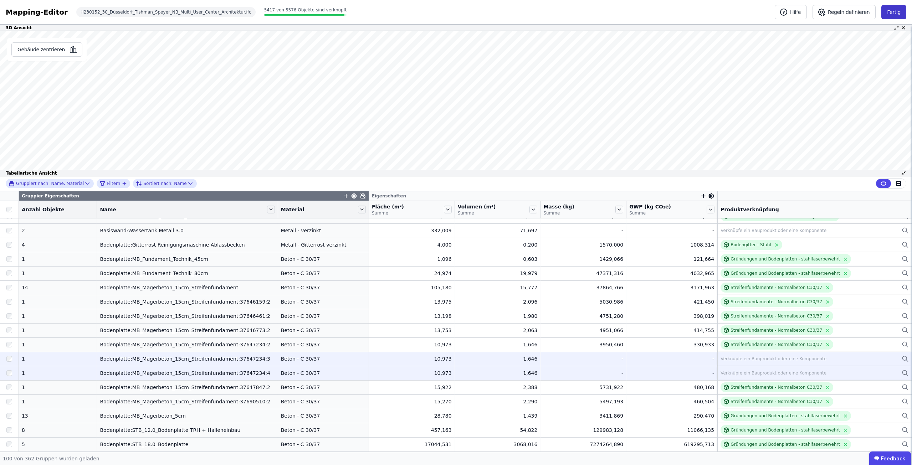
click at [891, 14] on button "Fertig" at bounding box center [893, 12] width 25 height 14
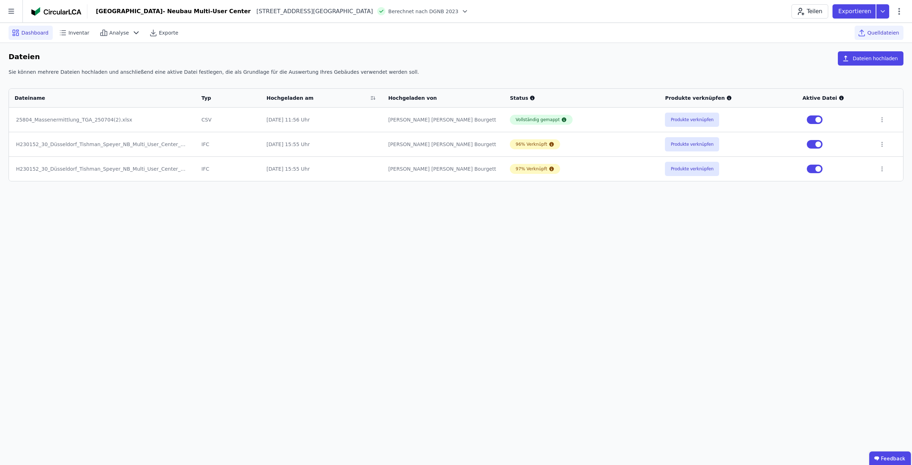
click at [30, 39] on div "Dashboard" at bounding box center [31, 33] width 44 height 14
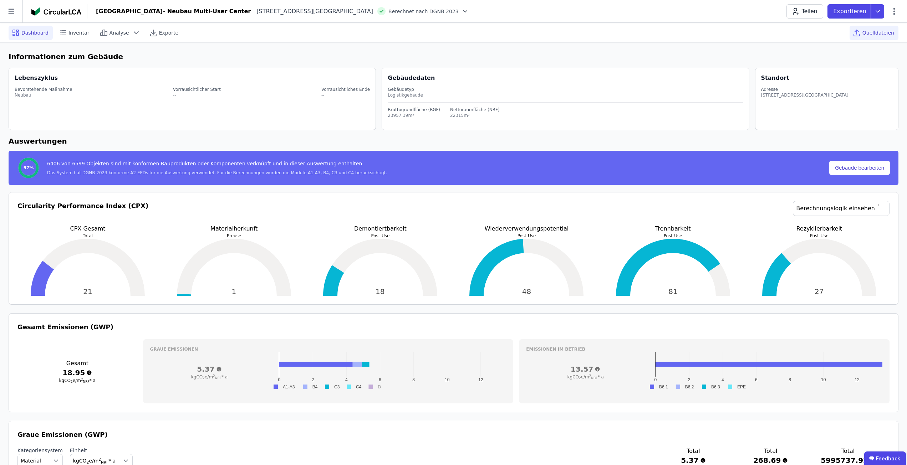
click at [861, 29] on icon at bounding box center [856, 33] width 9 height 9
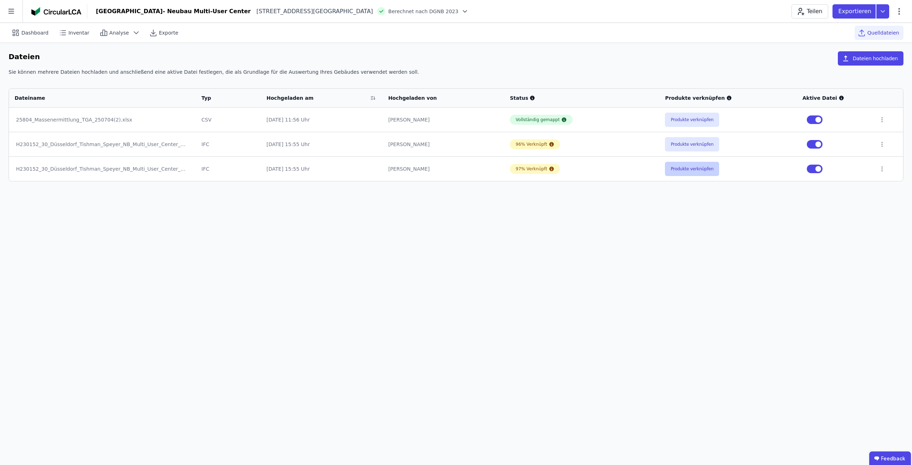
click at [683, 173] on button "Produkte verknüpfen" at bounding box center [692, 169] width 54 height 14
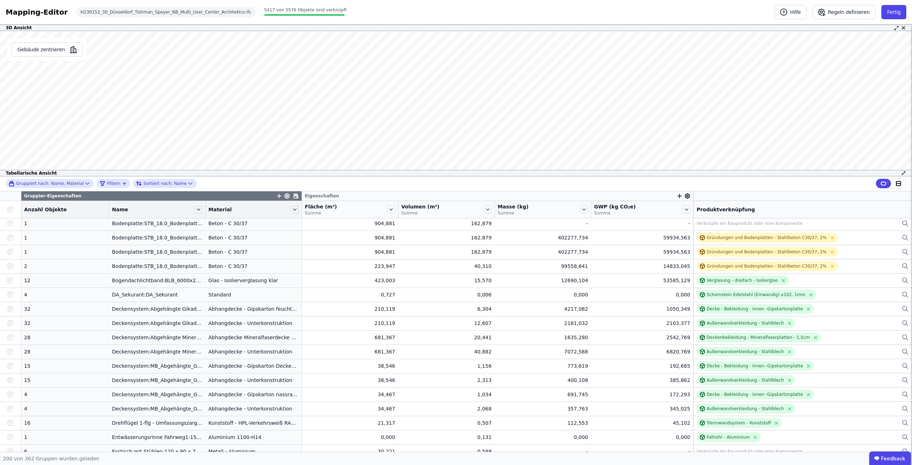
scroll to position [1371, 0]
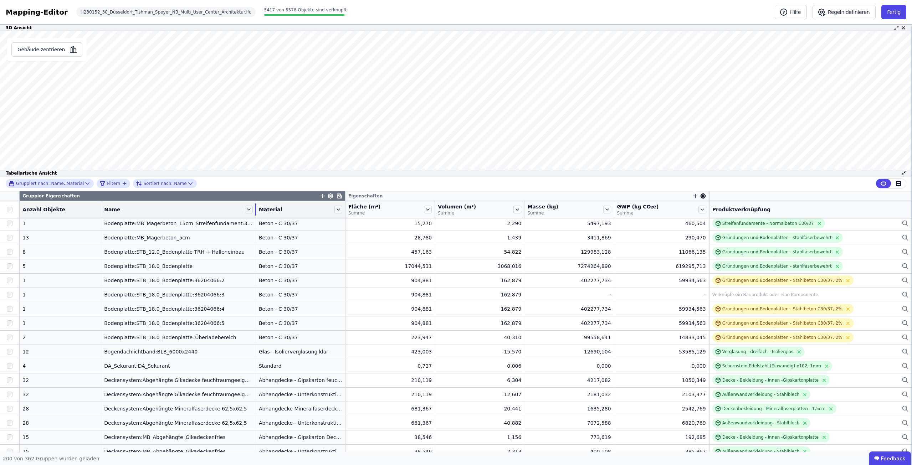
drag, startPoint x: 193, startPoint y: 211, endPoint x: 233, endPoint y: 212, distance: 39.9
click at [233, 212] on div "Name" at bounding box center [178, 210] width 154 height 12
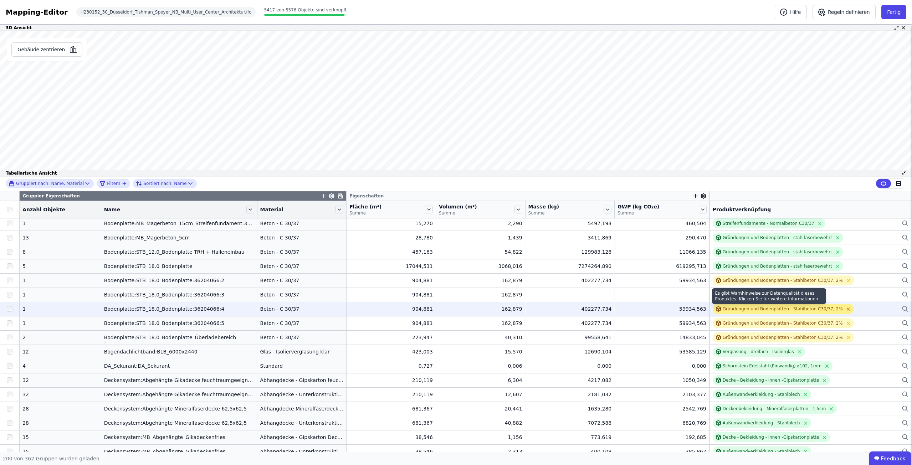
click at [846, 311] on icon at bounding box center [848, 309] width 5 height 5
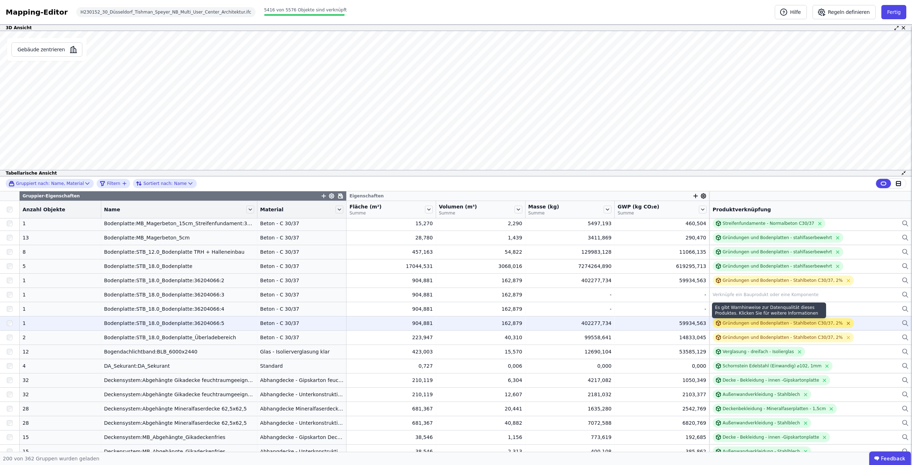
click at [846, 323] on icon at bounding box center [848, 323] width 5 height 5
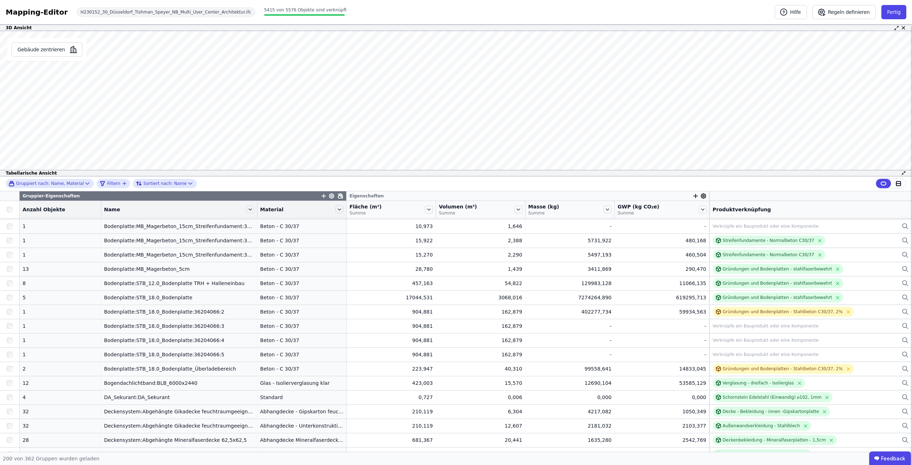
scroll to position [1336, 0]
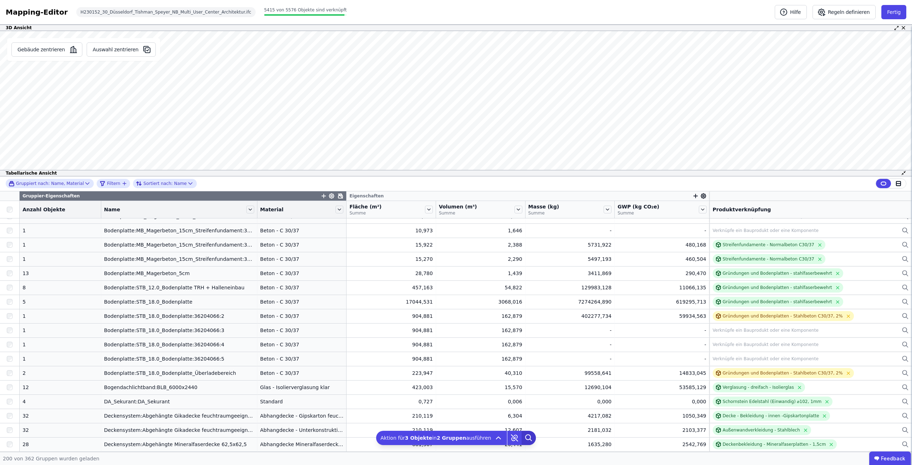
click at [524, 437] on icon at bounding box center [529, 438] width 14 height 14
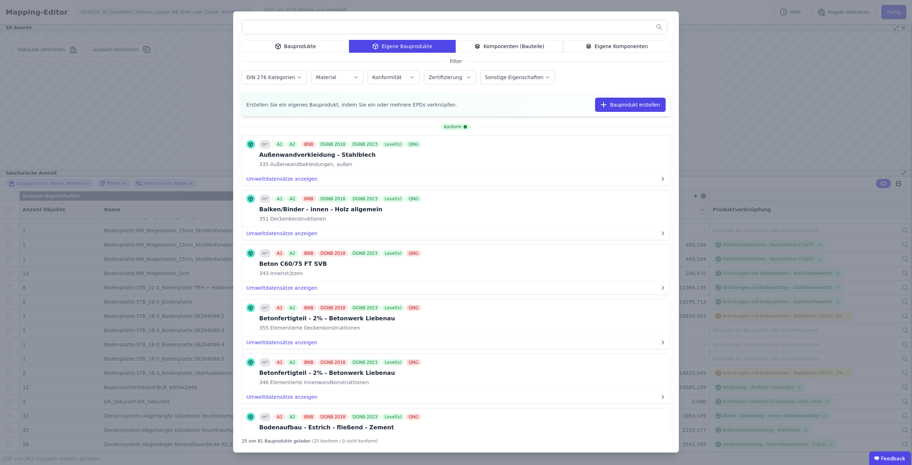
click at [401, 26] on input "text" at bounding box center [454, 27] width 425 height 13
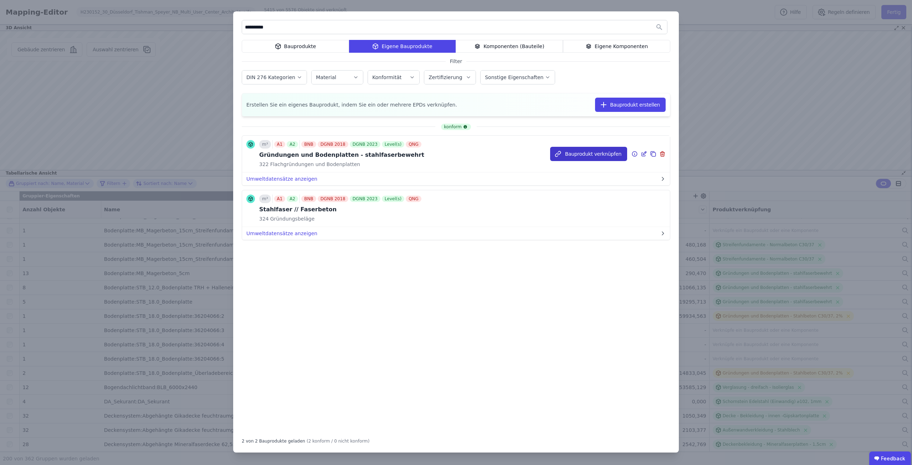
type input "**********"
click at [603, 157] on button "Bauprodukt verknüpfen" at bounding box center [588, 154] width 77 height 14
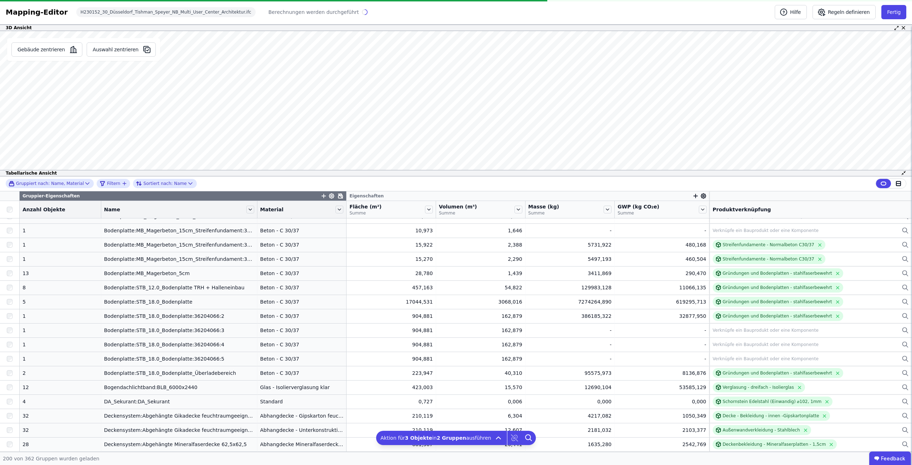
scroll to position [1193, 0]
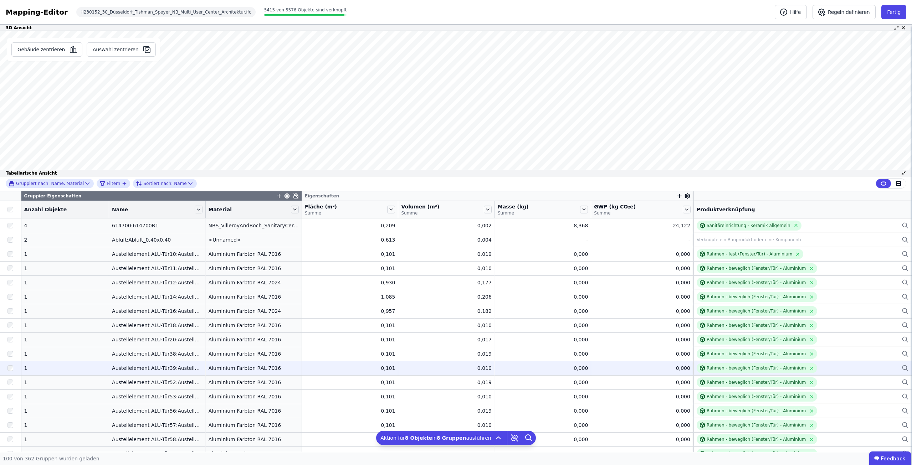
click at [14, 369] on div at bounding box center [10, 368] width 21 height 13
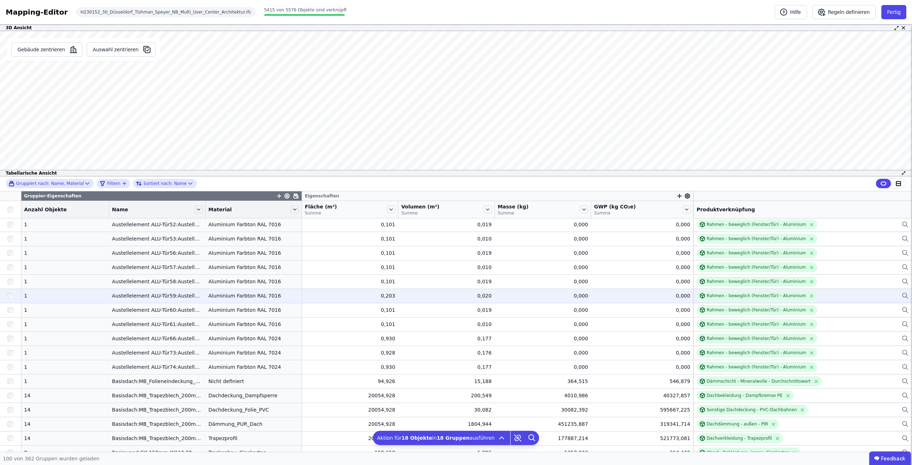
scroll to position [178, 0]
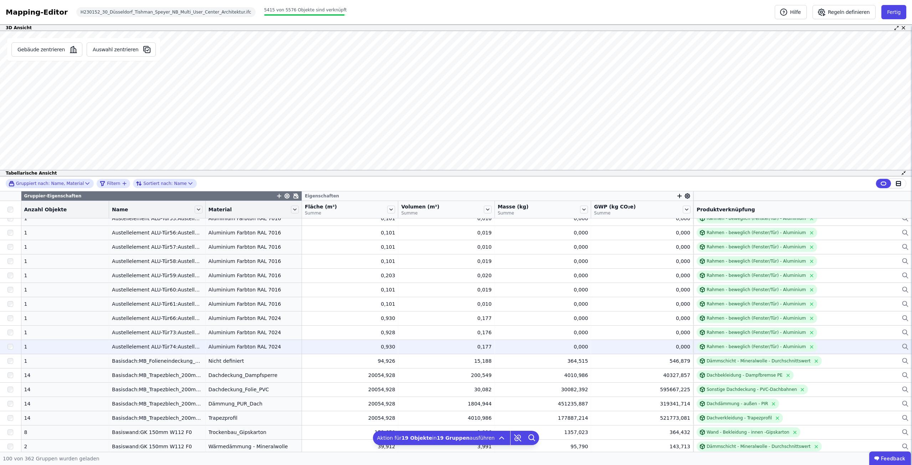
click at [11, 344] on div at bounding box center [10, 346] width 21 height 13
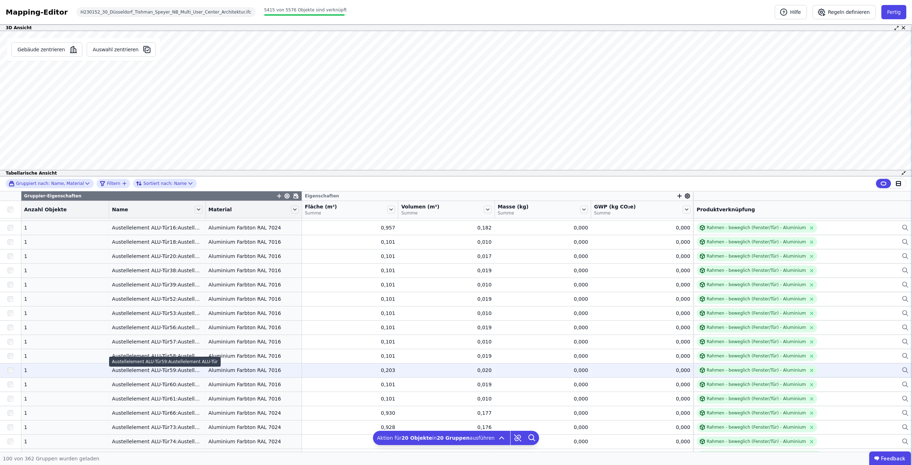
scroll to position [71, 0]
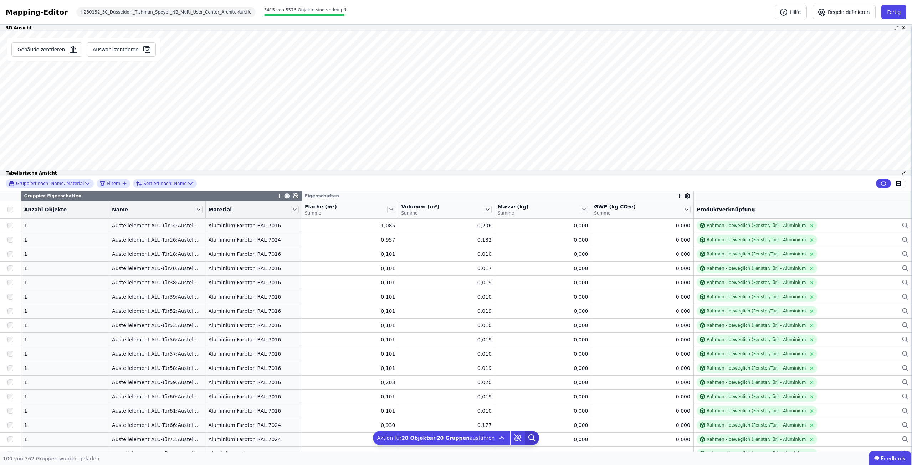
click at [529, 437] on icon at bounding box center [531, 437] width 5 height 5
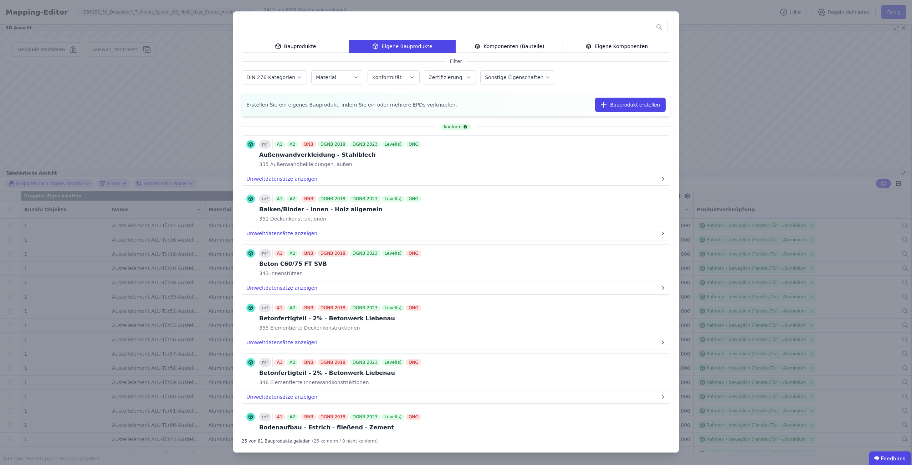
click at [333, 27] on input "text" at bounding box center [454, 27] width 425 height 13
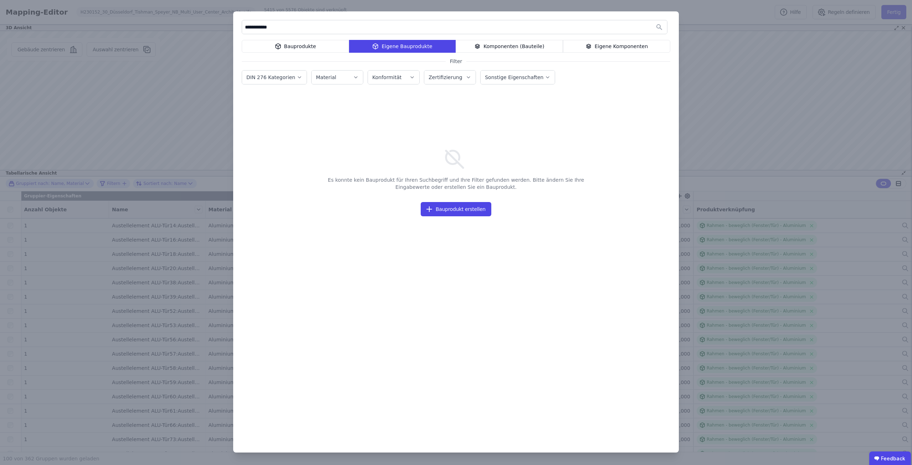
click at [322, 41] on div "Bauprodukte" at bounding box center [295, 46] width 107 height 13
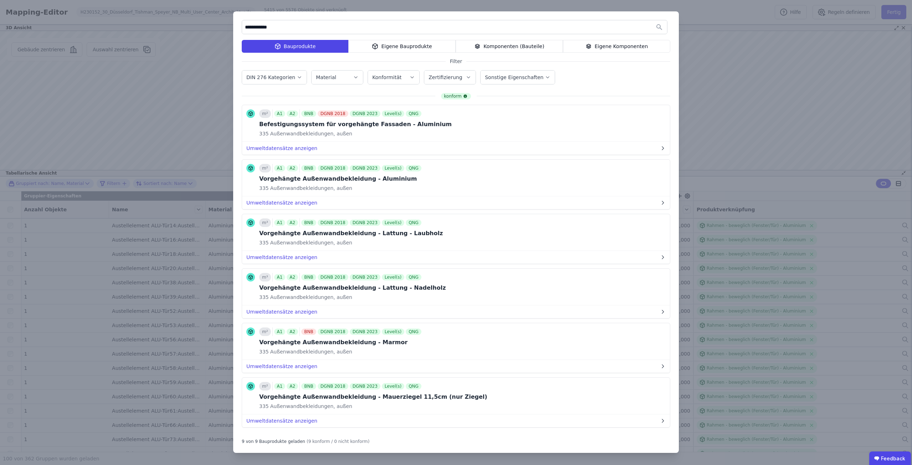
click at [329, 22] on input "**********" at bounding box center [454, 27] width 425 height 13
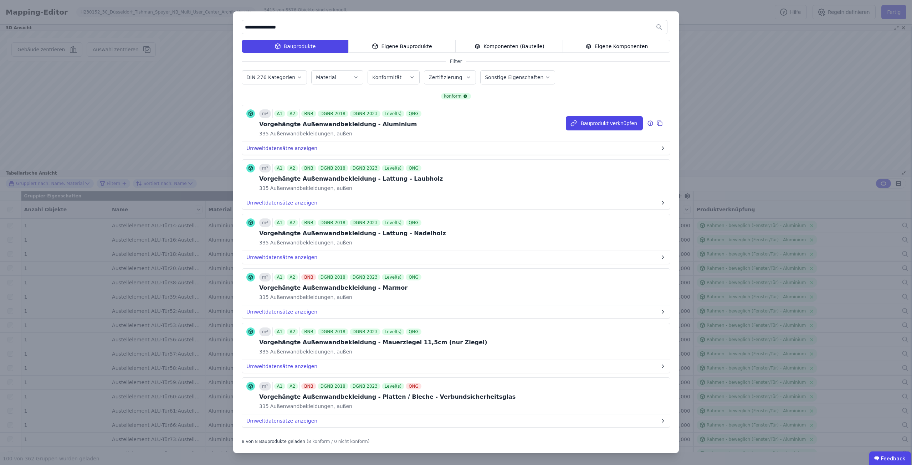
type input "**********"
click at [300, 148] on button "Umweltdatensätze anzeigen" at bounding box center [456, 148] width 428 height 13
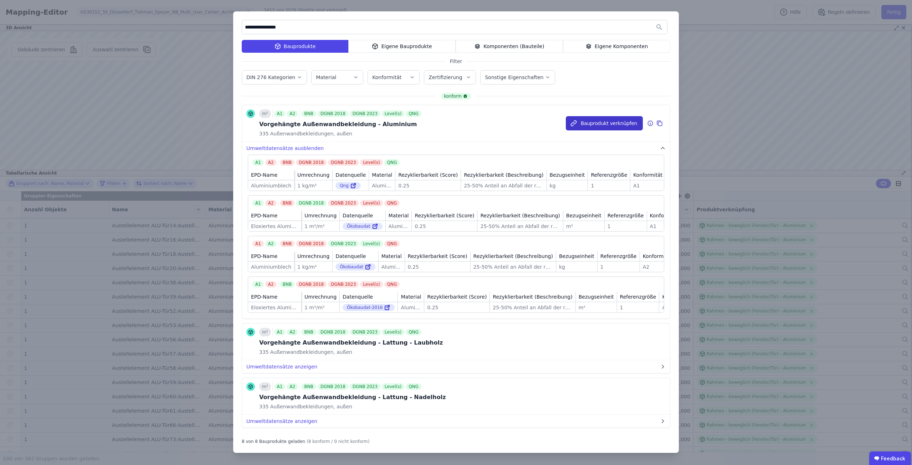
click at [573, 116] on button "Bauprodukt verknüpfen" at bounding box center [604, 123] width 77 height 14
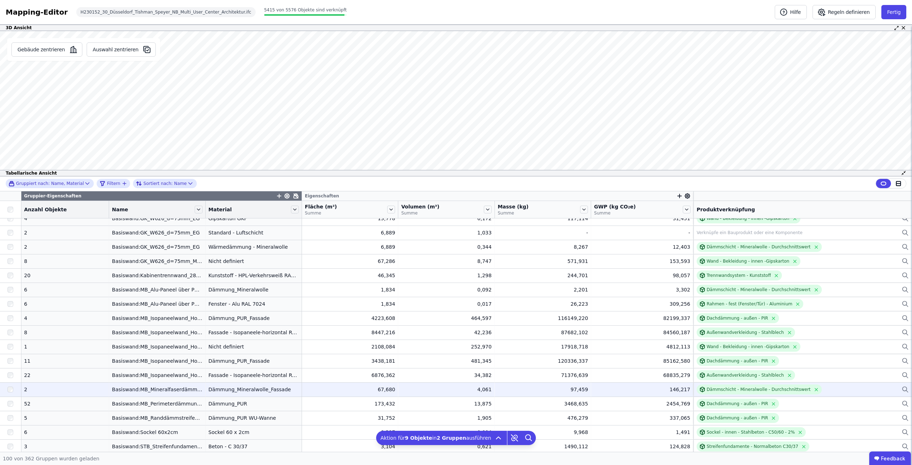
scroll to position [927, 0]
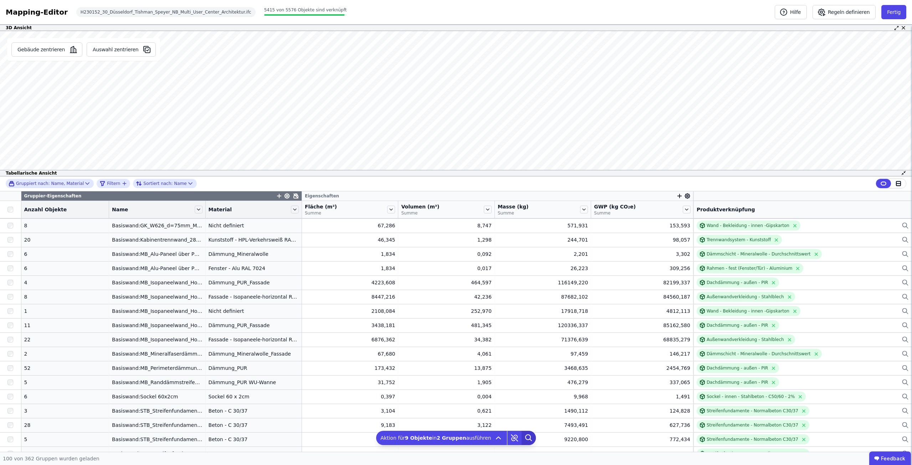
click at [524, 437] on icon at bounding box center [529, 438] width 14 height 14
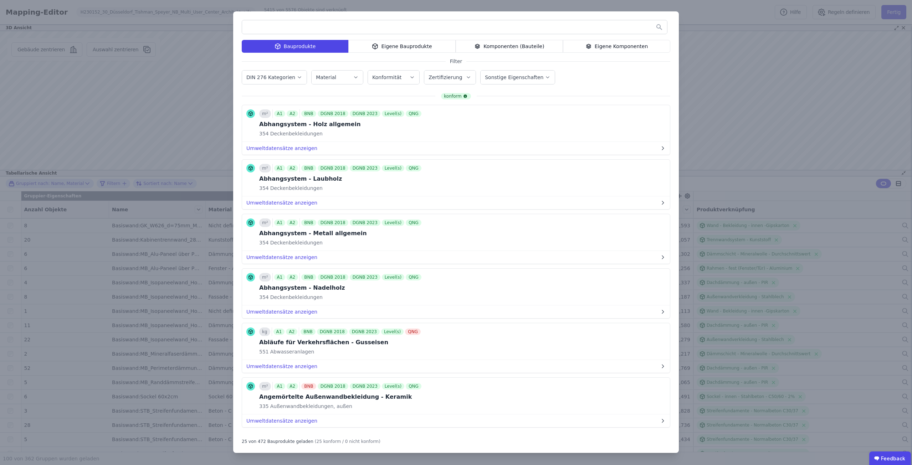
click at [397, 43] on div "Eigene Bauprodukte" at bounding box center [401, 46] width 107 height 13
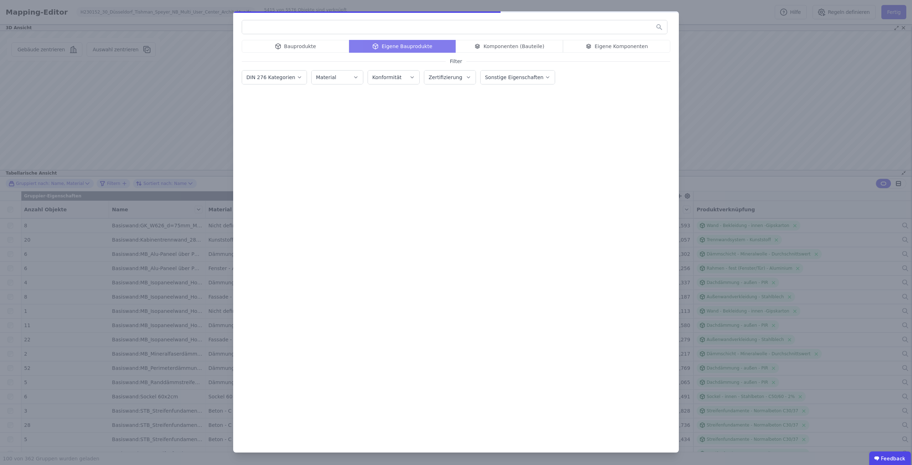
click at [397, 26] on input "text" at bounding box center [454, 27] width 425 height 13
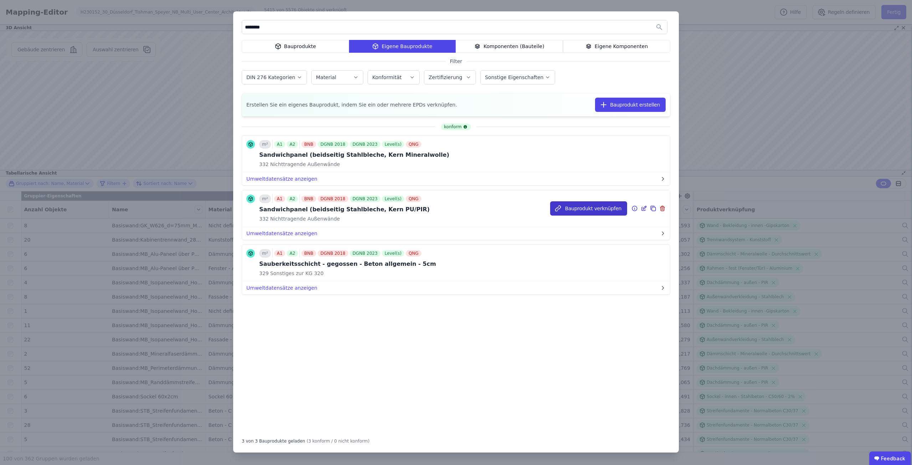
type input "********"
click at [572, 208] on button "Bauprodukt verknüpfen" at bounding box center [588, 208] width 77 height 14
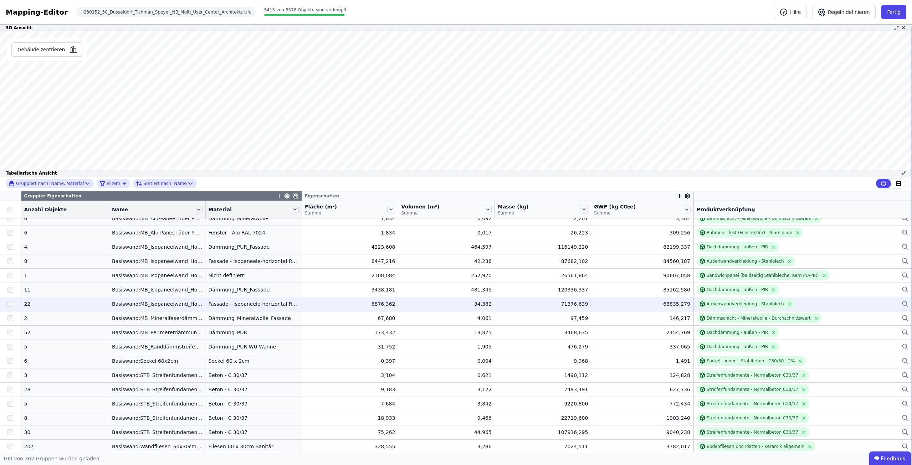
scroll to position [998, 0]
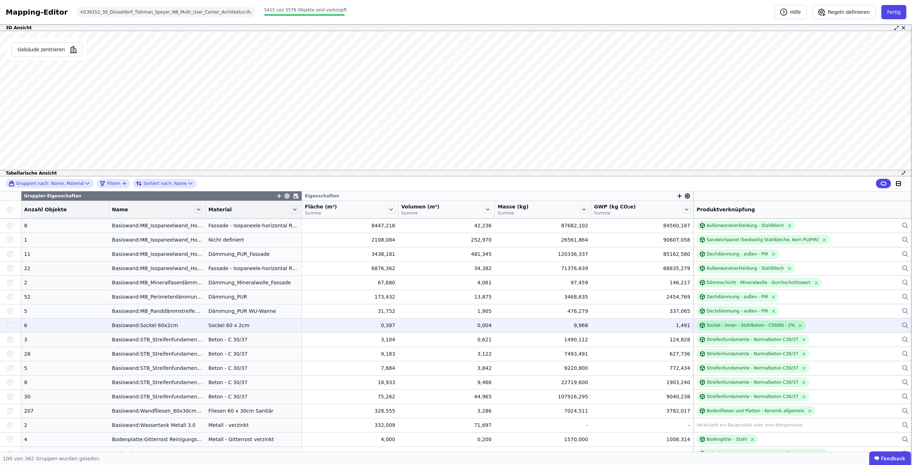
click at [707, 324] on div "Sockel - innen - Stahlbeton - C50/60 - 2%" at bounding box center [751, 326] width 88 height 6
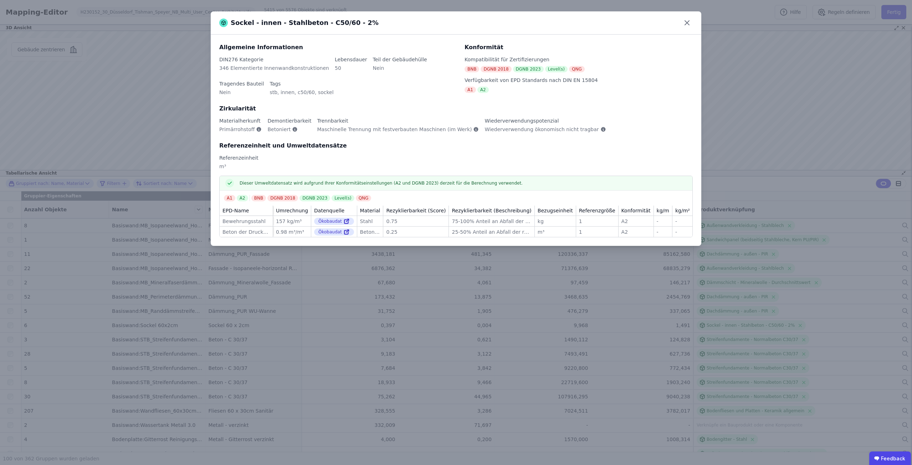
click at [558, 323] on div "Sockel - innen - Stahlbeton - C50/60 - 2% Allgemeine Informationen DIN276 Kateg…" at bounding box center [456, 232] width 912 height 465
click at [686, 21] on icon at bounding box center [686, 22] width 11 height 11
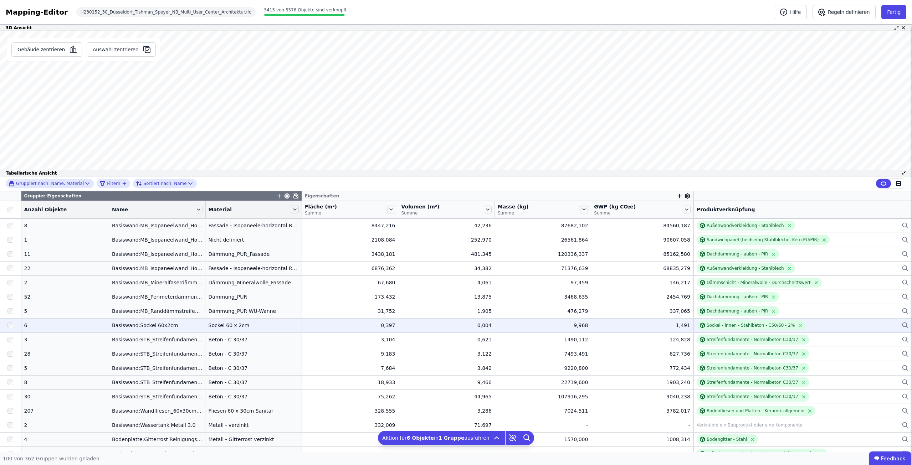
click at [10, 322] on div at bounding box center [10, 325] width 21 height 13
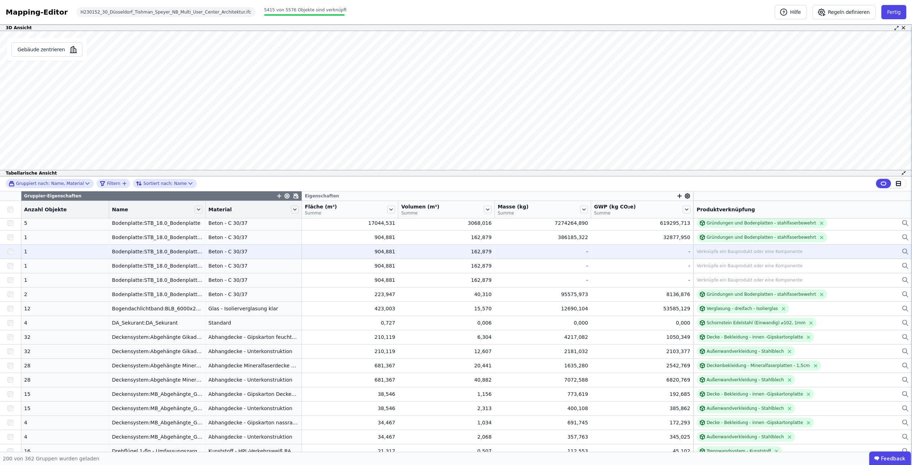
scroll to position [1442, 0]
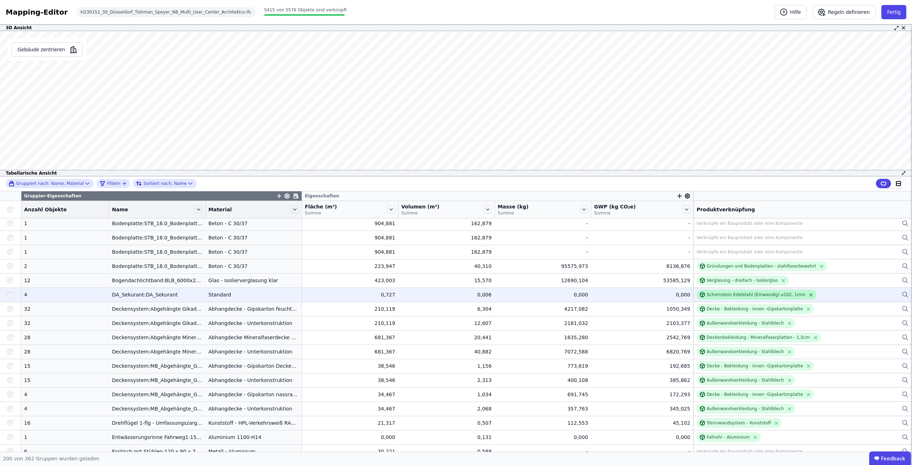
click at [808, 294] on icon at bounding box center [810, 294] width 5 height 5
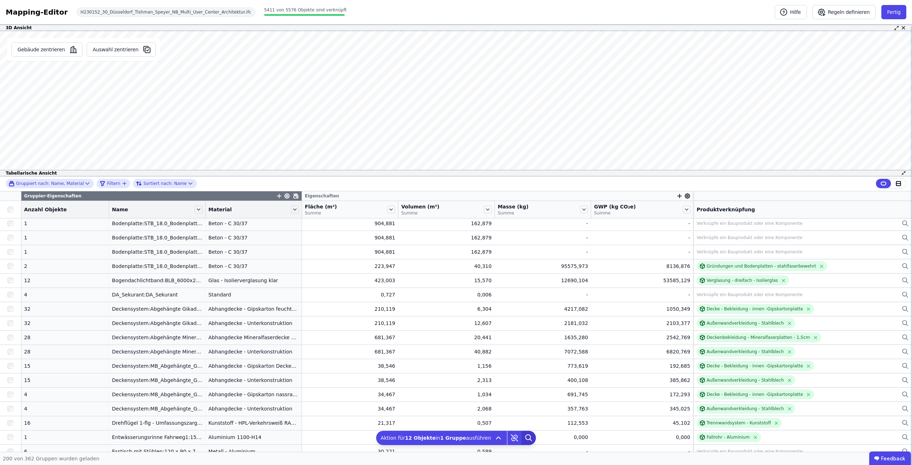
click at [522, 441] on icon at bounding box center [529, 438] width 14 height 14
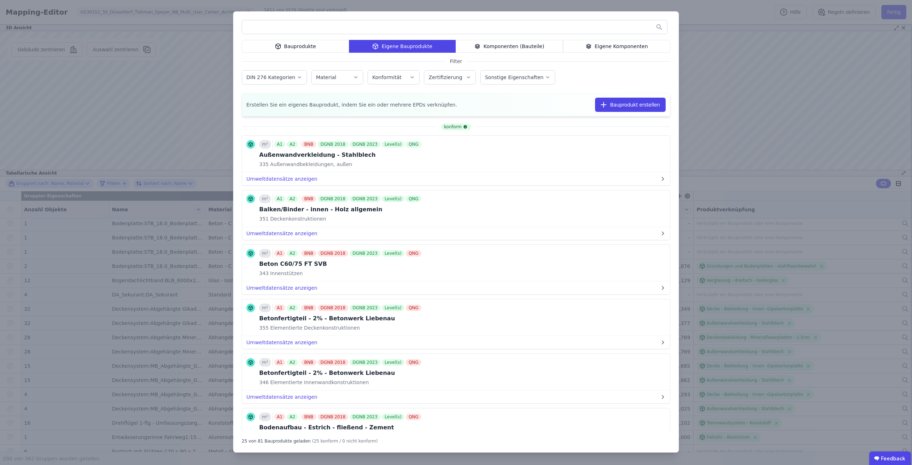
click at [598, 47] on div "Eigene Komponenten" at bounding box center [616, 46] width 107 height 13
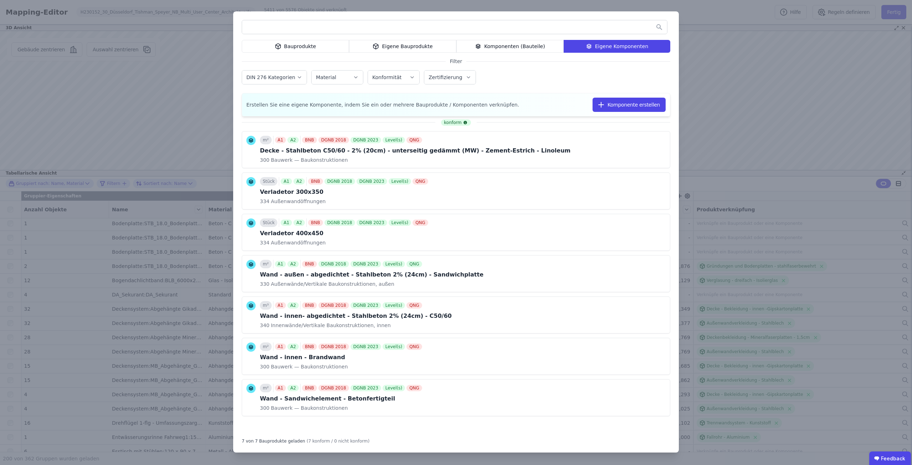
click at [481, 47] on icon at bounding box center [478, 46] width 6 height 9
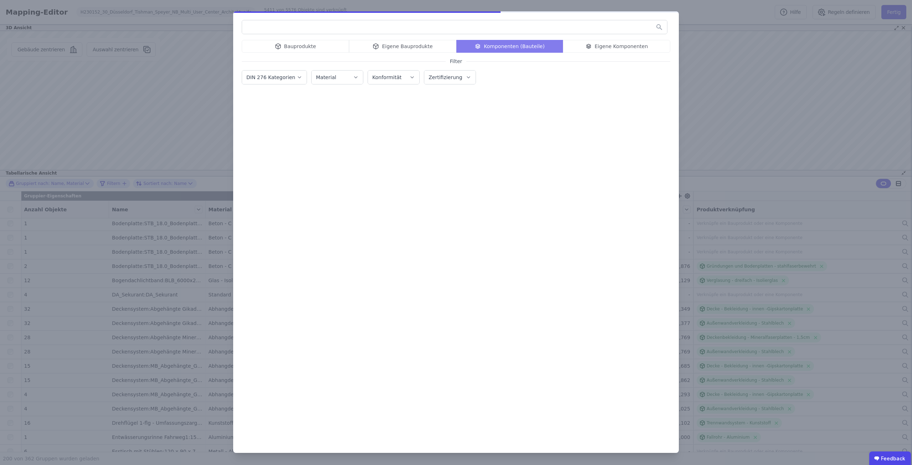
click at [482, 32] on input "text" at bounding box center [454, 27] width 425 height 13
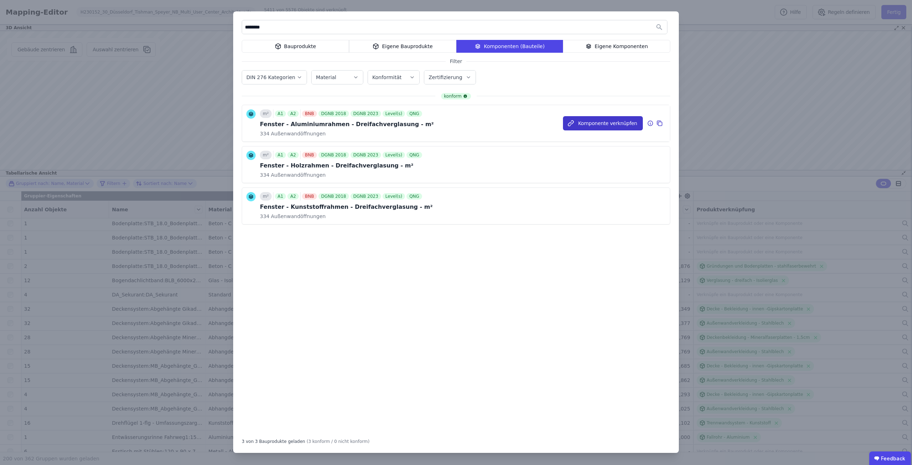
type input "*******"
click at [591, 125] on button "Komponente verknüpfen" at bounding box center [603, 123] width 80 height 14
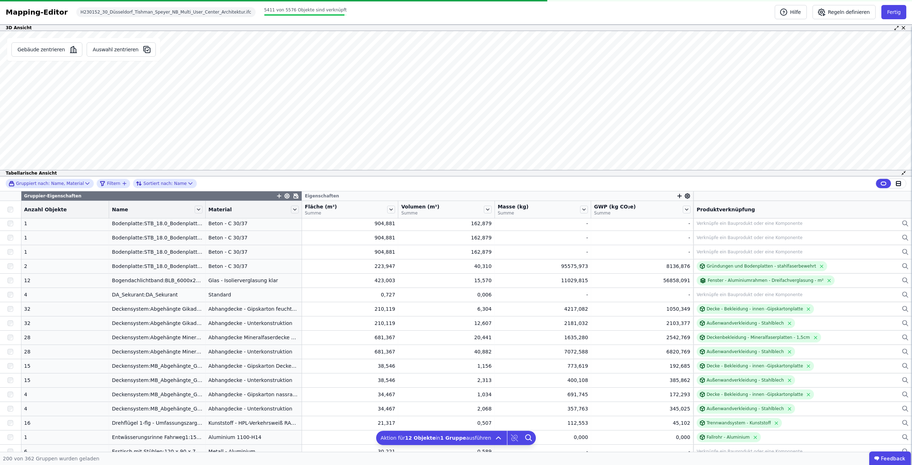
scroll to position [1193, 0]
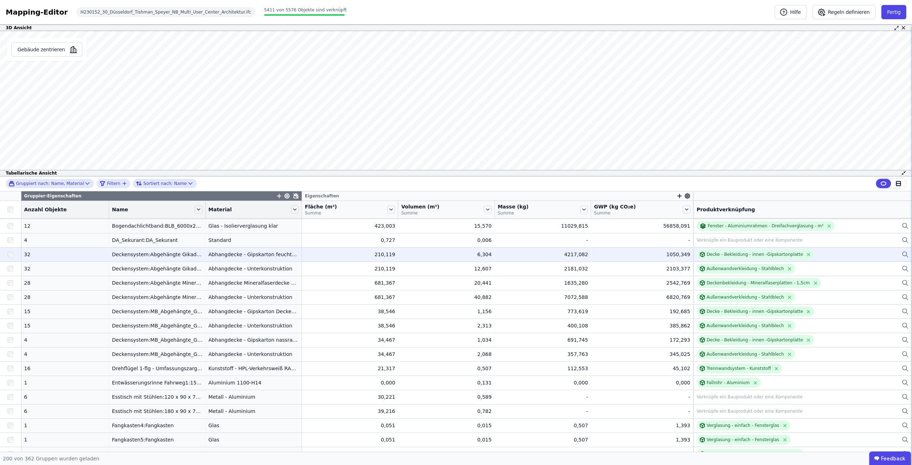
scroll to position [1514, 0]
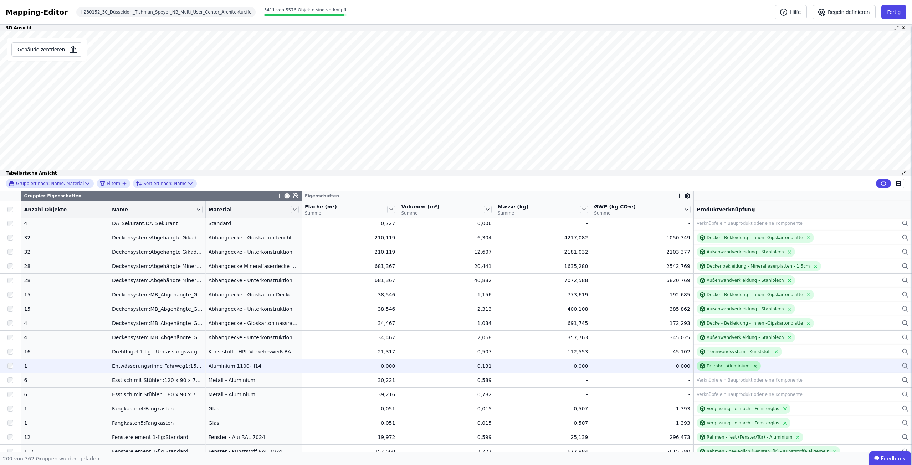
click at [753, 367] on icon at bounding box center [755, 366] width 5 height 5
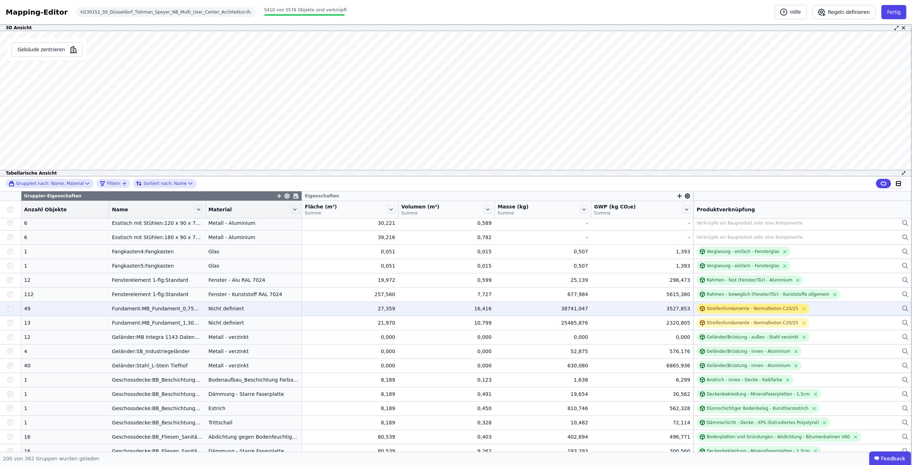
scroll to position [1692, 0]
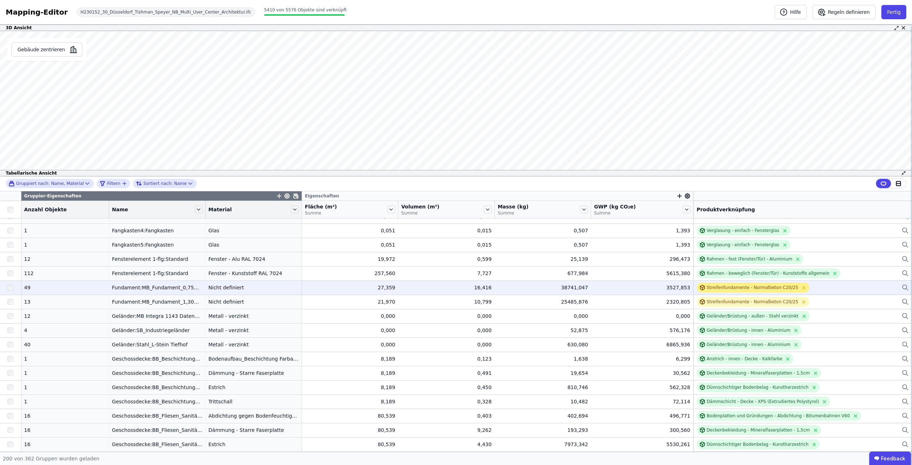
click at [714, 287] on div "Streifenfundamente - Normalbeton C20/25" at bounding box center [753, 288] width 92 height 6
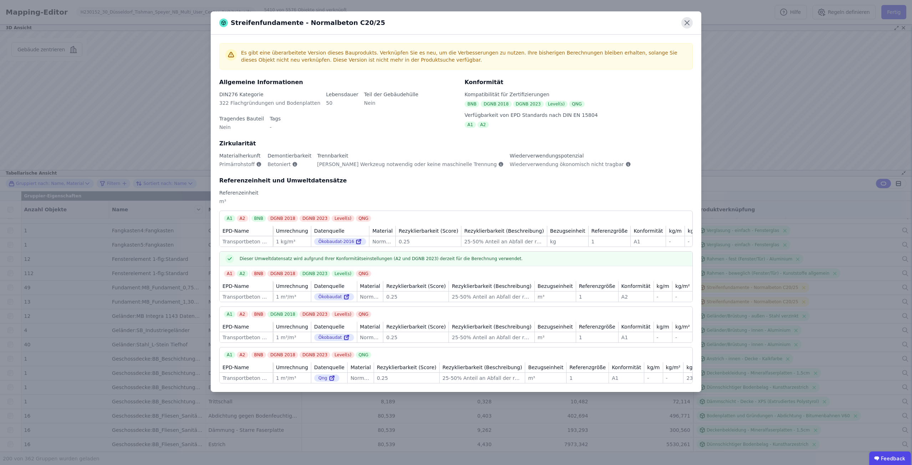
click at [692, 22] on icon at bounding box center [686, 22] width 11 height 11
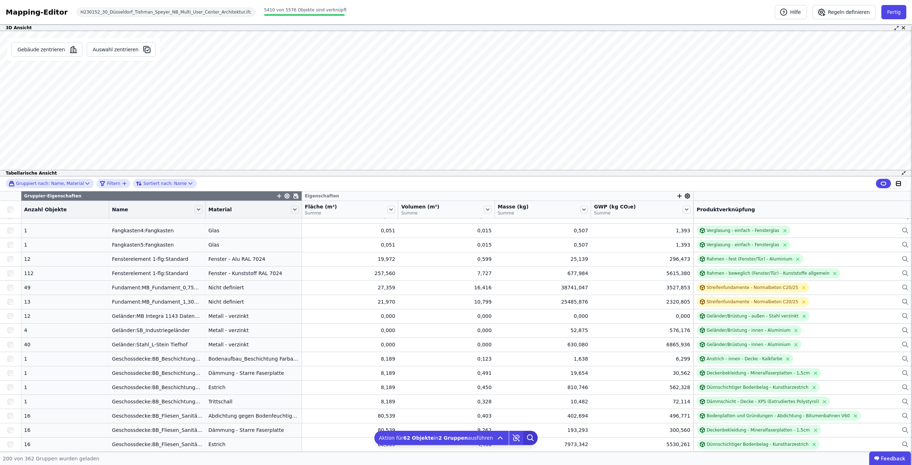
click at [523, 434] on icon at bounding box center [530, 438] width 14 height 14
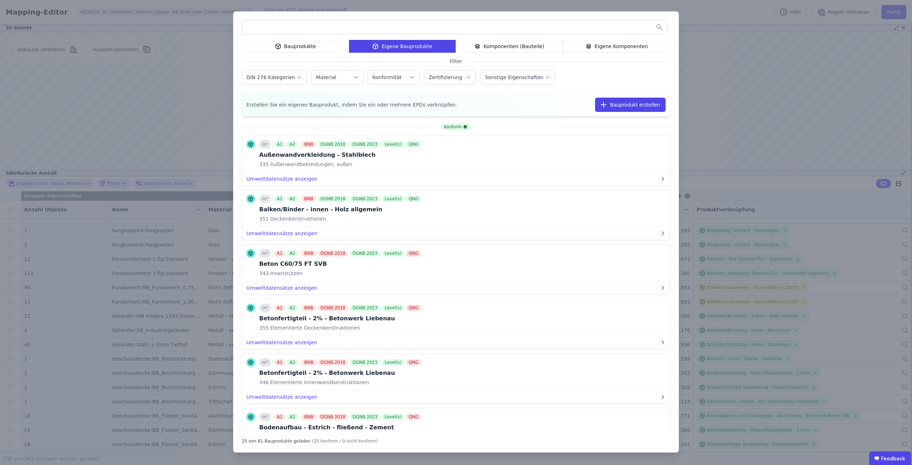
click at [283, 29] on input "text" at bounding box center [454, 27] width 425 height 13
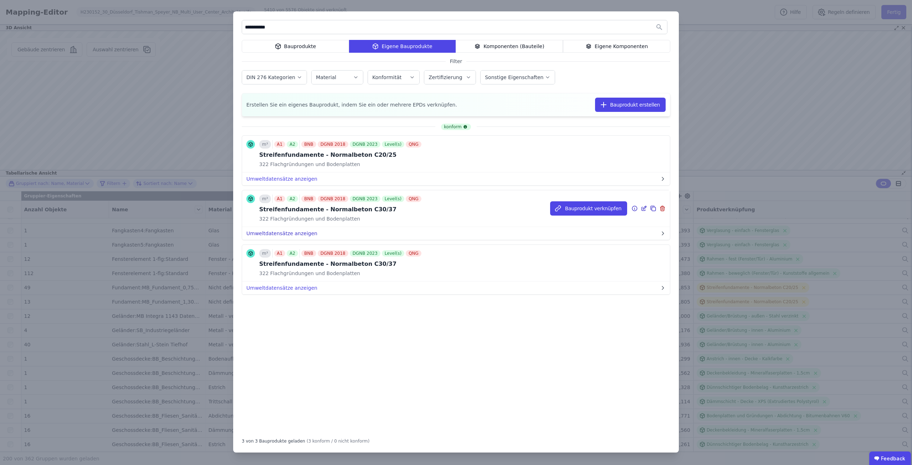
type input "**********"
click at [302, 233] on button "Umweltdatensätze anzeigen" at bounding box center [456, 233] width 428 height 13
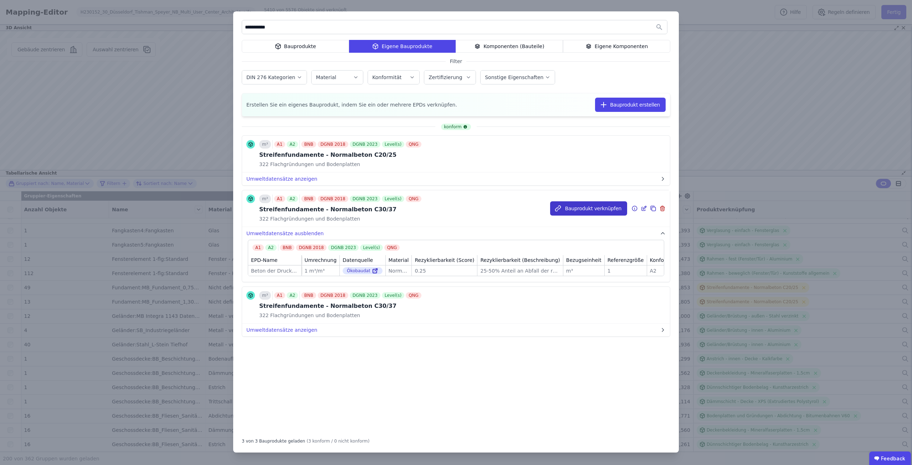
click at [573, 209] on button "Bauprodukt verknüpfen" at bounding box center [588, 208] width 77 height 14
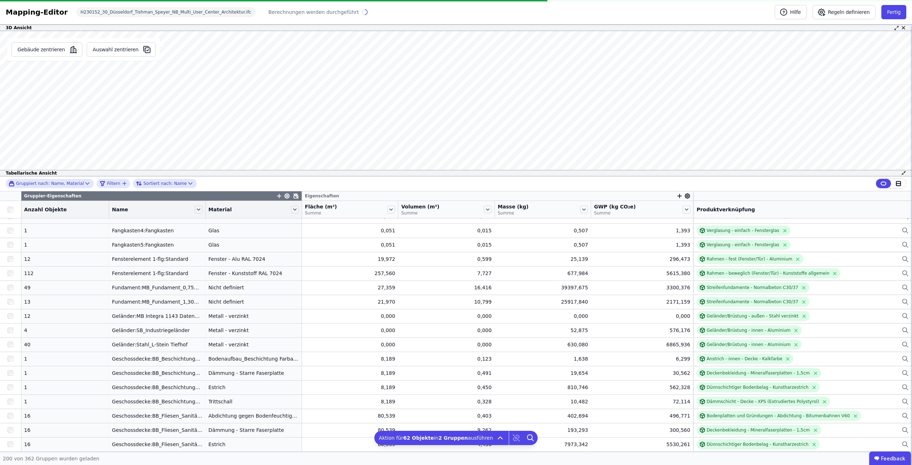
scroll to position [1193, 0]
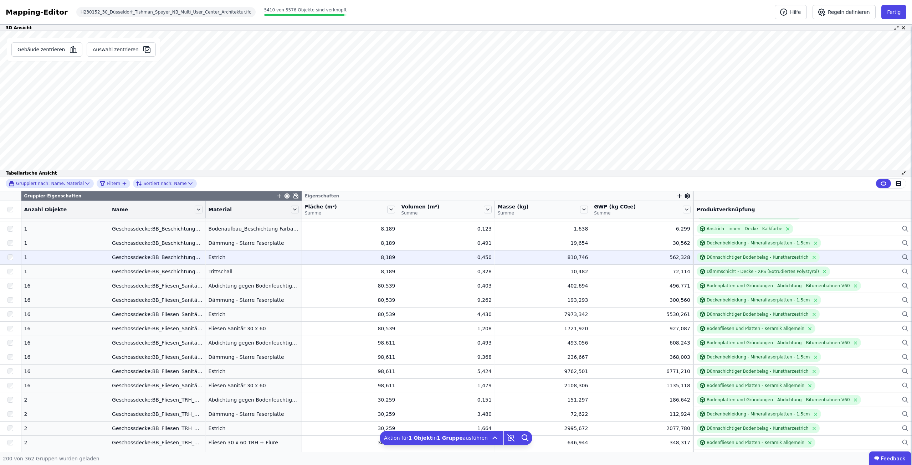
scroll to position [1835, 0]
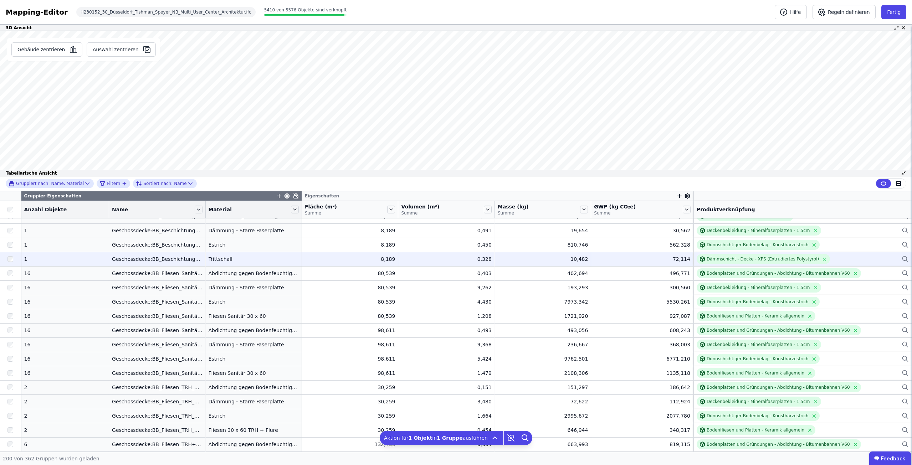
click at [7, 258] on div at bounding box center [10, 259] width 21 height 13
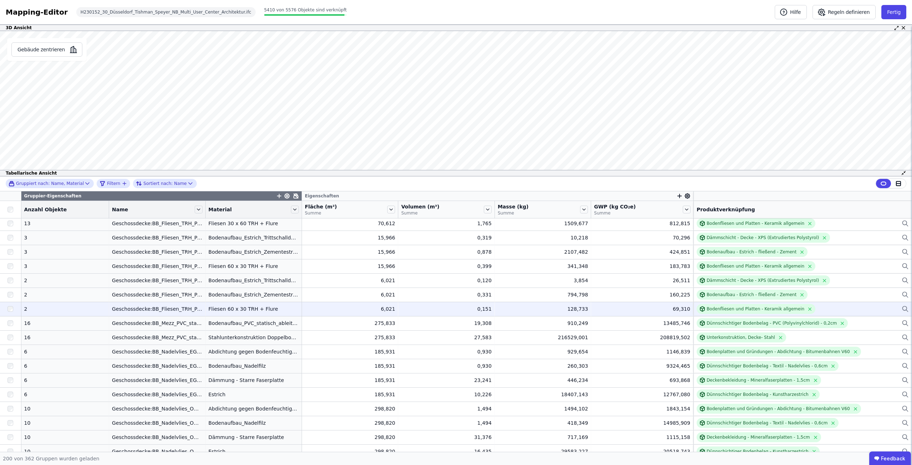
scroll to position [2191, 0]
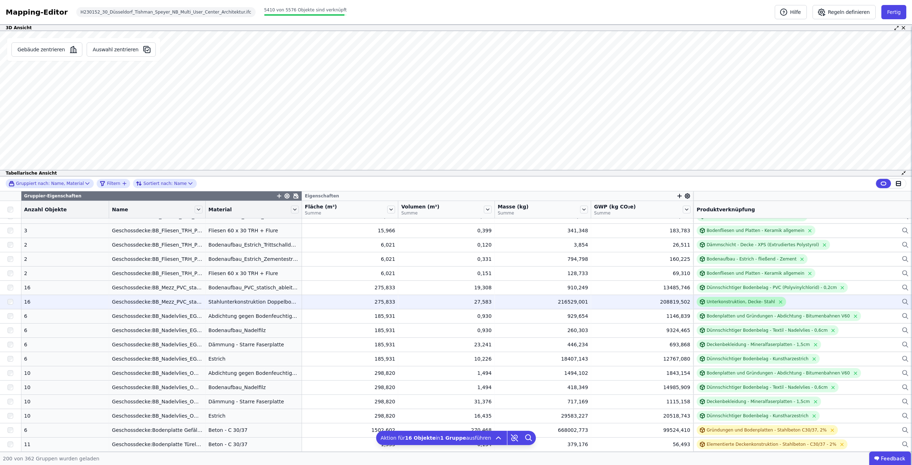
click at [741, 304] on div "Unterkonstruktion, Decke- Stahl" at bounding box center [741, 302] width 68 height 6
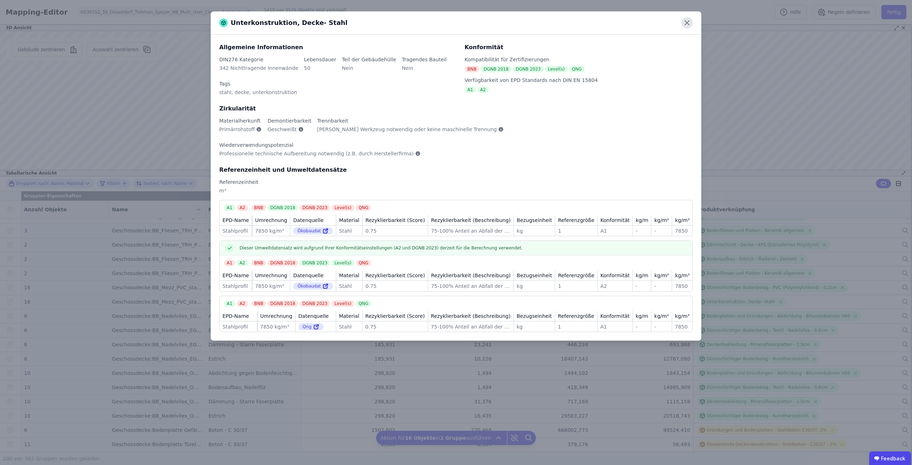
click at [687, 23] on icon at bounding box center [687, 23] width 4 height 4
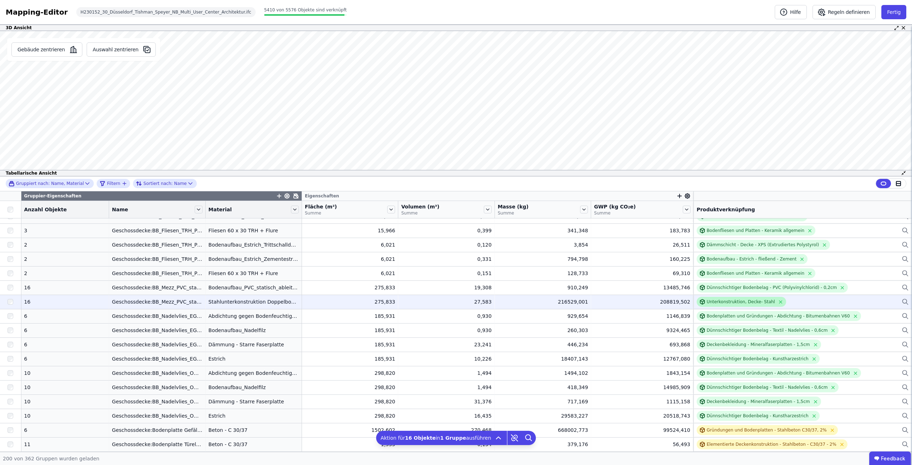
click at [707, 302] on div "Unterkonstruktion, Decke- Stahl" at bounding box center [741, 302] width 68 height 6
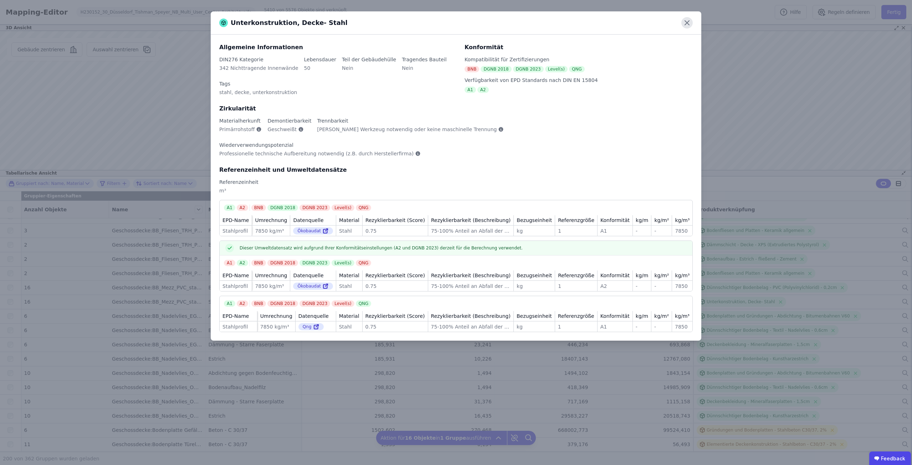
click at [685, 23] on icon at bounding box center [686, 22] width 11 height 11
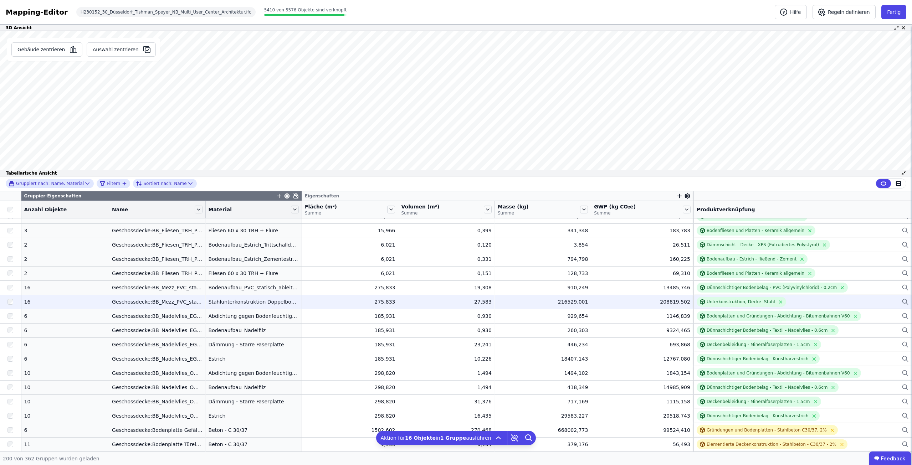
click at [801, 300] on div "Unterkonstruktion, Decke- Stahl" at bounding box center [803, 302] width 212 height 10
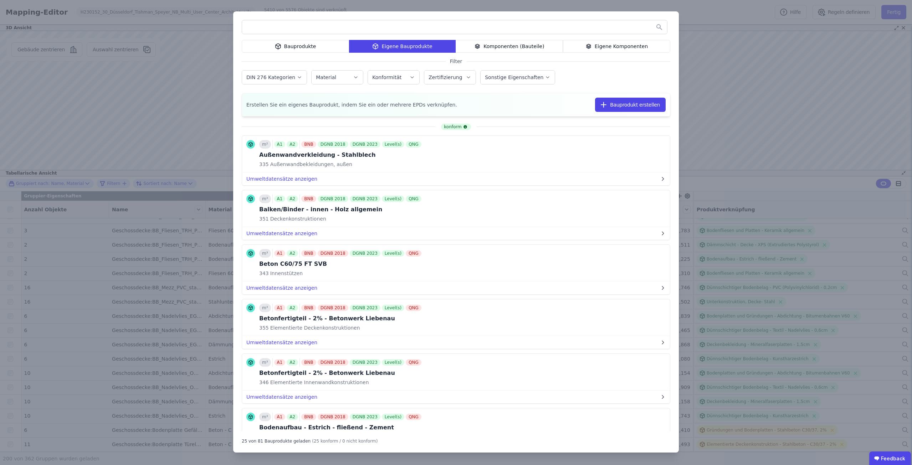
click at [357, 30] on input "text" at bounding box center [454, 27] width 425 height 13
click at [306, 178] on button "Umweltdatensätze anzeigen" at bounding box center [456, 179] width 428 height 13
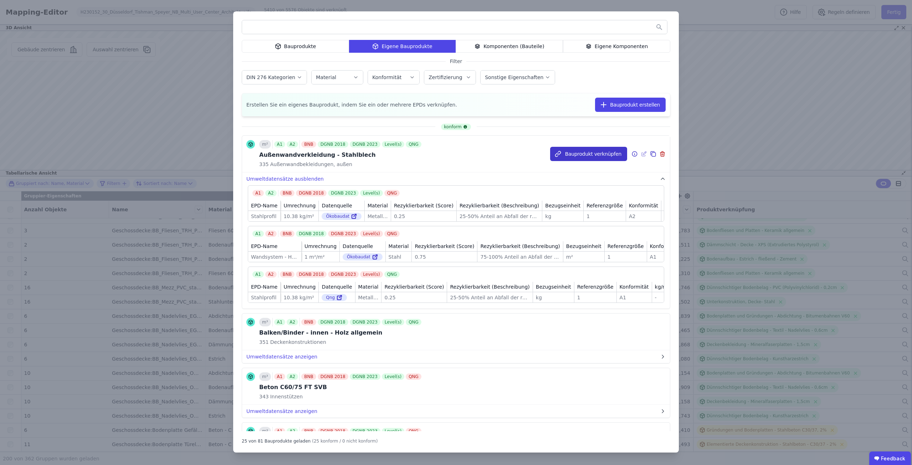
click at [589, 152] on button "Bauprodukt verknüpfen" at bounding box center [588, 154] width 77 height 14
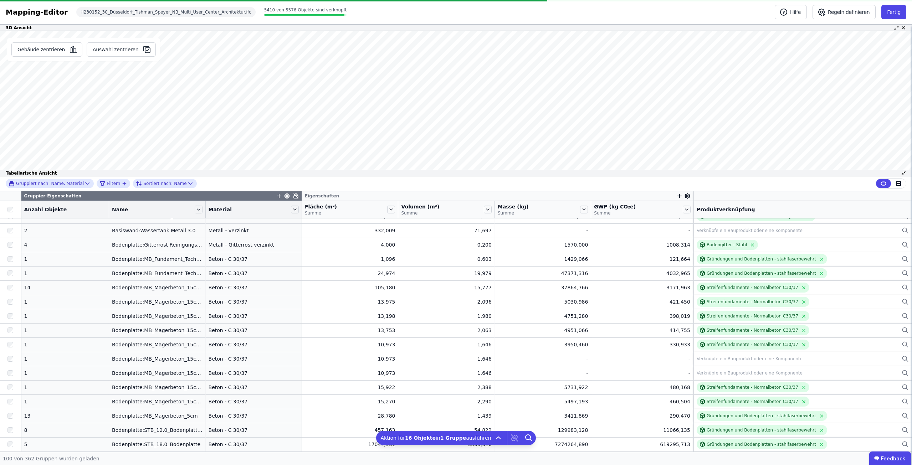
scroll to position [1193, 0]
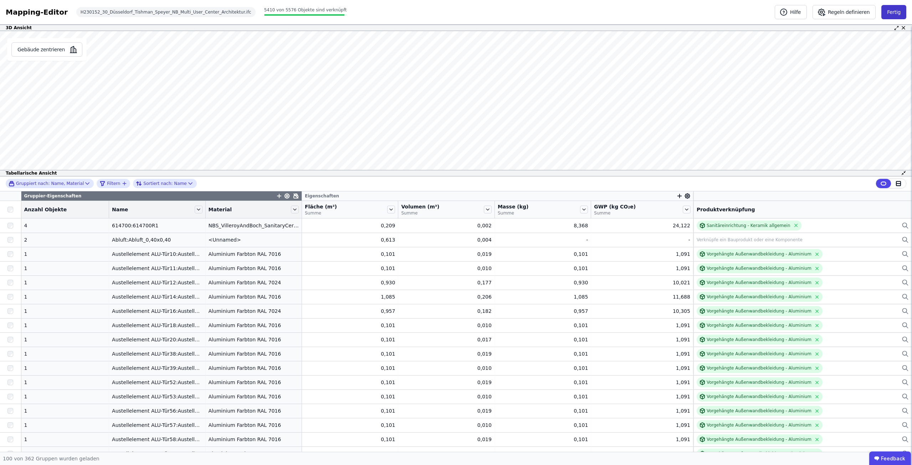
click at [888, 13] on button "Fertig" at bounding box center [893, 12] width 25 height 14
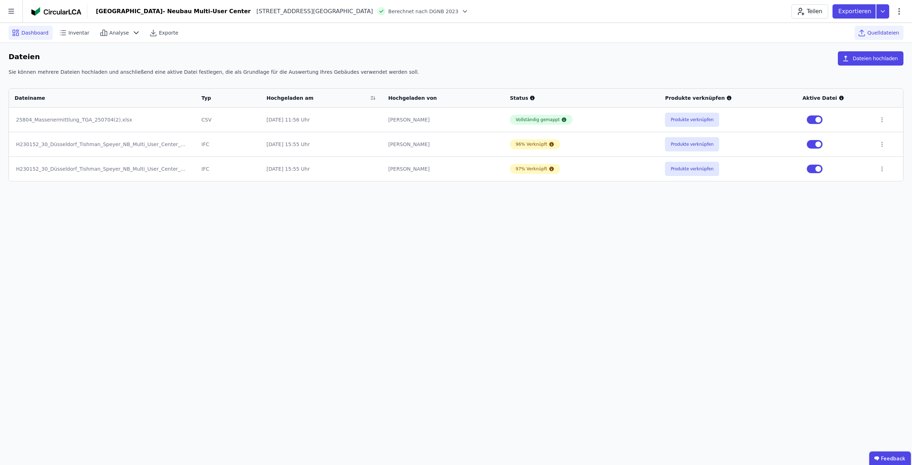
click at [16, 26] on div "Dashboard" at bounding box center [31, 33] width 44 height 14
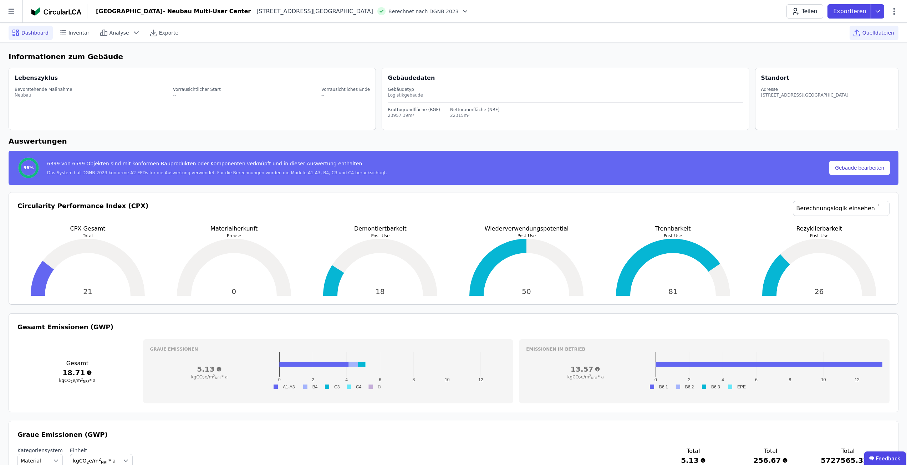
click at [858, 35] on icon at bounding box center [856, 33] width 9 height 9
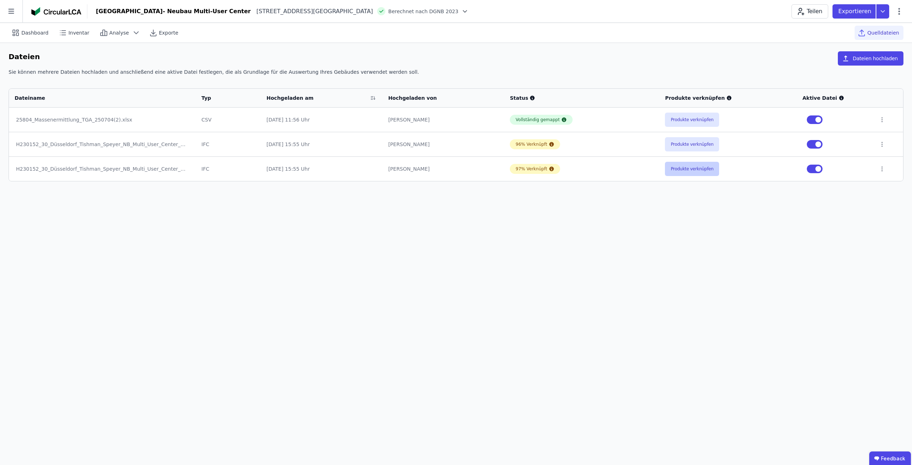
click at [680, 165] on button "Produkte verknüpfen" at bounding box center [692, 169] width 54 height 14
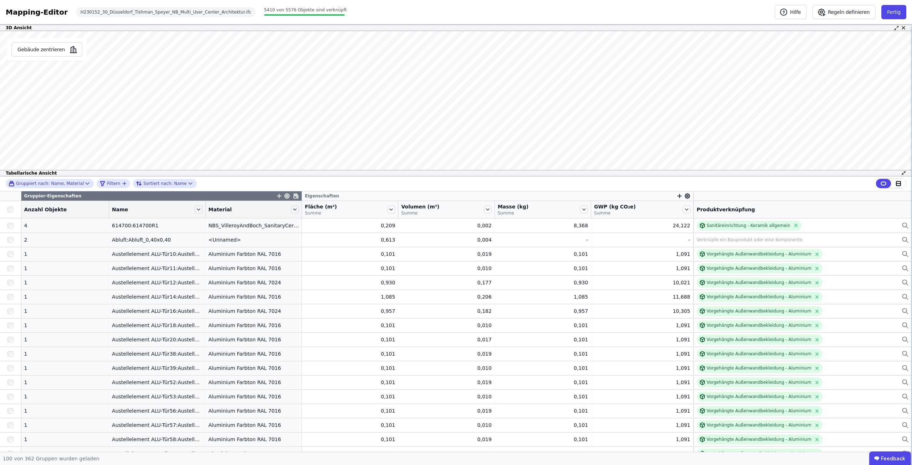
click at [416, 171] on div "3D Ansicht Gebäude zentrieren Es sind keine Objektdaten verfügbar Dieses Objekt…" at bounding box center [456, 238] width 912 height 427
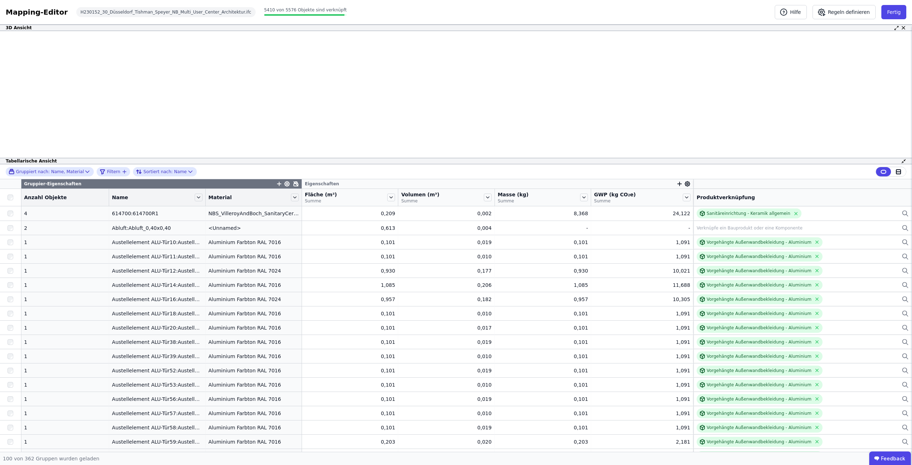
click at [416, 185] on div "3D Ansicht Gebäude zentrieren Es sind keine Objektdaten verfügbar Dieses Objekt…" at bounding box center [456, 238] width 912 height 427
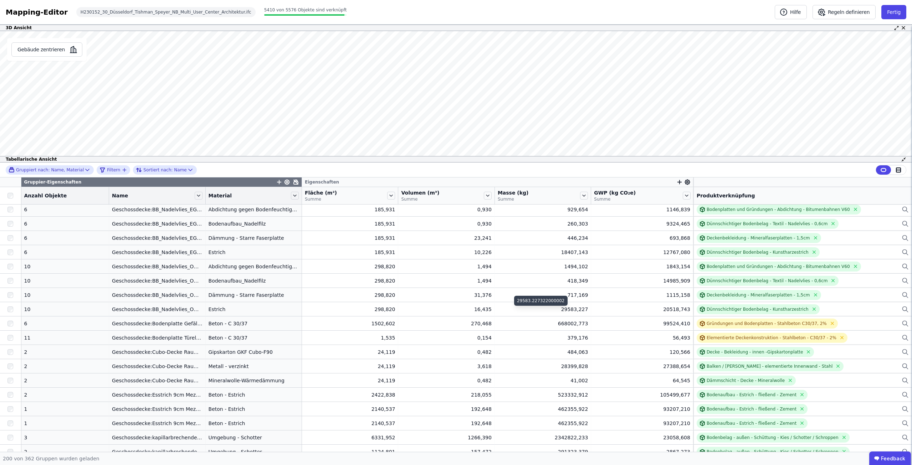
scroll to position [2320, 0]
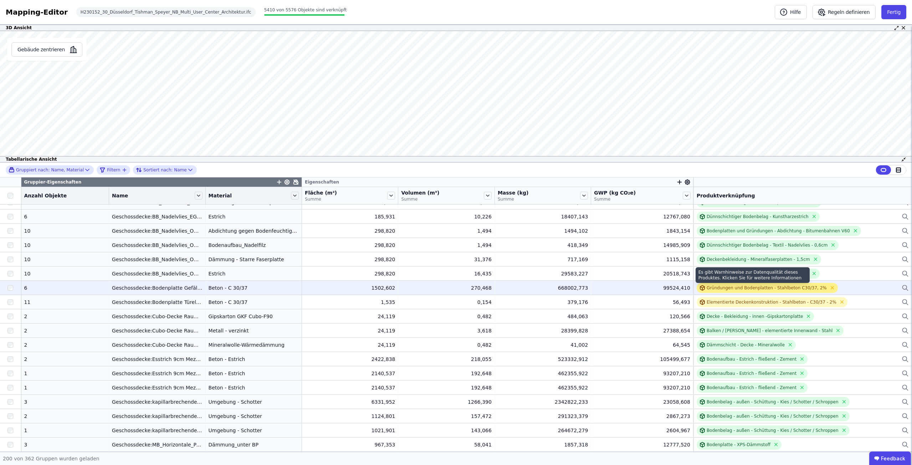
click at [710, 287] on div "Gründungen und Bodenplatten - Stahlbeton C30/37, 2%" at bounding box center [767, 288] width 120 height 6
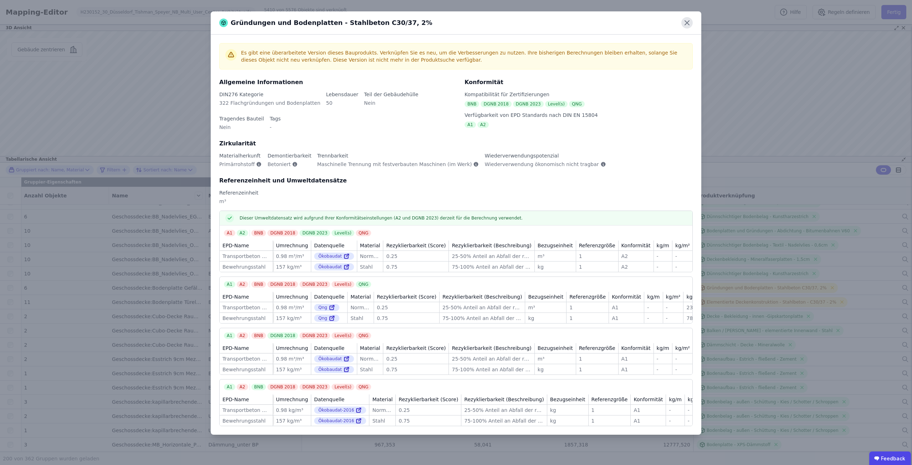
click at [691, 22] on icon at bounding box center [686, 22] width 11 height 11
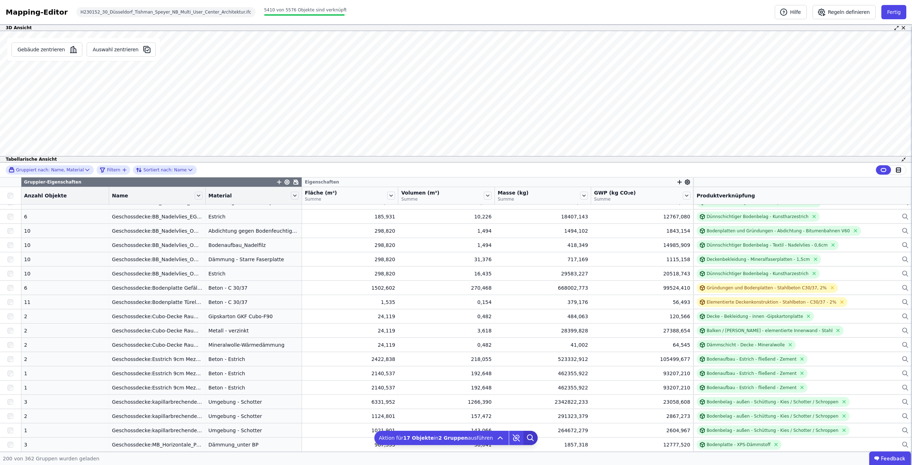
click at [524, 436] on icon at bounding box center [530, 438] width 14 height 14
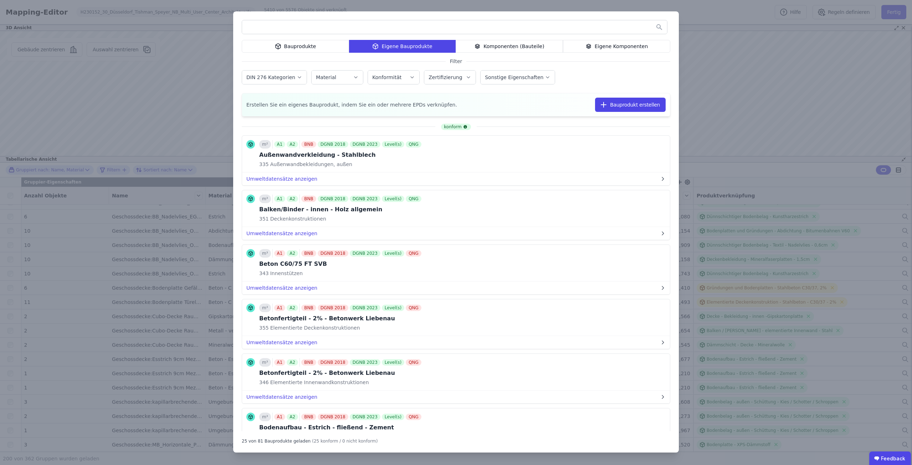
click at [342, 30] on input "text" at bounding box center [454, 27] width 425 height 13
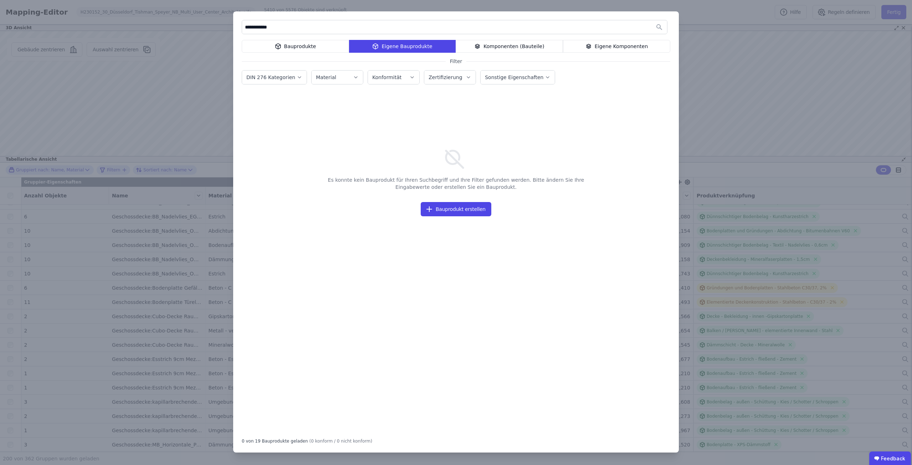
click at [260, 26] on input "**********" at bounding box center [454, 27] width 425 height 13
type input "**********"
click at [275, 50] on div "Bauprodukte" at bounding box center [295, 46] width 107 height 13
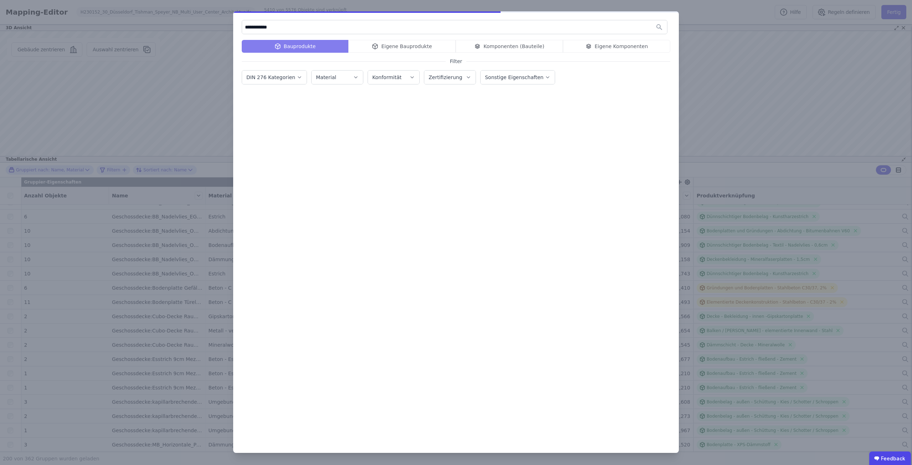
click at [290, 25] on input "**********" at bounding box center [454, 27] width 425 height 13
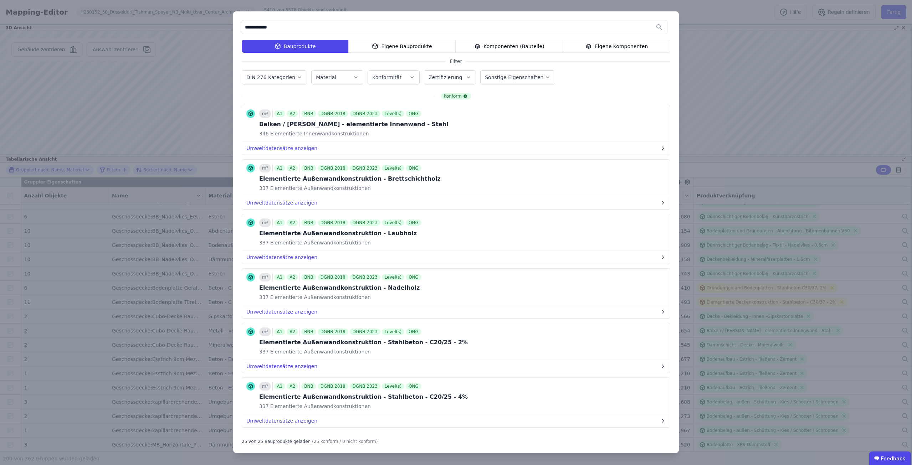
click at [385, 40] on div "Eigene Bauprodukte" at bounding box center [401, 46] width 107 height 13
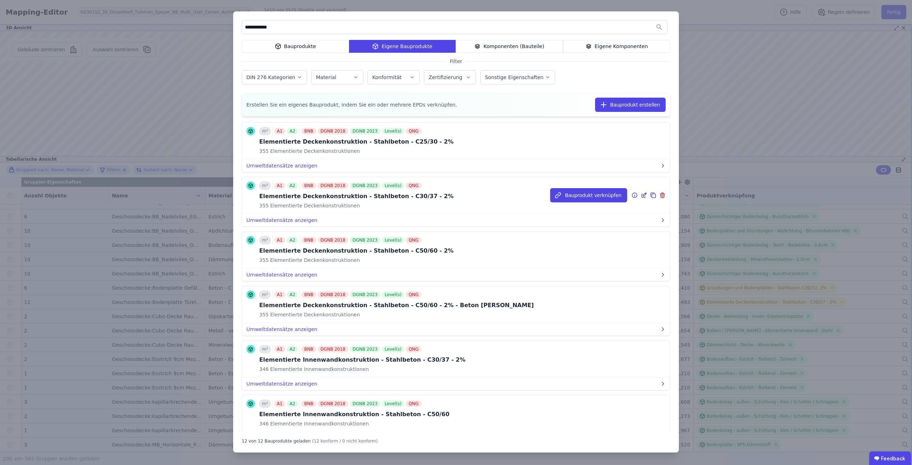
scroll to position [71, 0]
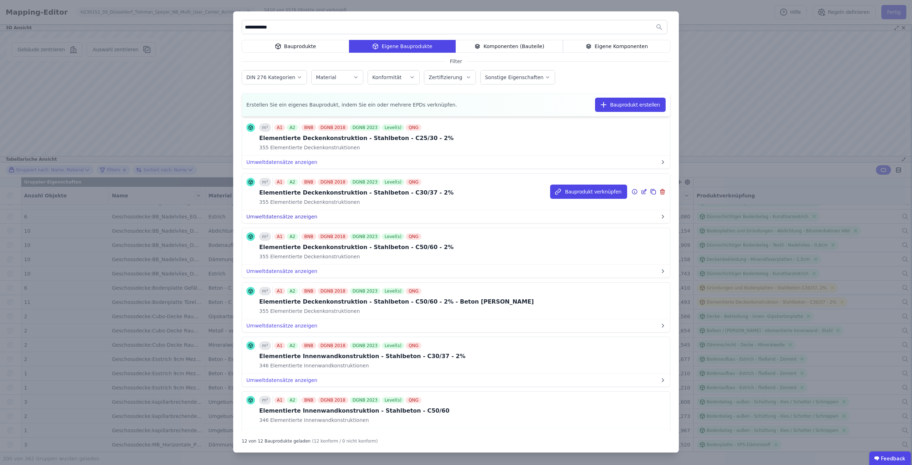
click at [300, 214] on button "Umweltdatensätze anzeigen" at bounding box center [456, 216] width 428 height 13
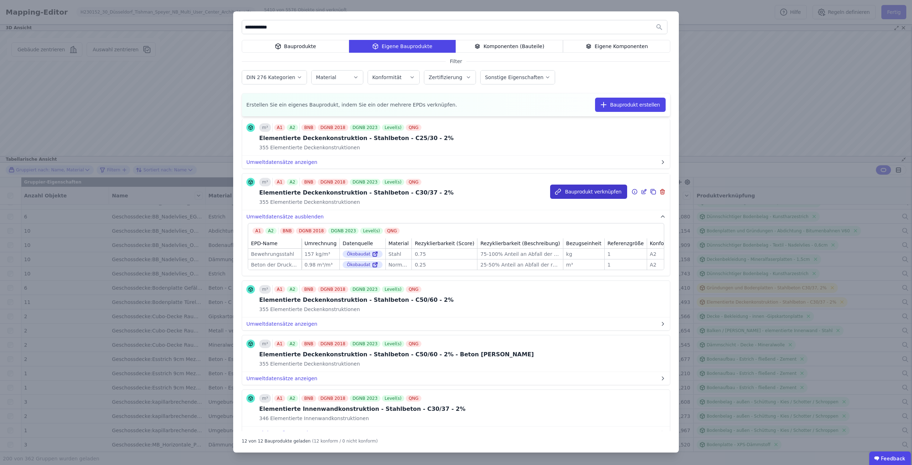
click at [603, 191] on button "Bauprodukt verknüpfen" at bounding box center [588, 192] width 77 height 14
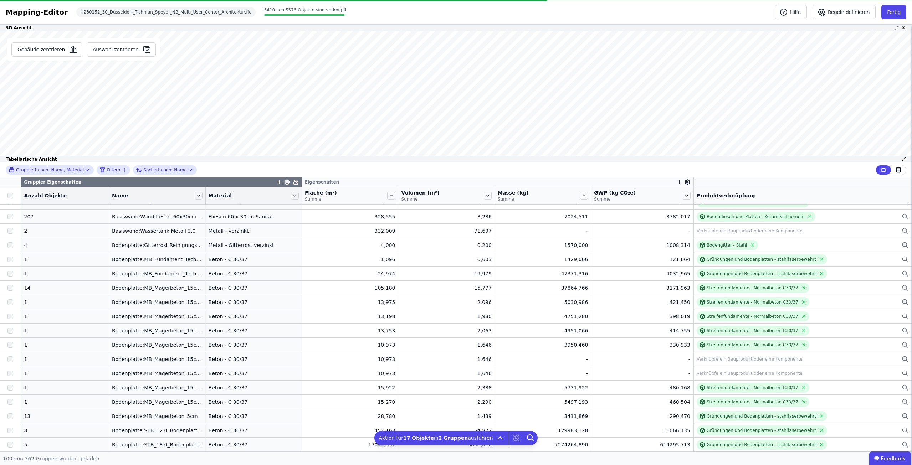
scroll to position [1179, 0]
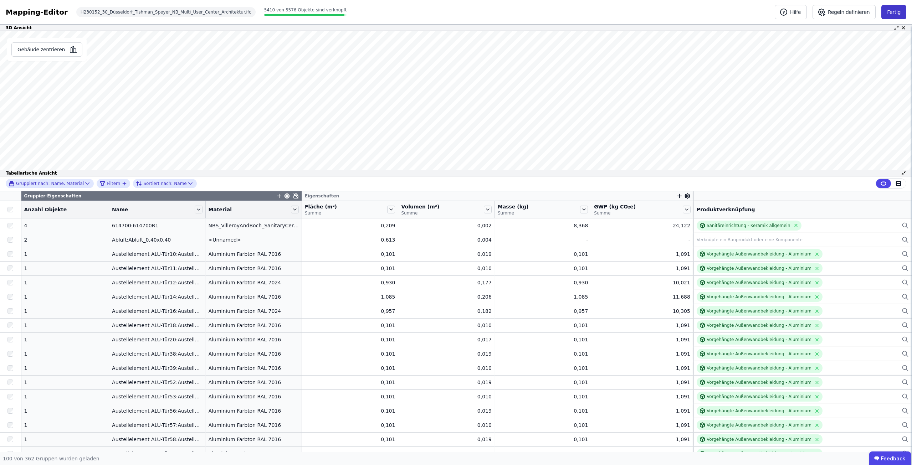
click at [891, 16] on button "Fertig" at bounding box center [893, 12] width 25 height 14
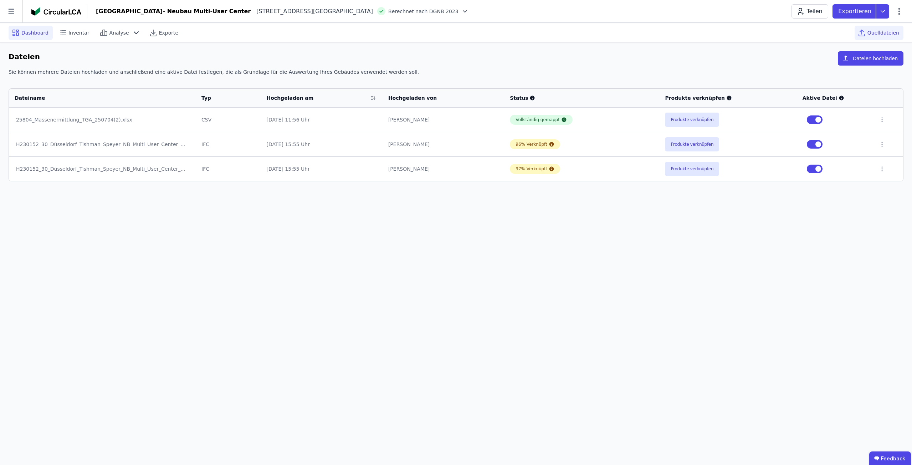
click at [28, 32] on span "Dashboard" at bounding box center [34, 32] width 27 height 7
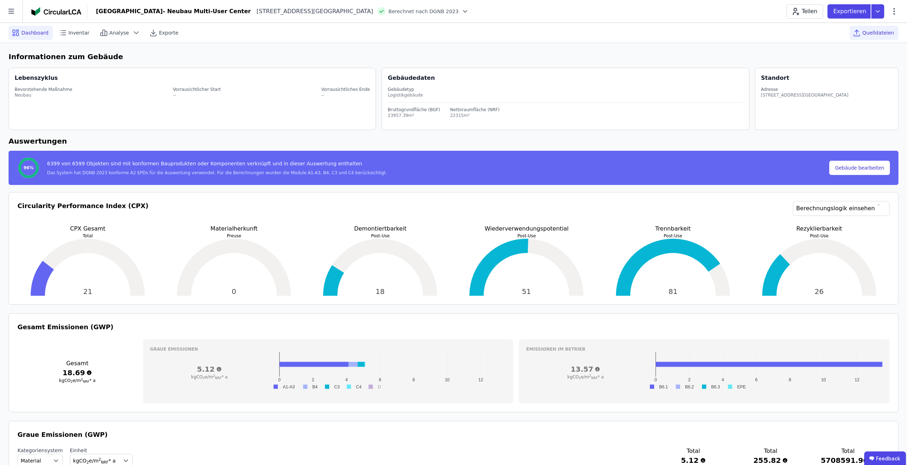
click at [857, 36] on icon at bounding box center [856, 33] width 9 height 9
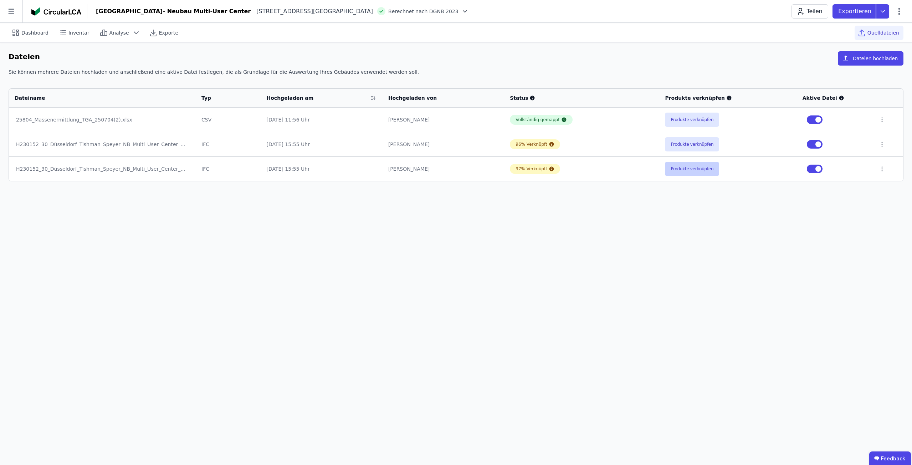
click at [699, 173] on button "Produkte verknüpfen" at bounding box center [692, 169] width 54 height 14
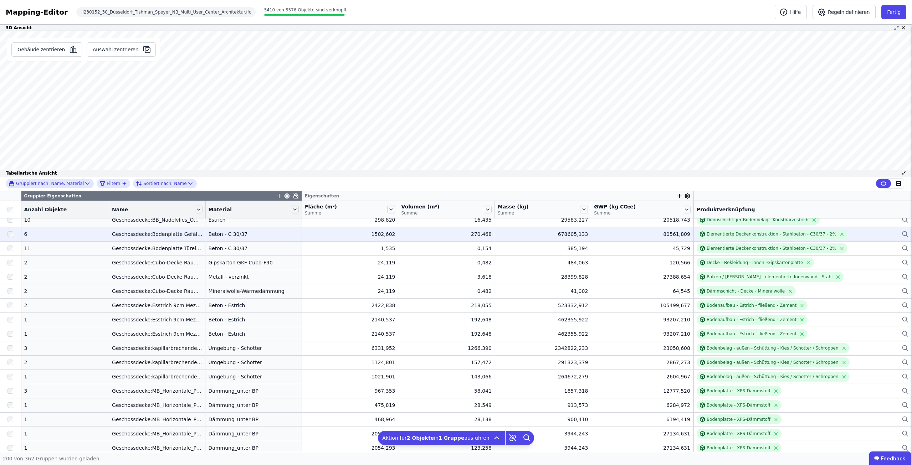
scroll to position [2369, 0]
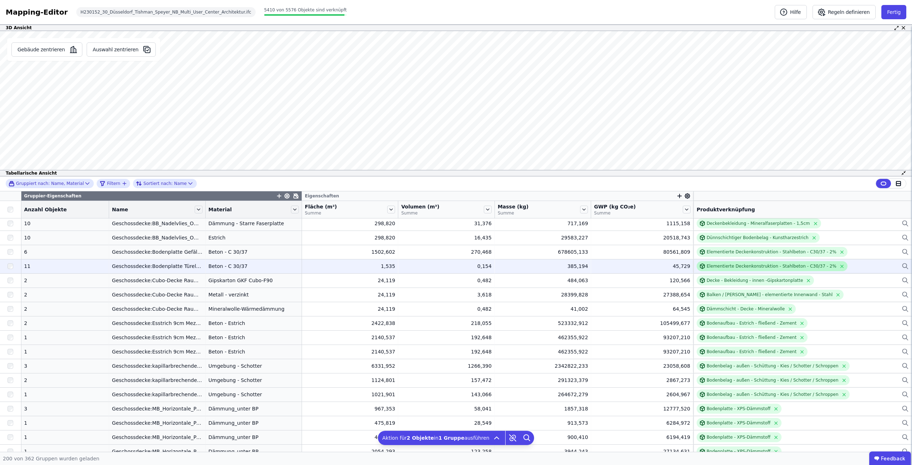
click at [746, 267] on div "Elementierte Deckenkonstruktion - Stahlbeton - C30/37 - 2%" at bounding box center [772, 266] width 130 height 6
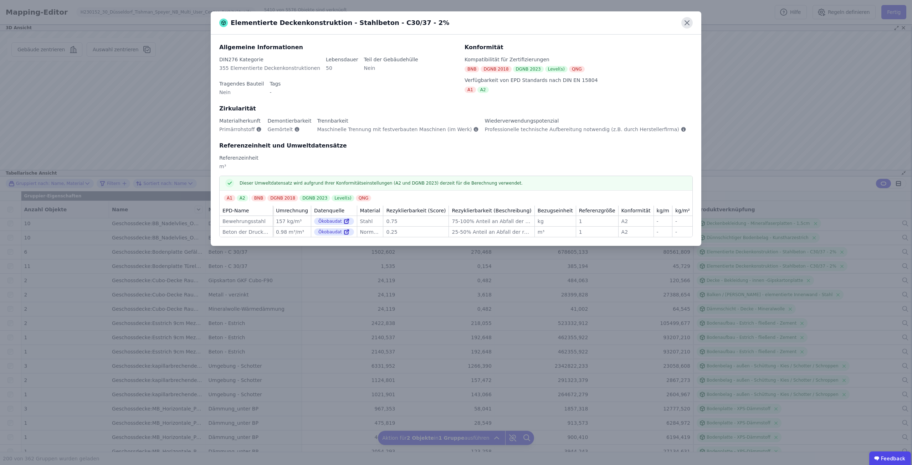
click at [684, 19] on icon at bounding box center [686, 22] width 11 height 11
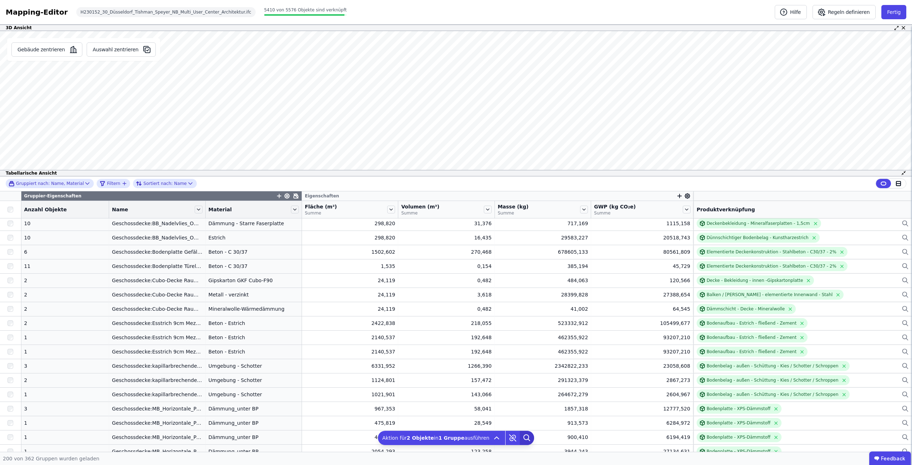
click at [520, 434] on icon at bounding box center [527, 438] width 14 height 14
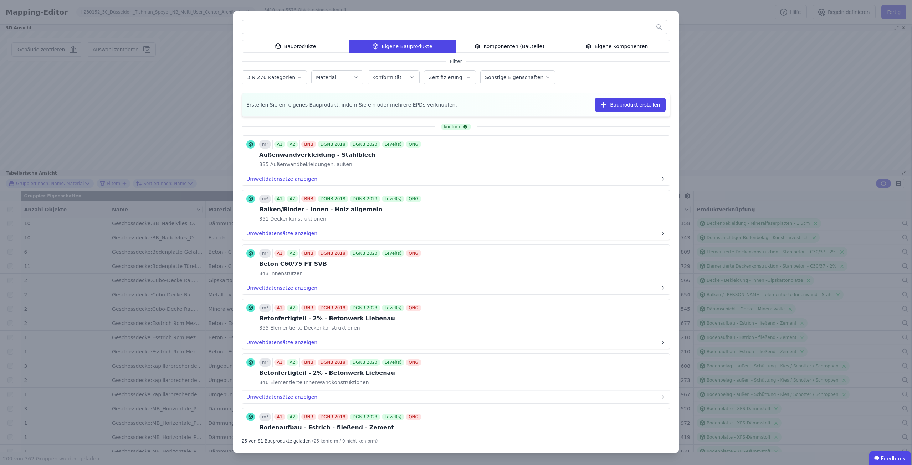
click at [403, 28] on input "text" at bounding box center [454, 27] width 425 height 13
type input "**********"
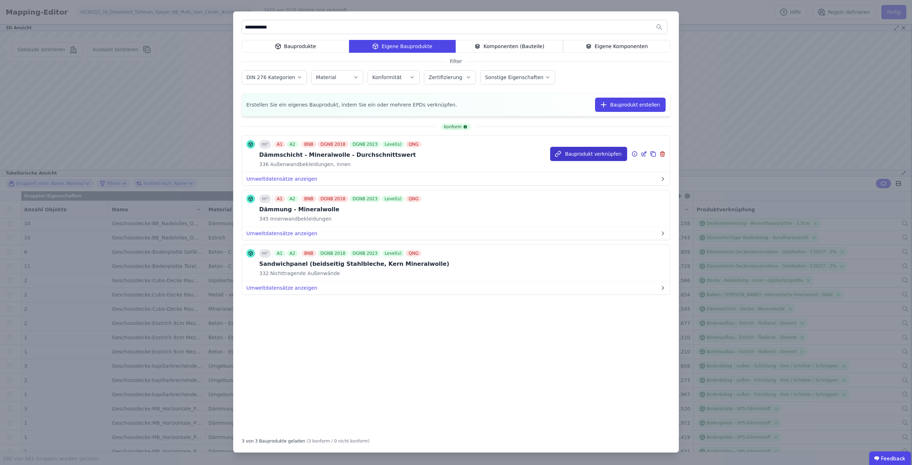
click at [582, 148] on button "Bauprodukt verknüpfen" at bounding box center [588, 154] width 77 height 14
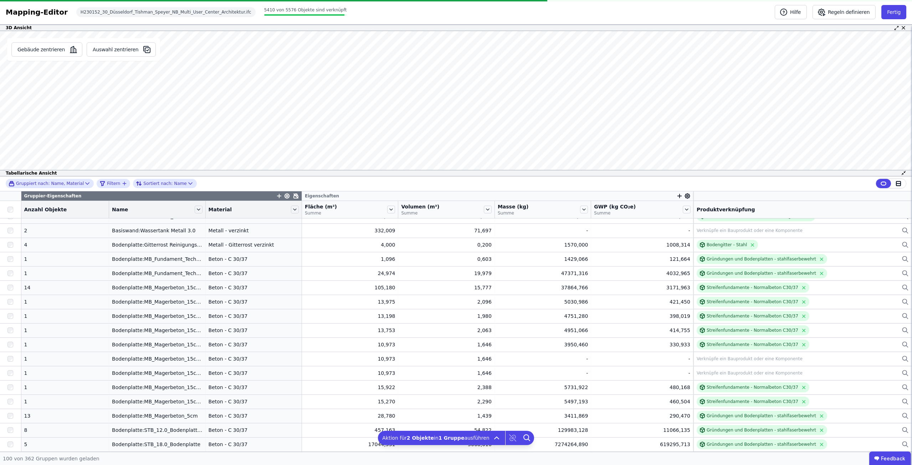
scroll to position [1193, 0]
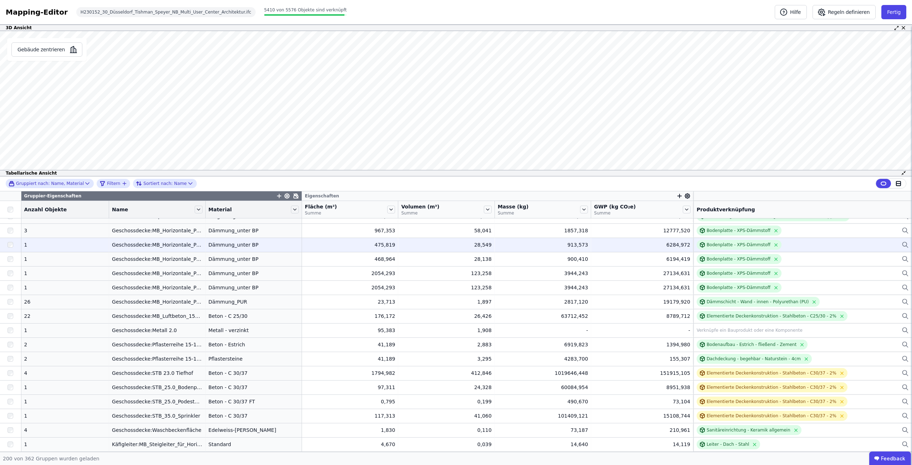
scroll to position [2583, 0]
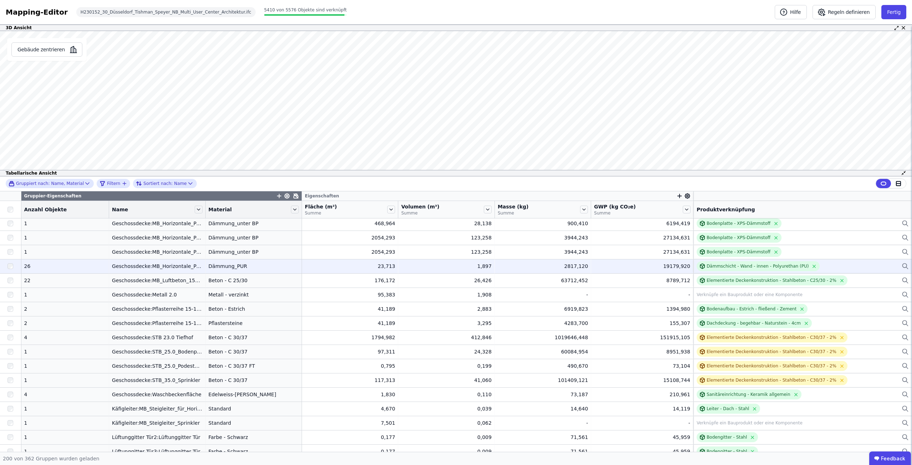
click at [14, 268] on div at bounding box center [10, 266] width 21 height 13
click at [832, 266] on div "Dämmschicht - Wand - innen - Polyurethan (PU)" at bounding box center [803, 266] width 212 height 10
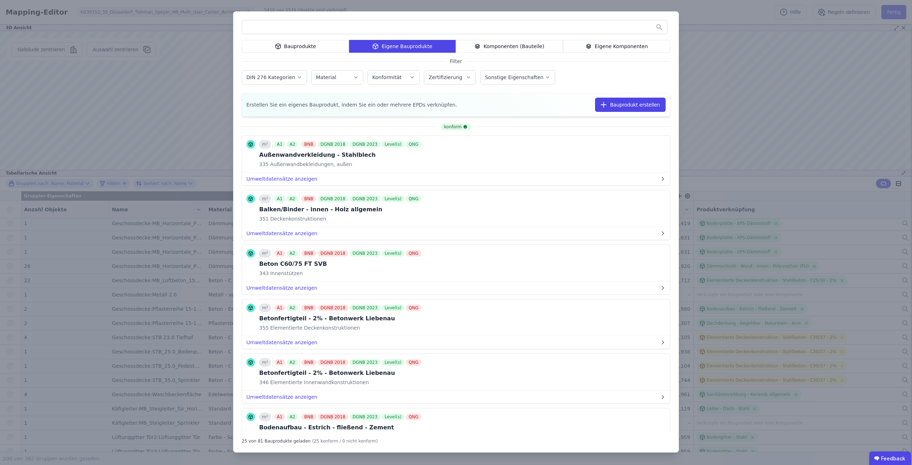
click at [287, 24] on input "text" at bounding box center [454, 27] width 425 height 13
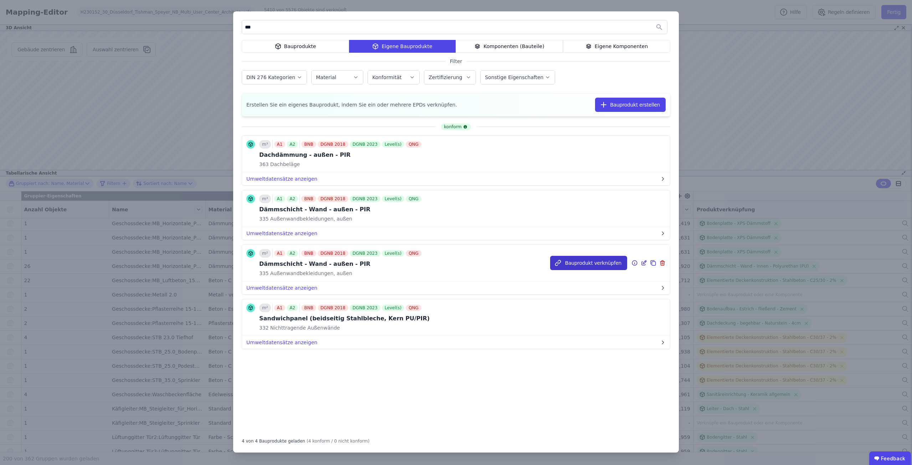
type input "***"
click at [585, 266] on button "Bauprodukt verknüpfen" at bounding box center [588, 263] width 77 height 14
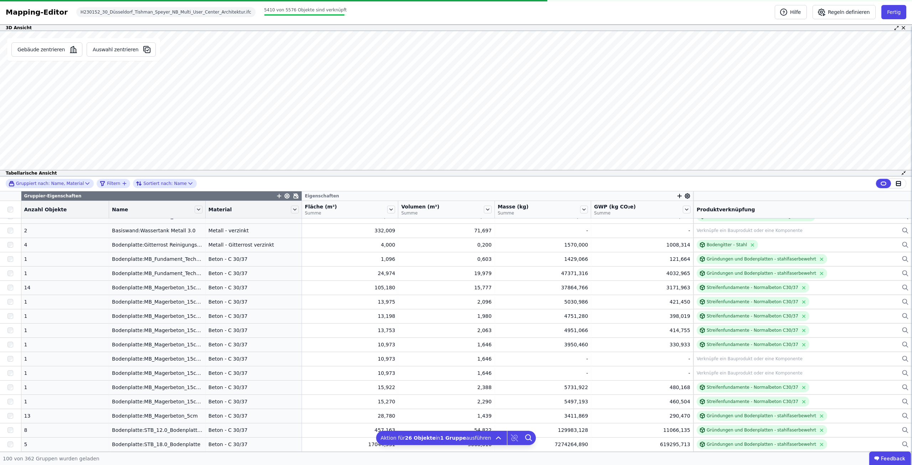
scroll to position [1193, 0]
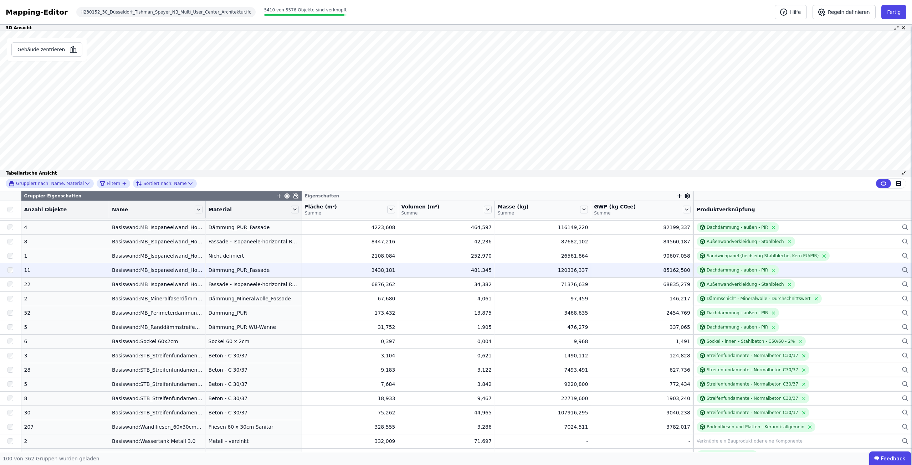
scroll to position [1034, 0]
